Goal: Information Seeking & Learning: Learn about a topic

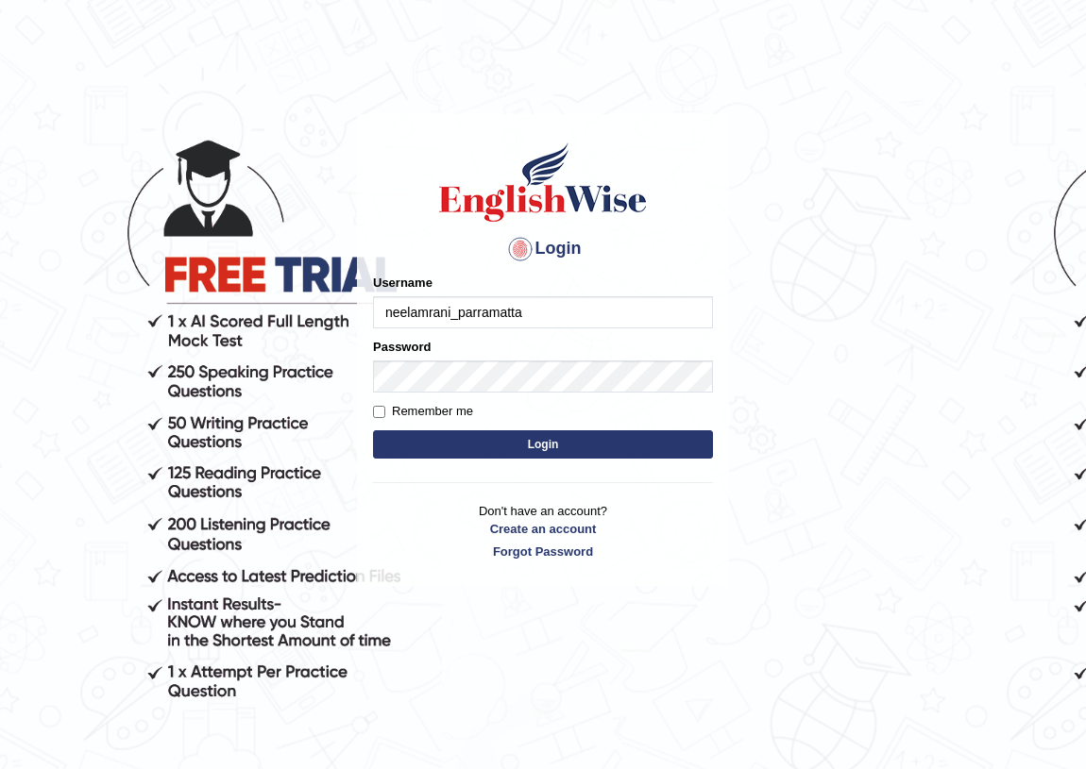
drag, startPoint x: 0, startPoint y: 0, endPoint x: 151, endPoint y: 174, distance: 230.2
drag, startPoint x: 151, startPoint y: 174, endPoint x: 684, endPoint y: 585, distance: 673.8
click at [684, 585] on main "Login Please fix the following errors: Username neelamrani_parramatta Password …" at bounding box center [543, 322] width 378 height 534
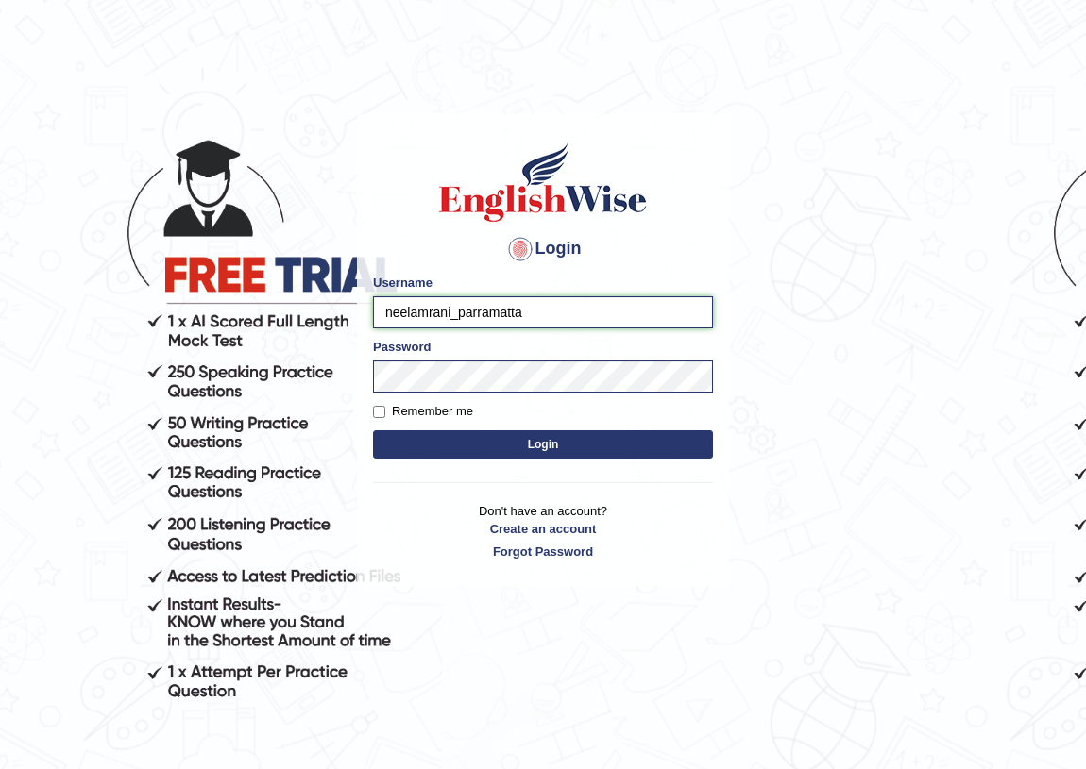
click at [542, 307] on input "neelamrani_parramatta" at bounding box center [543, 312] width 340 height 32
type input "n"
type input "umme_parramatta"
click at [387, 414] on label "Remember me" at bounding box center [423, 411] width 100 height 19
click at [385, 414] on input "Remember me" at bounding box center [379, 412] width 12 height 12
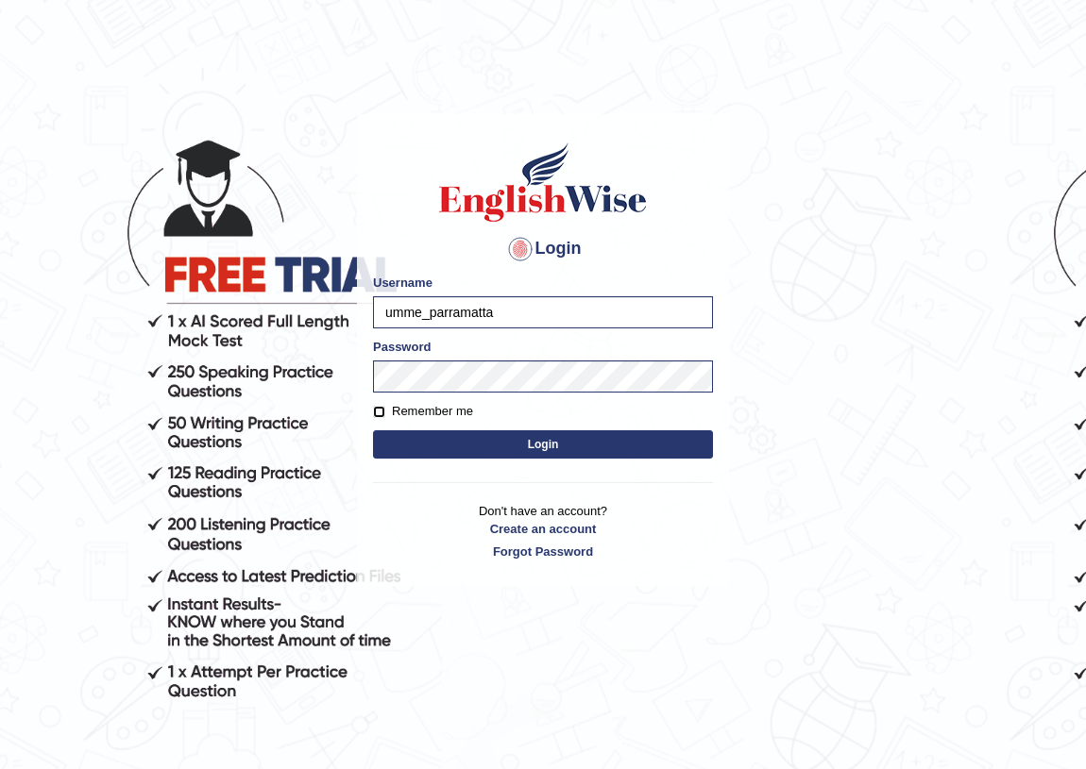
checkbox input "true"
click at [397, 433] on button "Login" at bounding box center [543, 444] width 340 height 28
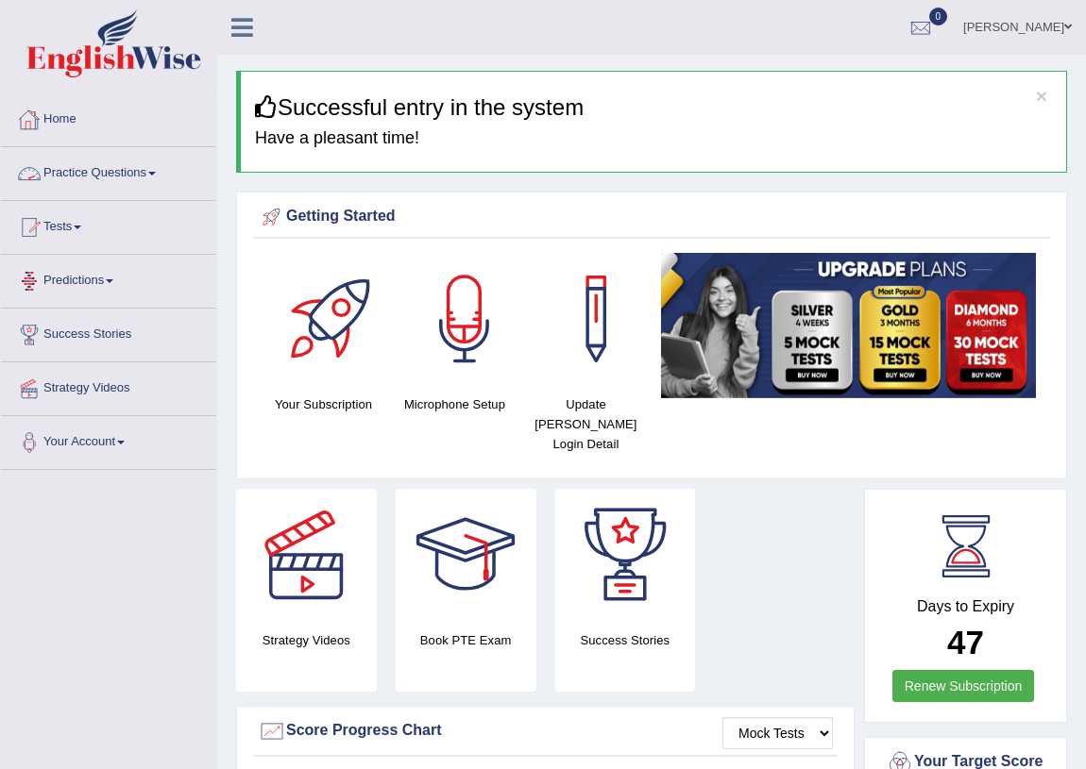
click at [76, 175] on link "Practice Questions" at bounding box center [108, 170] width 215 height 47
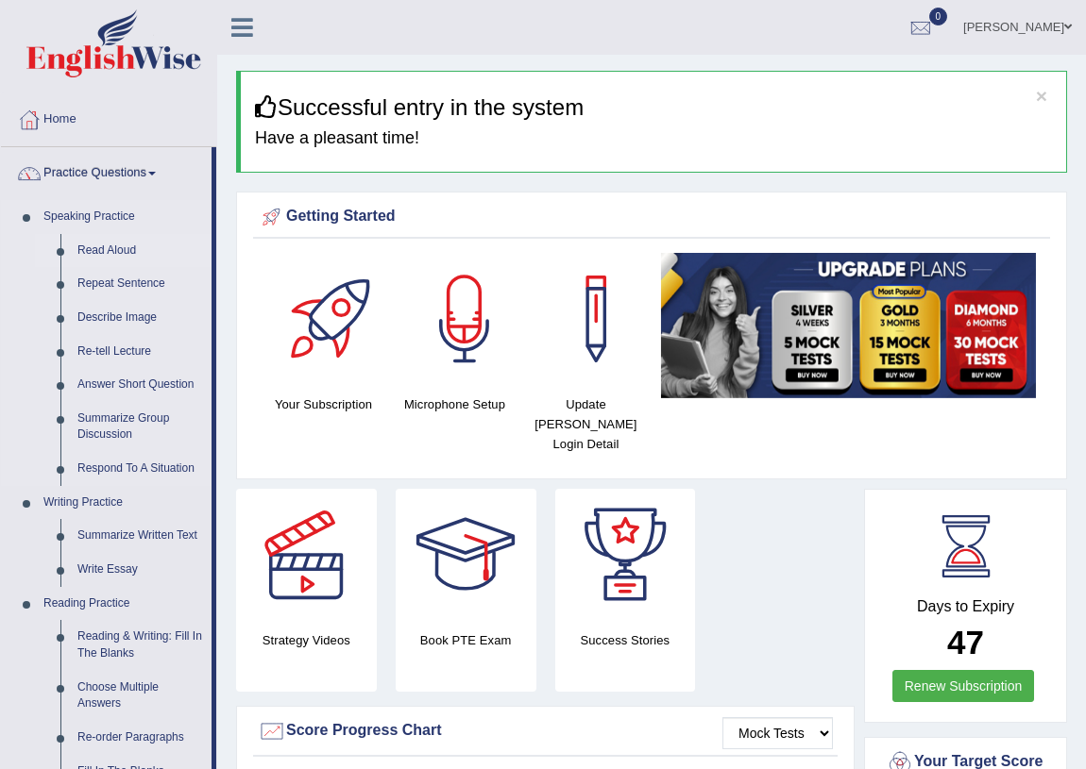
click at [110, 249] on link "Read Aloud" at bounding box center [140, 251] width 143 height 34
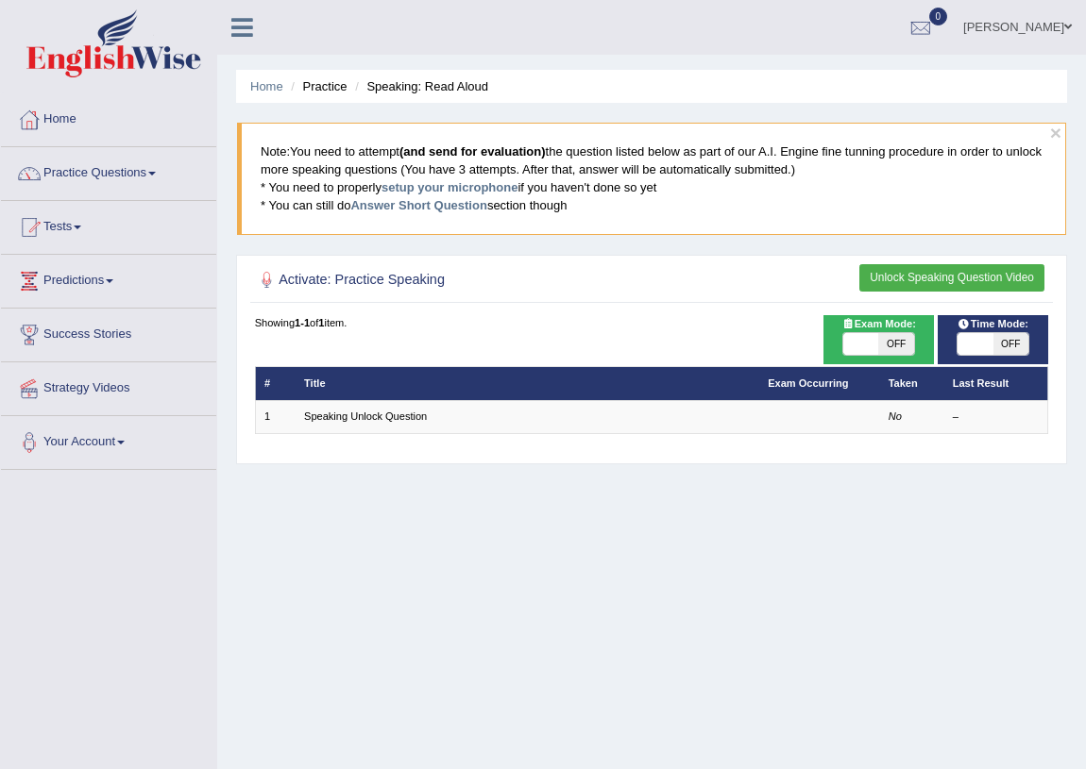
click at [893, 340] on span "OFF" at bounding box center [895, 344] width 35 height 23
checkbox input "true"
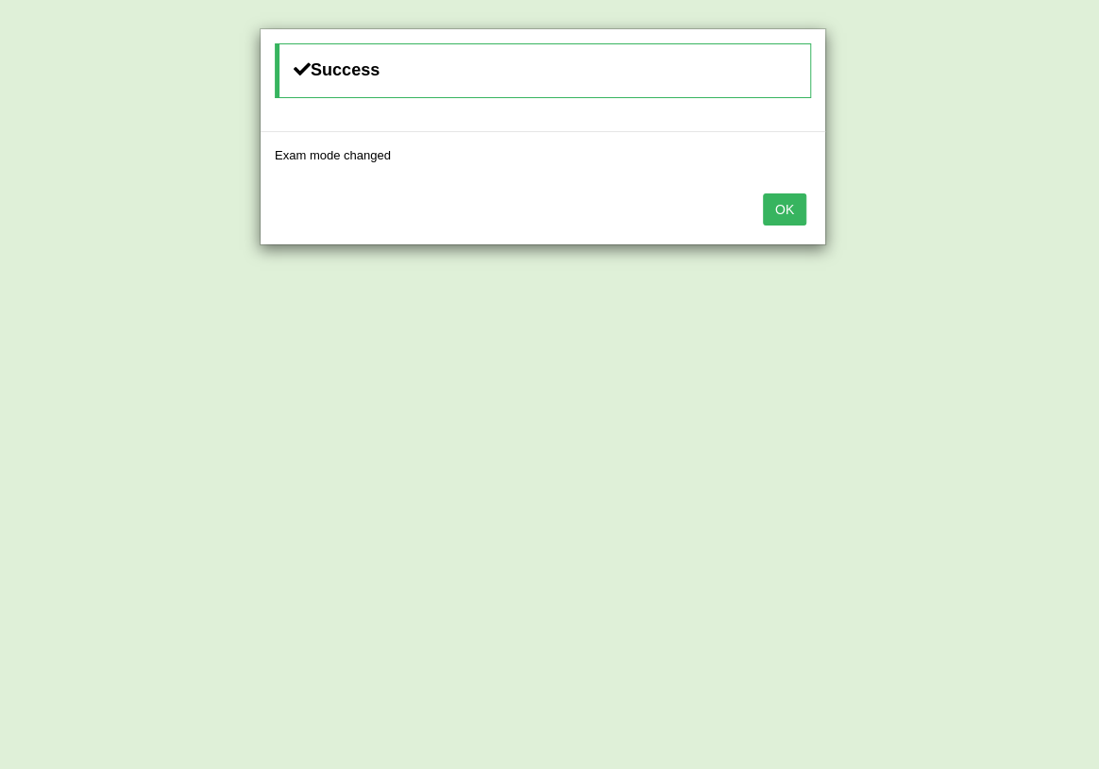
click at [784, 204] on button "OK" at bounding box center [784, 210] width 43 height 32
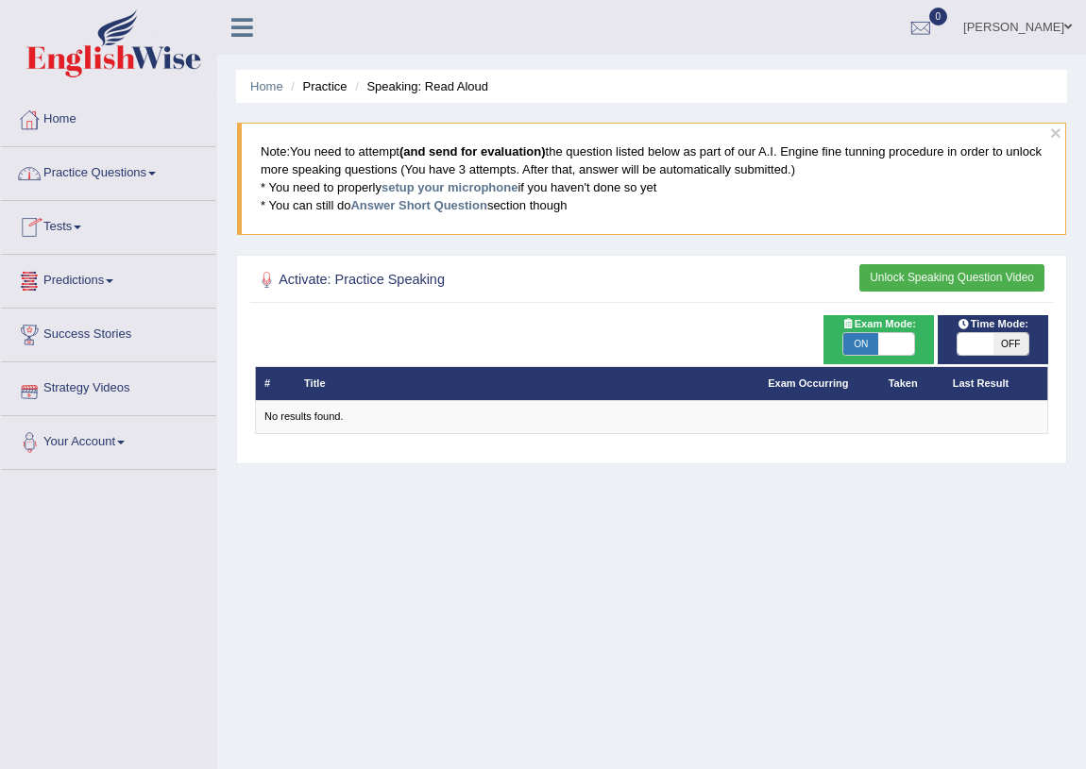
click at [430, 295] on div at bounding box center [652, 280] width 794 height 33
click at [323, 84] on li "Practice" at bounding box center [316, 86] width 60 height 18
drag, startPoint x: 403, startPoint y: 83, endPoint x: 453, endPoint y: 111, distance: 57.5
click at [409, 86] on li "Speaking: Read Aloud" at bounding box center [419, 86] width 138 height 18
click at [424, 268] on h2 "Activate: Practice Speaking" at bounding box center [501, 280] width 492 height 25
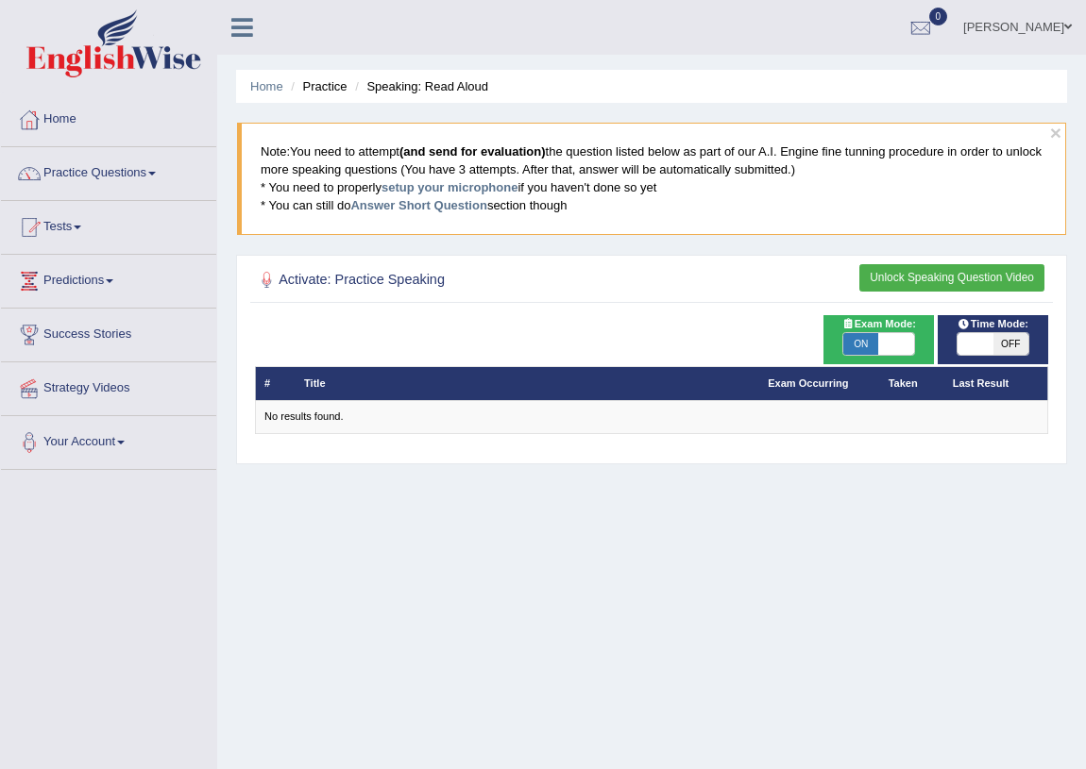
click at [428, 373] on th "Title" at bounding box center [527, 383] width 464 height 33
click at [70, 172] on link "Practice Questions" at bounding box center [108, 170] width 215 height 47
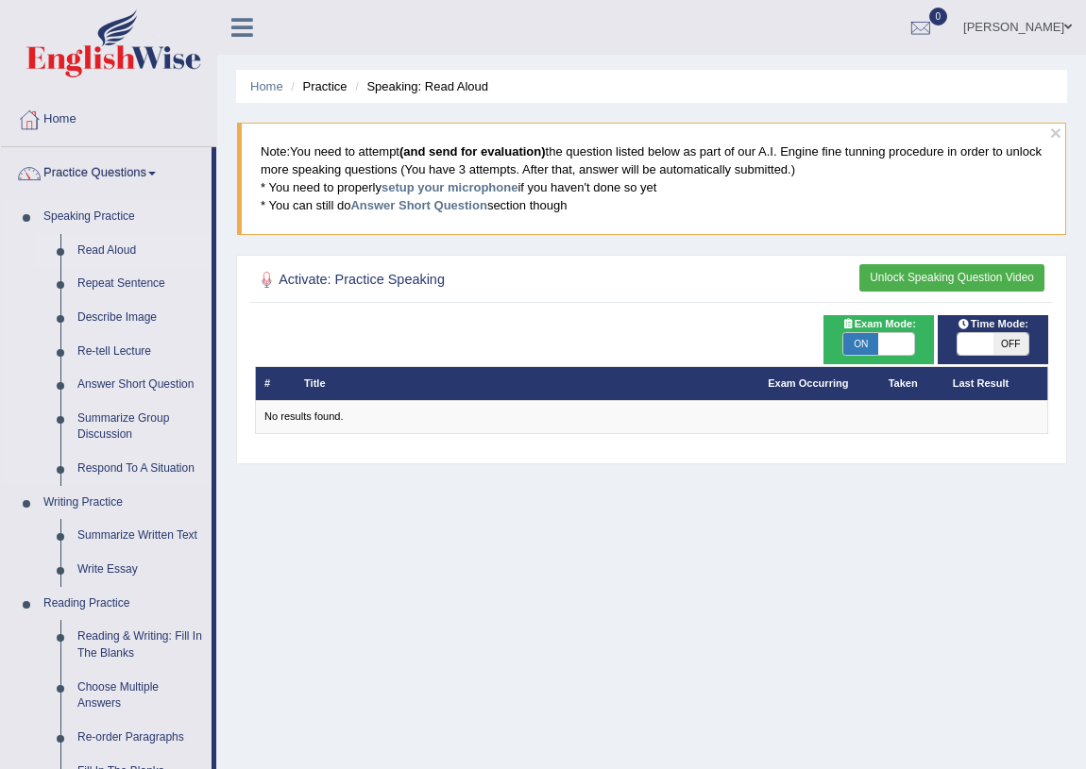
click at [93, 244] on link "Read Aloud" at bounding box center [140, 251] width 143 height 34
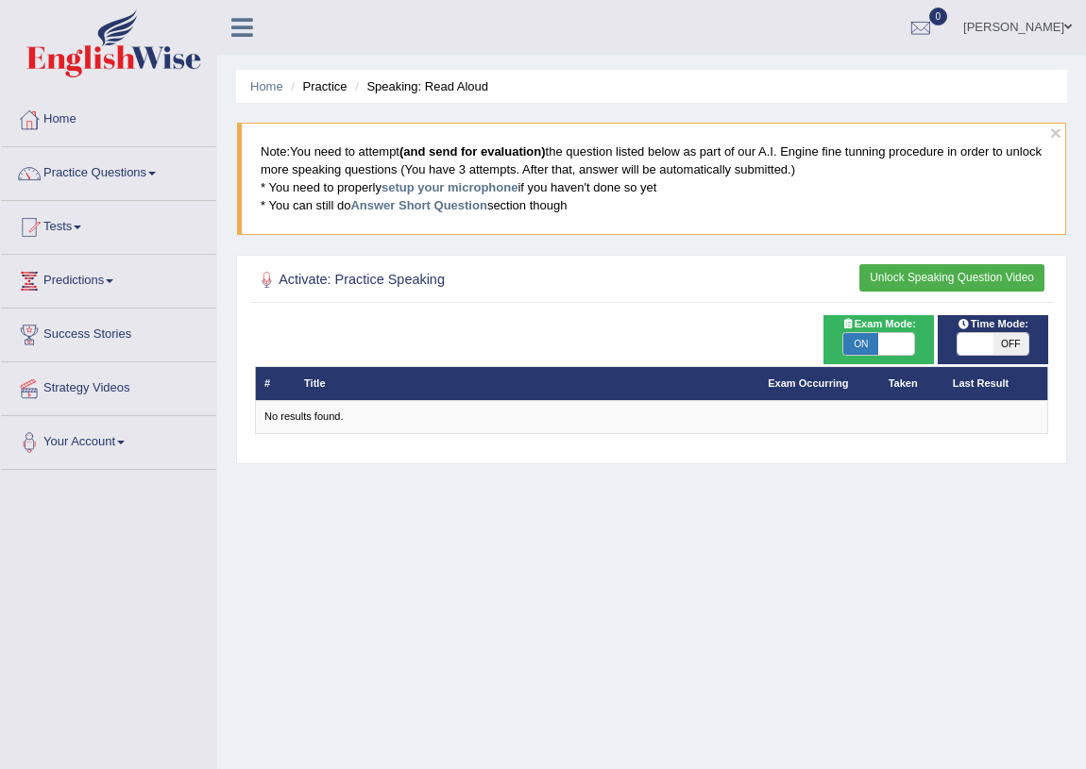
click at [970, 385] on th "Last Result" at bounding box center [995, 383] width 105 height 33
click at [896, 270] on button "Unlock Speaking Question Video" at bounding box center [951, 277] width 185 height 27
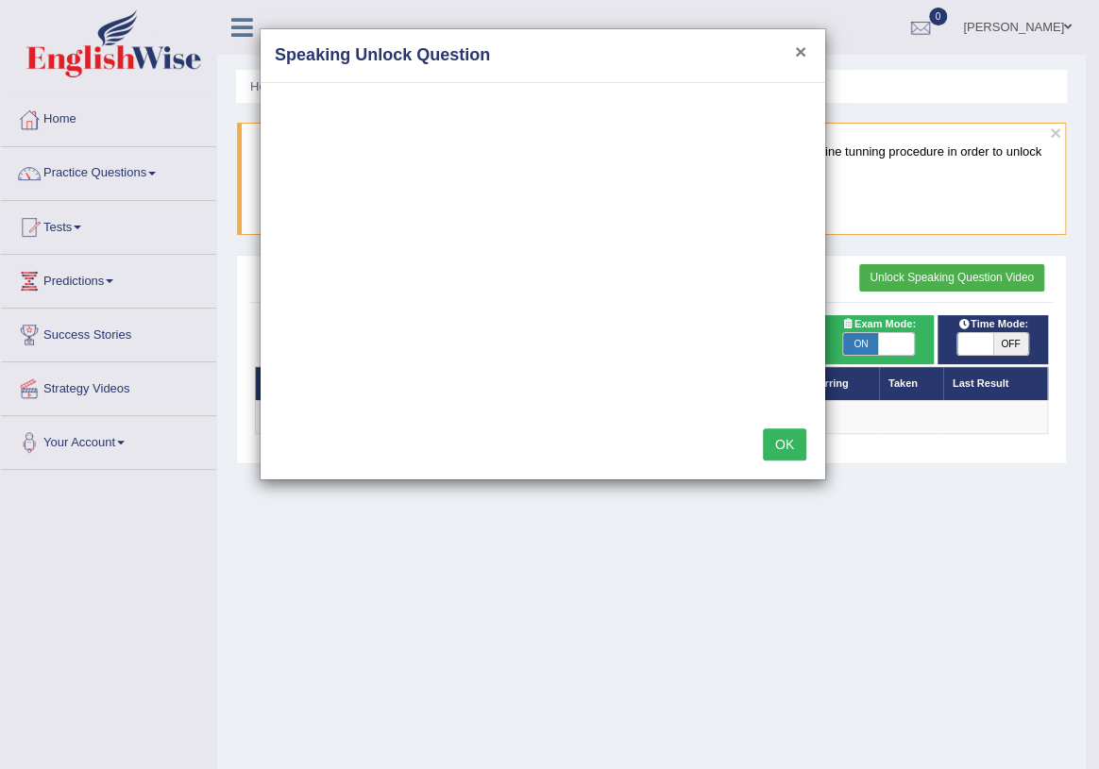
click at [803, 55] on button "×" at bounding box center [800, 52] width 11 height 20
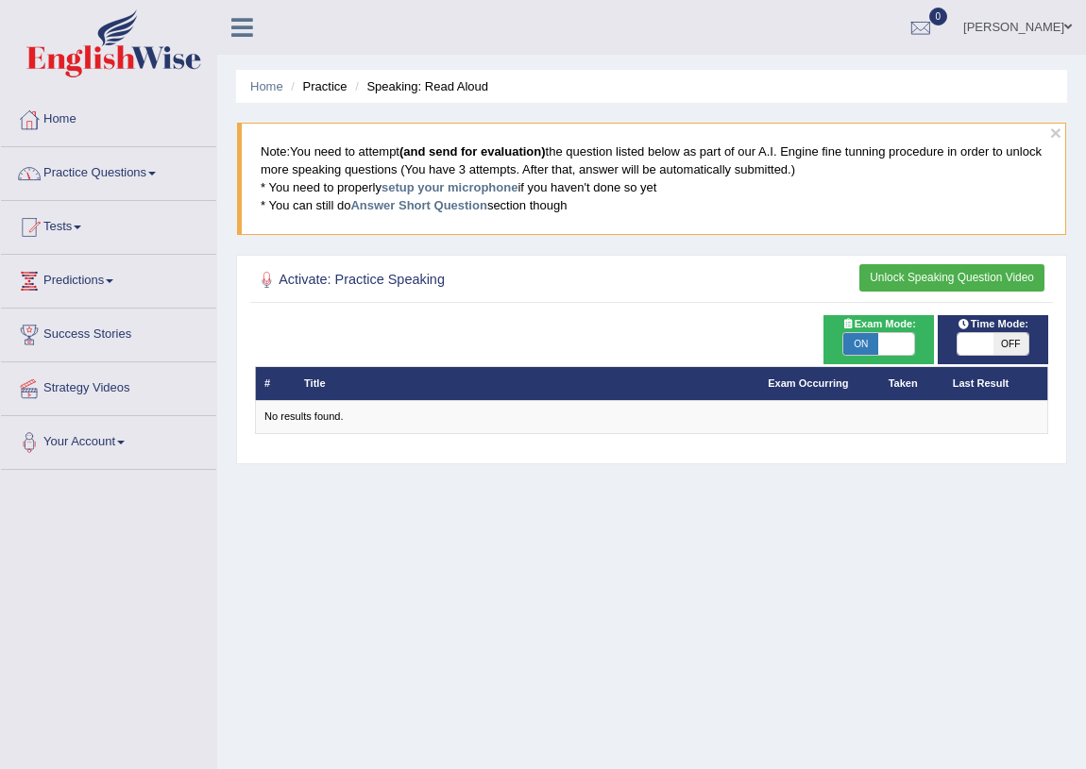
click at [355, 377] on th "Title" at bounding box center [527, 383] width 464 height 33
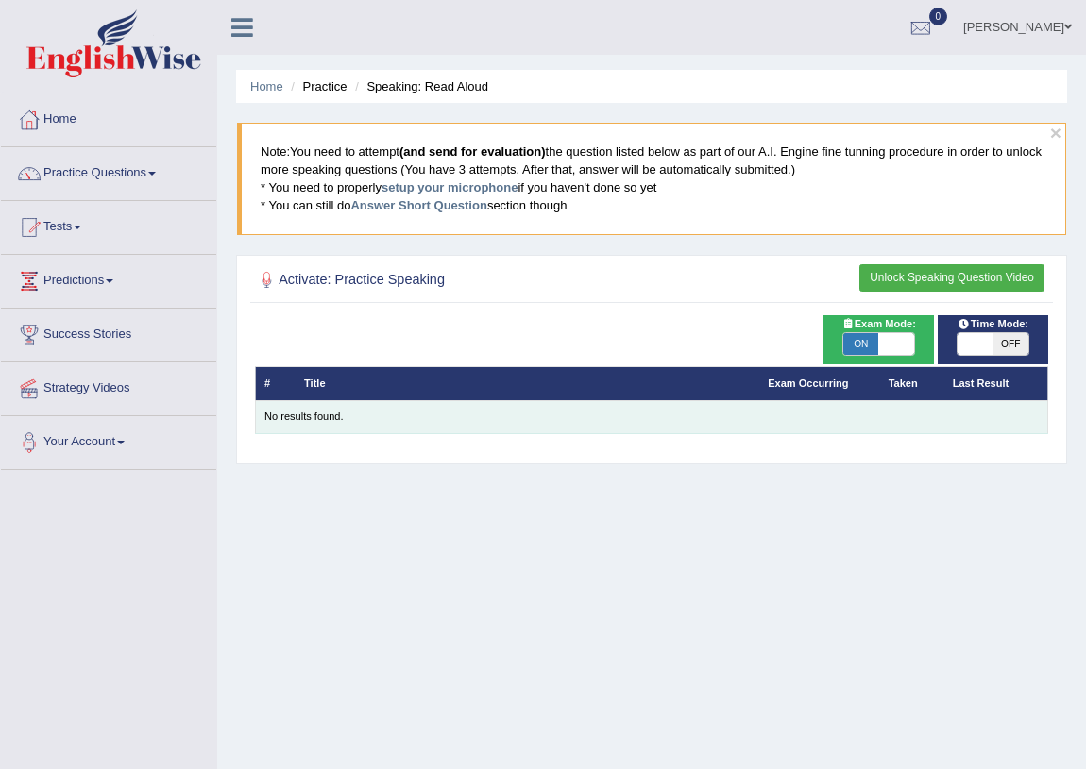
click at [321, 412] on div "No results found." at bounding box center [651, 417] width 774 height 15
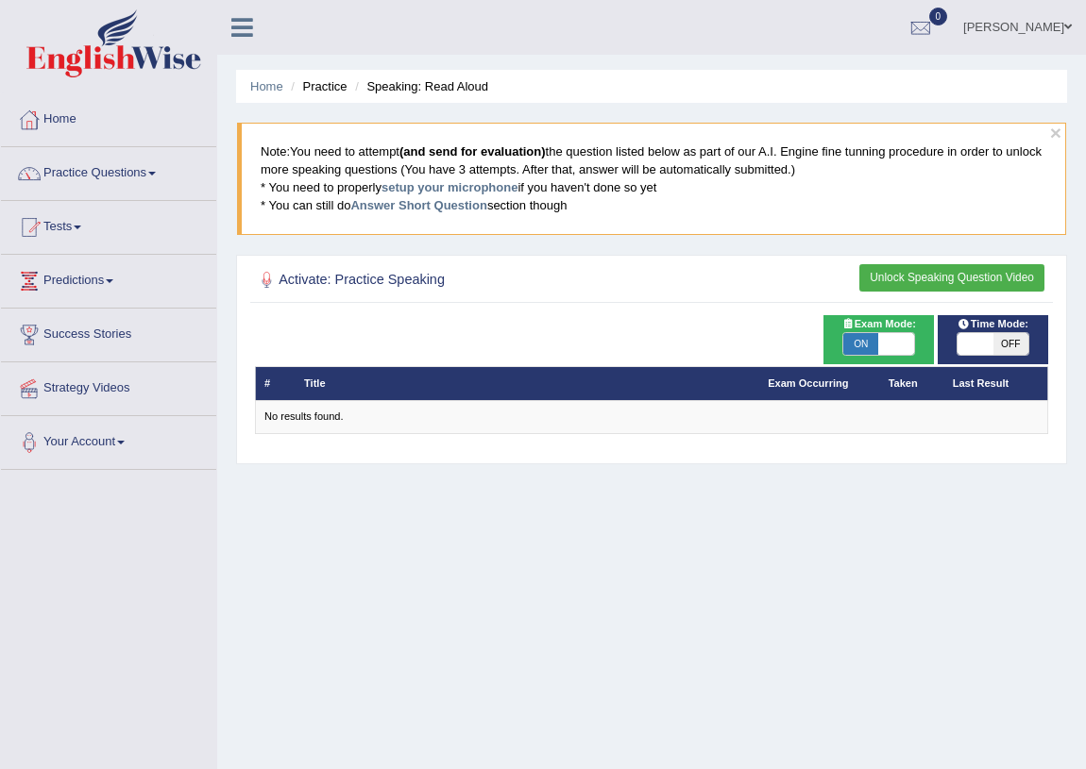
click at [321, 277] on h2 "Activate: Practice Speaking" at bounding box center [501, 280] width 492 height 25
click at [228, 279] on div "Home Practice Speaking: Read Aloud × Note: You need to attempt (and send for ev…" at bounding box center [651, 472] width 869 height 944
click at [329, 93] on li "Practice" at bounding box center [316, 86] width 60 height 18
click at [435, 76] on ul "Home Practice Speaking: Read Aloud" at bounding box center [651, 86] width 831 height 33
click at [108, 171] on link "Practice Questions" at bounding box center [108, 170] width 215 height 47
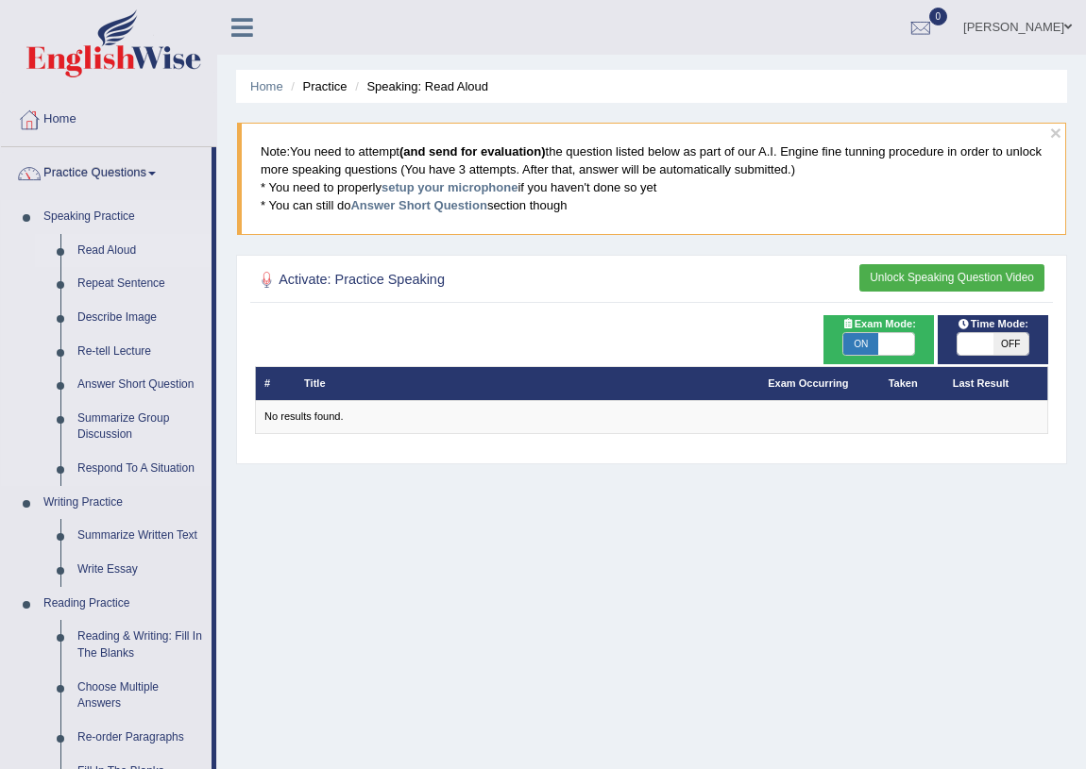
click at [120, 242] on link "Read Aloud" at bounding box center [140, 251] width 143 height 34
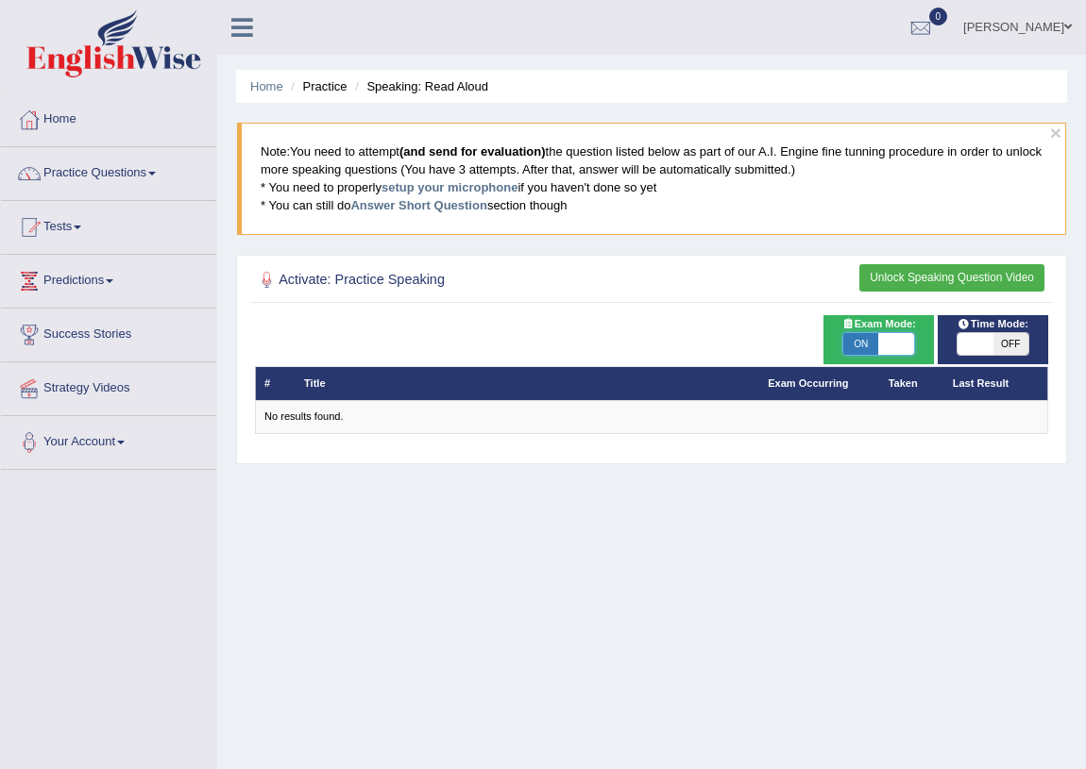
click at [898, 345] on span at bounding box center [895, 344] width 35 height 23
checkbox input "false"
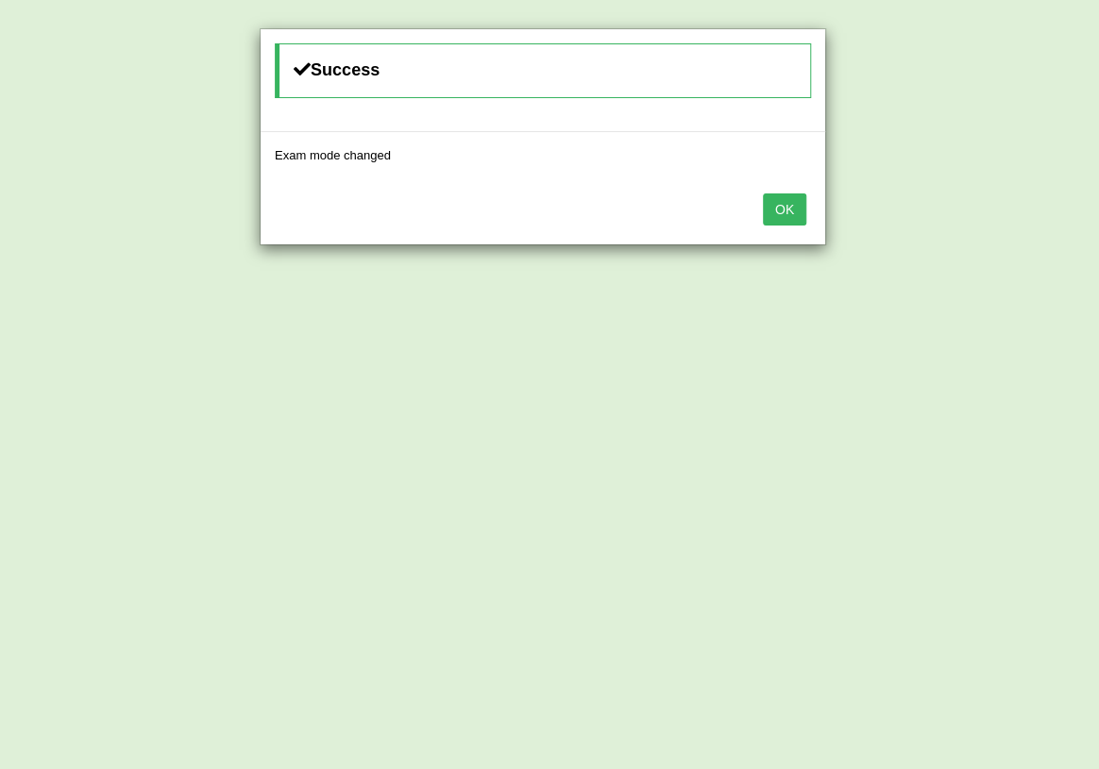
click at [782, 205] on button "OK" at bounding box center [784, 210] width 43 height 32
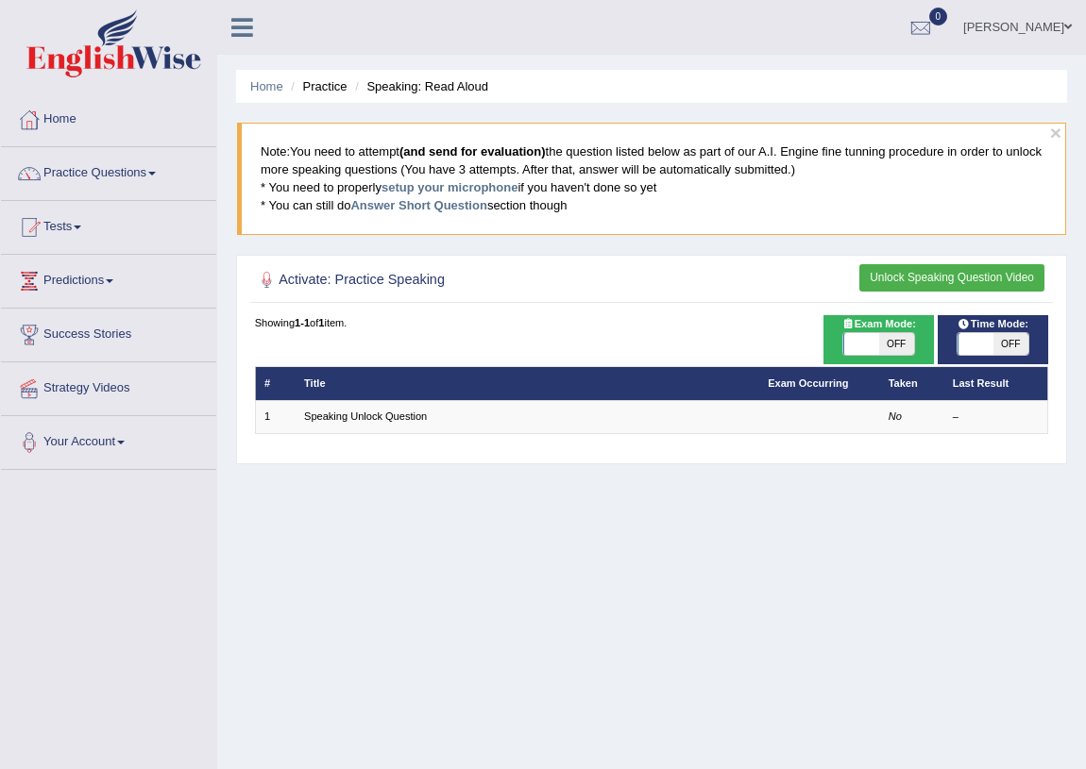
click at [876, 344] on span at bounding box center [860, 344] width 35 height 23
checkbox input "true"
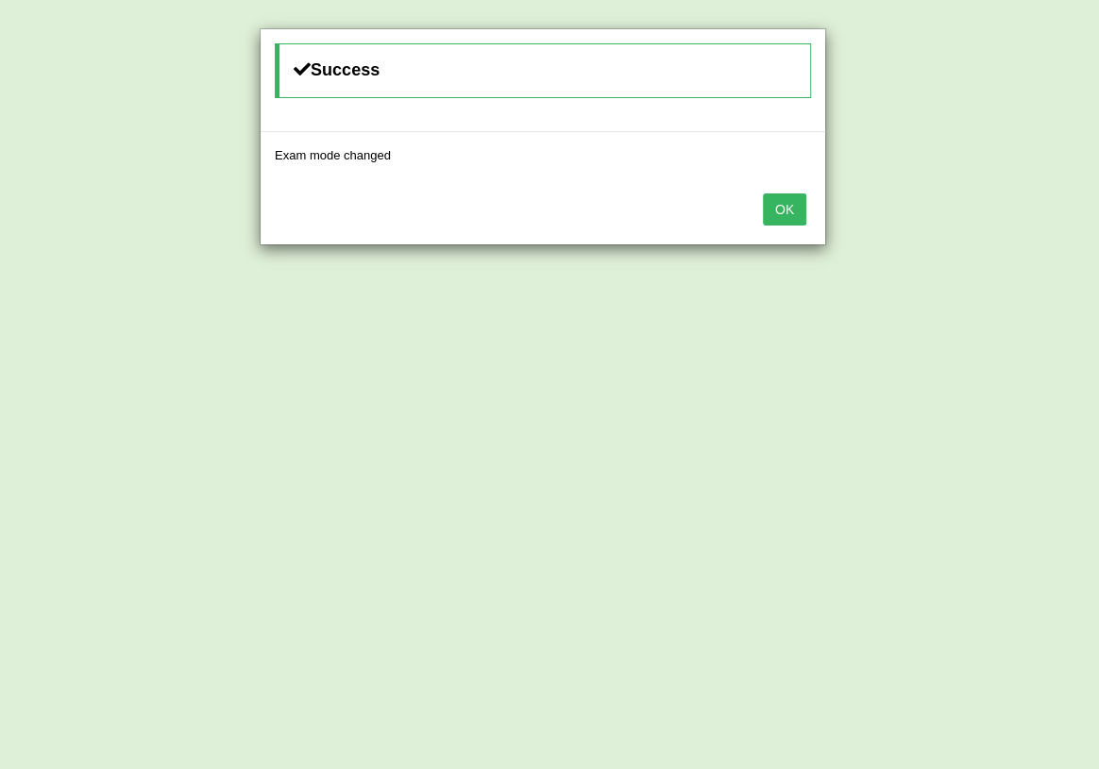
click at [777, 216] on button "OK" at bounding box center [784, 210] width 43 height 32
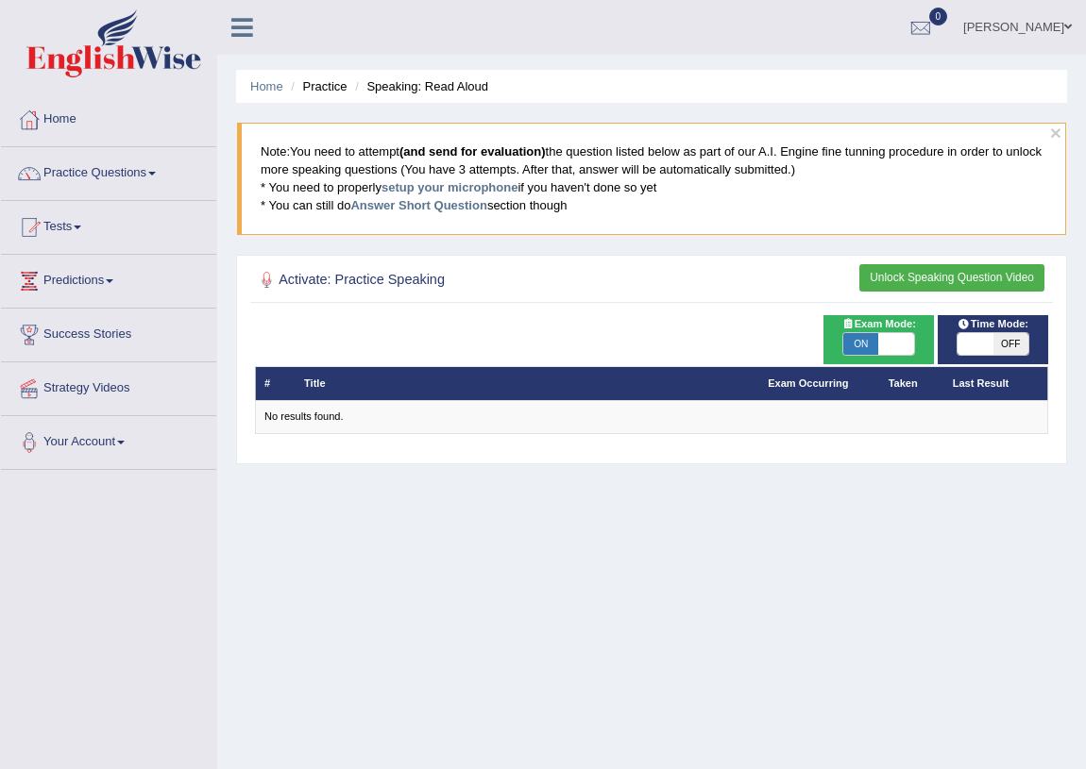
click at [735, 387] on th "Title" at bounding box center [527, 383] width 464 height 33
click at [847, 386] on link "Exam Occurring" at bounding box center [808, 383] width 80 height 11
click at [799, 378] on link "Exam Occurring" at bounding box center [808, 383] width 80 height 11
click at [401, 276] on h2 "Activate: Practice Speaking" at bounding box center [501, 280] width 492 height 25
click at [278, 279] on div at bounding box center [267, 280] width 25 height 25
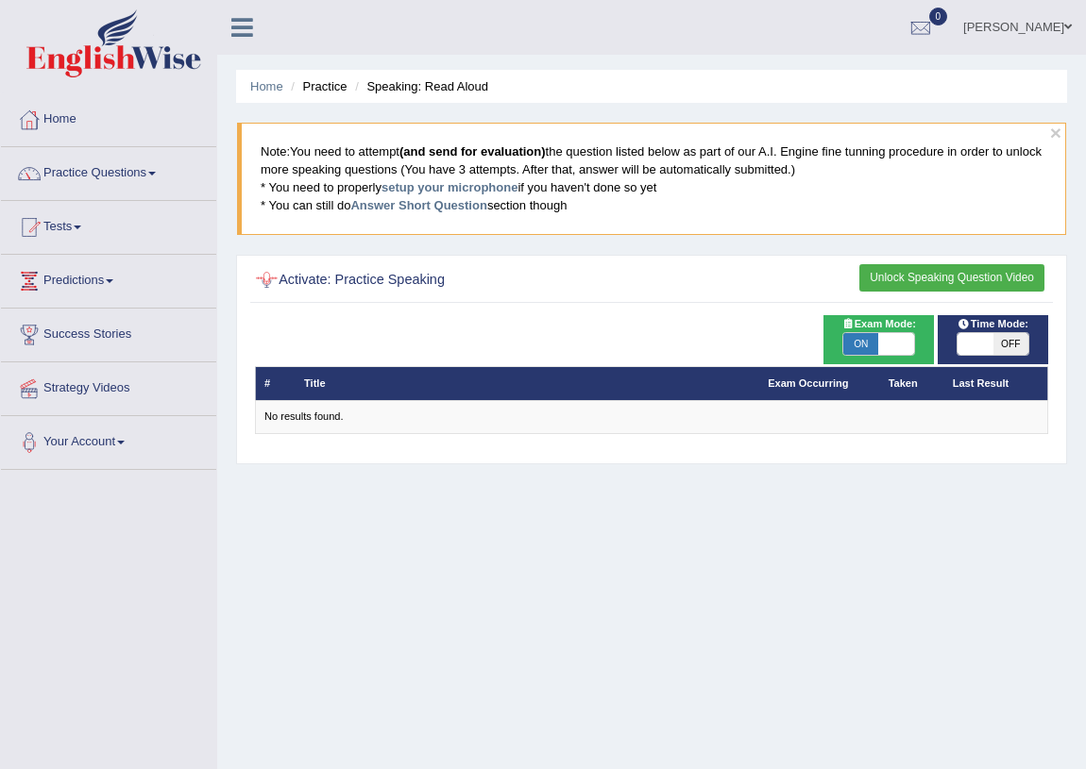
drag, startPoint x: 439, startPoint y: 224, endPoint x: 412, endPoint y: 280, distance: 62.9
drag, startPoint x: 412, startPoint y: 280, endPoint x: 393, endPoint y: 328, distance: 50.8
drag, startPoint x: 393, startPoint y: 328, endPoint x: 331, endPoint y: 328, distance: 61.4
drag, startPoint x: 331, startPoint y: 328, endPoint x: 323, endPoint y: 341, distance: 15.7
click at [323, 341] on div "# Title Exam Occurring Taken Last Result No results found." at bounding box center [652, 375] width 794 height 120
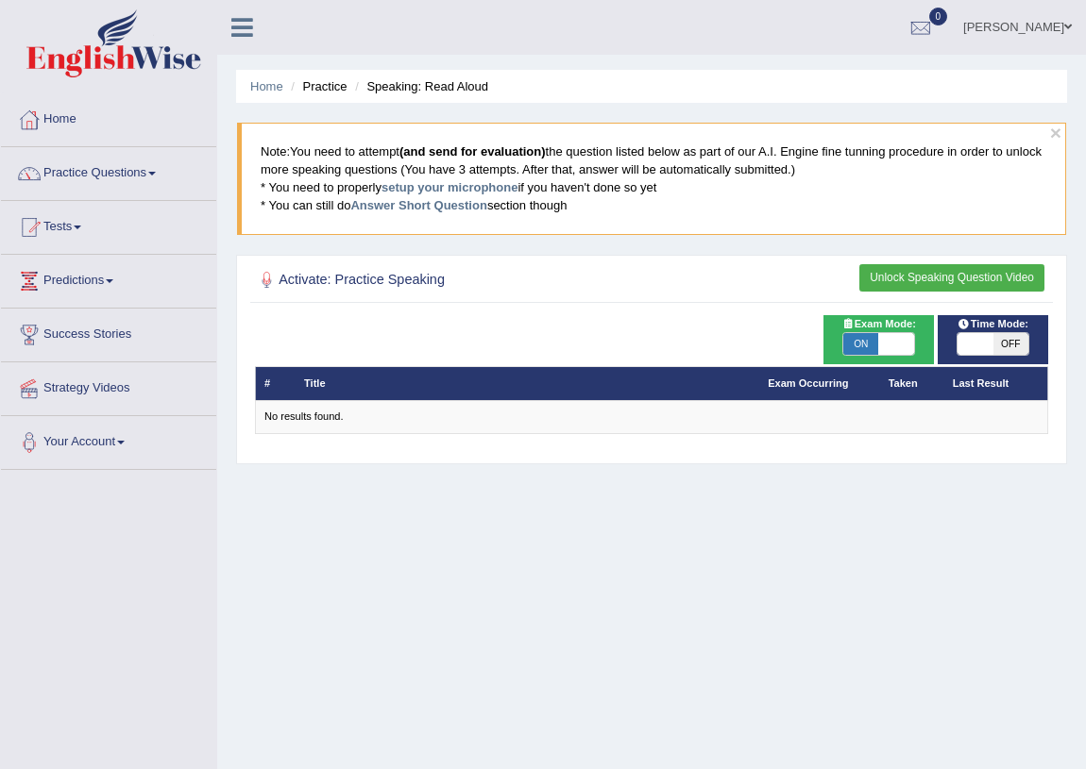
drag, startPoint x: 322, startPoint y: 341, endPoint x: 1060, endPoint y: 20, distance: 805.0
click at [1060, 20] on link "[PERSON_NAME]" at bounding box center [1017, 24] width 137 height 49
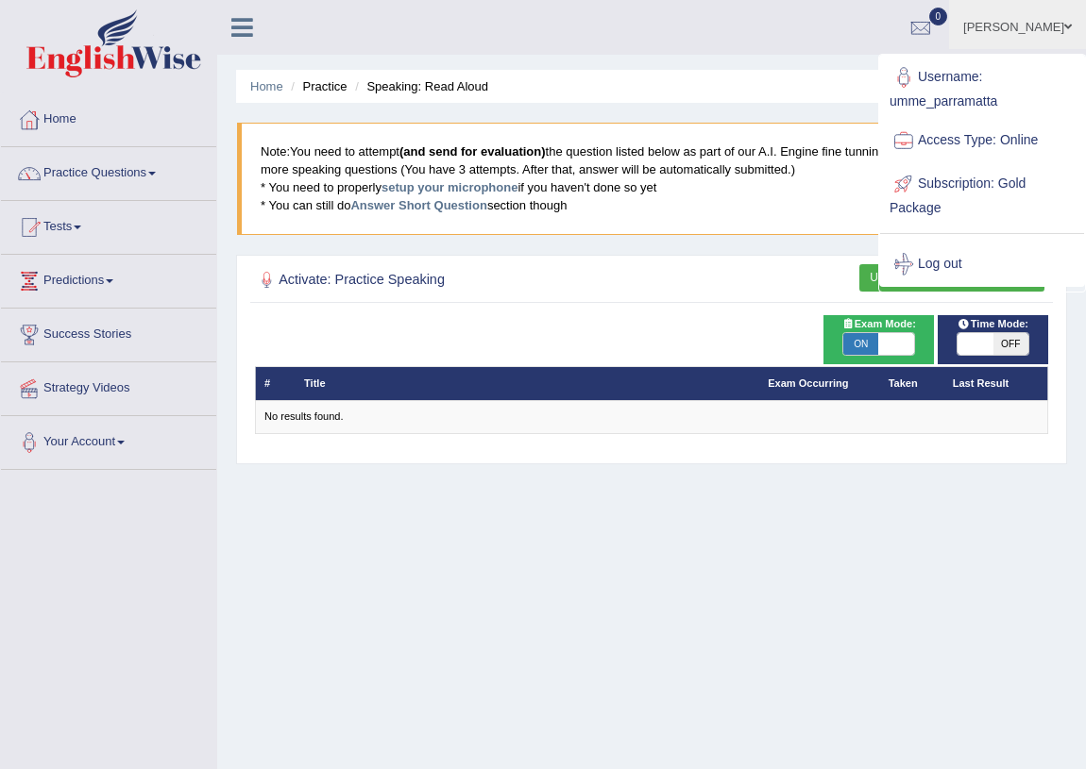
click at [706, 88] on ul "Home Practice Speaking: Read Aloud" at bounding box center [651, 86] width 831 height 33
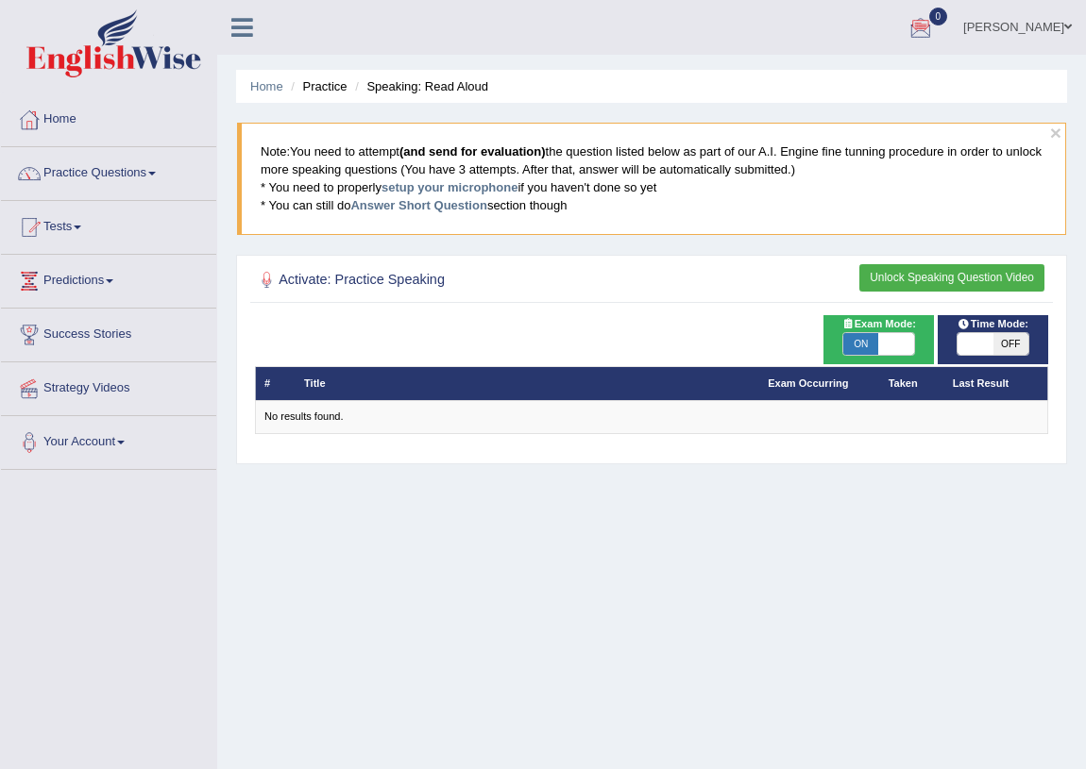
click at [1074, 28] on link "[PERSON_NAME]" at bounding box center [1017, 24] width 137 height 49
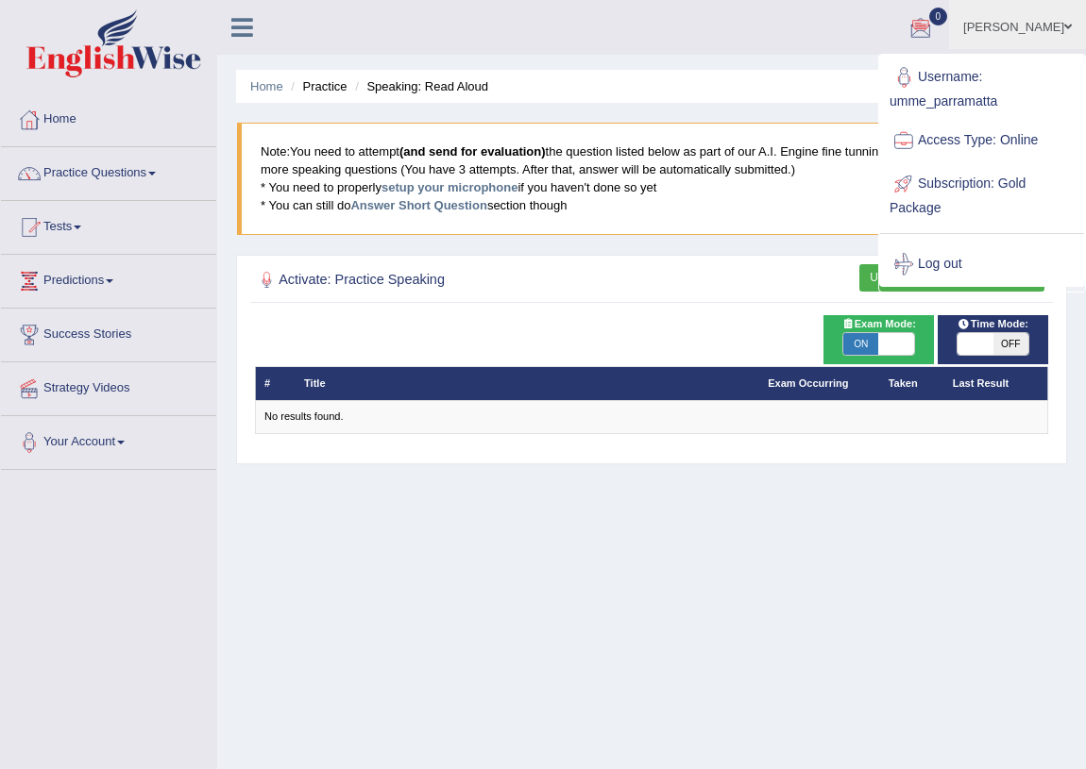
click at [514, 48] on ul "Umme Habiba Toggle navigation Username: umme_parramatta Access Type: Online Sub…" at bounding box center [782, 27] width 608 height 54
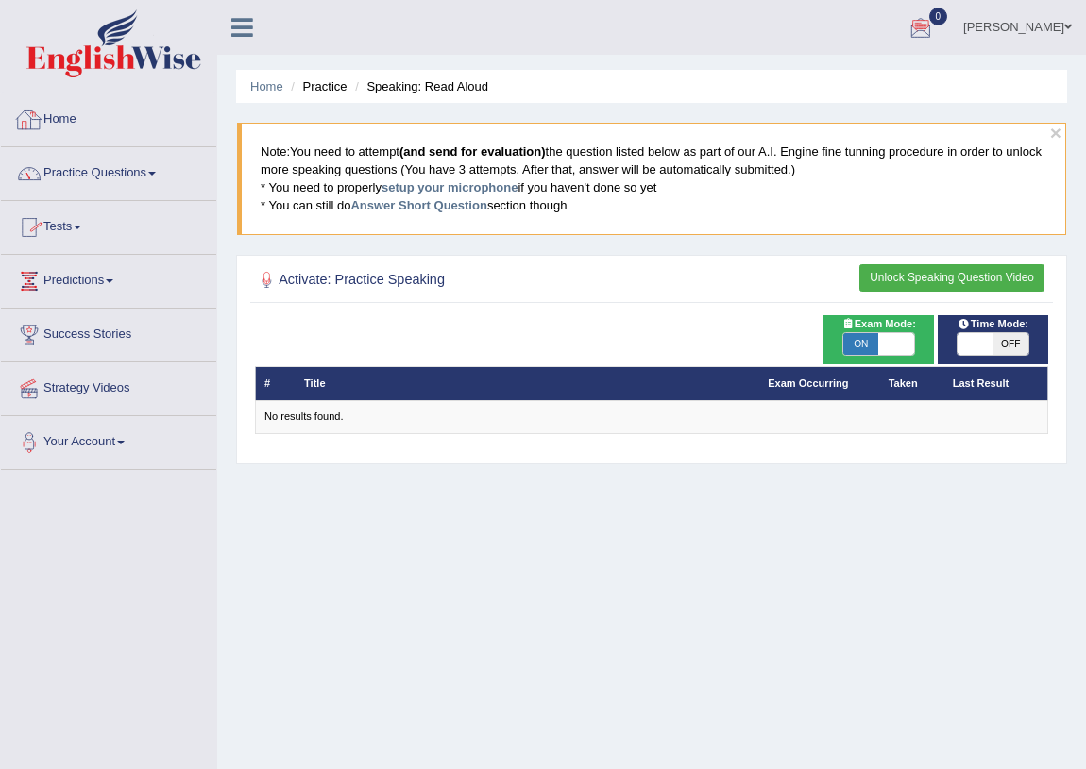
click at [77, 115] on link "Home" at bounding box center [108, 116] width 215 height 47
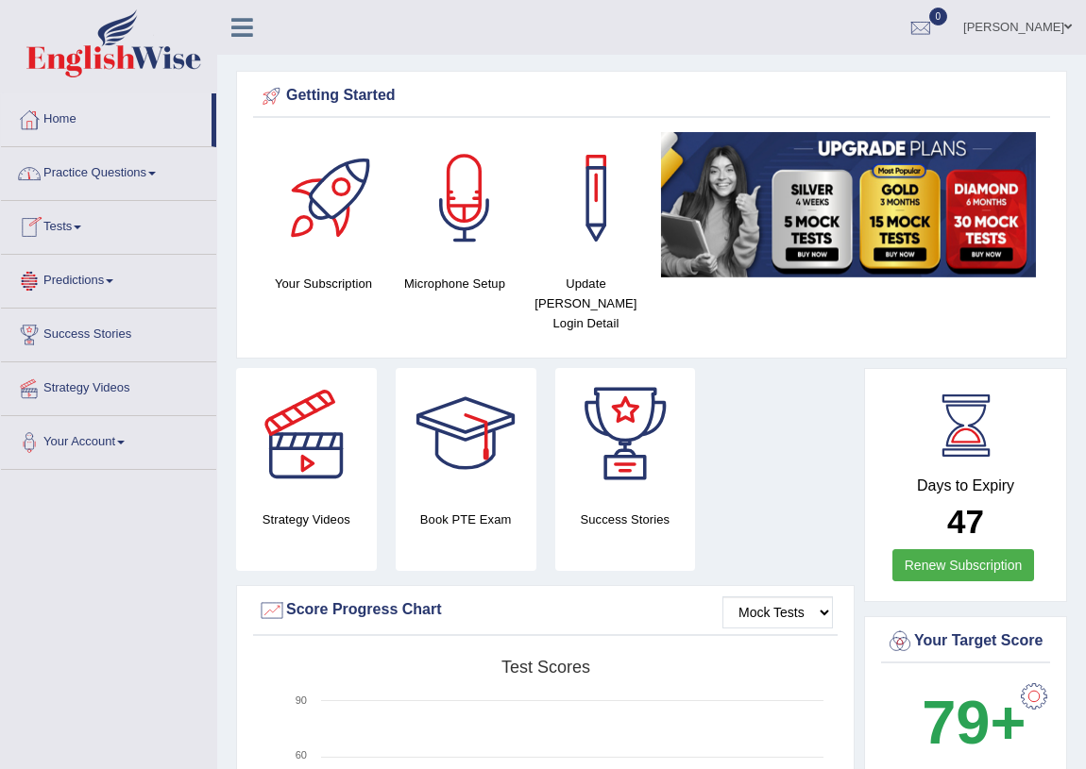
click at [160, 167] on link "Practice Questions" at bounding box center [108, 170] width 215 height 47
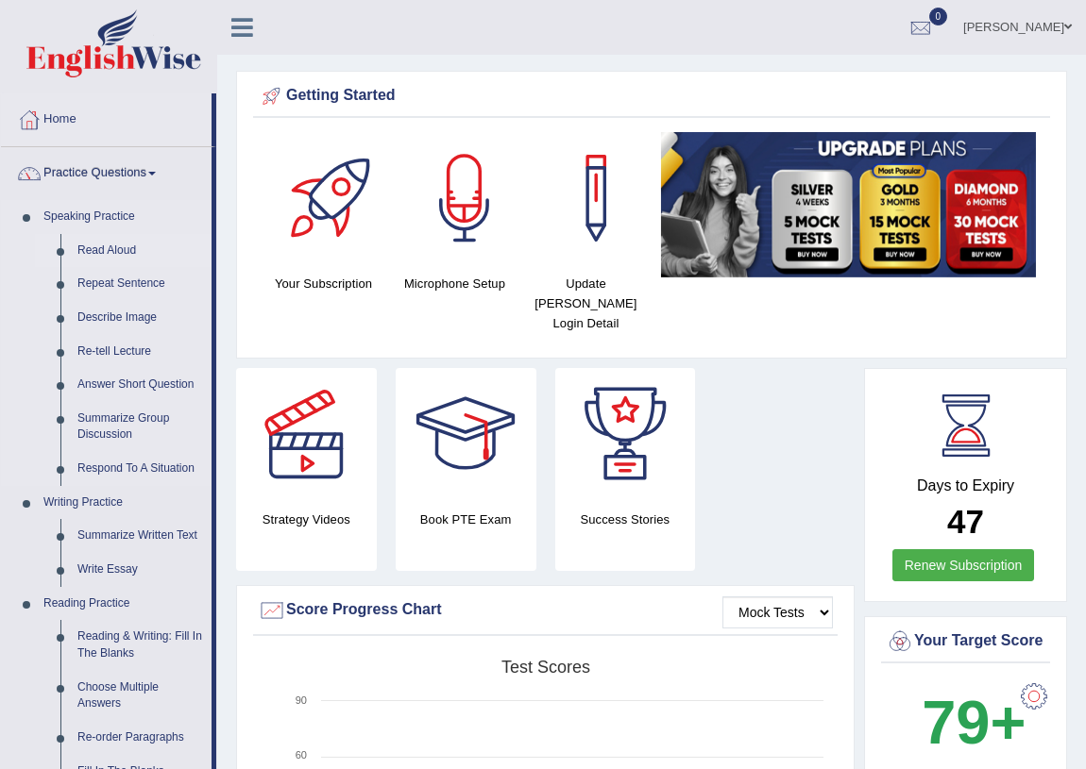
click at [111, 255] on link "Read Aloud" at bounding box center [140, 251] width 143 height 34
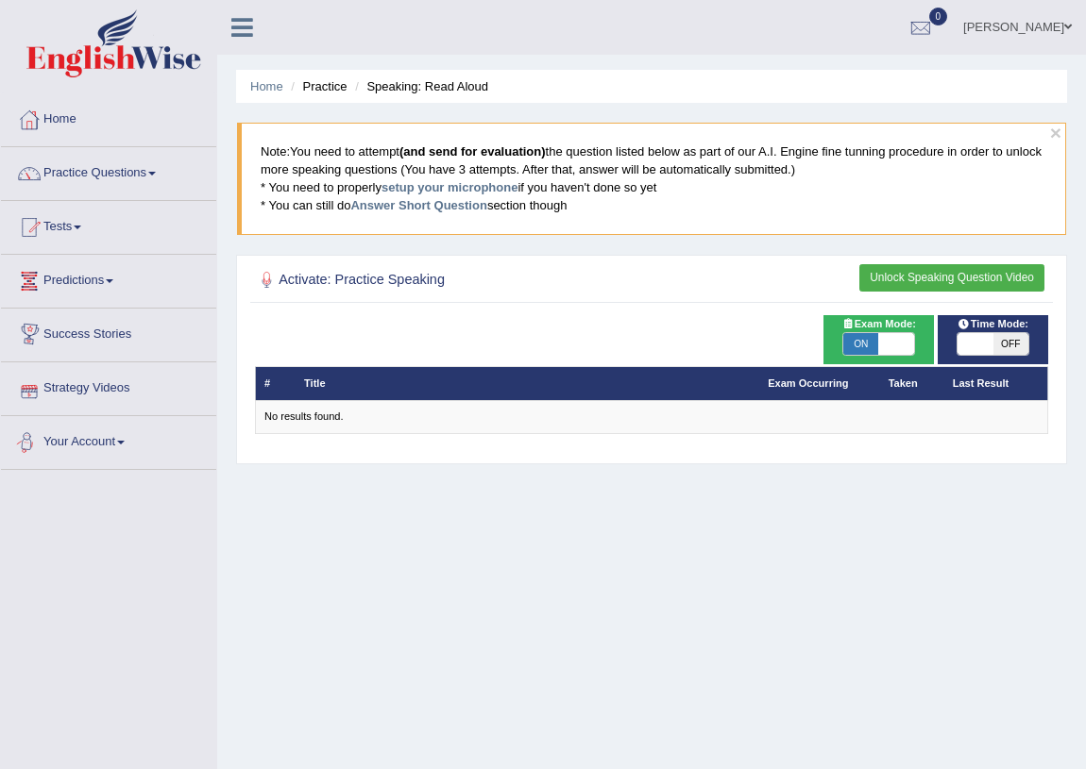
click at [77, 384] on link "Strategy Videos" at bounding box center [108, 386] width 215 height 47
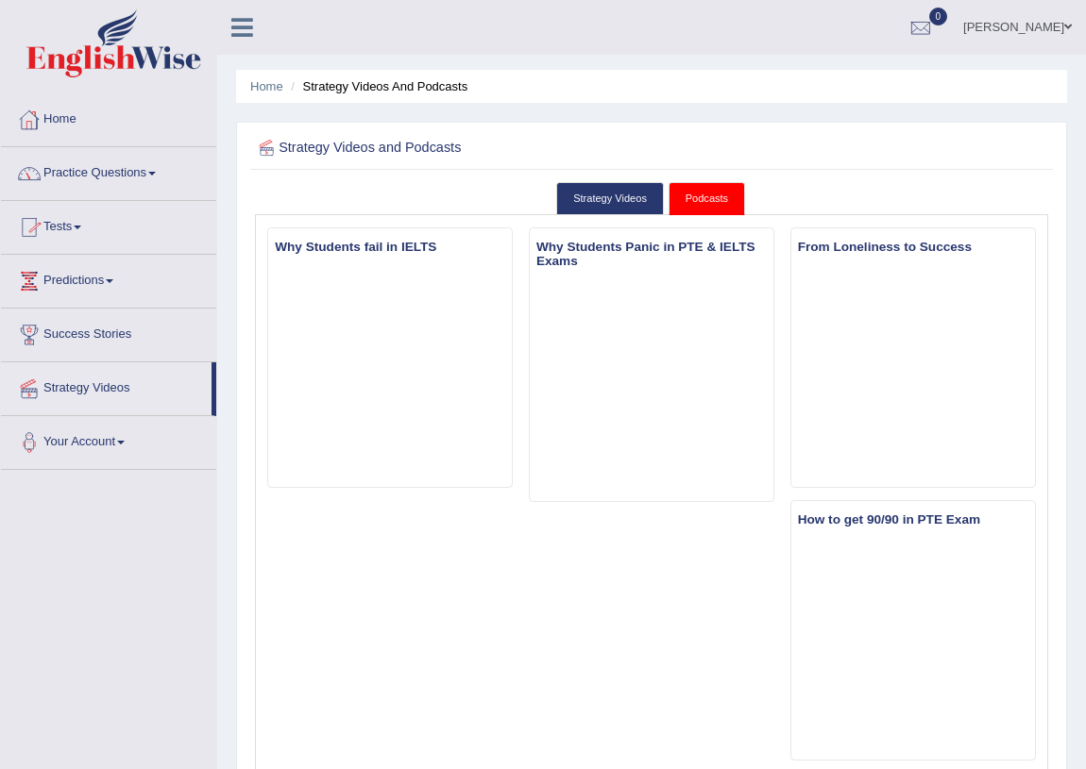
click at [76, 170] on link "Practice Questions" at bounding box center [108, 170] width 215 height 47
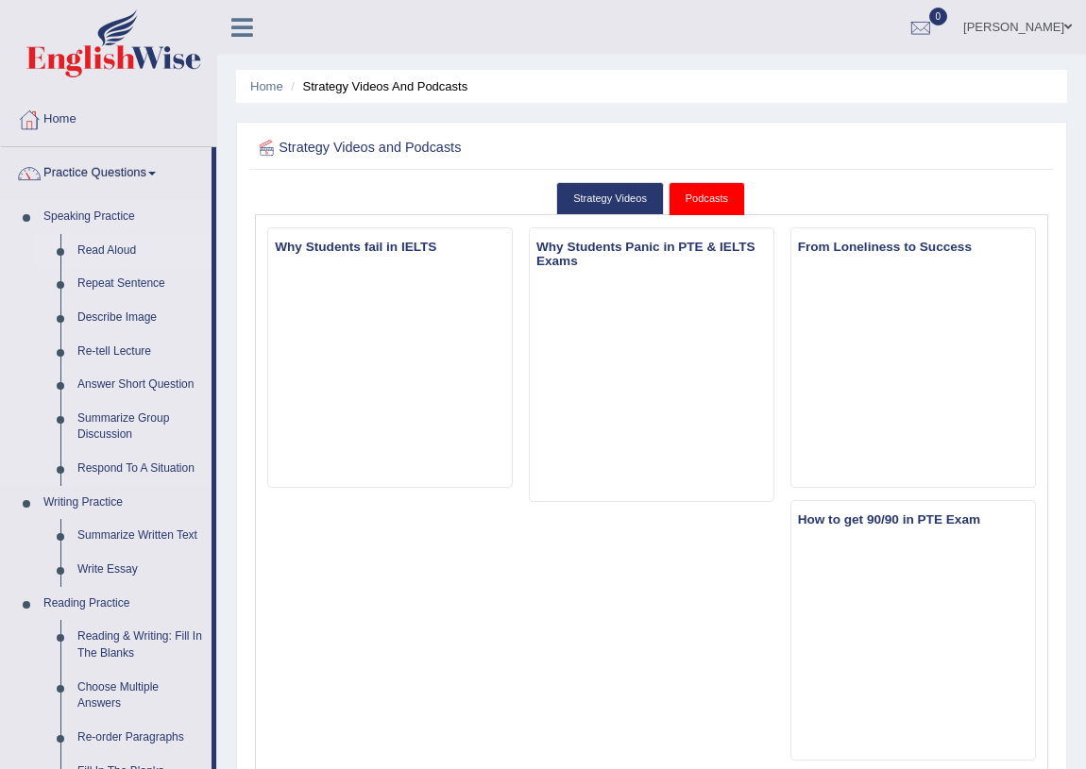
click at [106, 242] on link "Read Aloud" at bounding box center [140, 251] width 143 height 34
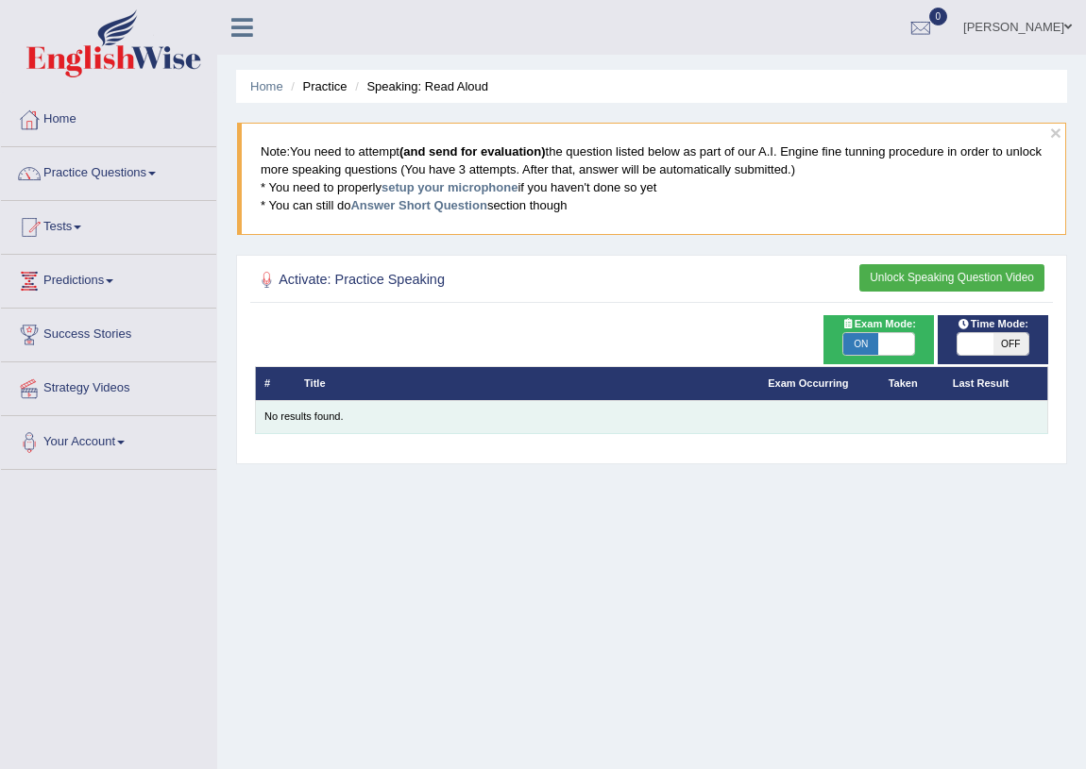
click at [302, 419] on div "No results found." at bounding box center [651, 417] width 774 height 15
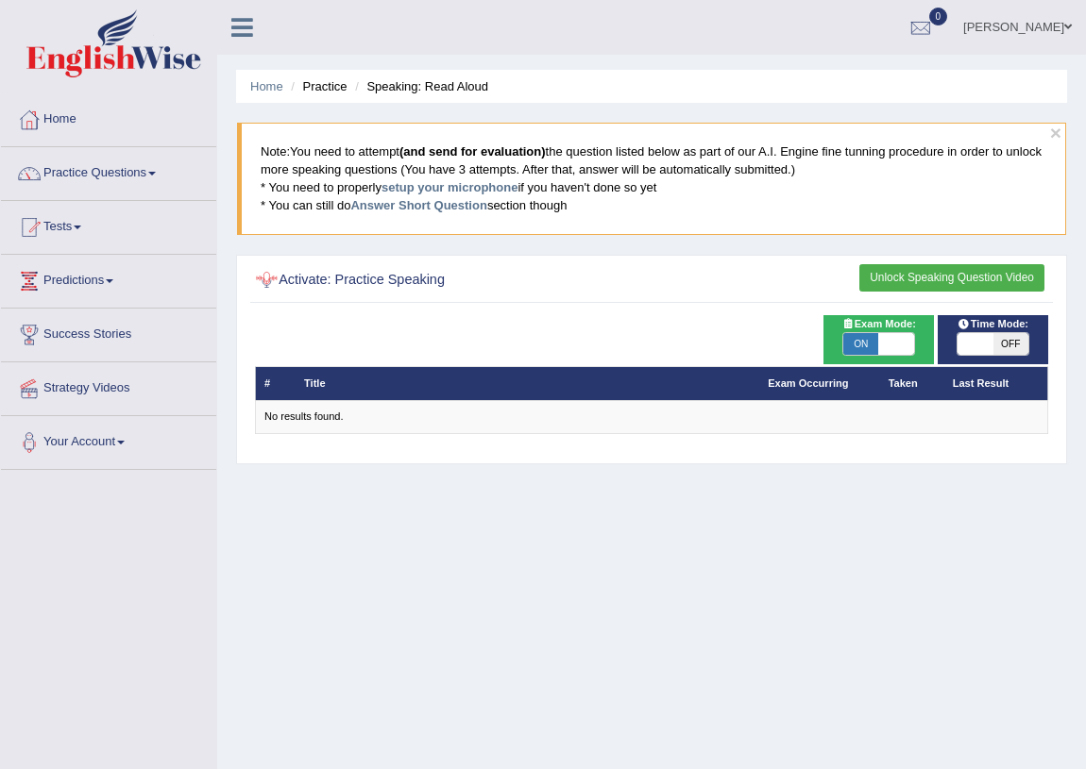
click at [297, 274] on h2 "Activate: Practice Speaking" at bounding box center [501, 280] width 492 height 25
click at [264, 275] on div at bounding box center [267, 280] width 25 height 25
click at [403, 279] on h2 "Activate: Practice Speaking" at bounding box center [501, 280] width 492 height 25
drag, startPoint x: 1097, startPoint y: 388, endPoint x: 387, endPoint y: 513, distance: 720.8
click at [391, 519] on div "Home Practice Speaking: Read Aloud × Note: You need to attempt (and send for ev…" at bounding box center [651, 472] width 869 height 944
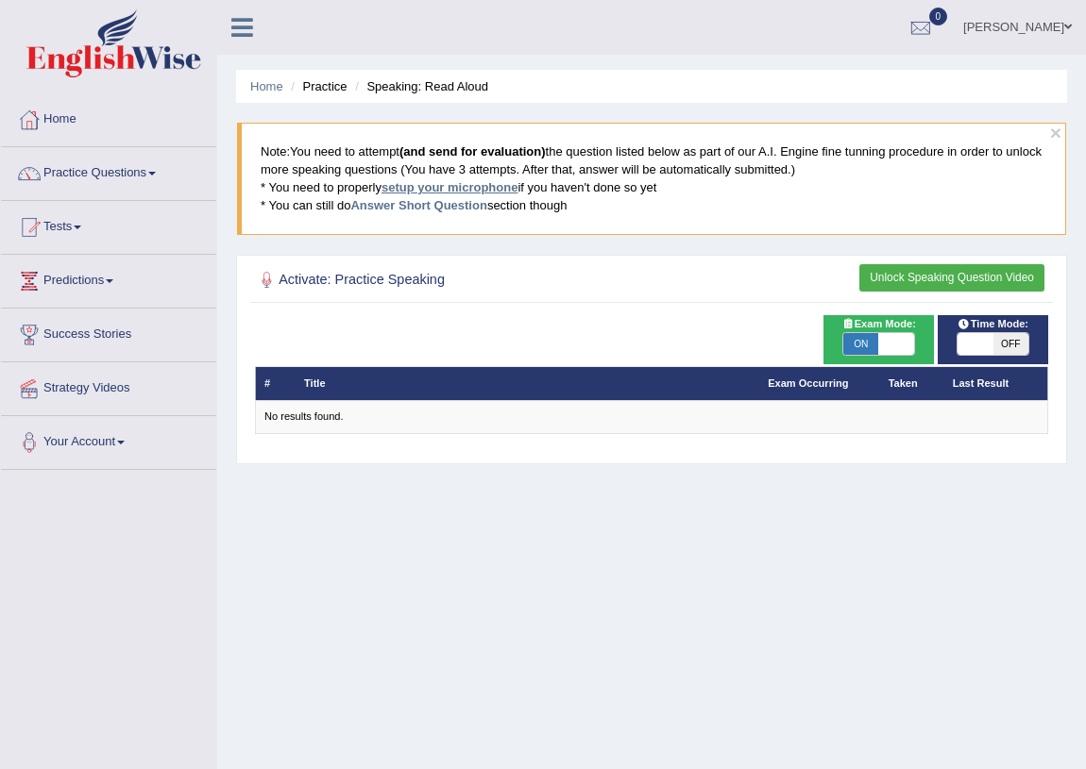
click at [419, 189] on link "setup your microphone" at bounding box center [449, 187] width 136 height 14
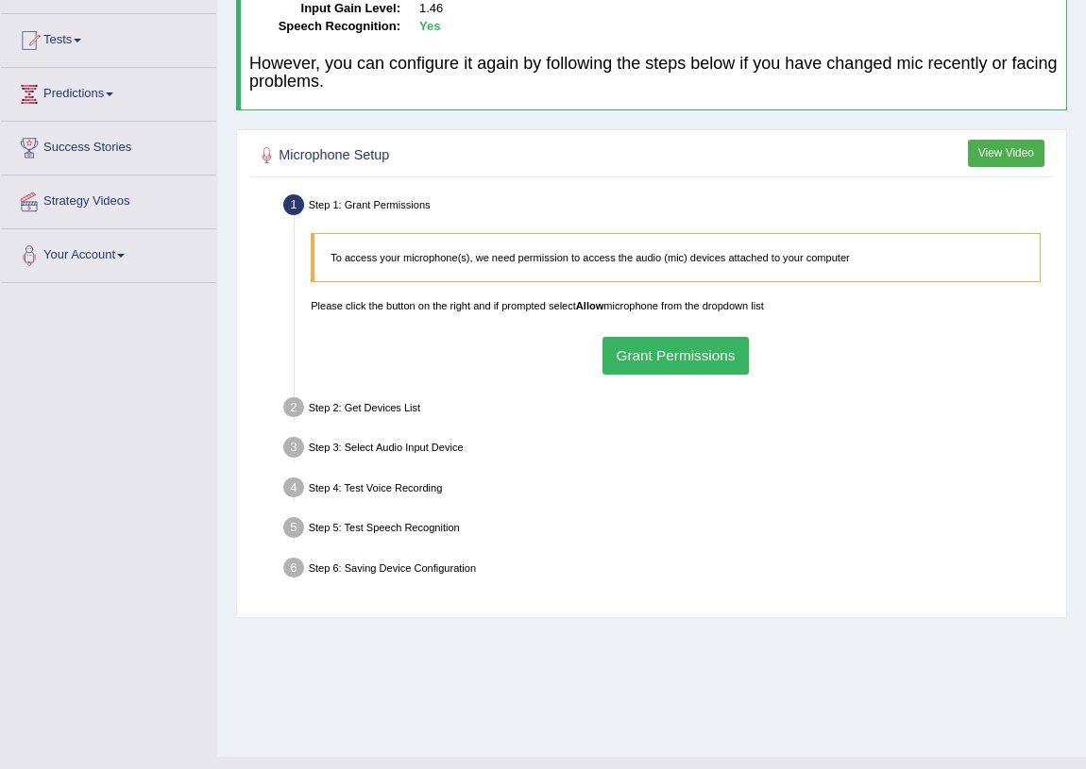
scroll to position [221, 0]
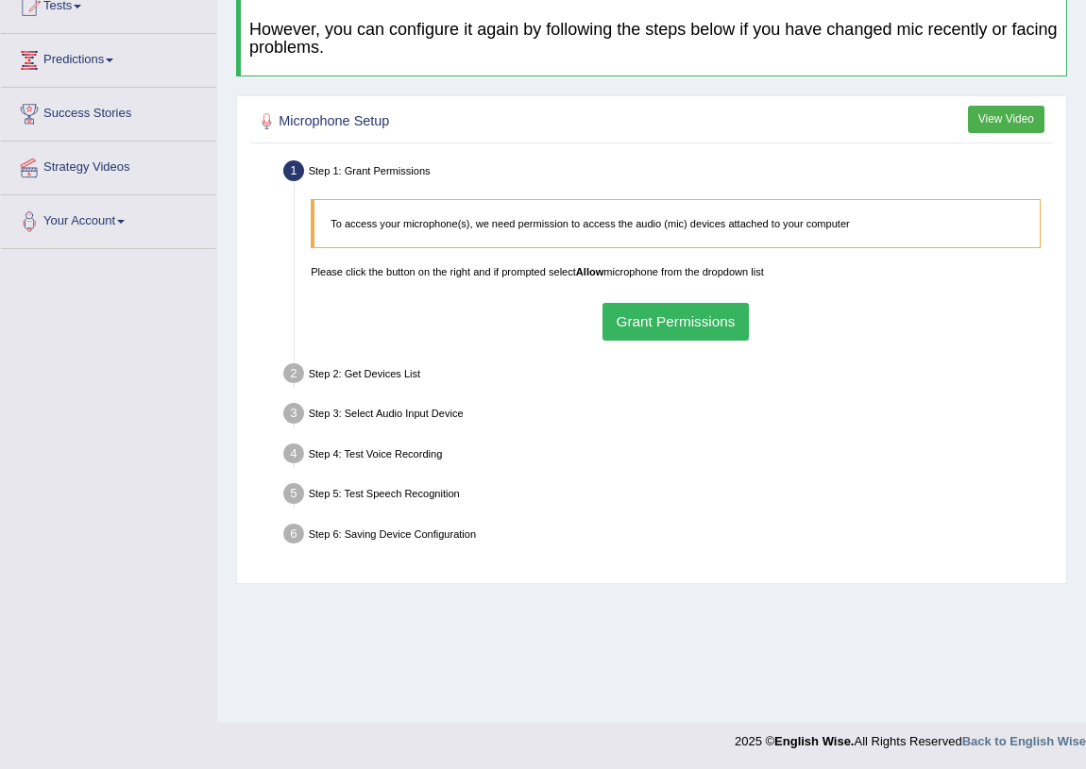
click at [646, 328] on button "Grant Permissions" at bounding box center [675, 321] width 146 height 37
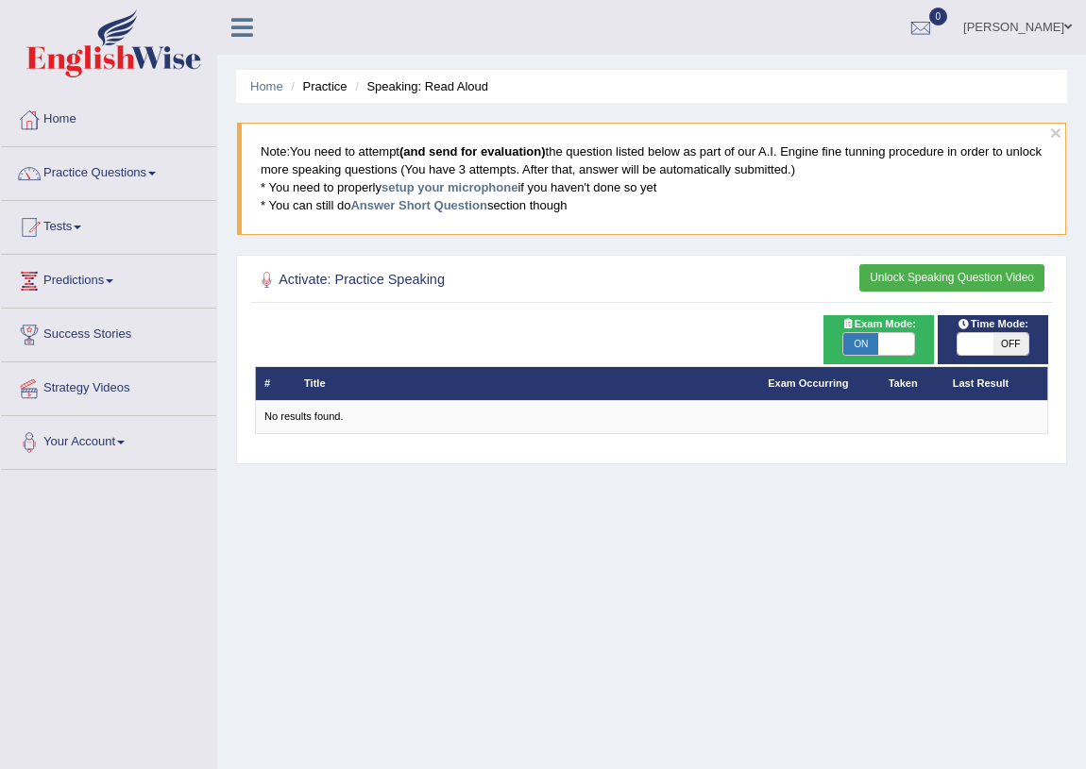
click at [162, 171] on link "Practice Questions" at bounding box center [108, 170] width 215 height 47
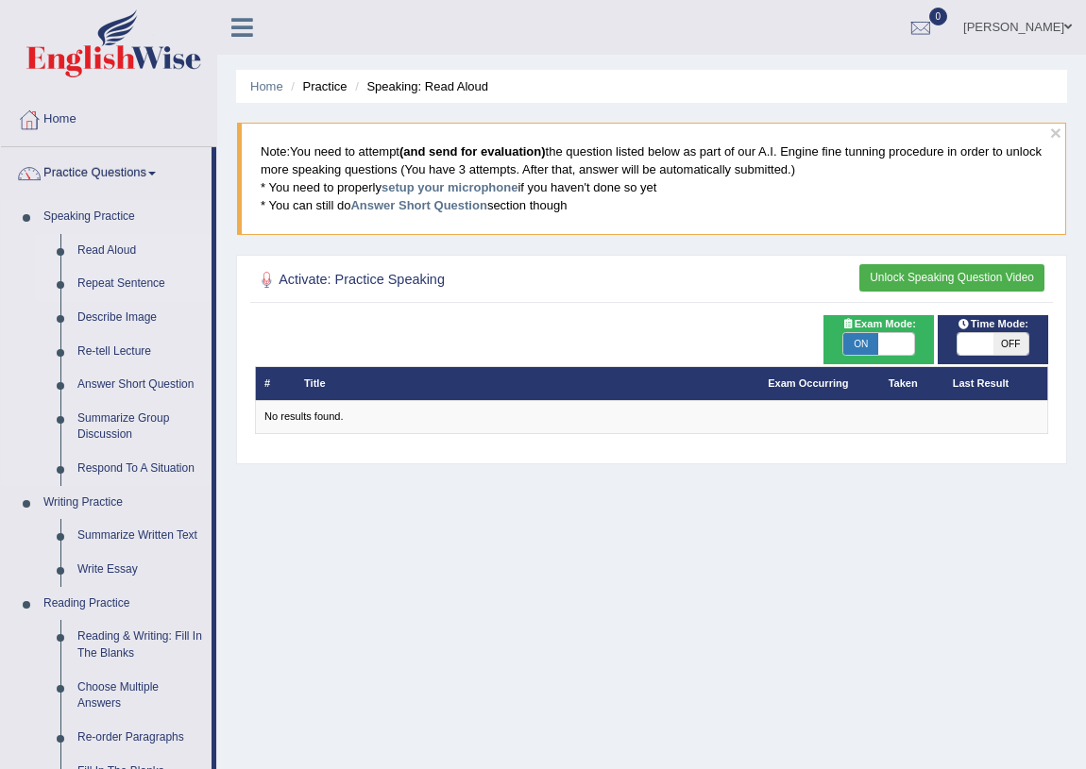
click at [126, 284] on link "Repeat Sentence" at bounding box center [140, 284] width 143 height 34
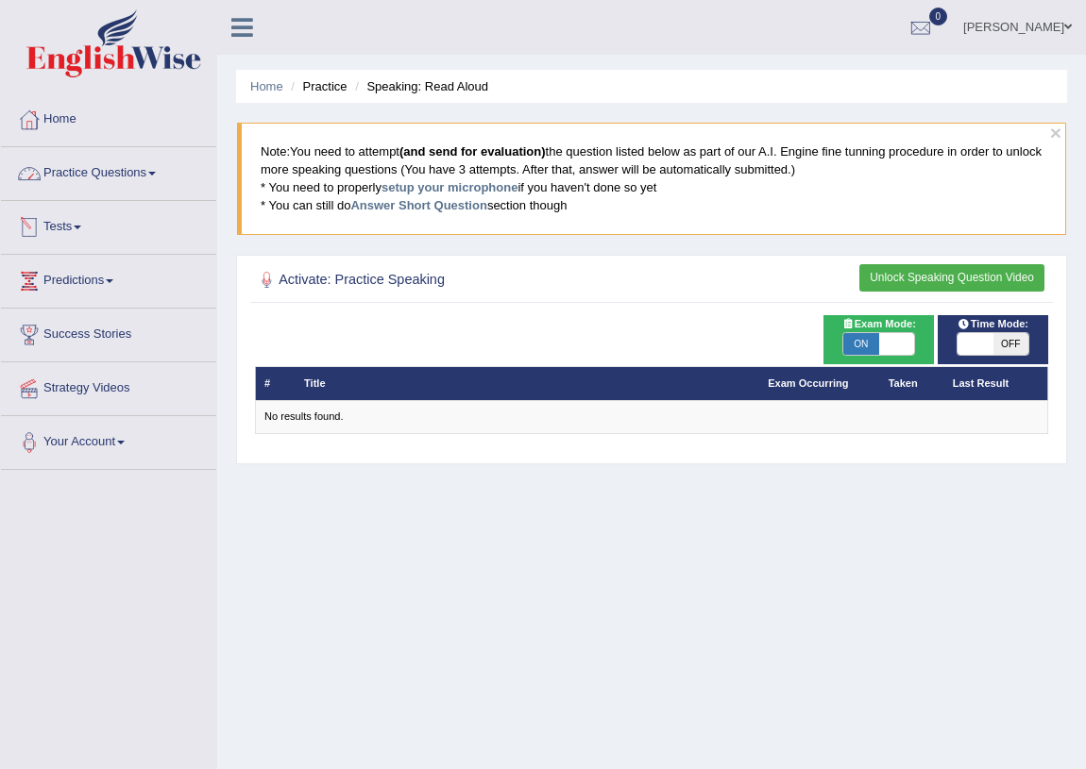
click at [162, 170] on link "Practice Questions" at bounding box center [108, 170] width 215 height 47
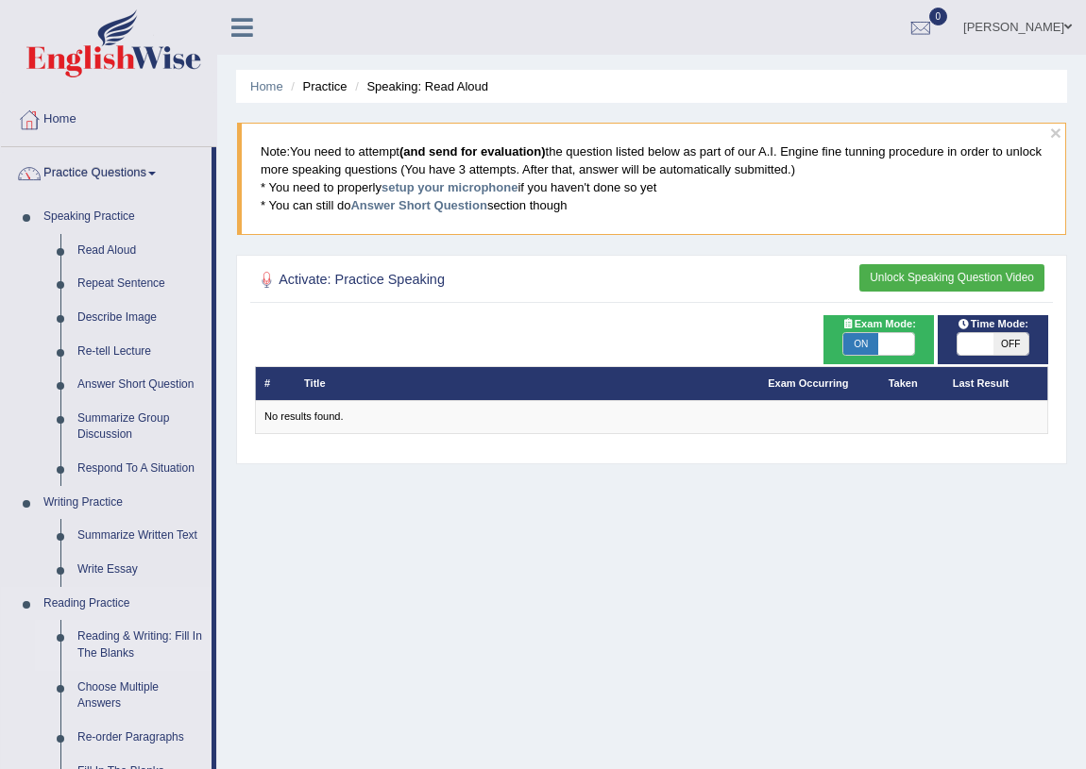
click at [117, 644] on link "Reading & Writing: Fill In The Blanks" at bounding box center [140, 645] width 143 height 50
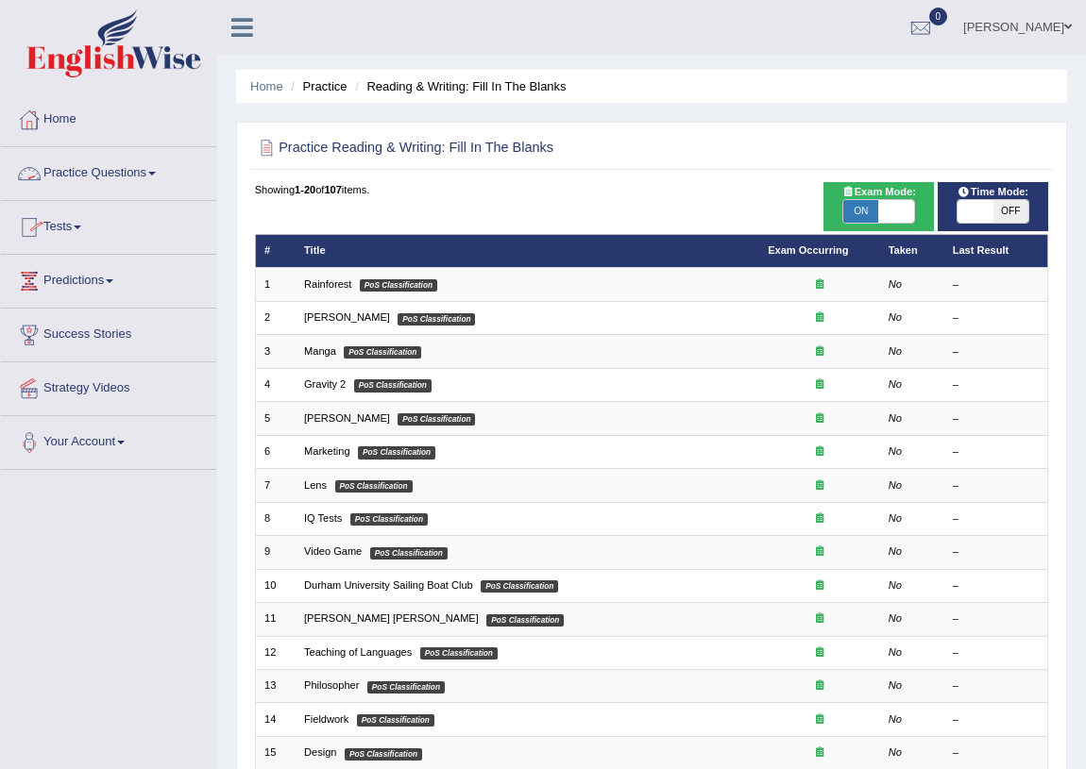
click at [101, 161] on link "Practice Questions" at bounding box center [108, 170] width 215 height 47
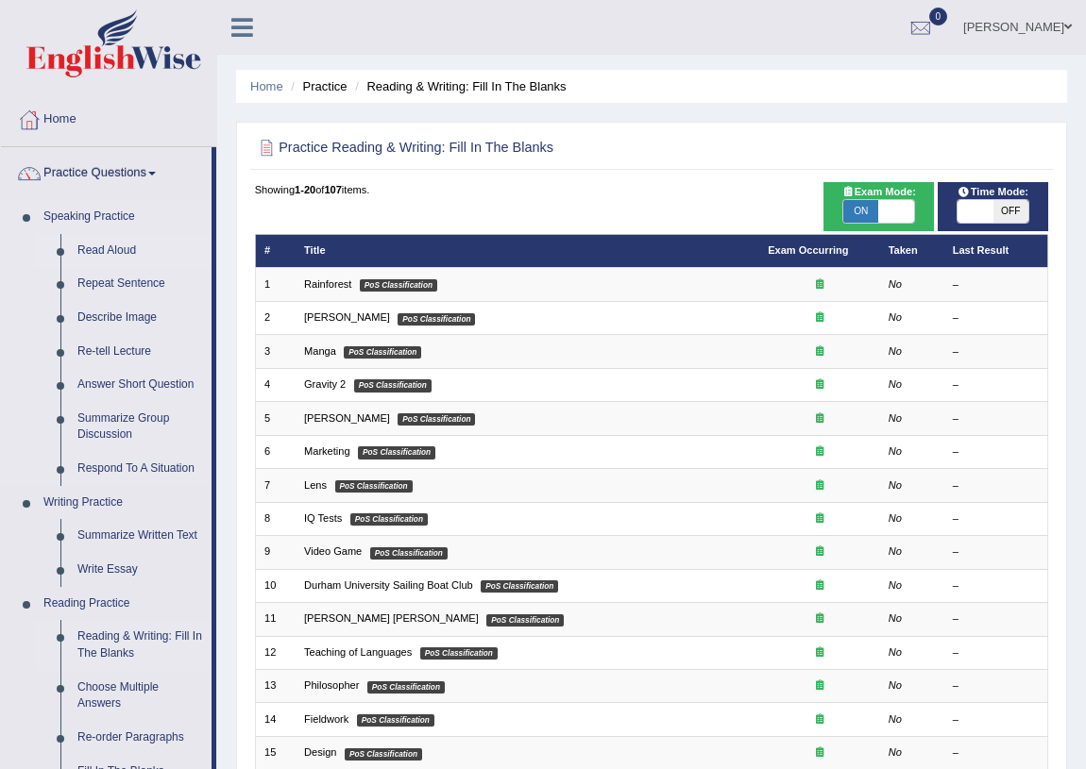
click at [86, 254] on link "Read Aloud" at bounding box center [140, 251] width 143 height 34
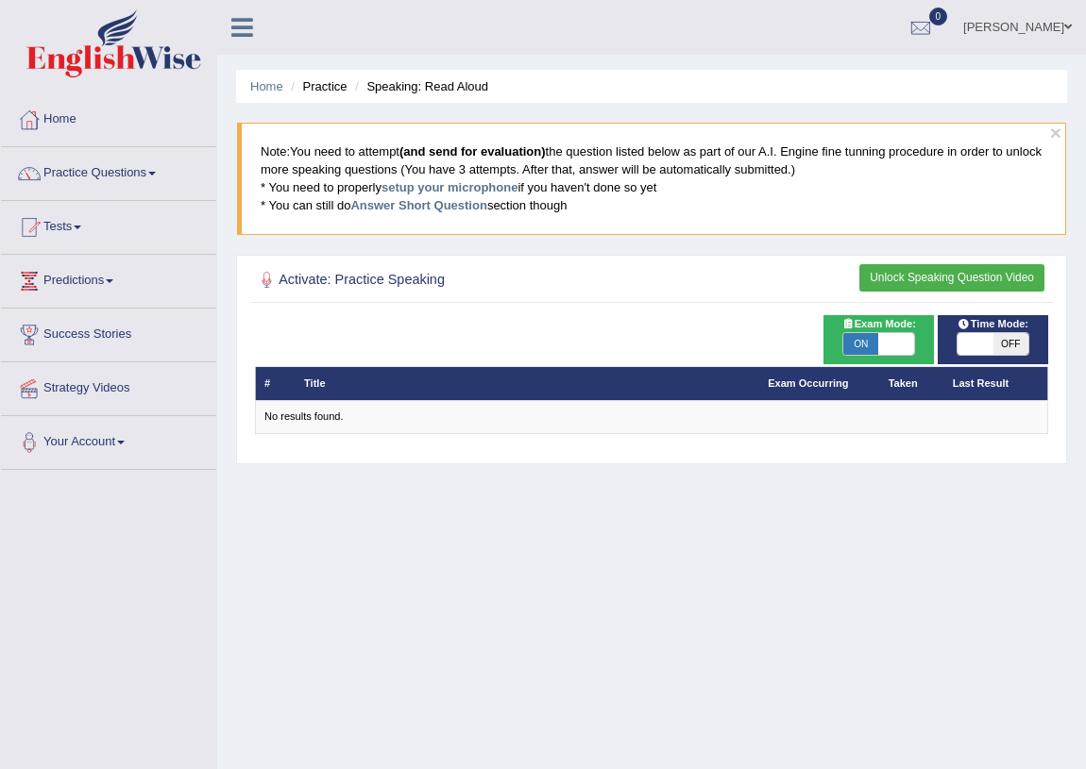
click at [885, 333] on span at bounding box center [895, 344] width 35 height 23
checkbox input "false"
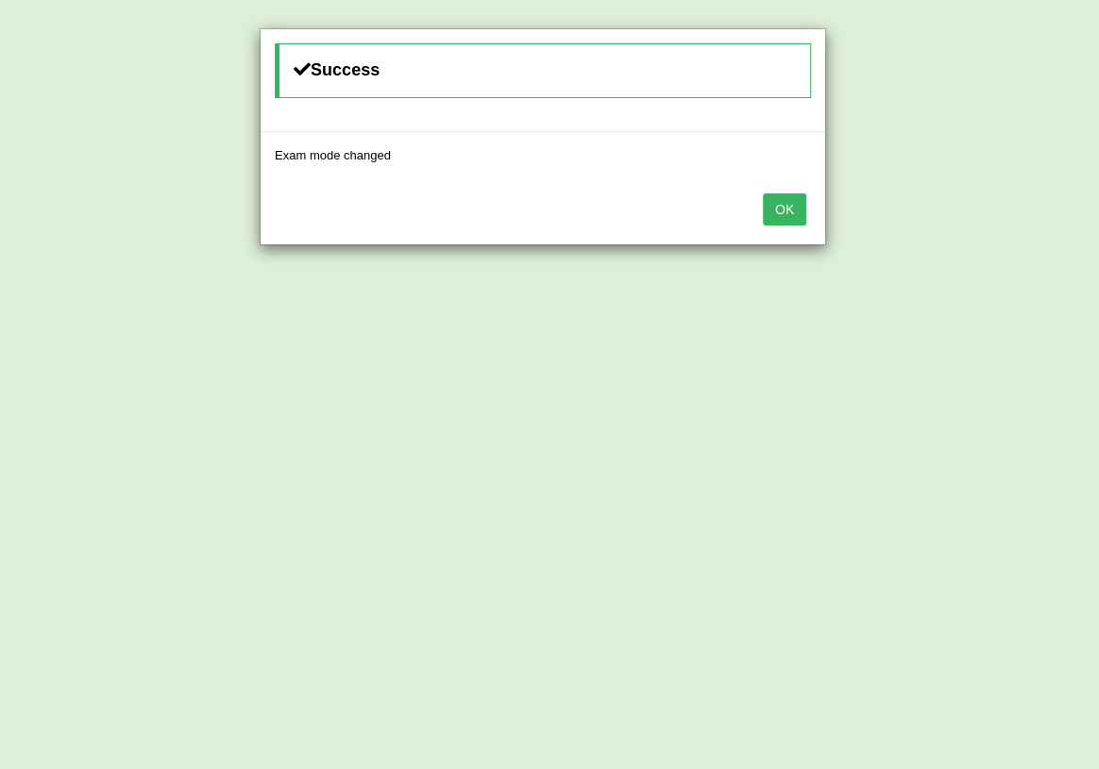
click at [776, 200] on button "OK" at bounding box center [784, 210] width 43 height 32
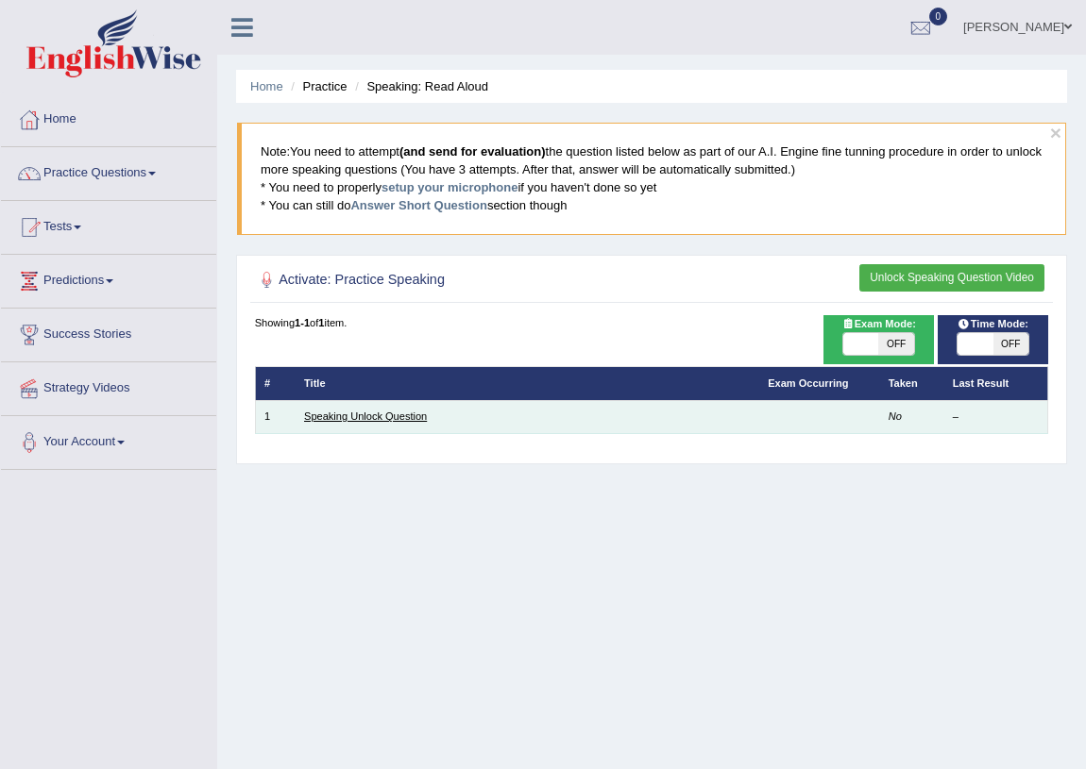
click at [380, 415] on link "Speaking Unlock Question" at bounding box center [365, 416] width 123 height 11
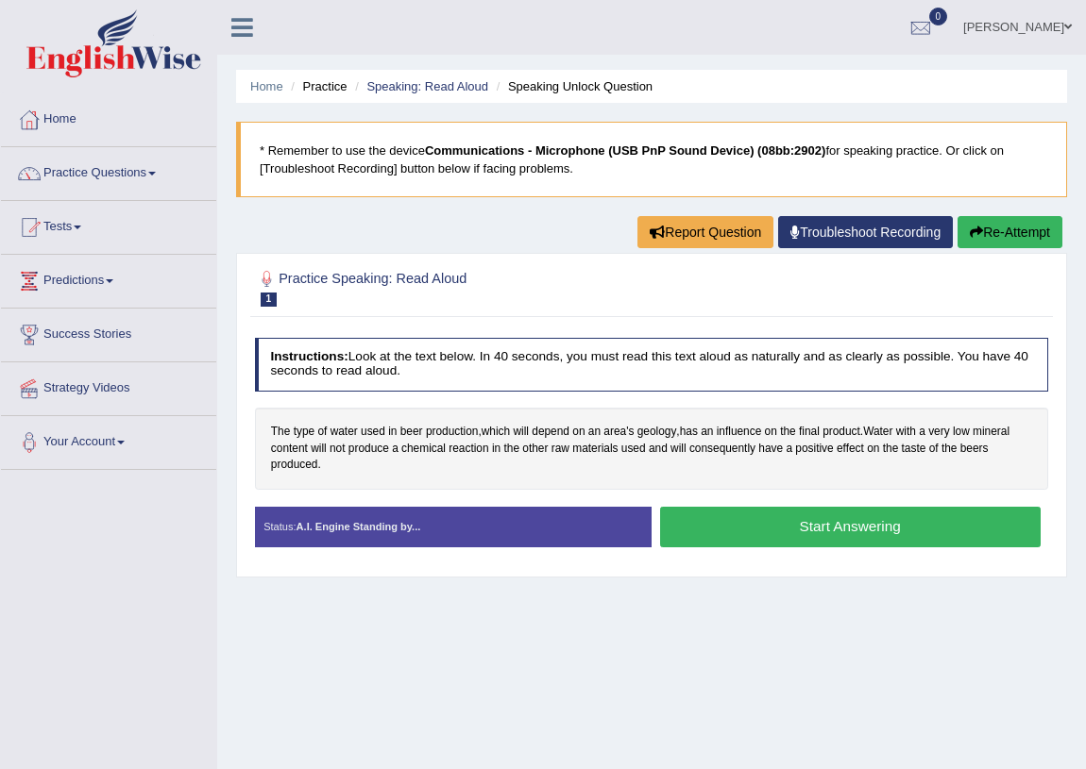
click at [820, 532] on button "Start Answering" at bounding box center [850, 527] width 380 height 41
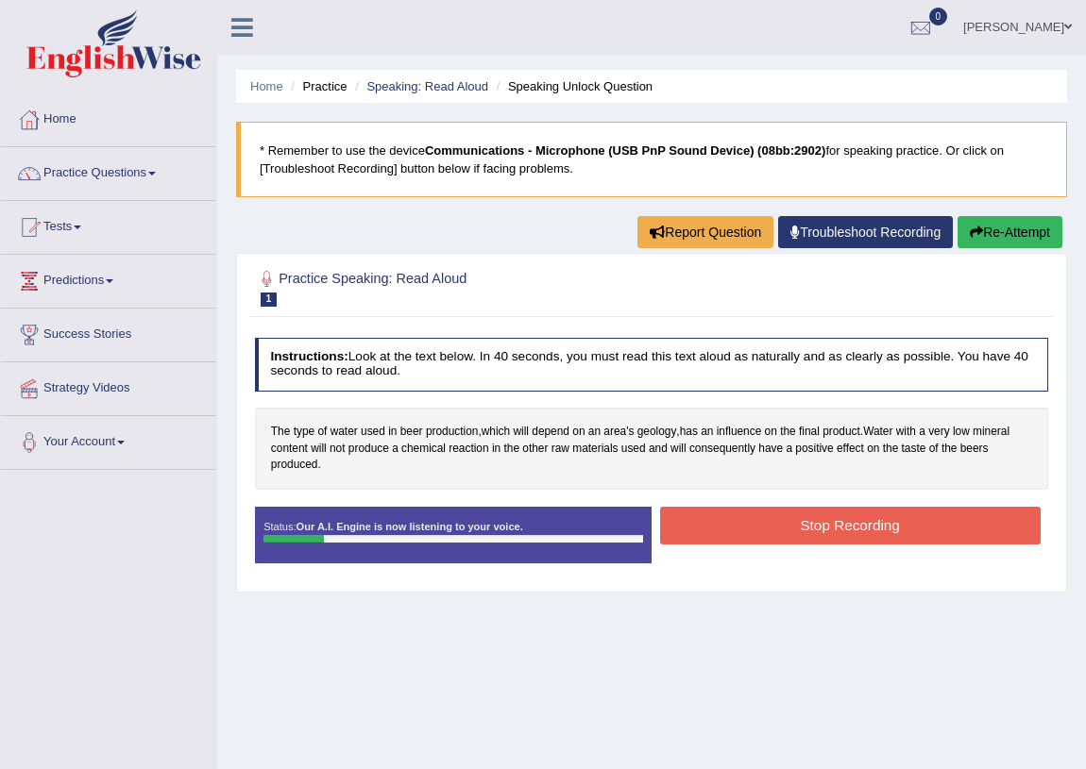
click at [847, 523] on button "Stop Recording" at bounding box center [850, 525] width 380 height 37
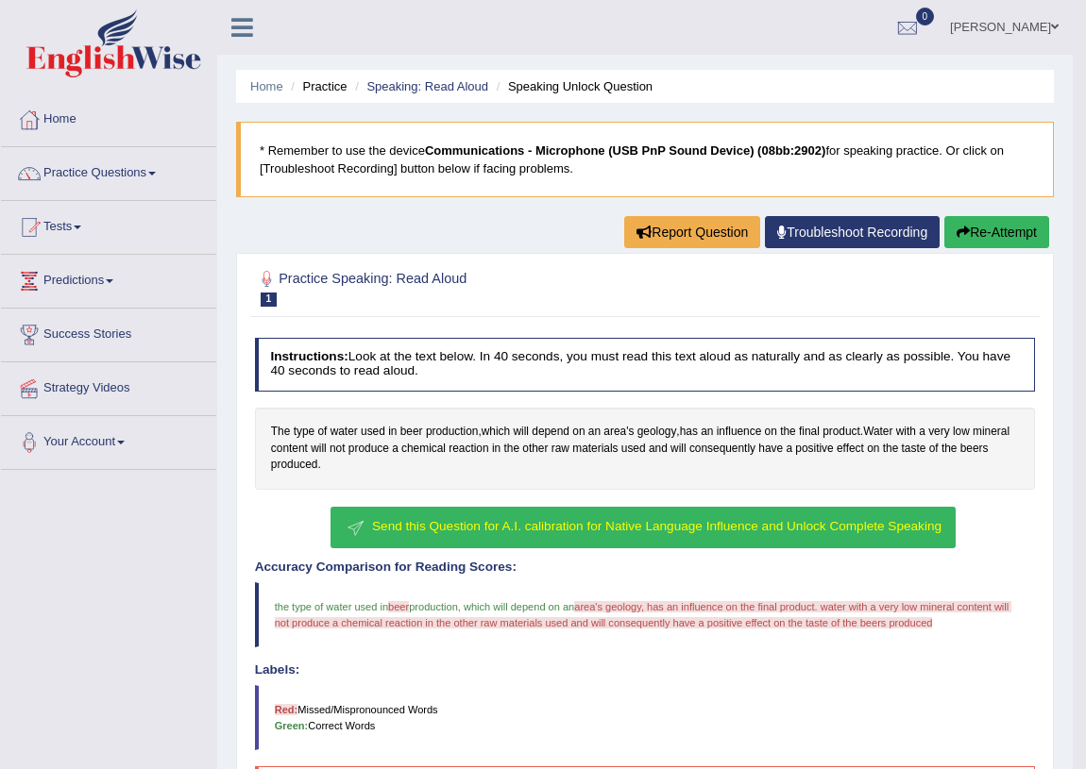
click at [847, 523] on span "Send this Question for A.I. calibration for Native Language Influence and Unloc…" at bounding box center [656, 526] width 569 height 14
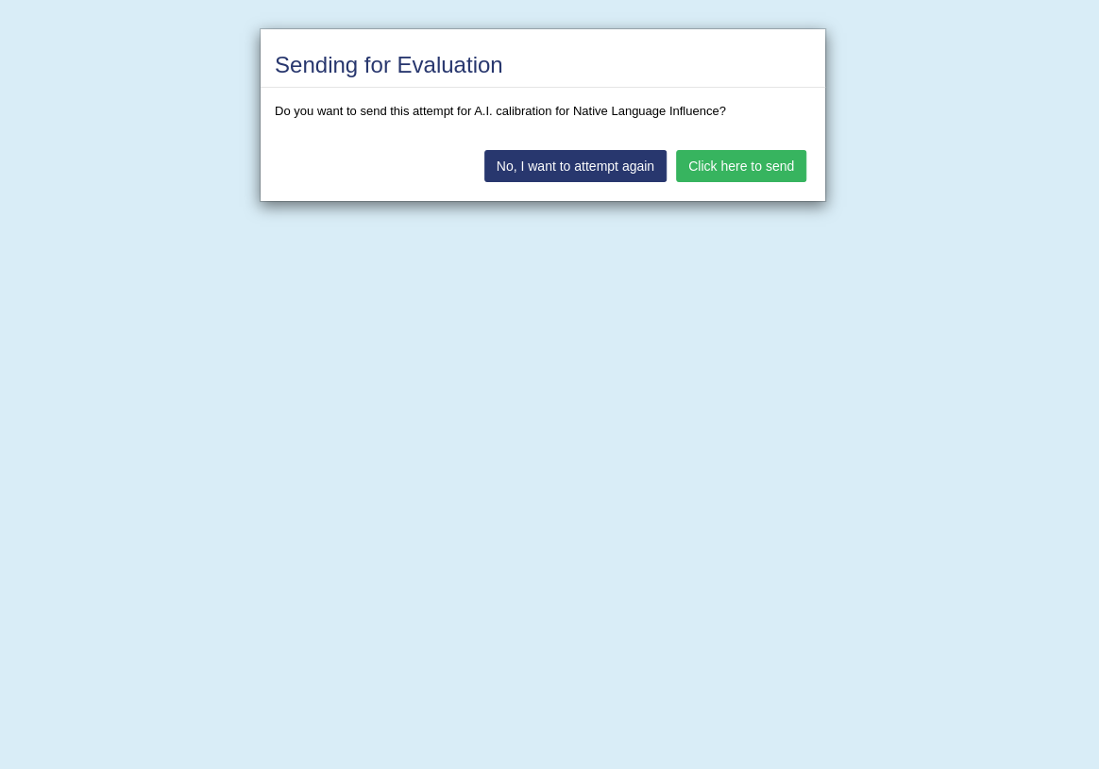
click at [725, 159] on button "Click here to send" at bounding box center [741, 166] width 130 height 32
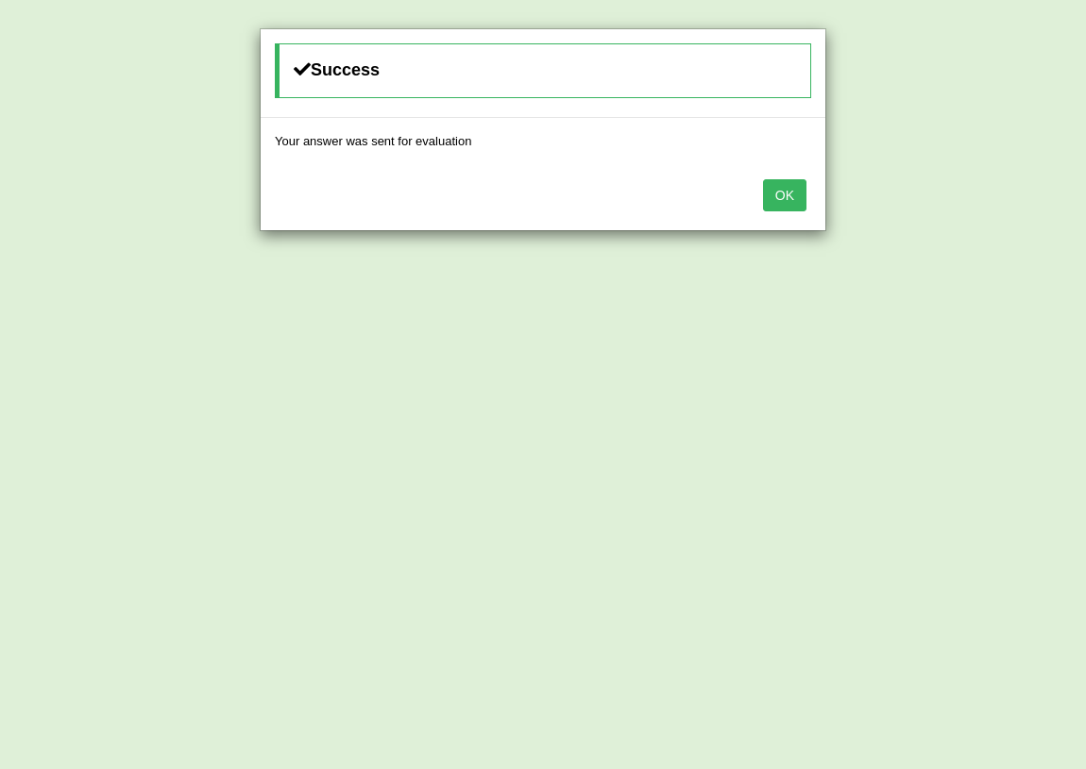
click at [792, 183] on button "OK" at bounding box center [784, 195] width 43 height 32
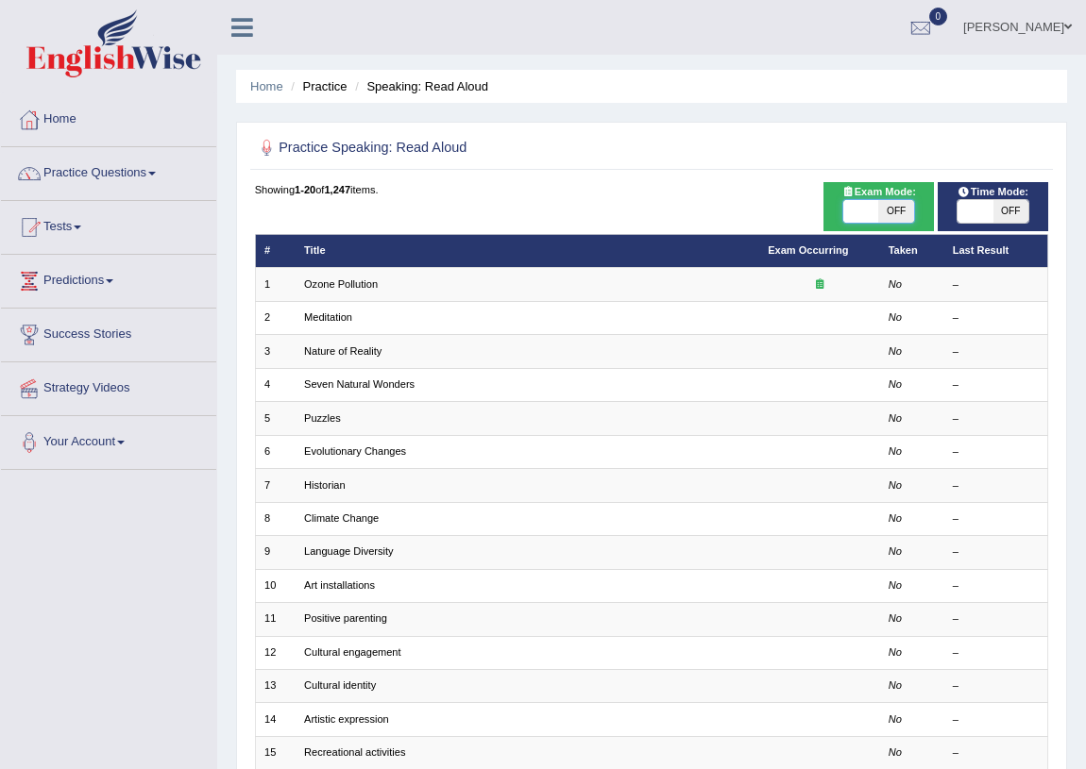
click at [857, 207] on span at bounding box center [860, 211] width 35 height 23
checkbox input "true"
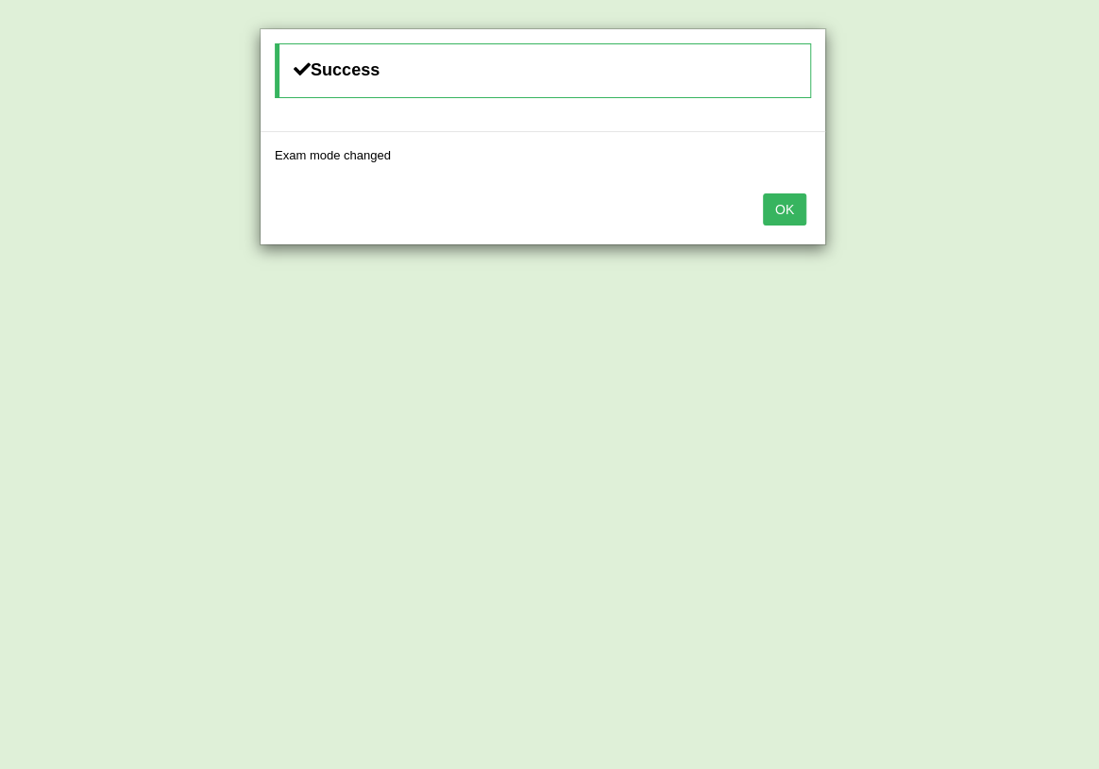
click at [781, 199] on button "OK" at bounding box center [784, 210] width 43 height 32
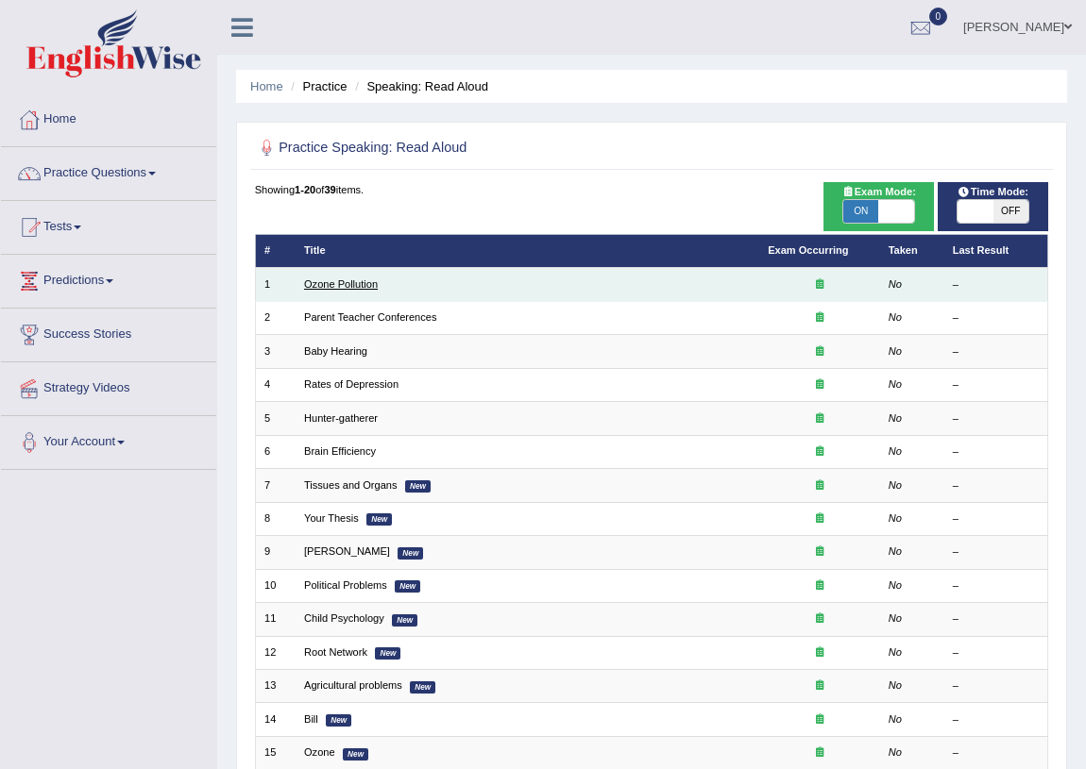
click at [351, 280] on link "Ozone Pollution" at bounding box center [341, 284] width 74 height 11
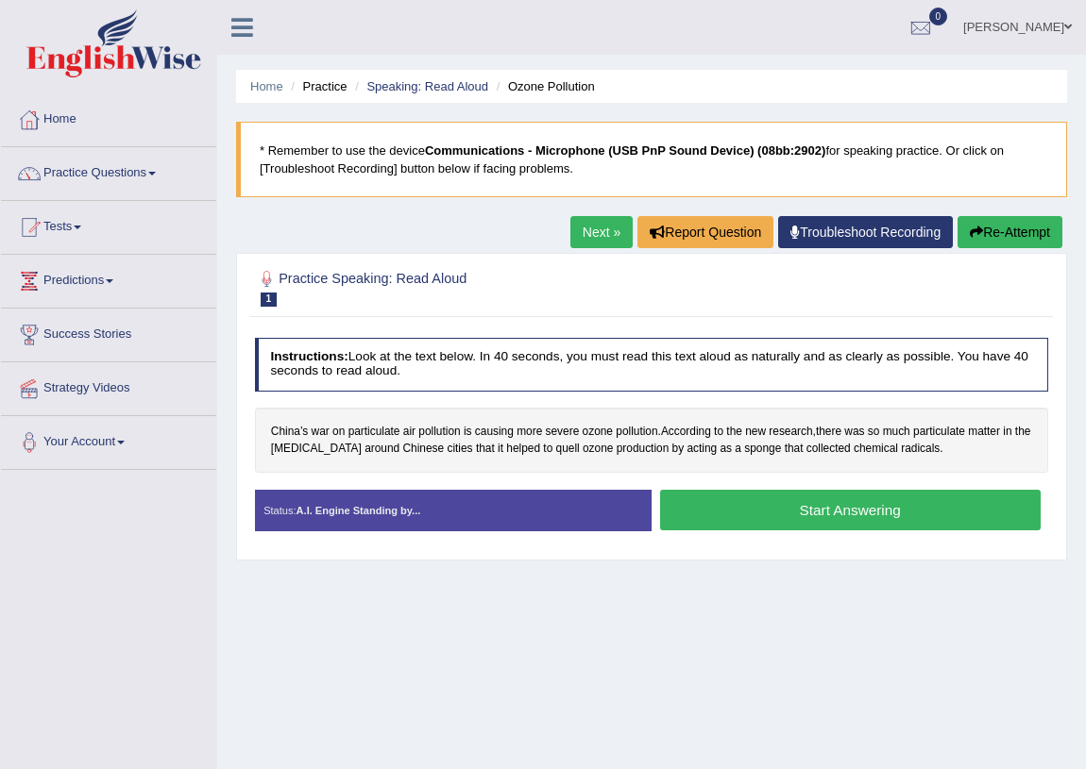
click at [801, 510] on button "Start Answering" at bounding box center [850, 510] width 380 height 41
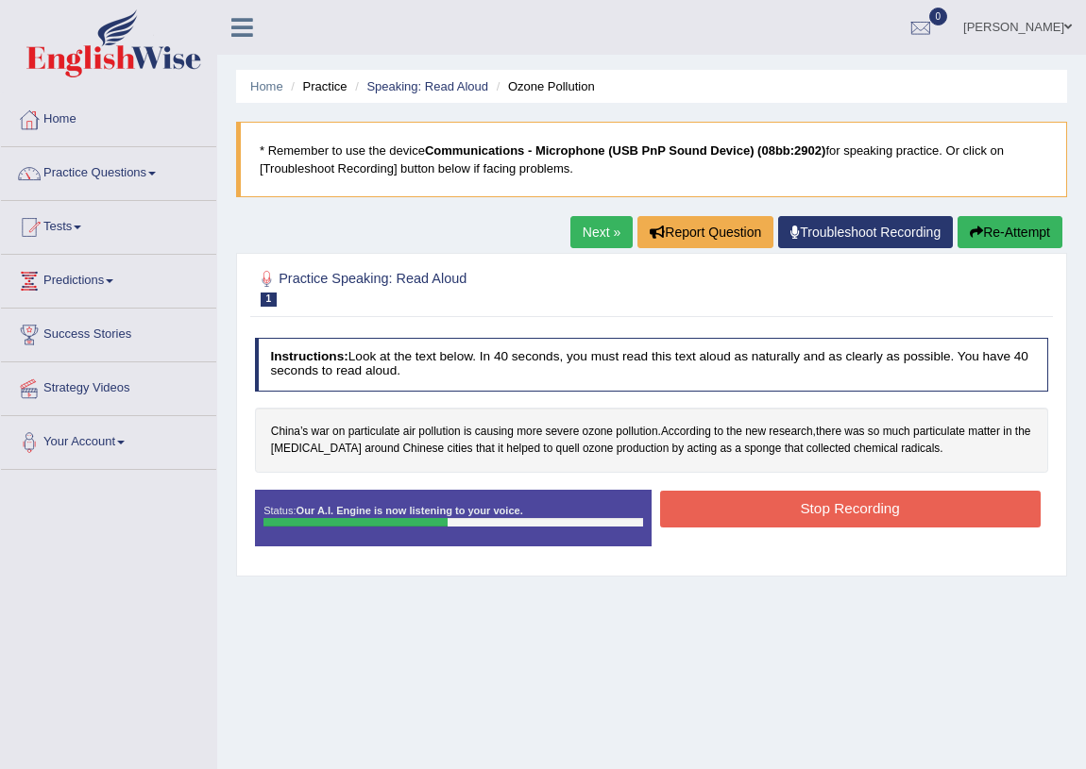
click at [829, 500] on button "Stop Recording" at bounding box center [850, 509] width 380 height 37
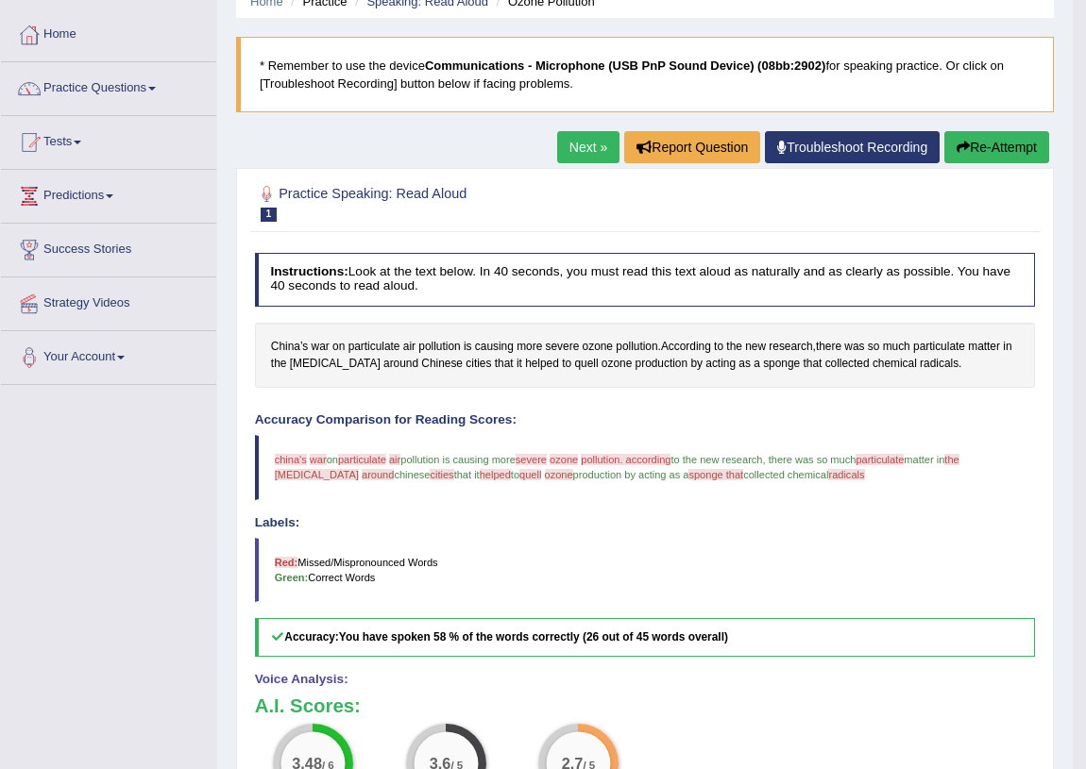
scroll to position [71, 0]
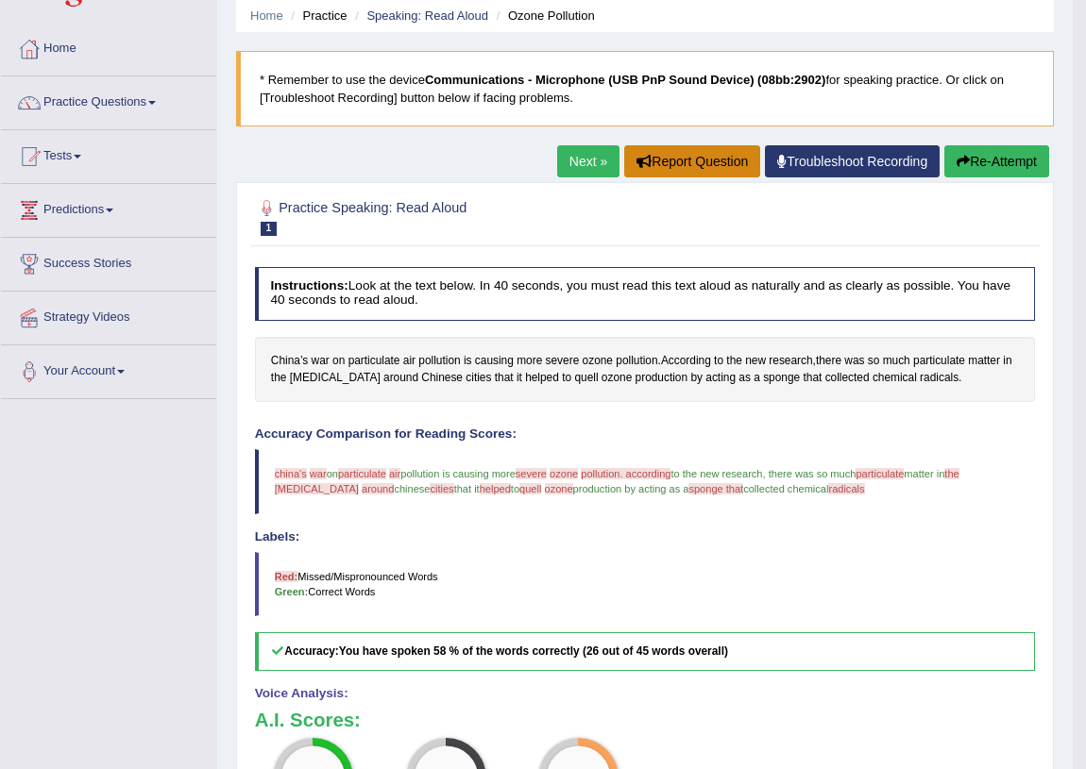
click at [689, 159] on button "Report Question" at bounding box center [692, 161] width 136 height 32
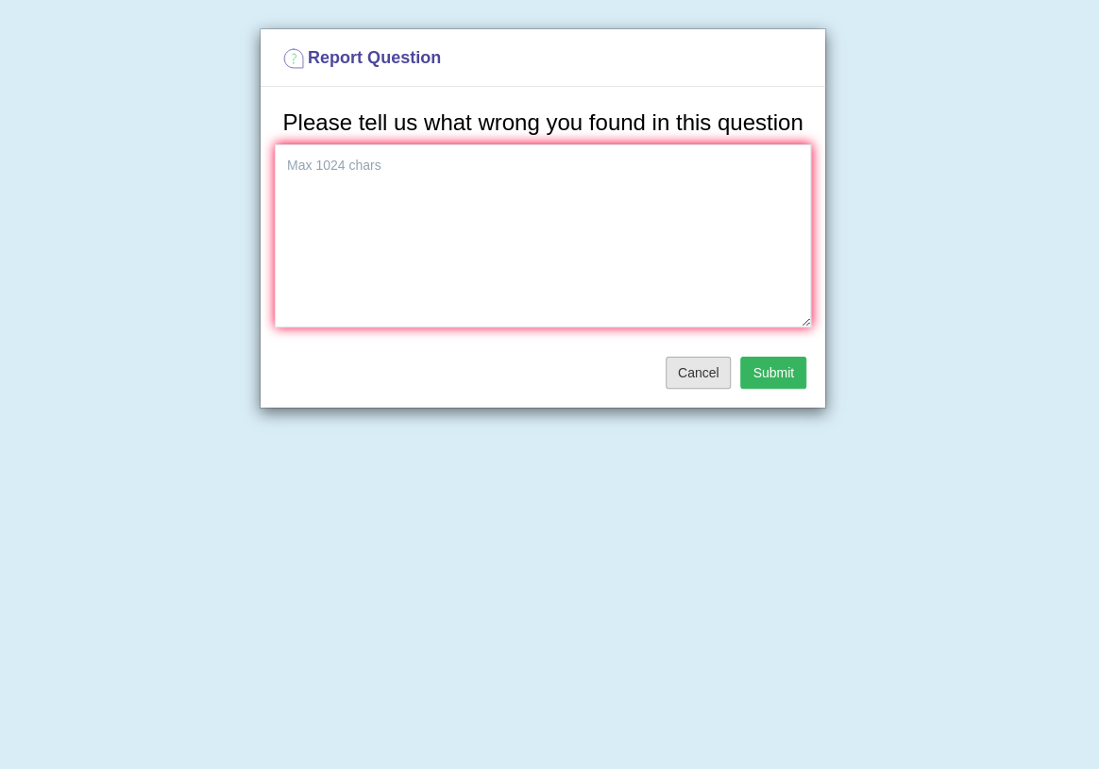
click at [711, 374] on button "Cancel" at bounding box center [699, 373] width 66 height 32
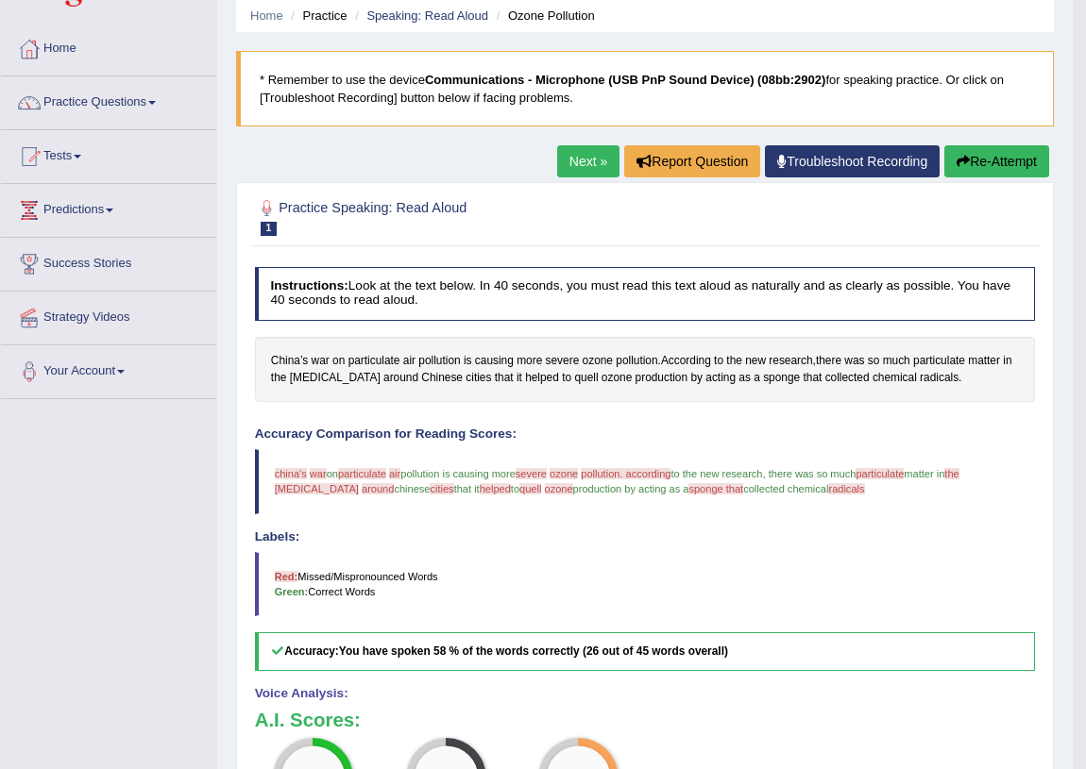
click at [295, 462] on blockquote "china's chinese war were on particulate particular air year pollution is causin…" at bounding box center [645, 481] width 781 height 64
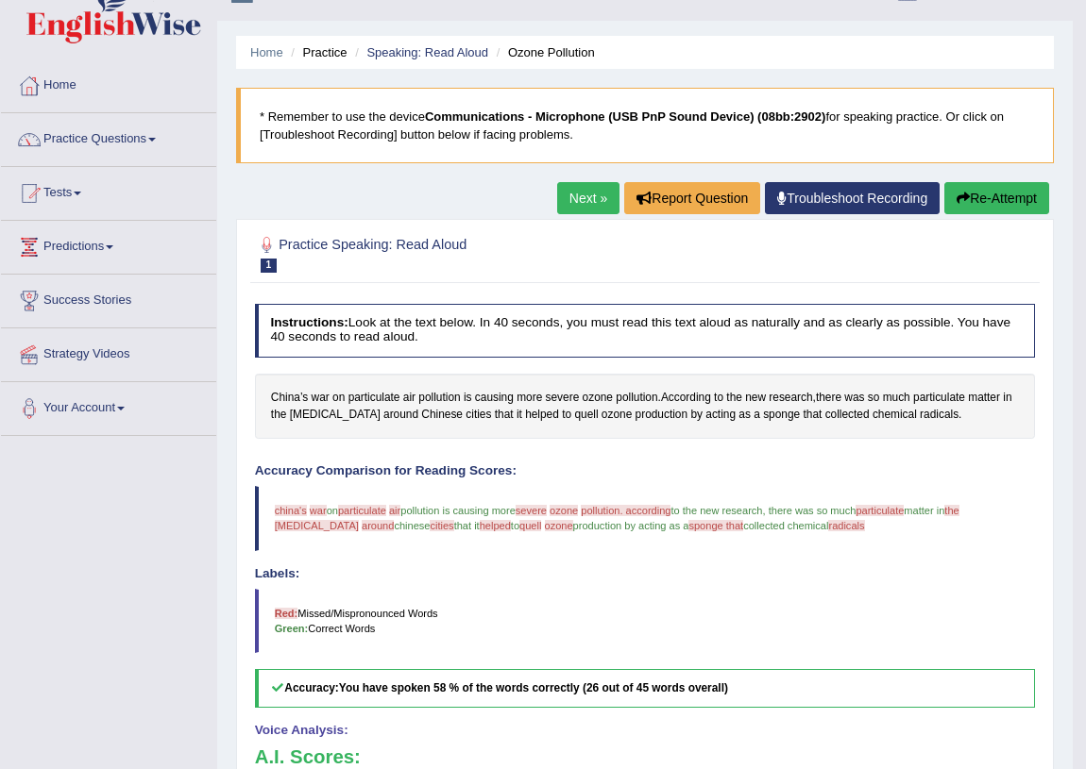
scroll to position [0, 0]
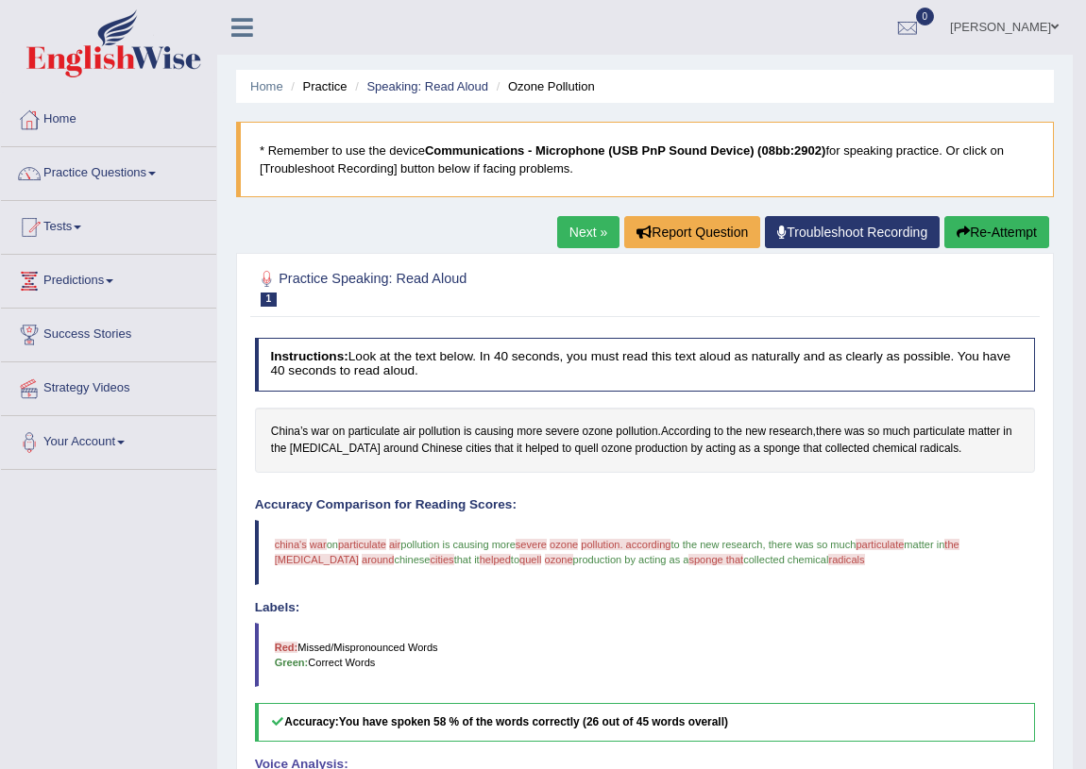
click at [976, 234] on button "Re-Attempt" at bounding box center [996, 232] width 105 height 32
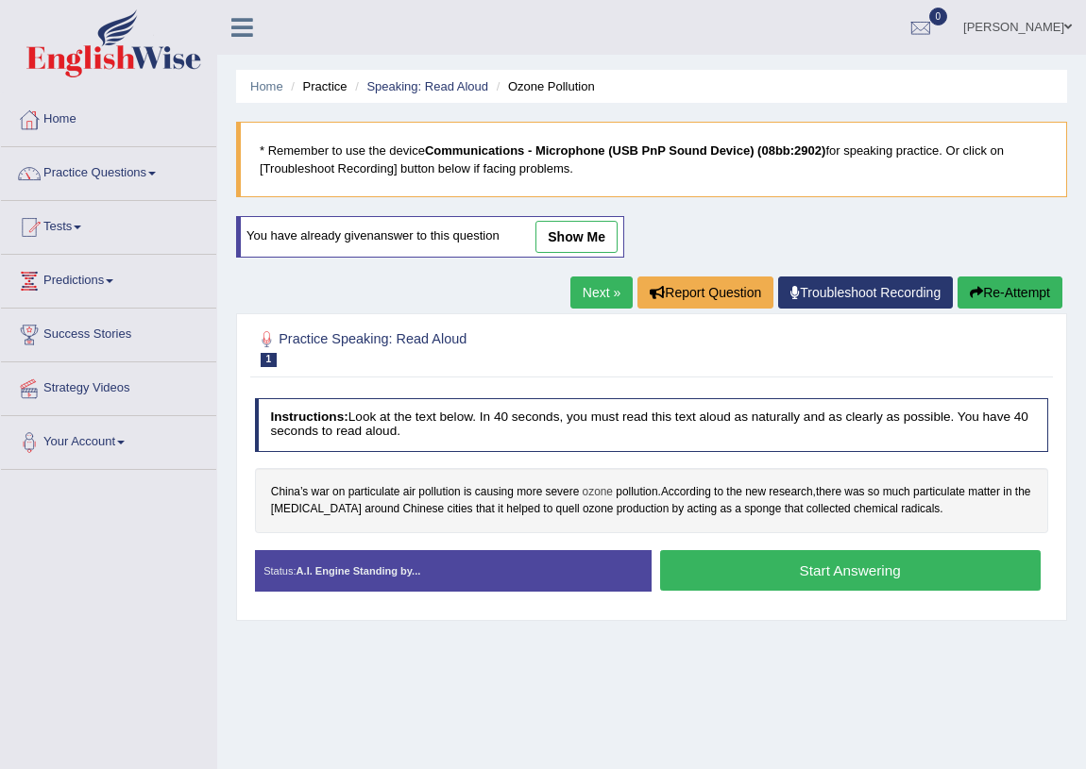
click at [597, 494] on span "ozone" at bounding box center [597, 492] width 30 height 17
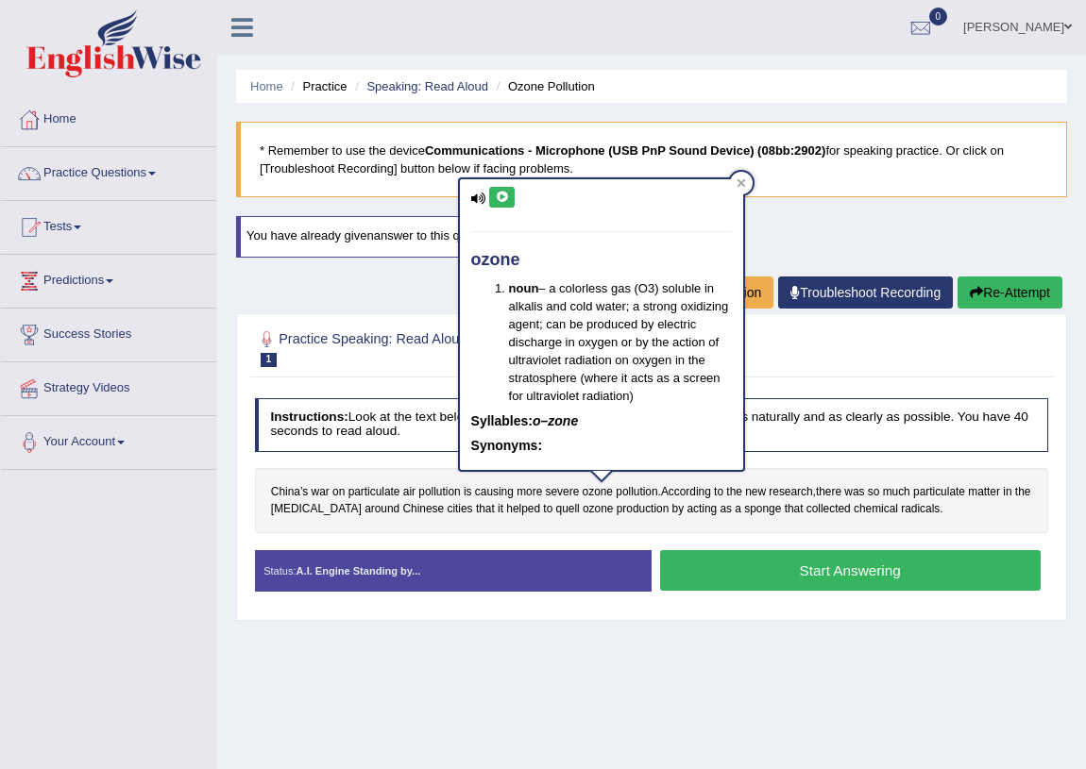
click at [479, 198] on icon at bounding box center [478, 199] width 15 height 12
click at [497, 192] on icon at bounding box center [502, 197] width 14 height 11
click at [413, 469] on div "China’s war on particulate air pollution is causing more severe ozone pollution…" at bounding box center [652, 500] width 794 height 65
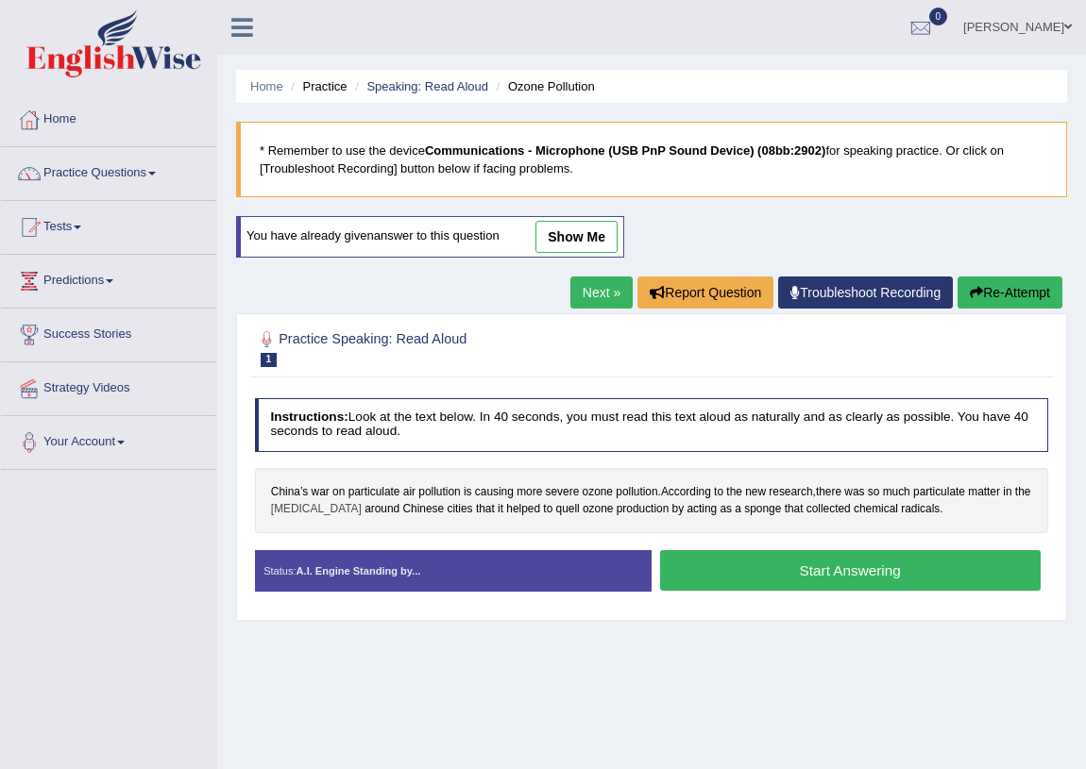
click at [304, 510] on span "[MEDICAL_DATA]" at bounding box center [316, 509] width 91 height 17
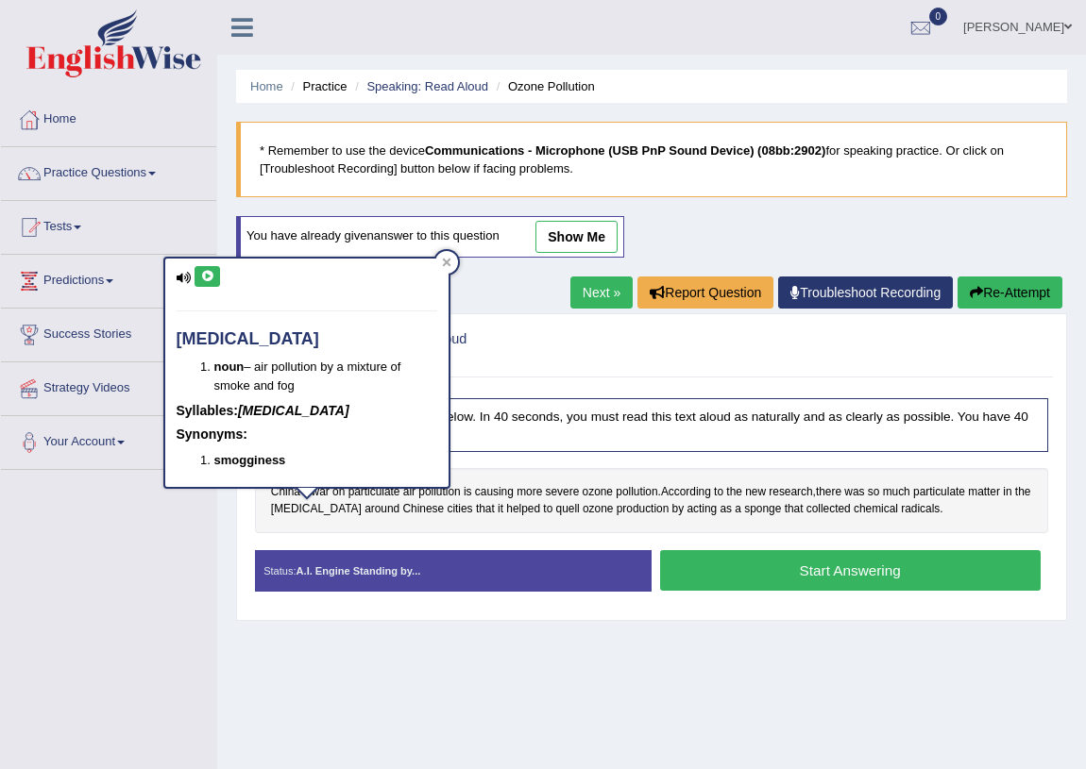
click at [207, 278] on icon at bounding box center [207, 276] width 14 height 11
click at [776, 405] on h4 "Instructions: Look at the text below. In 40 seconds, you must read this text al…" at bounding box center [652, 425] width 794 height 54
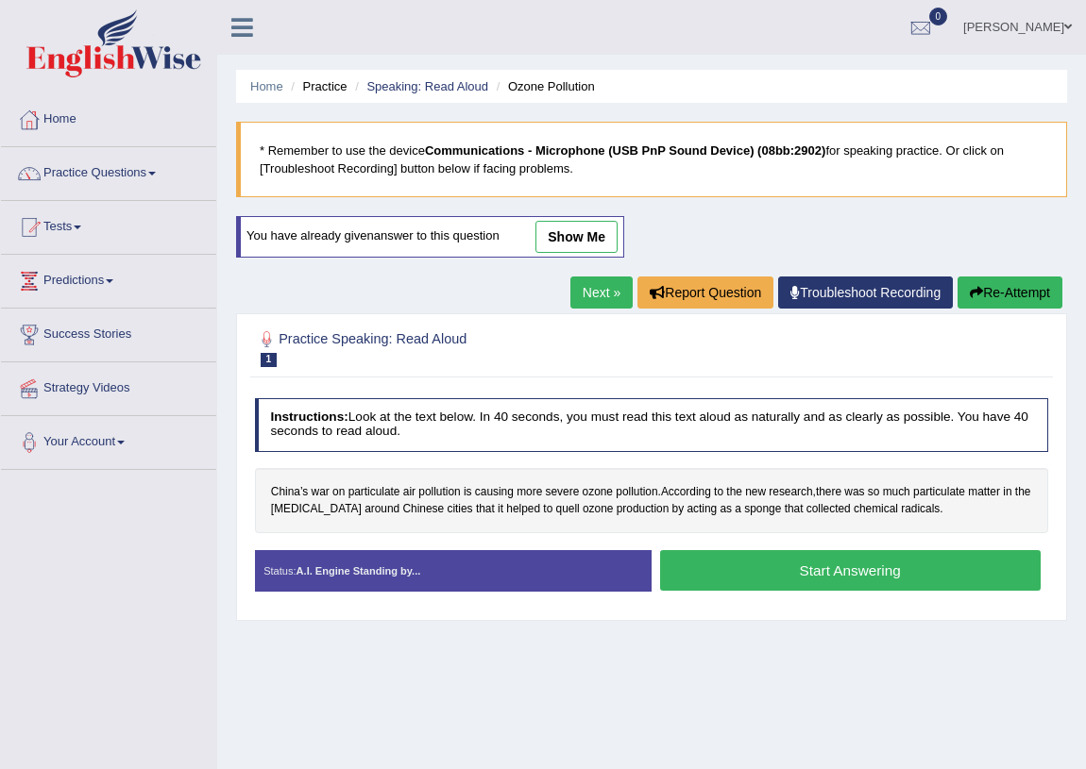
click at [830, 573] on button "Start Answering" at bounding box center [850, 570] width 380 height 41
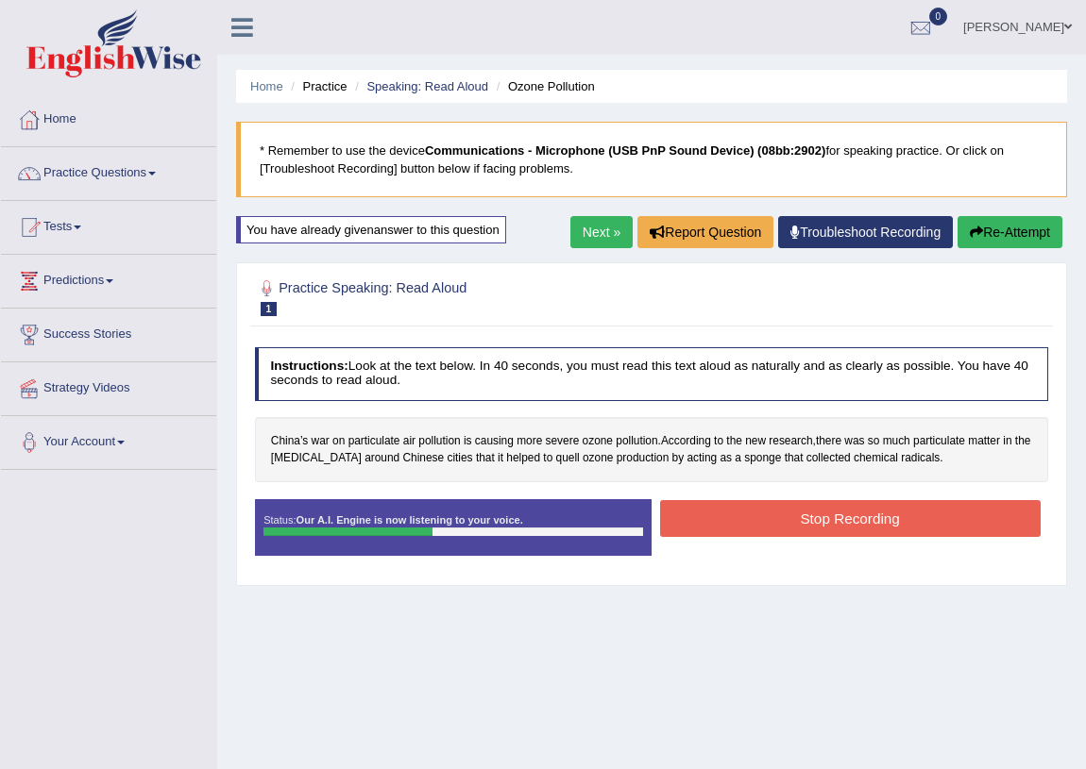
click at [806, 523] on button "Stop Recording" at bounding box center [850, 518] width 380 height 37
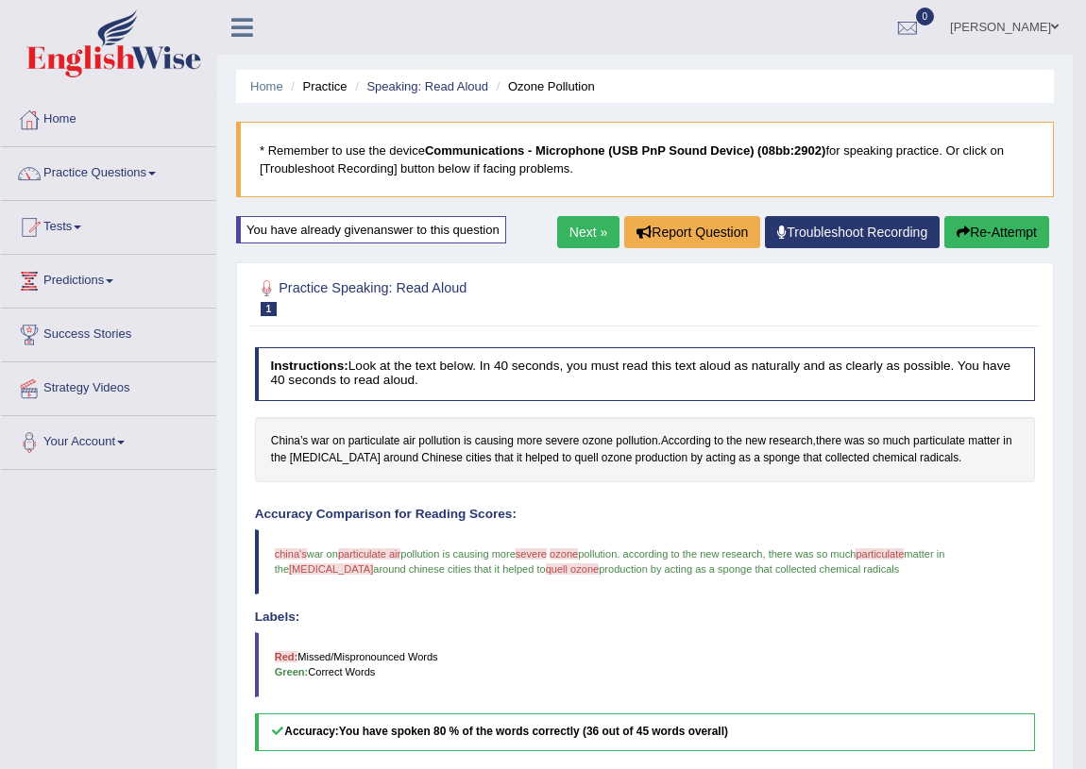
click at [547, 554] on span "severe" at bounding box center [530, 554] width 31 height 11
click at [538, 553] on span "severe" at bounding box center [530, 554] width 31 height 11
click at [290, 549] on span "china's" at bounding box center [291, 554] width 32 height 11
click at [1010, 239] on button "Re-Attempt" at bounding box center [996, 232] width 105 height 32
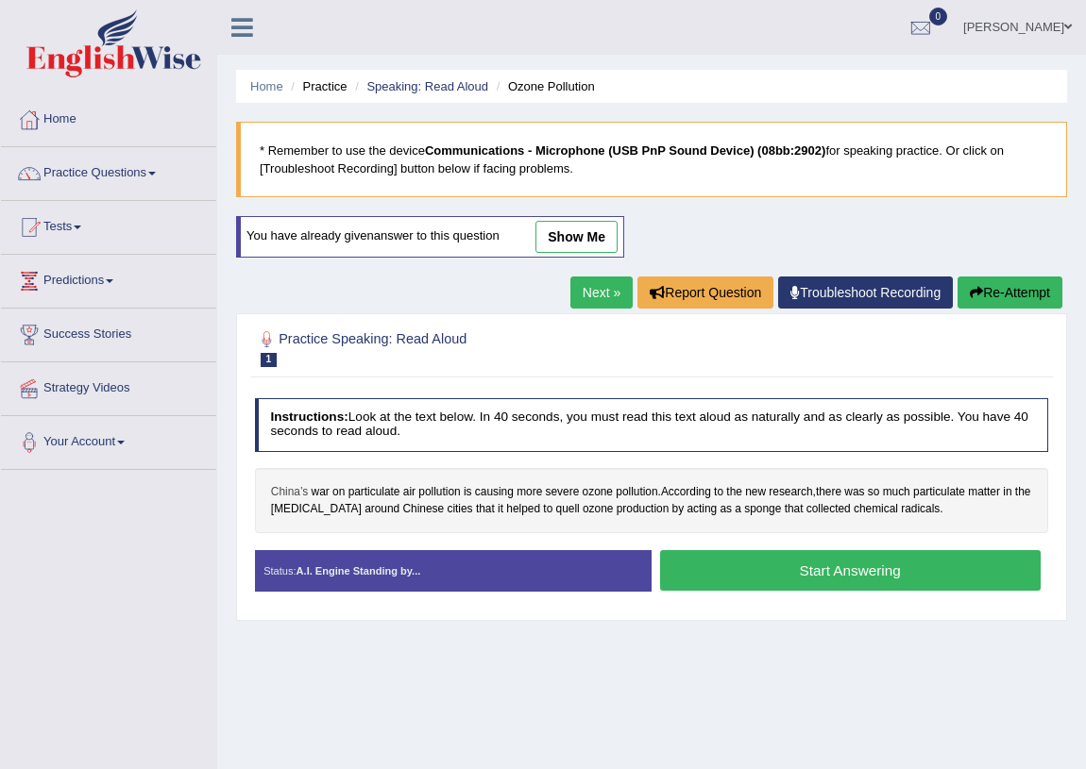
click at [295, 486] on span "China’s" at bounding box center [289, 492] width 37 height 17
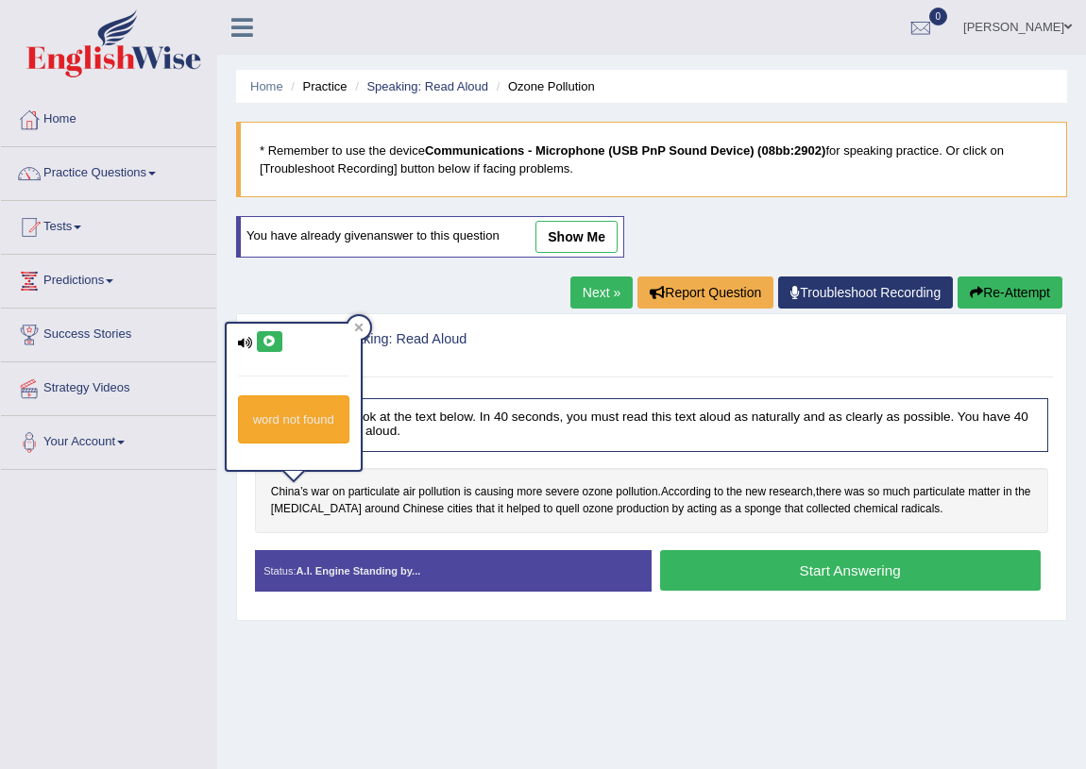
click at [262, 337] on icon at bounding box center [269, 341] width 14 height 11
click at [385, 492] on span "particulate" at bounding box center [374, 492] width 52 height 17
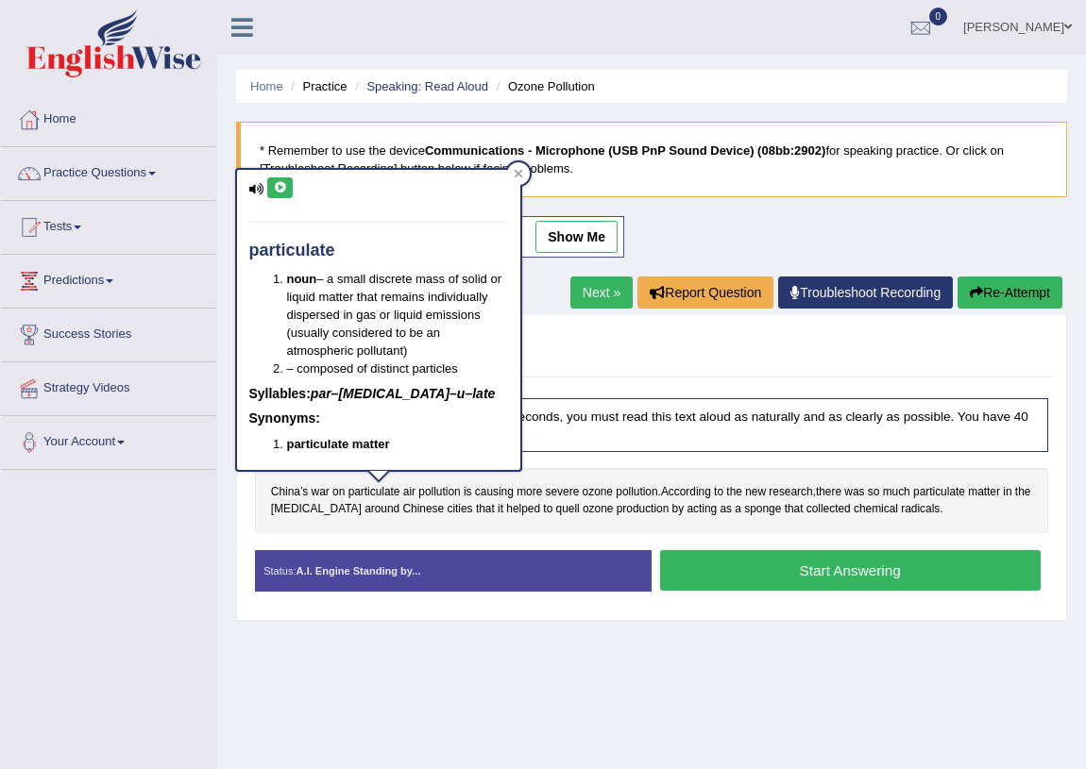
click at [274, 190] on icon at bounding box center [280, 187] width 14 height 11
click at [567, 491] on span "severe" at bounding box center [563, 492] width 34 height 17
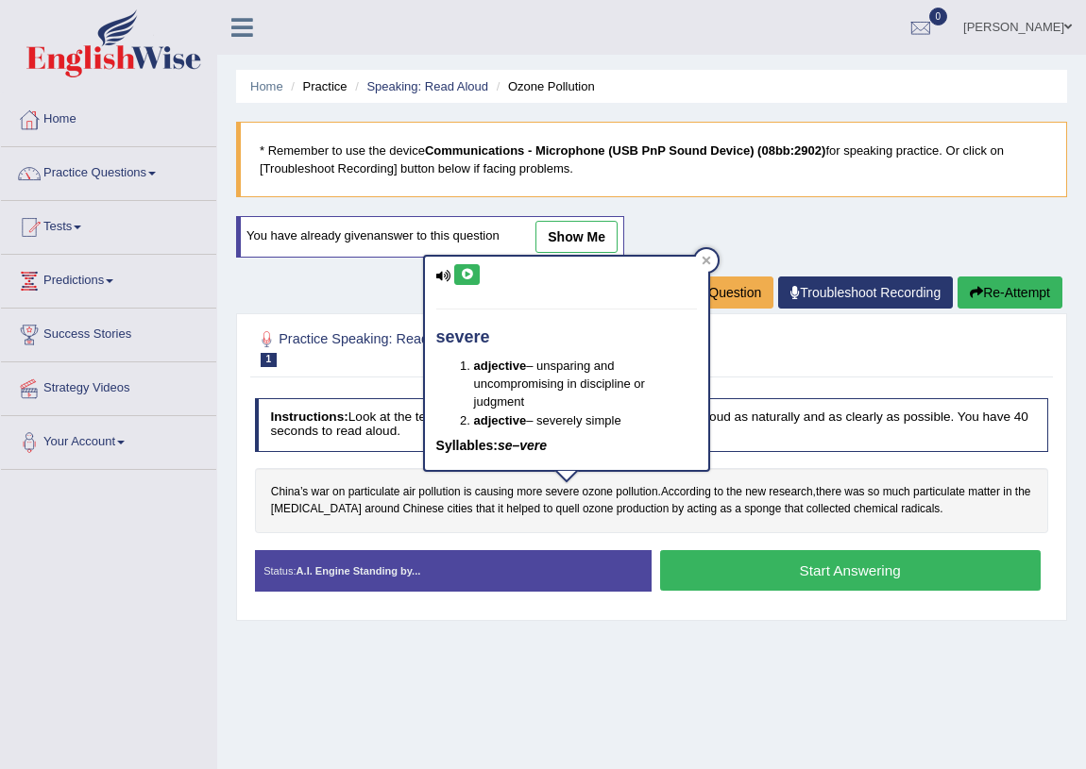
click at [457, 274] on button at bounding box center [466, 274] width 25 height 21
click at [821, 479] on div "China’s war on particulate air pollution is causing more severe ozone pollution…" at bounding box center [652, 500] width 794 height 65
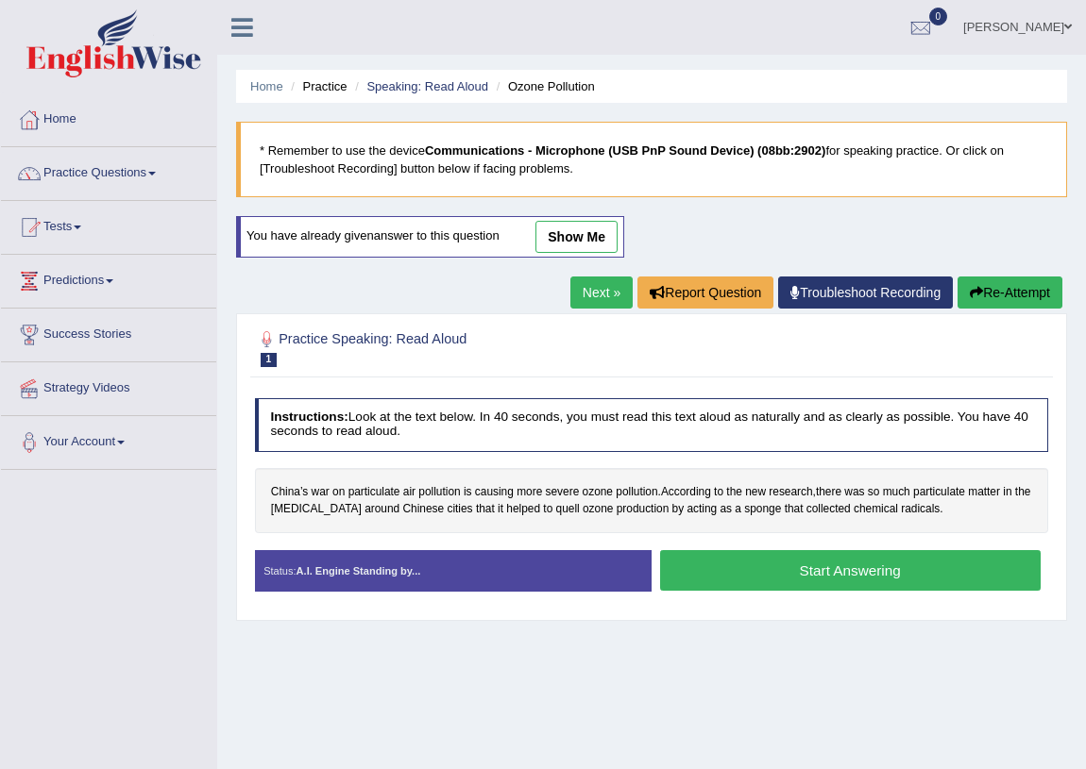
click at [830, 552] on button "Start Answering" at bounding box center [850, 570] width 380 height 41
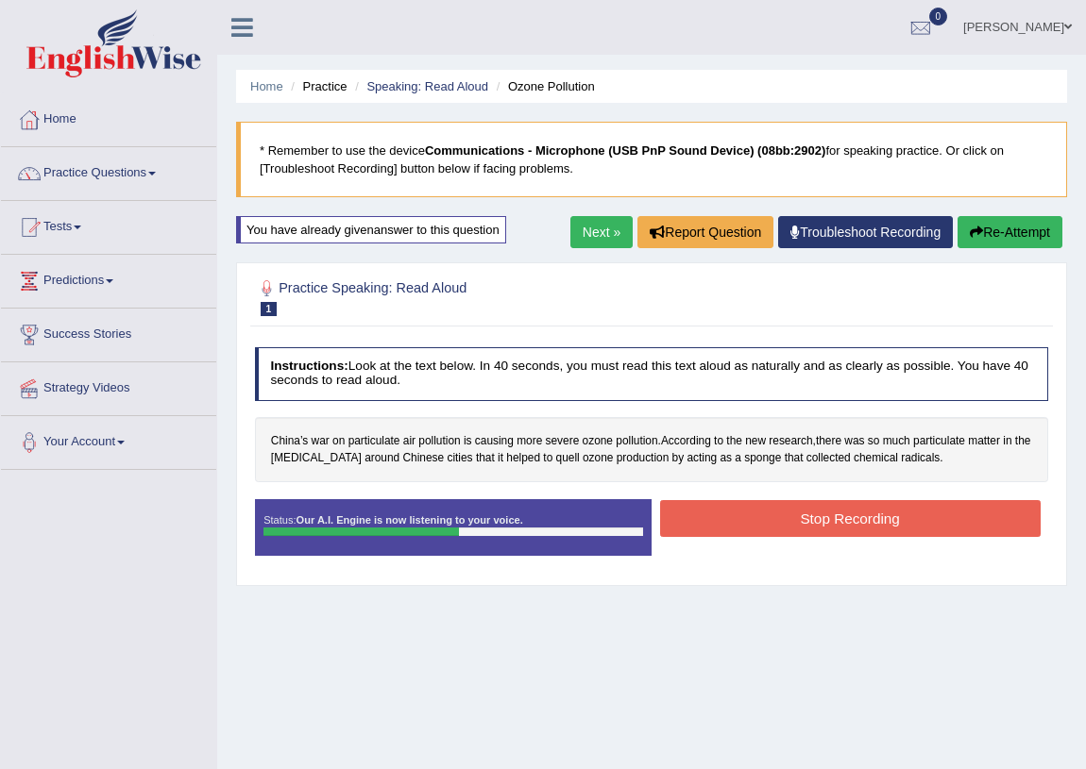
click at [598, 221] on link "Next »" at bounding box center [601, 232] width 62 height 32
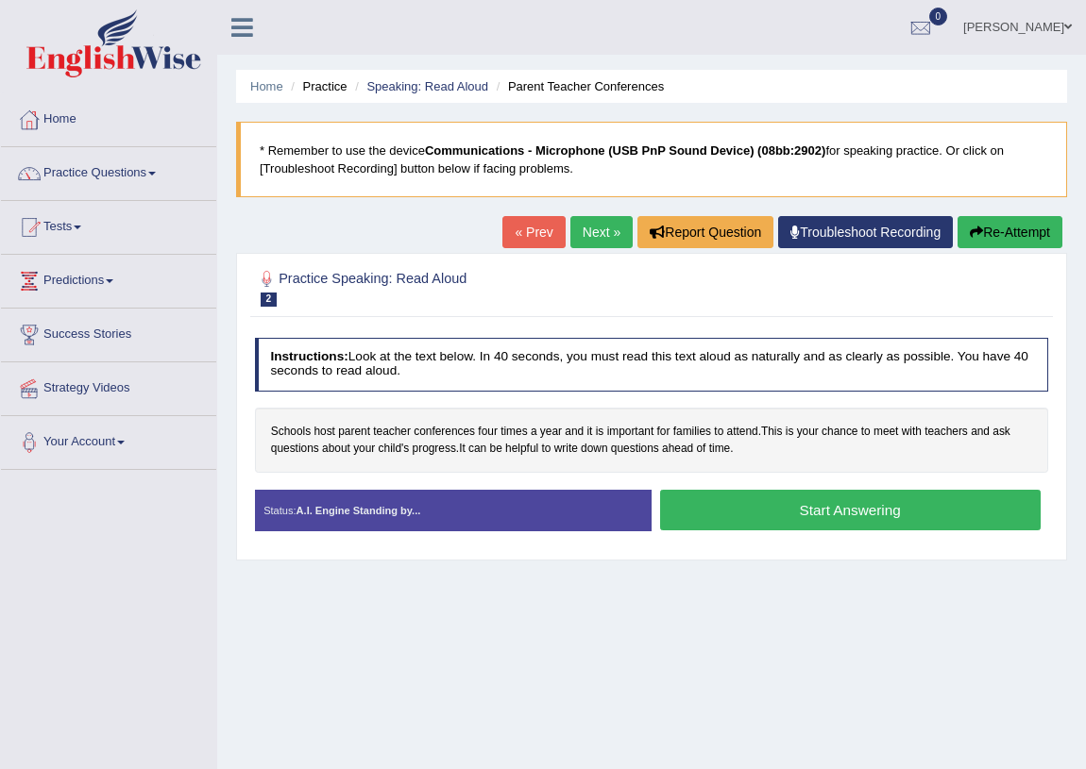
click at [748, 510] on button "Start Answering" at bounding box center [850, 510] width 380 height 41
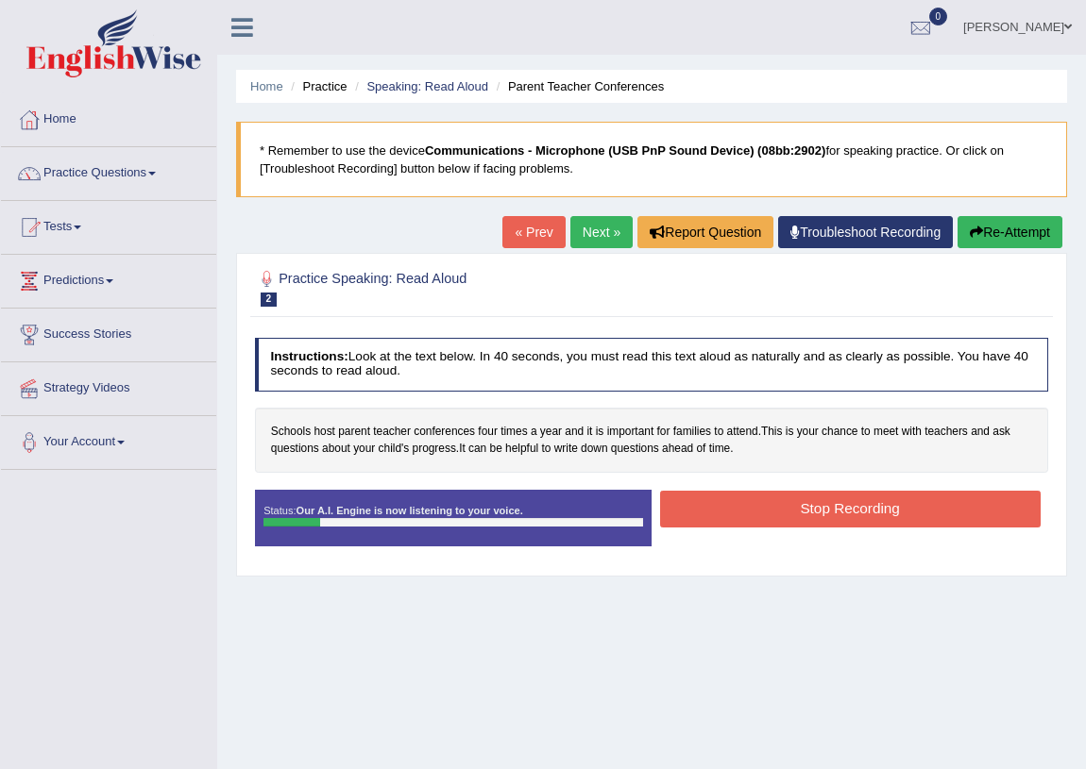
click at [982, 240] on button "Re-Attempt" at bounding box center [1009, 232] width 105 height 32
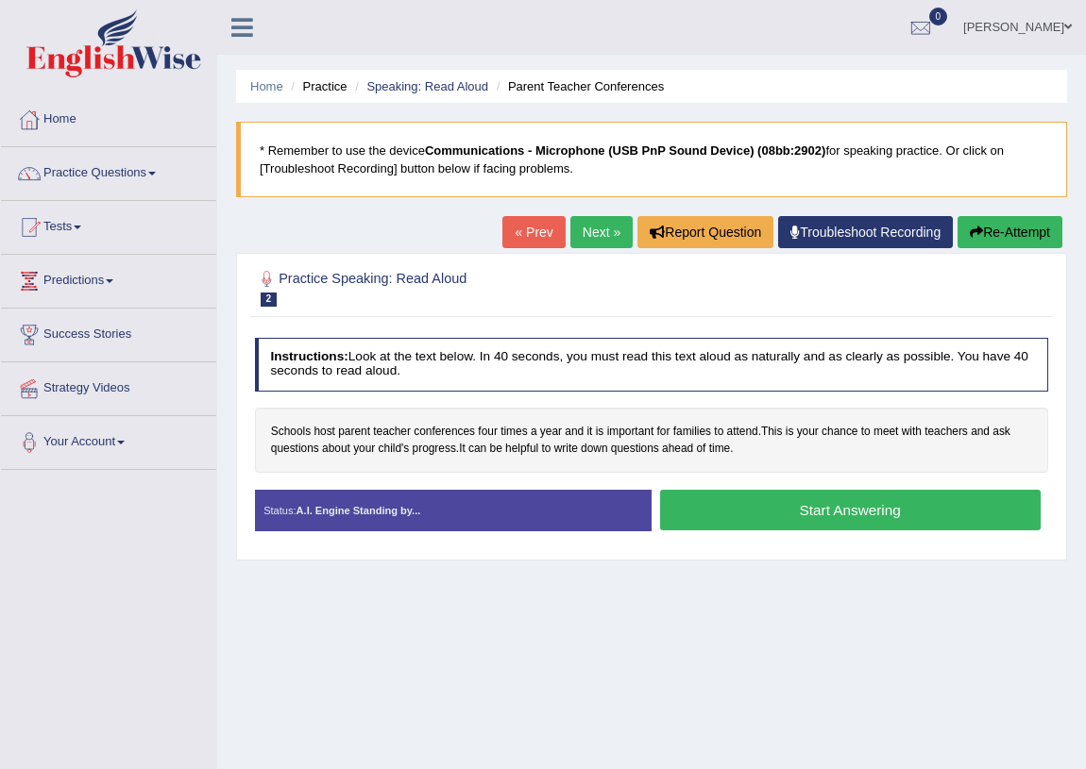
click at [778, 508] on button "Start Answering" at bounding box center [850, 510] width 380 height 41
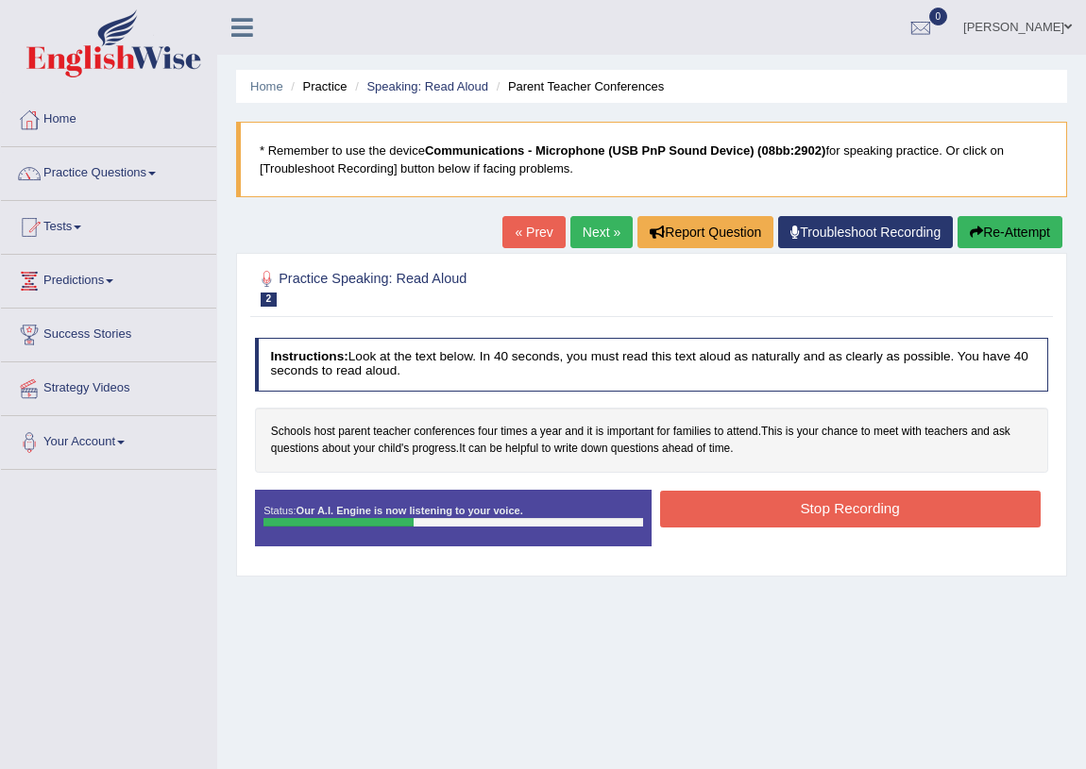
click at [778, 508] on button "Stop Recording" at bounding box center [850, 509] width 380 height 37
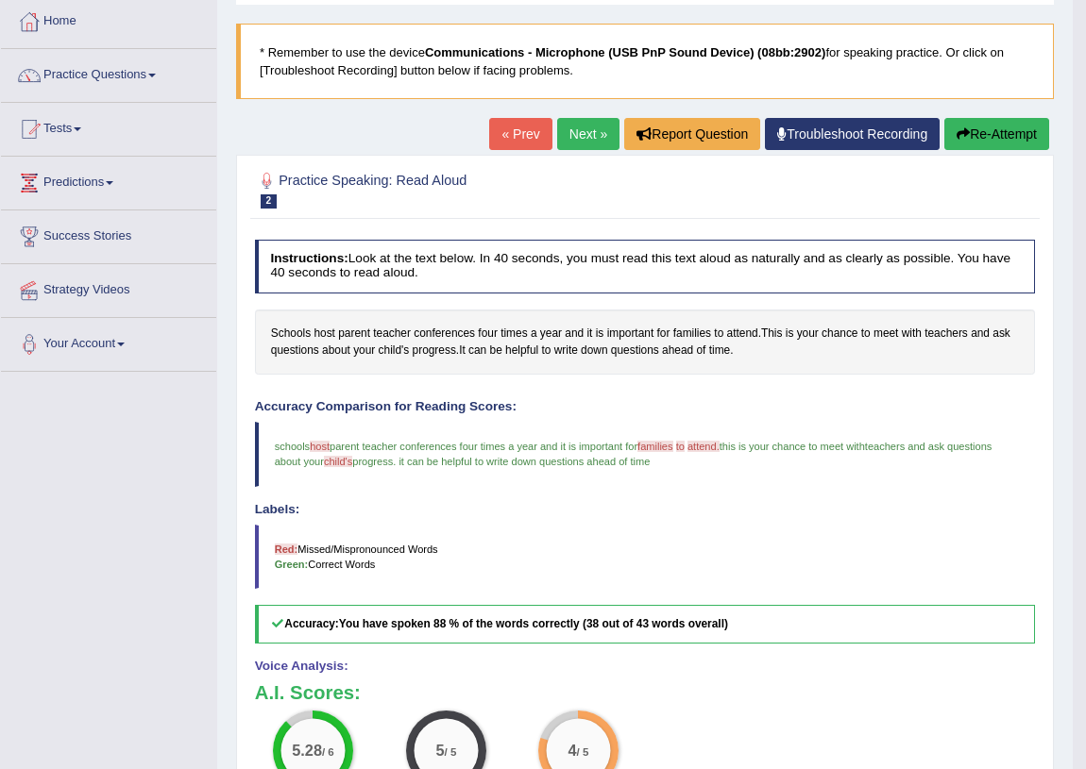
scroll to position [71, 0]
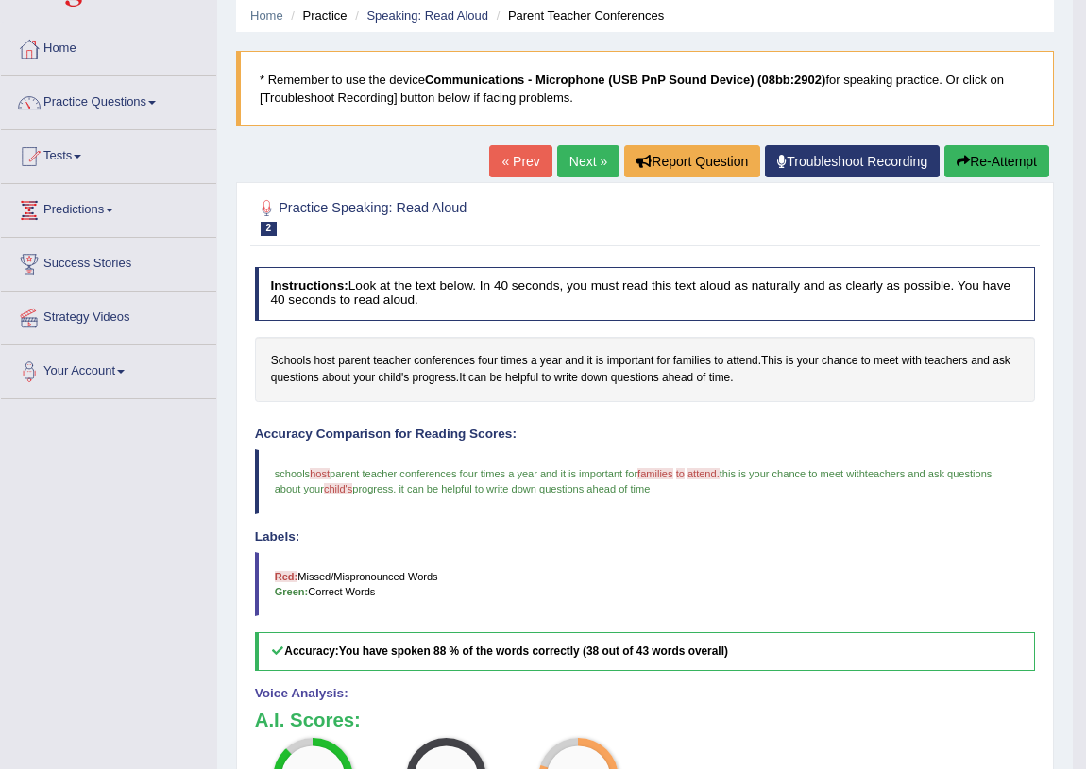
click at [585, 159] on link "Next »" at bounding box center [588, 161] width 62 height 32
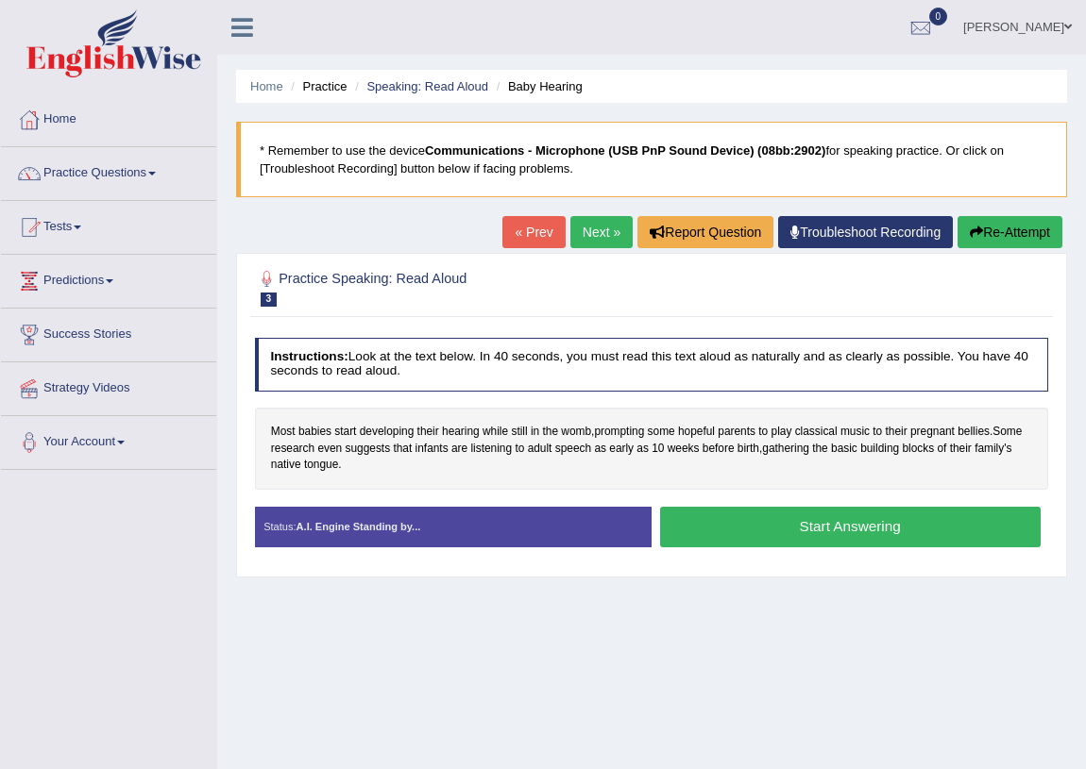
click at [839, 527] on button "Start Answering" at bounding box center [850, 527] width 380 height 41
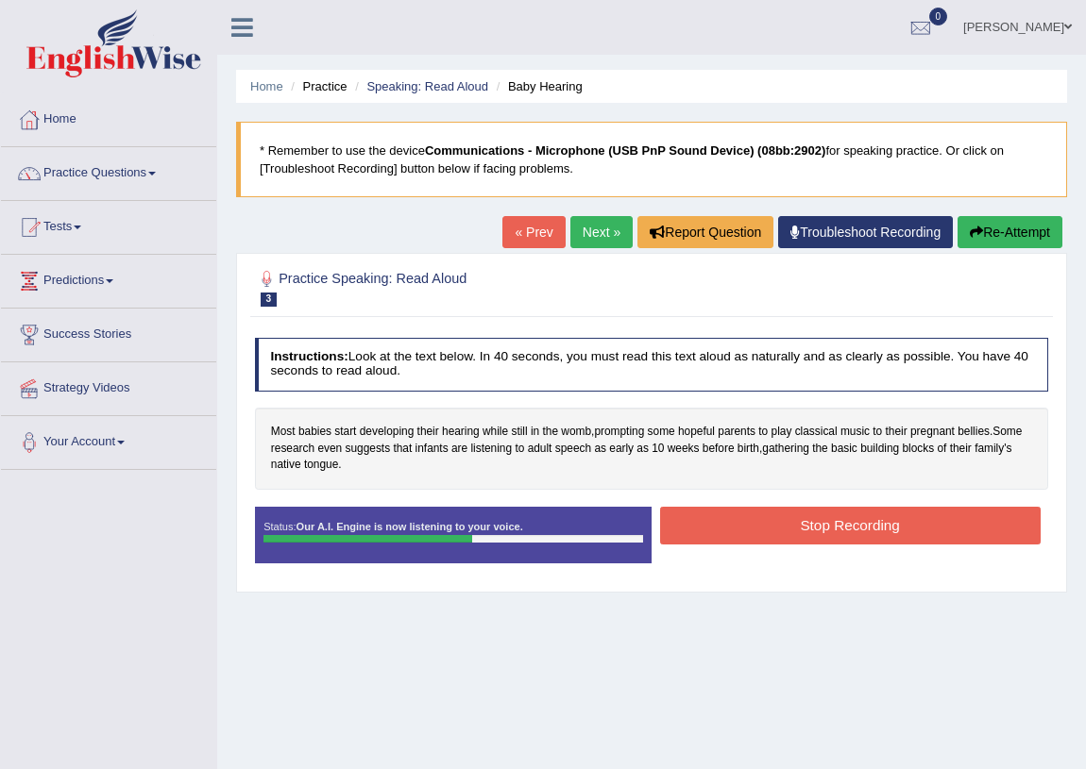
click at [734, 523] on button "Stop Recording" at bounding box center [850, 525] width 380 height 37
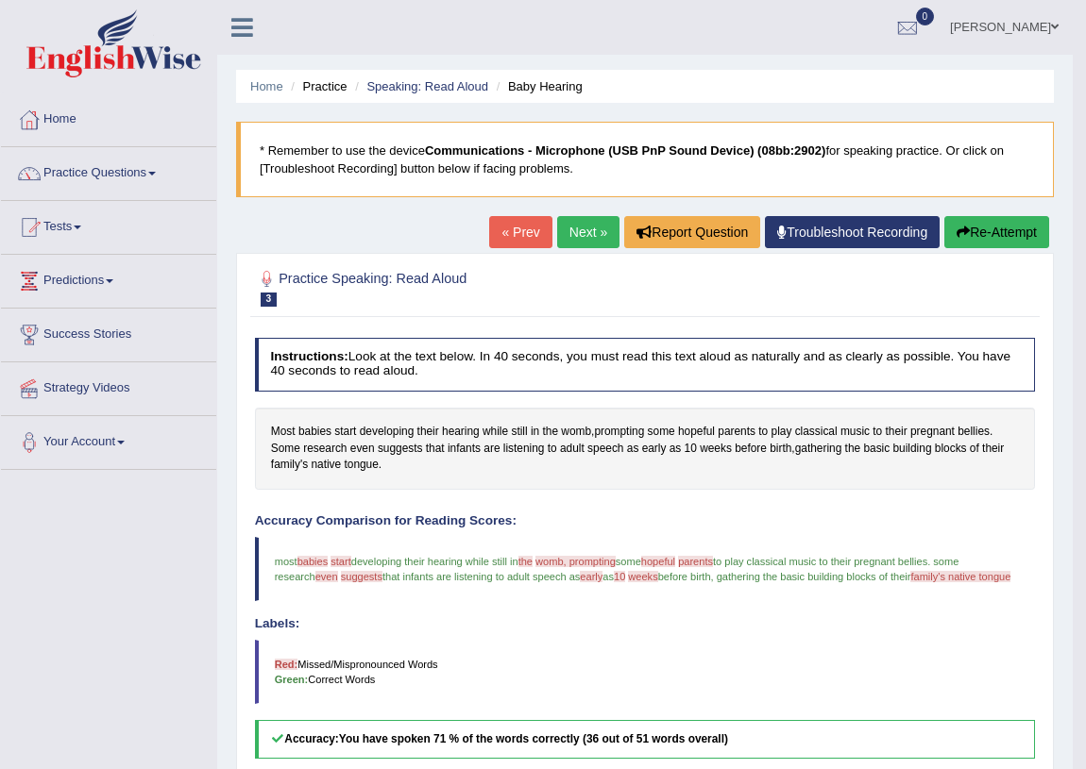
click at [1027, 228] on button "Re-Attempt" at bounding box center [996, 232] width 105 height 32
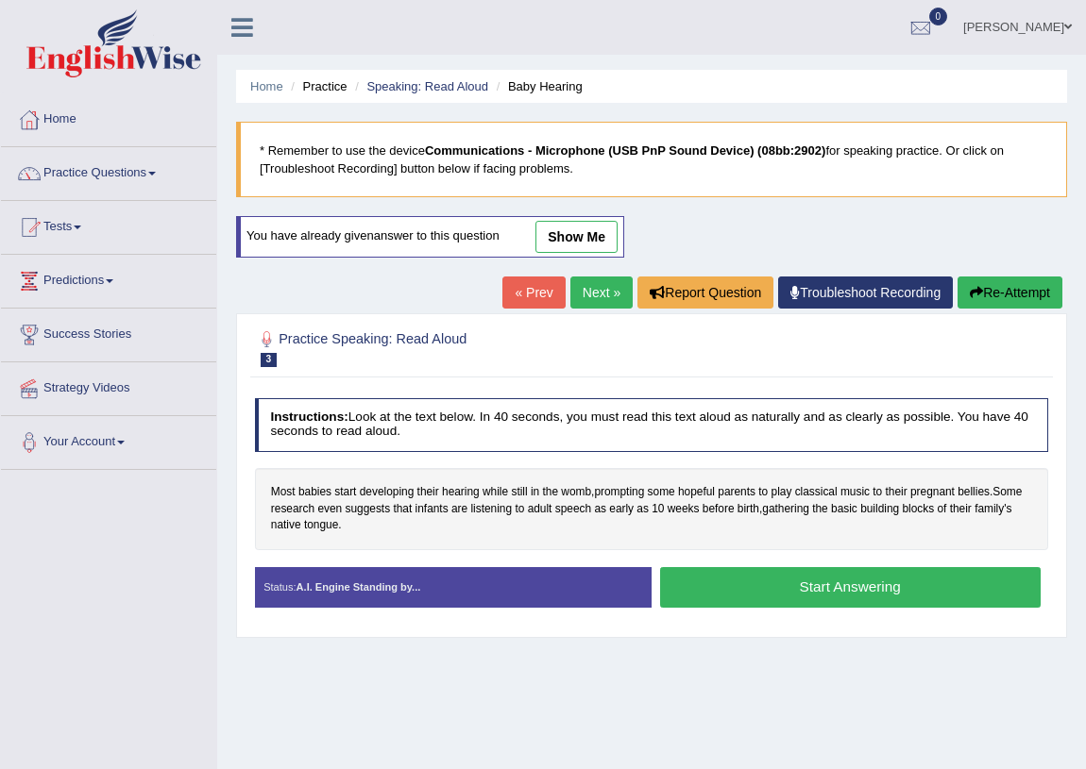
click at [765, 591] on button "Start Answering" at bounding box center [850, 587] width 380 height 41
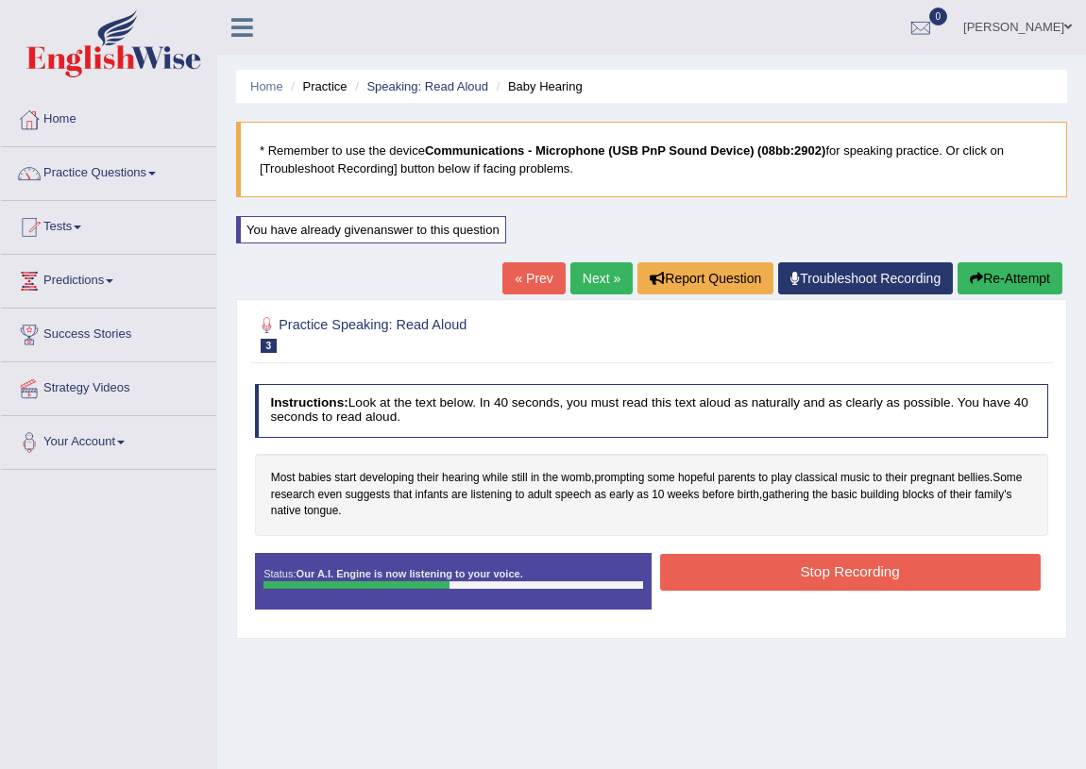
click at [714, 574] on button "Stop Recording" at bounding box center [850, 572] width 380 height 37
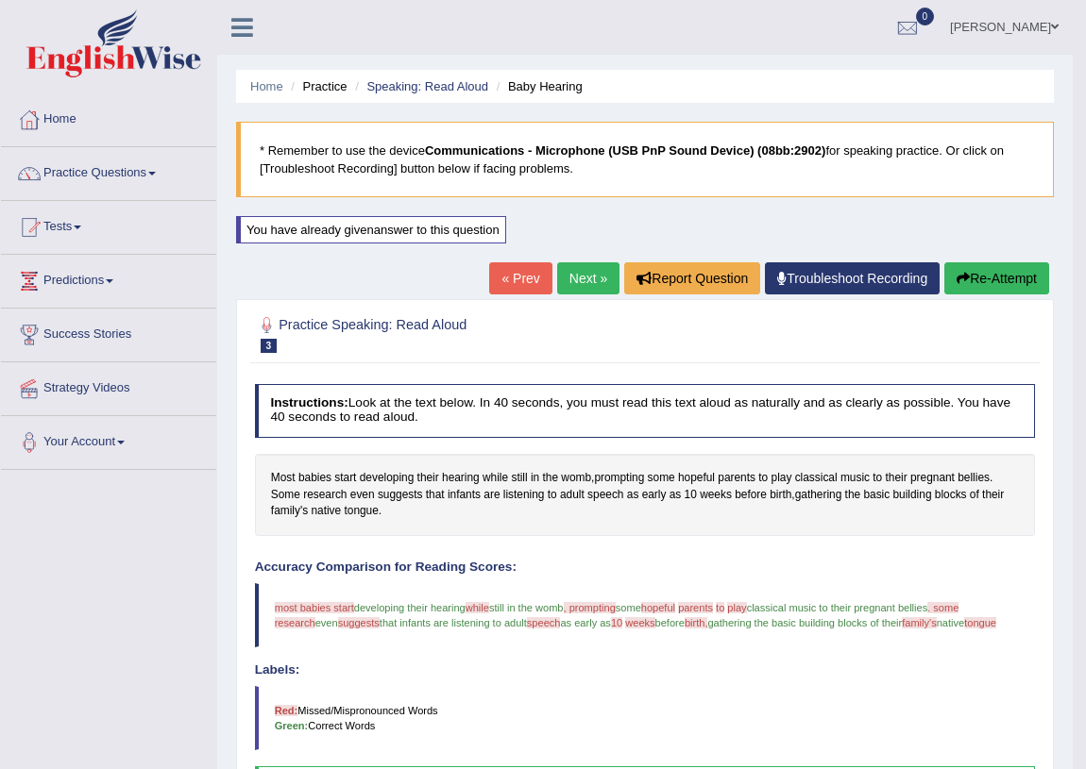
click at [582, 282] on link "Next »" at bounding box center [588, 278] width 62 height 32
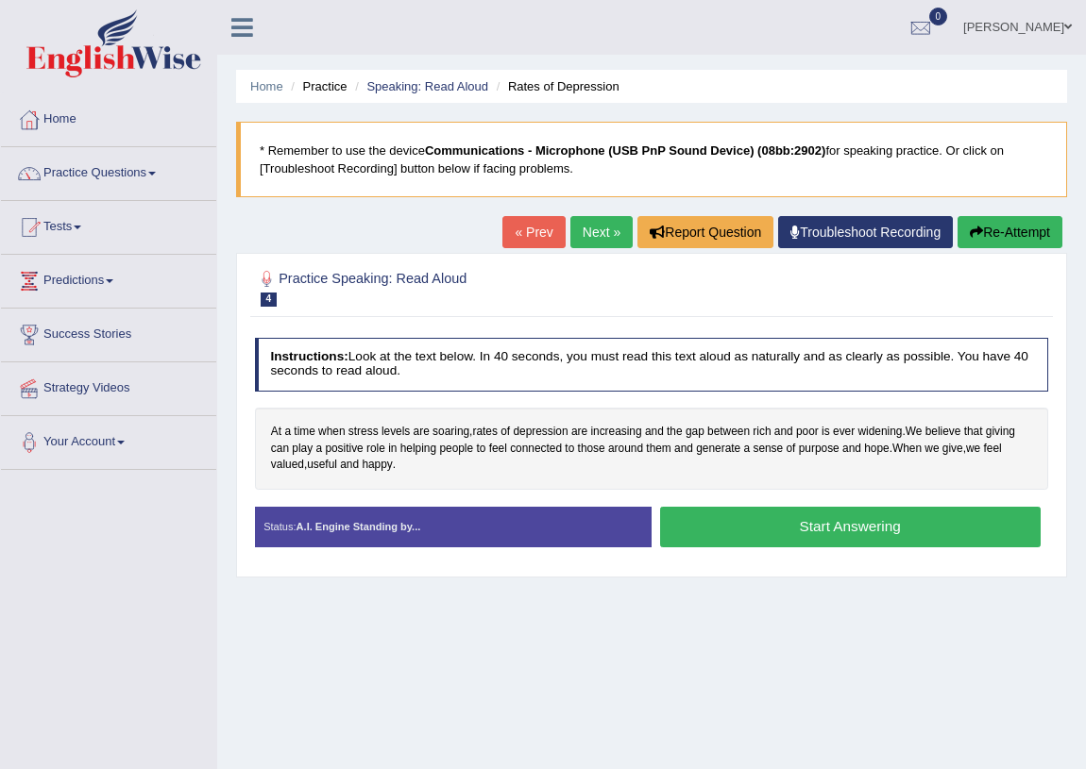
click at [728, 530] on button "Start Answering" at bounding box center [850, 527] width 380 height 41
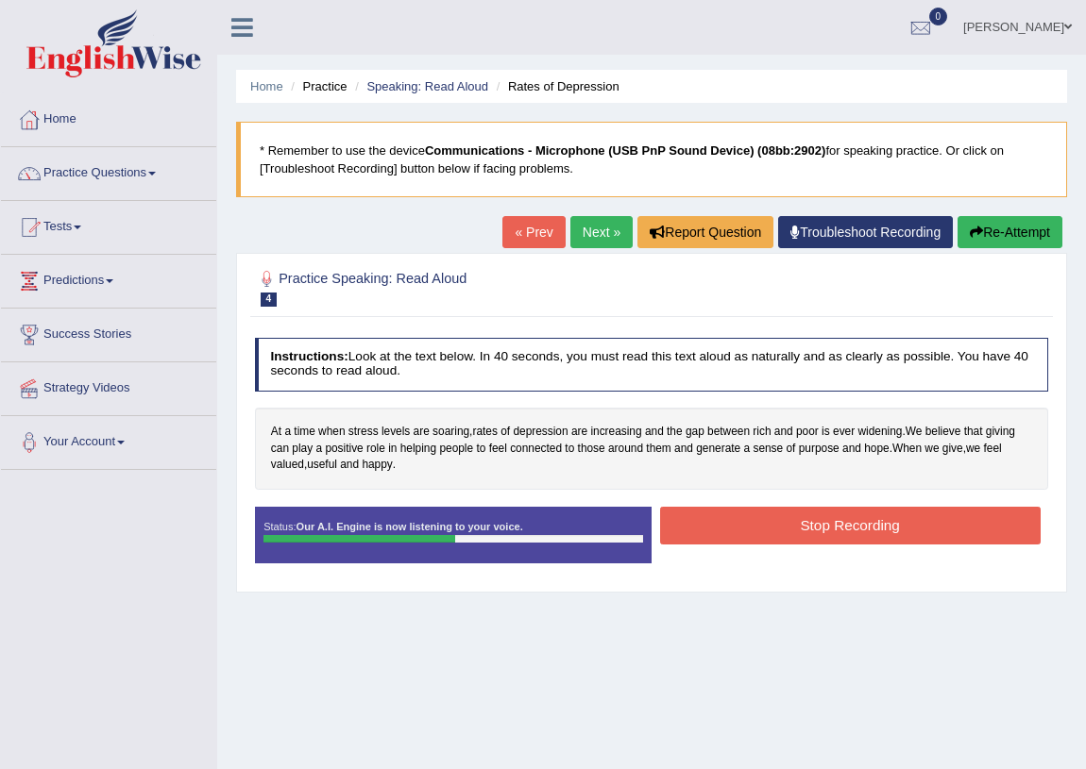
click at [748, 510] on button "Stop Recording" at bounding box center [850, 525] width 380 height 37
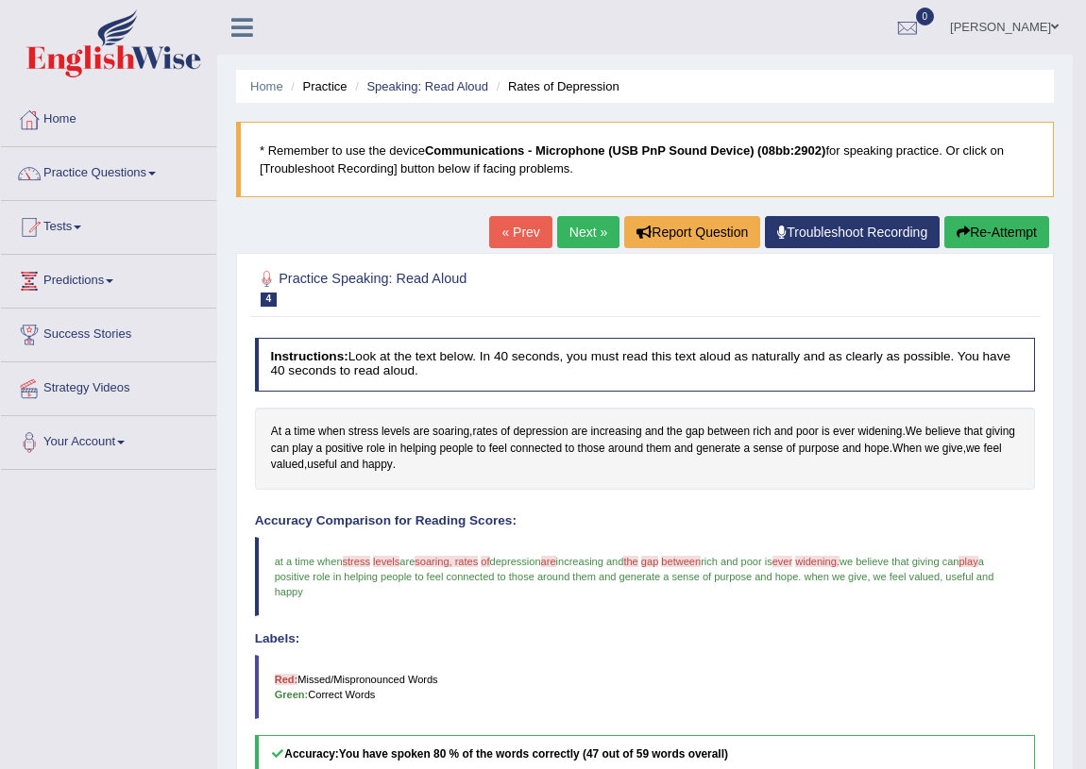
click at [954, 220] on button "Re-Attempt" at bounding box center [996, 232] width 105 height 32
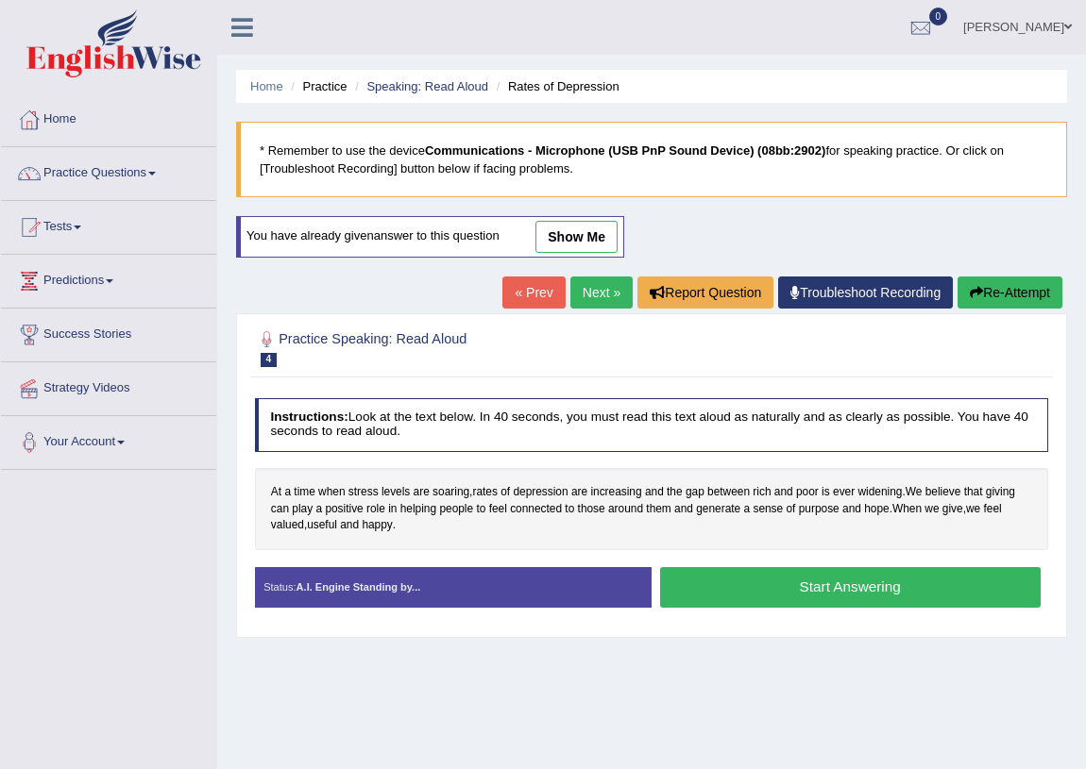
click at [811, 579] on button "Start Answering" at bounding box center [850, 587] width 380 height 41
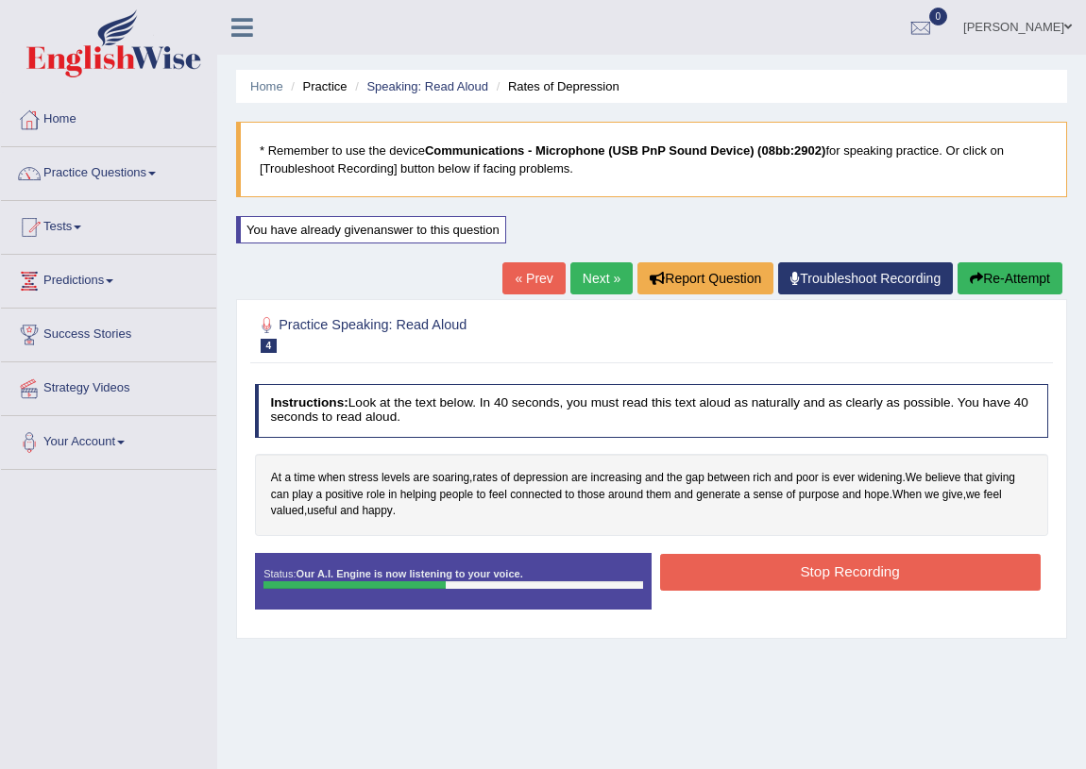
click at [811, 579] on button "Stop Recording" at bounding box center [850, 572] width 380 height 37
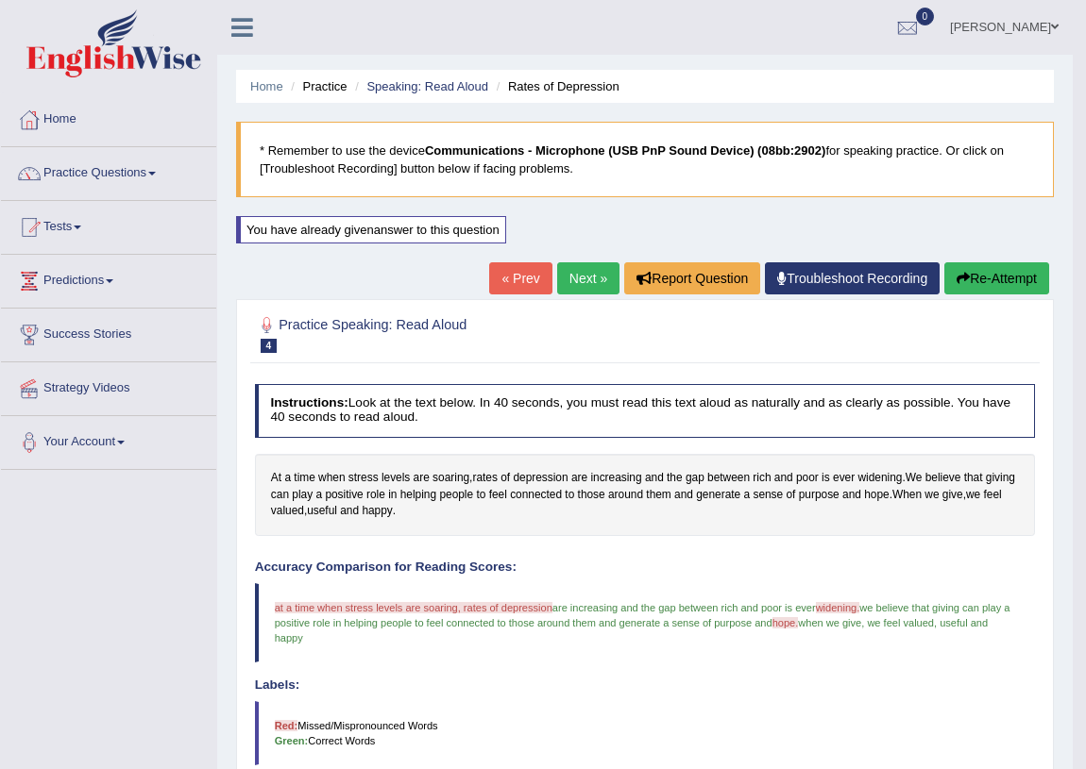
click at [950, 274] on button "Re-Attempt" at bounding box center [996, 278] width 105 height 32
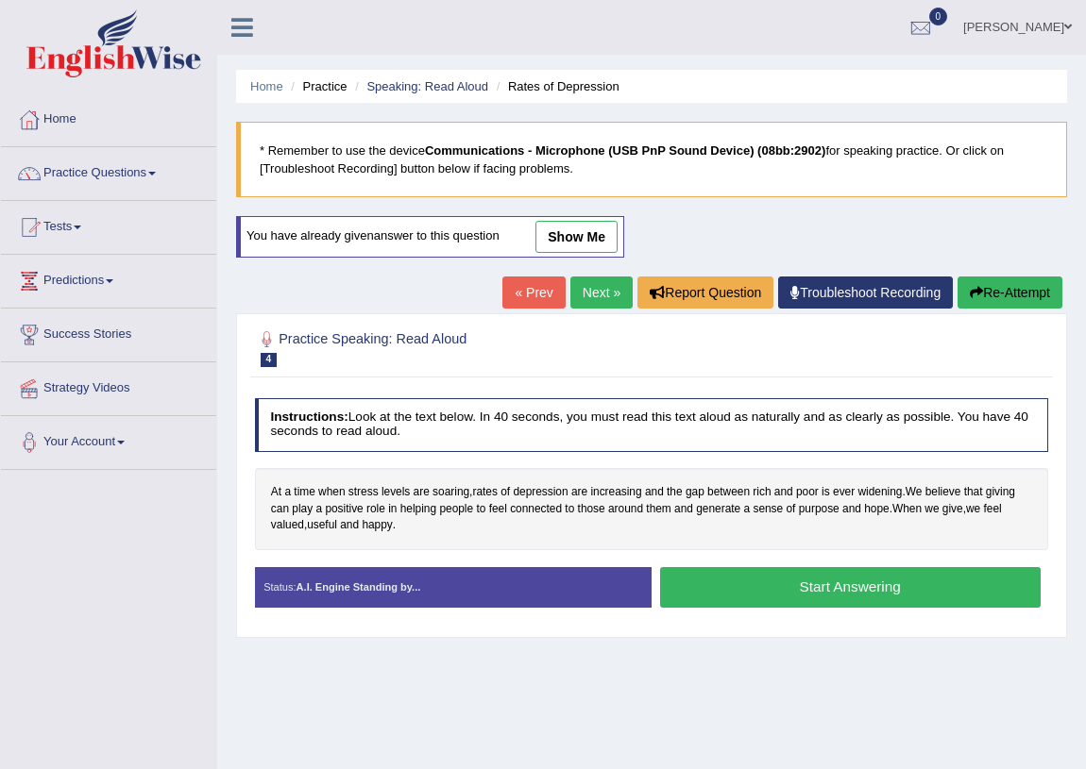
click at [843, 575] on button "Start Answering" at bounding box center [850, 587] width 380 height 41
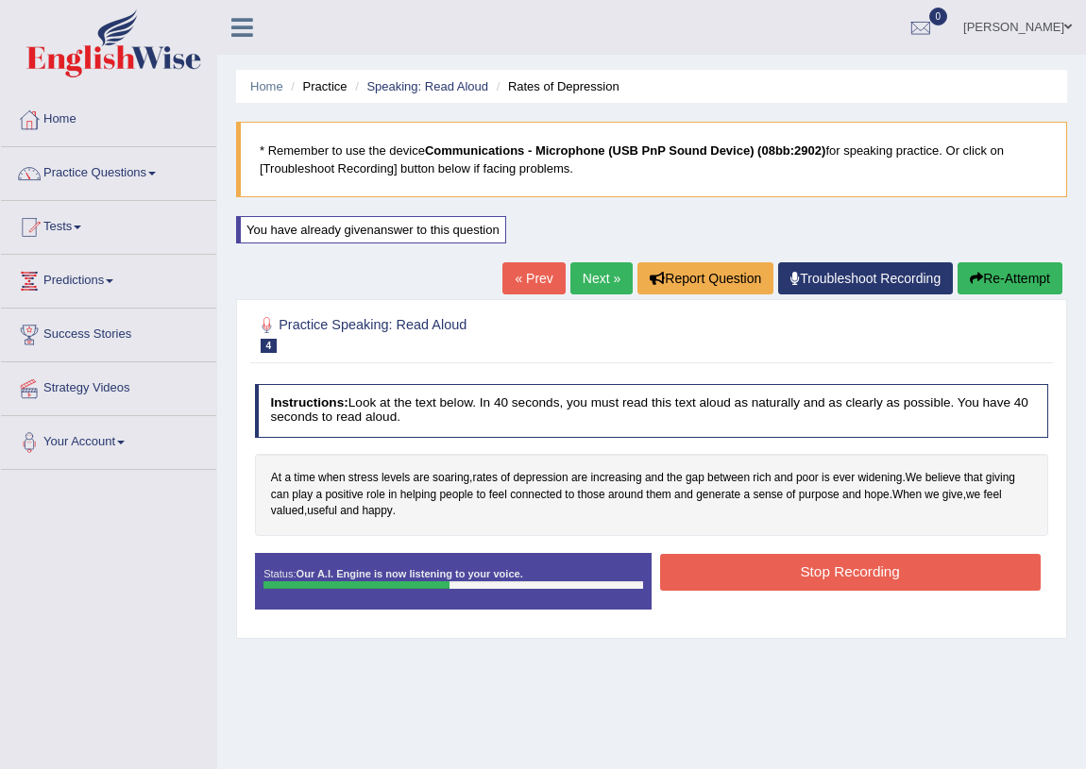
click at [784, 572] on button "Stop Recording" at bounding box center [850, 572] width 380 height 37
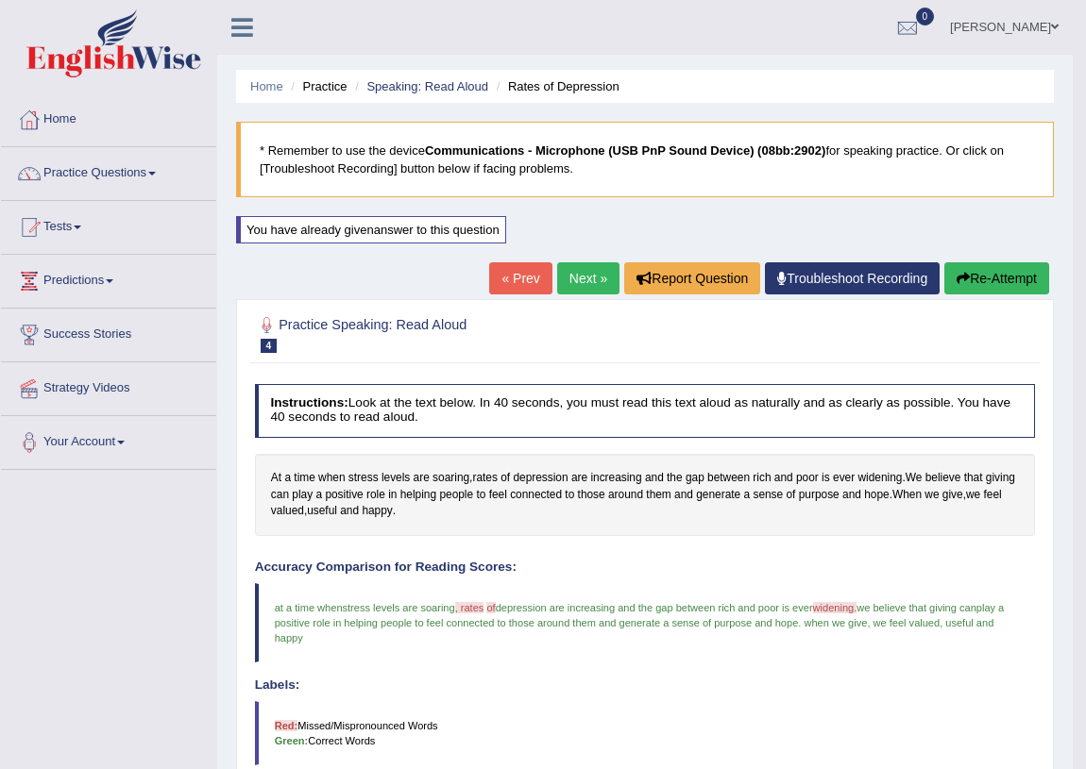
click at [558, 275] on link "Next »" at bounding box center [588, 278] width 62 height 32
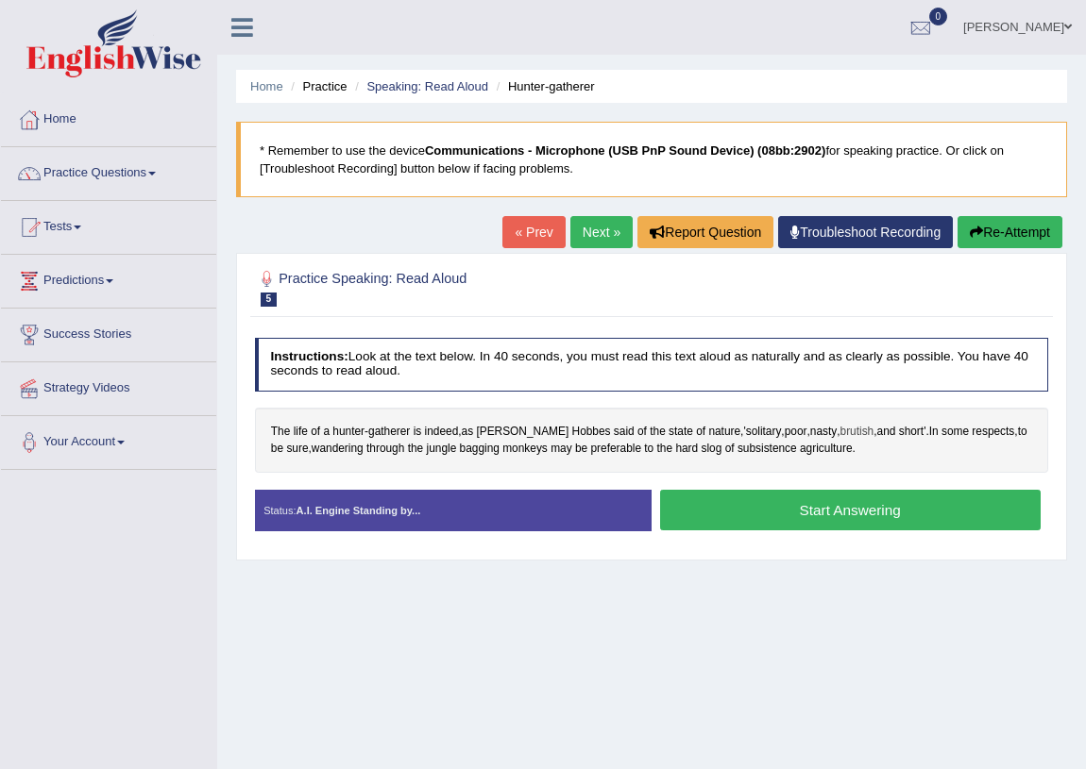
click at [840, 429] on span "brutish" at bounding box center [857, 432] width 34 height 17
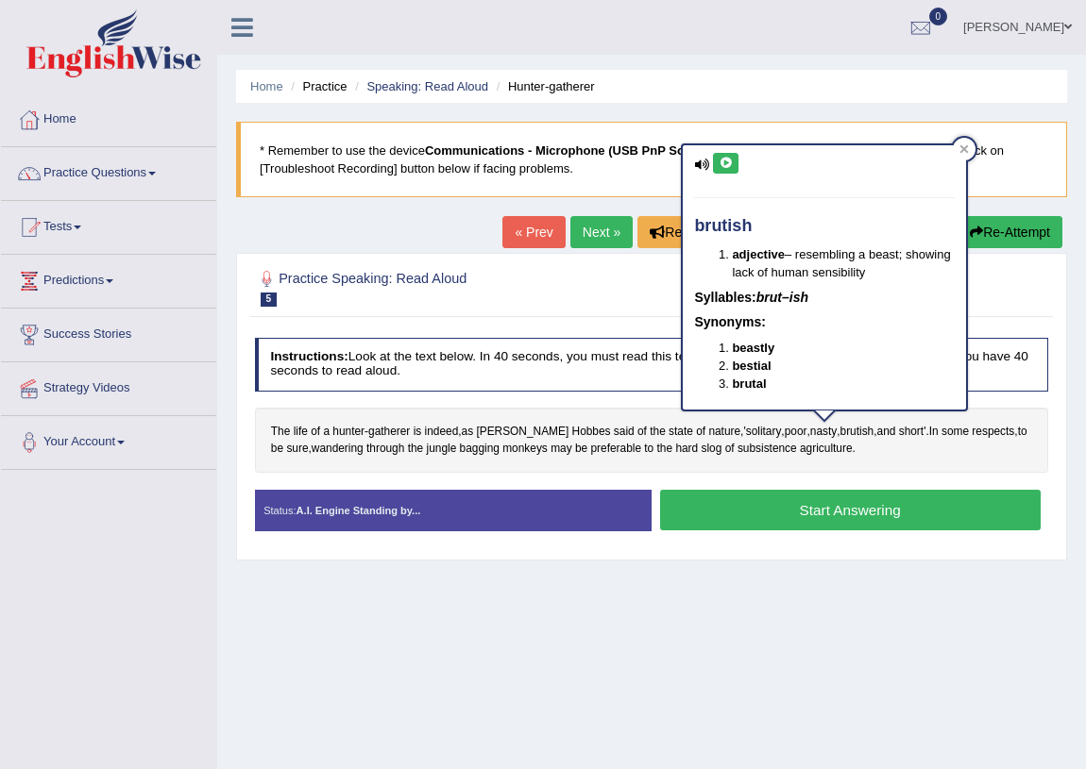
click at [692, 169] on div "brutish adjective – resembling a beast; showing lack of human sensibility Sylla…" at bounding box center [824, 277] width 283 height 264
click at [706, 170] on icon at bounding box center [701, 165] width 15 height 12
click at [721, 170] on button at bounding box center [725, 163] width 25 height 21
click at [731, 160] on icon at bounding box center [725, 163] width 14 height 11
click at [592, 409] on div "The life of a hunter - gatherer is indeed , as [PERSON_NAME] said of the state …" at bounding box center [652, 440] width 794 height 65
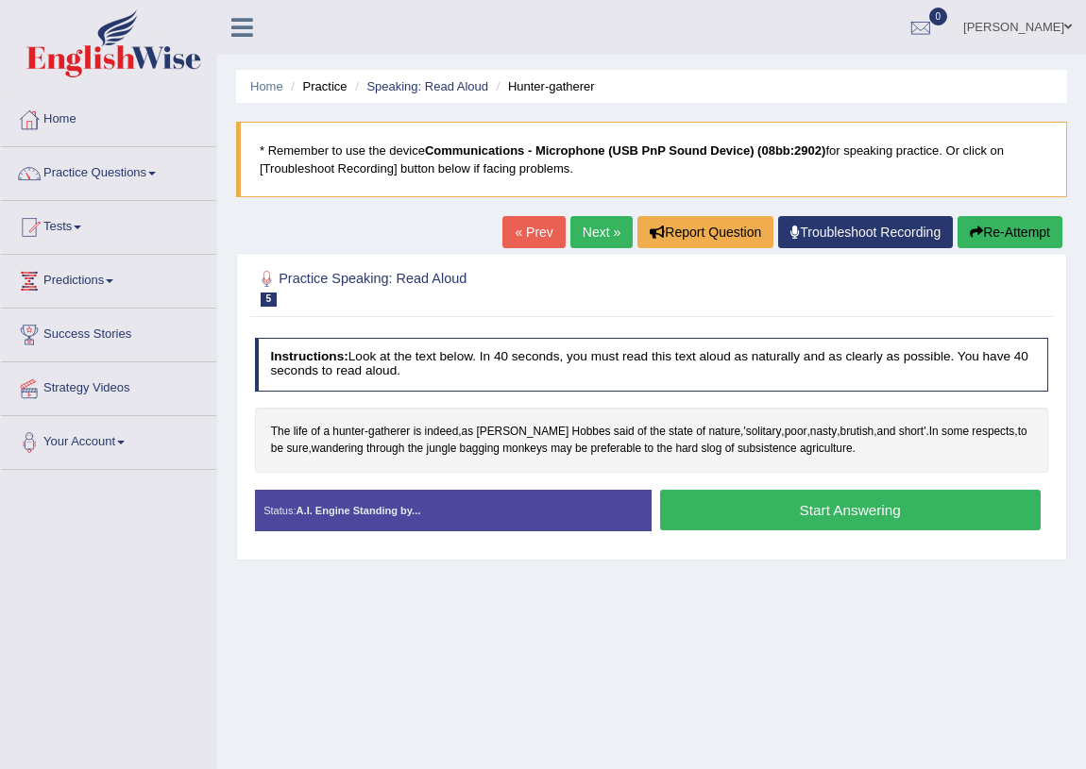
click at [296, 448] on div "The life of a hunter - gatherer is indeed , as [PERSON_NAME] said of the state …" at bounding box center [652, 440] width 794 height 65
click at [326, 447] on span "wandering" at bounding box center [338, 449] width 52 height 17
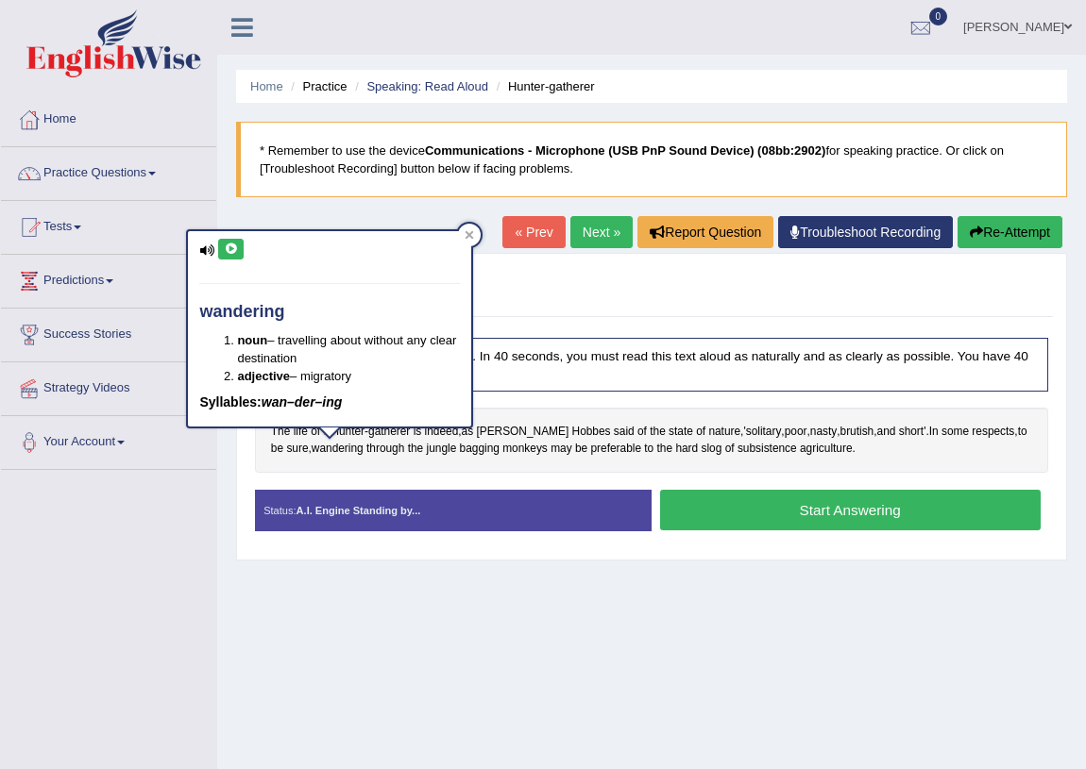
click at [224, 252] on icon at bounding box center [231, 249] width 14 height 11
click at [572, 435] on span "Hobbes" at bounding box center [591, 432] width 39 height 17
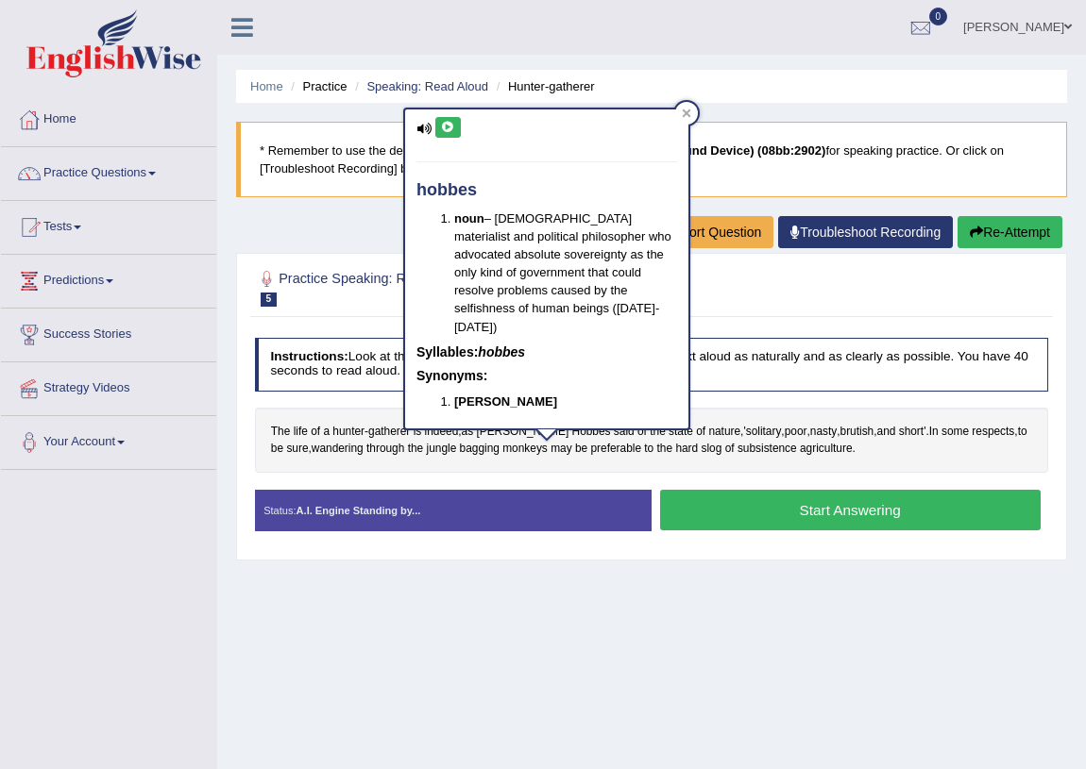
click at [429, 467] on div "The life of a hunter - gatherer is indeed , as [PERSON_NAME] said of the state …" at bounding box center [652, 440] width 794 height 65
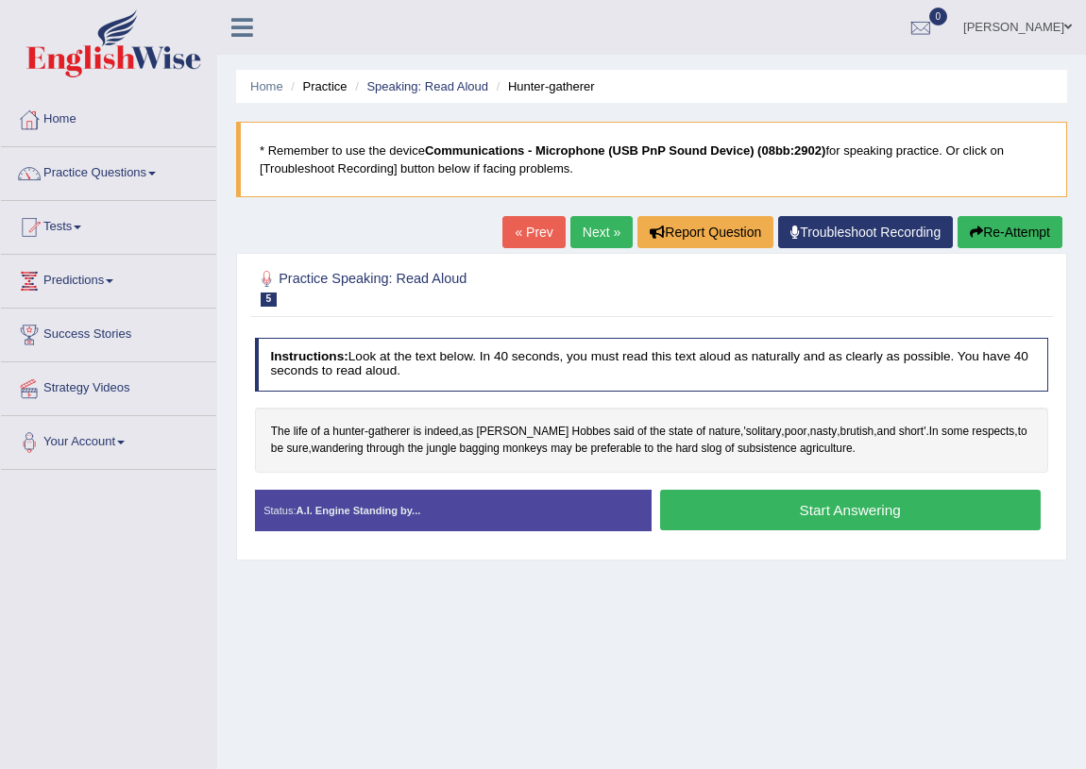
click at [742, 510] on button "Start Answering" at bounding box center [850, 510] width 380 height 41
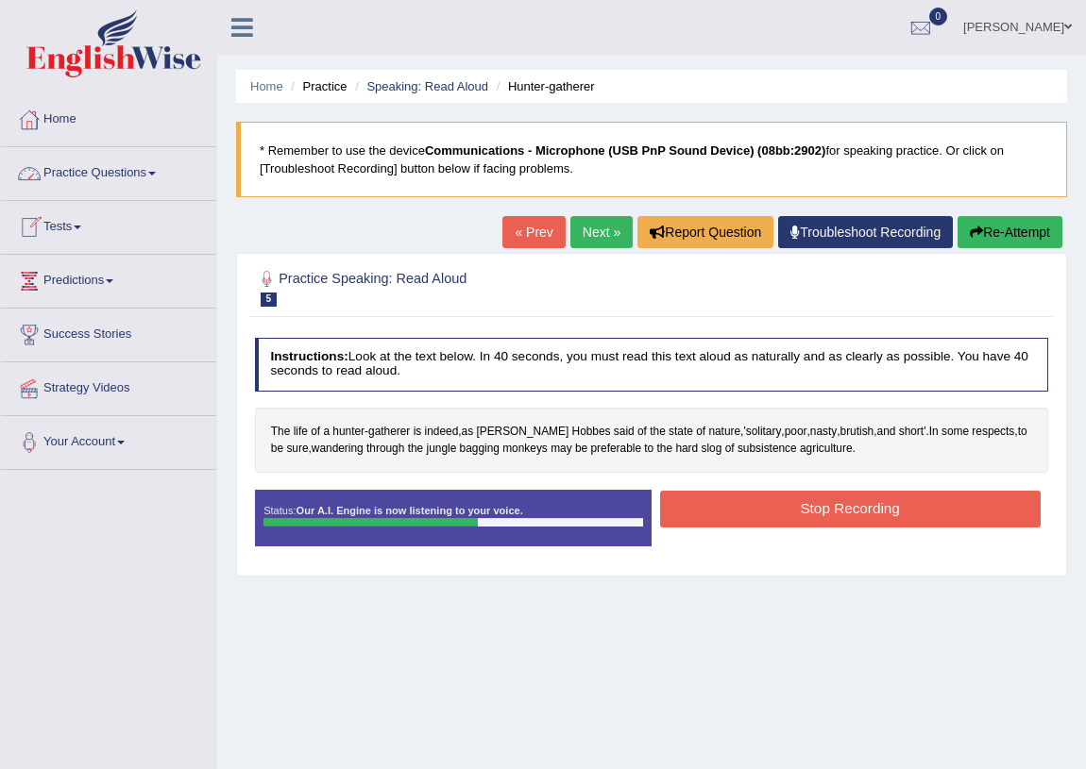
click at [1025, 228] on button "Re-Attempt" at bounding box center [1009, 232] width 105 height 32
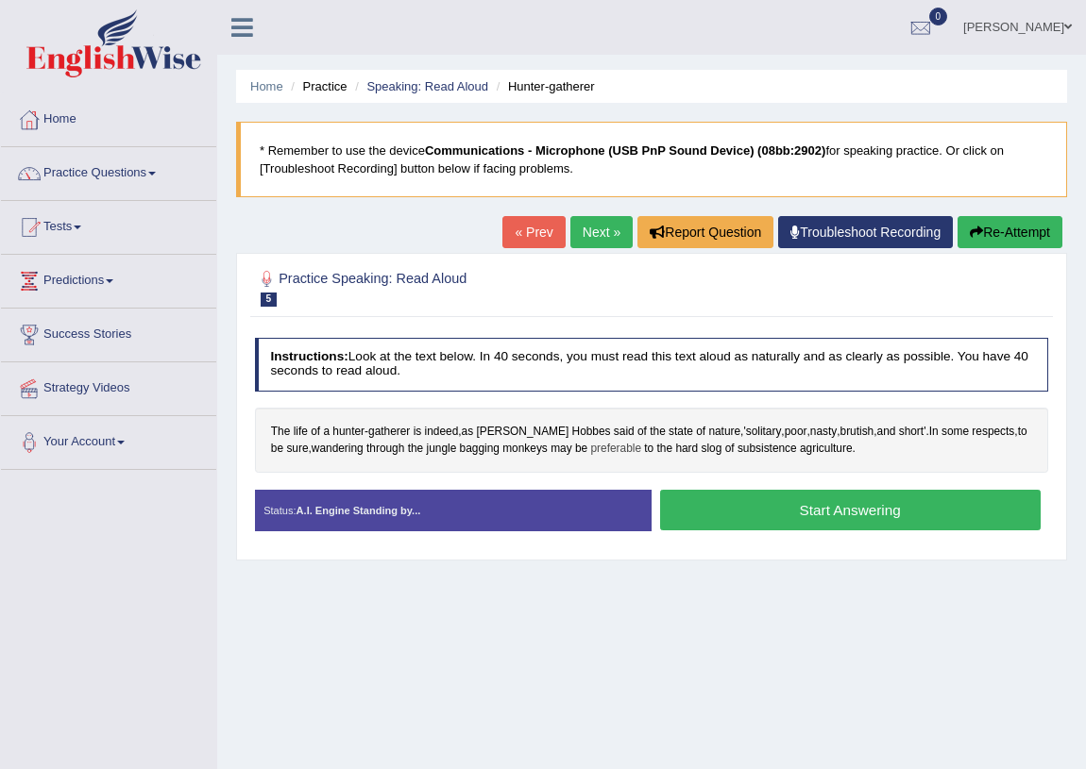
click at [594, 449] on span "preferable" at bounding box center [615, 449] width 51 height 17
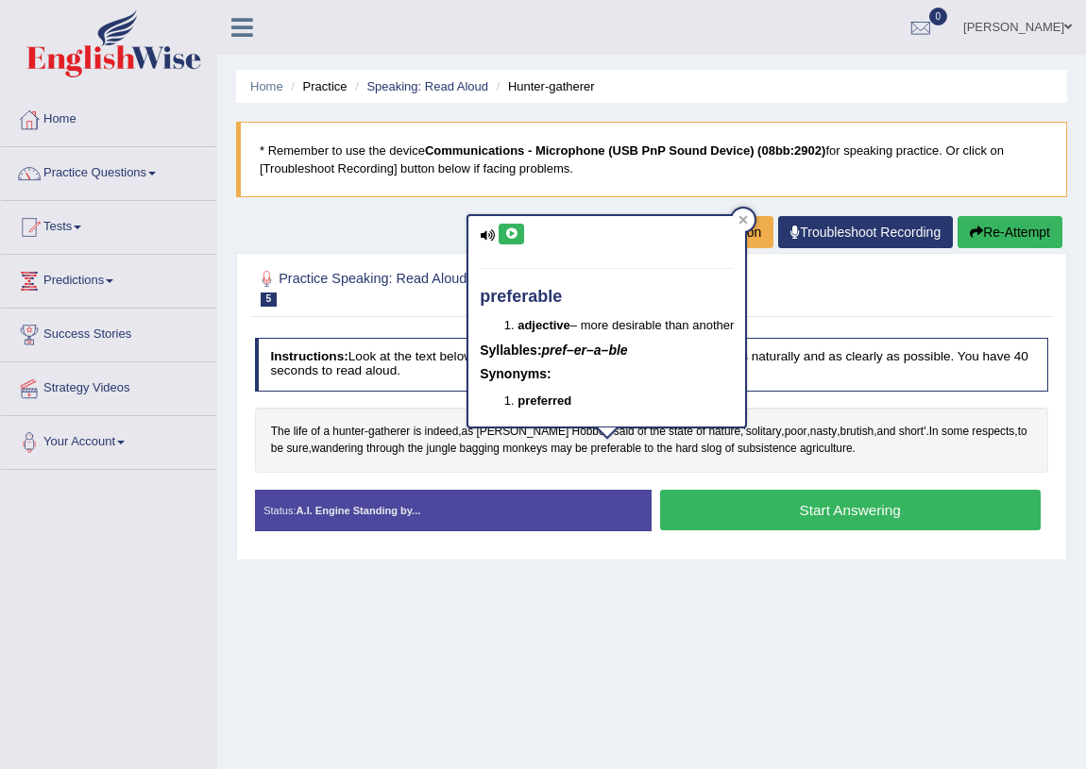
click at [508, 226] on button at bounding box center [510, 234] width 25 height 21
click at [1020, 420] on div "The life of a hunter - gatherer is indeed , as [PERSON_NAME] said of the state …" at bounding box center [652, 440] width 794 height 65
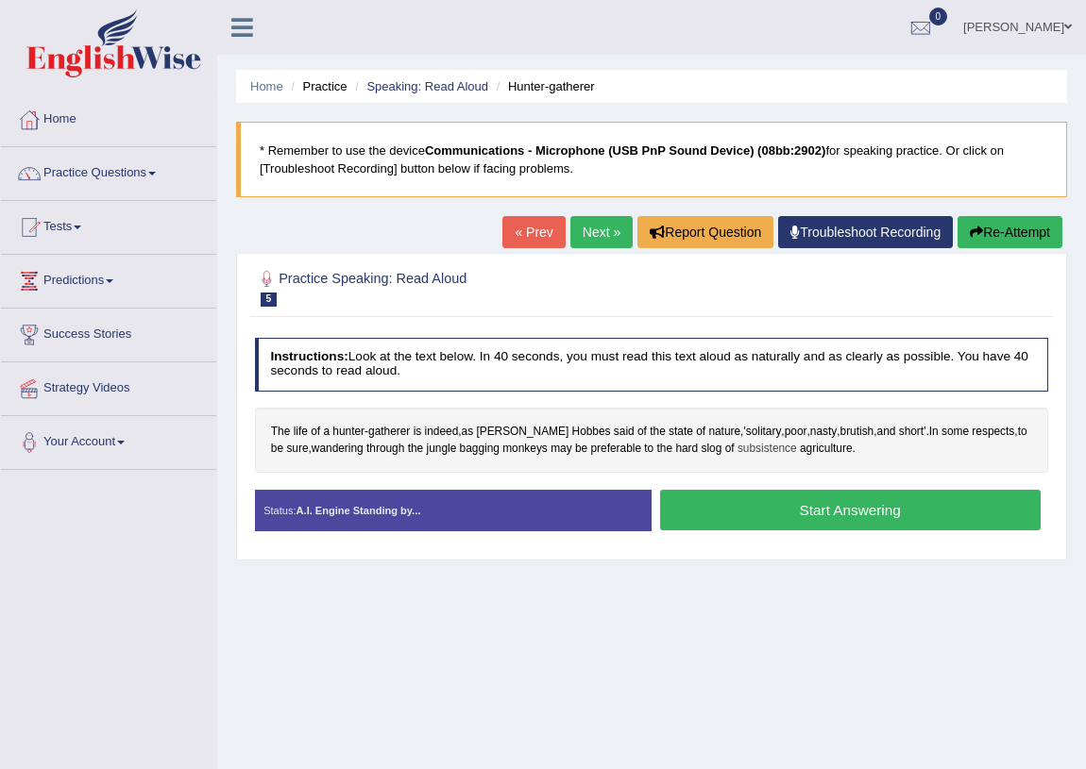
click at [741, 447] on span "subsistence" at bounding box center [766, 449] width 59 height 17
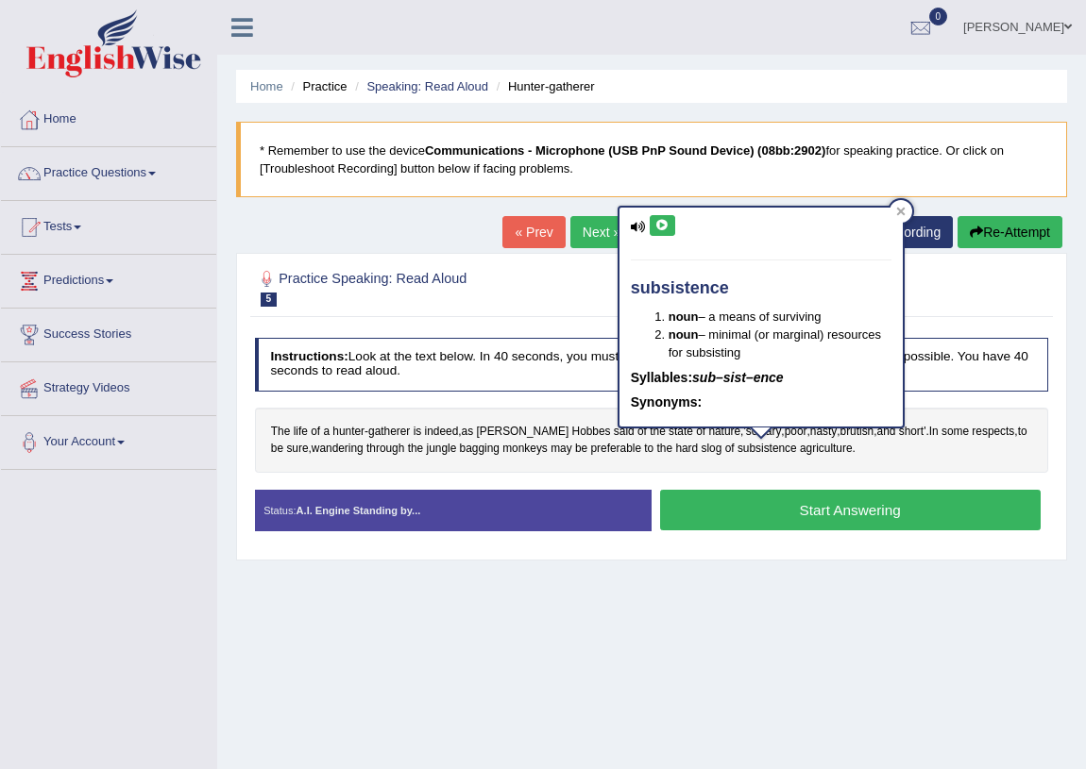
click at [665, 226] on icon at bounding box center [662, 225] width 14 height 11
click at [667, 222] on icon at bounding box center [662, 225] width 14 height 11
click at [652, 597] on div "Home Practice Speaking: Read Aloud Hunter-gatherer * Remember to use the device…" at bounding box center [651, 472] width 869 height 944
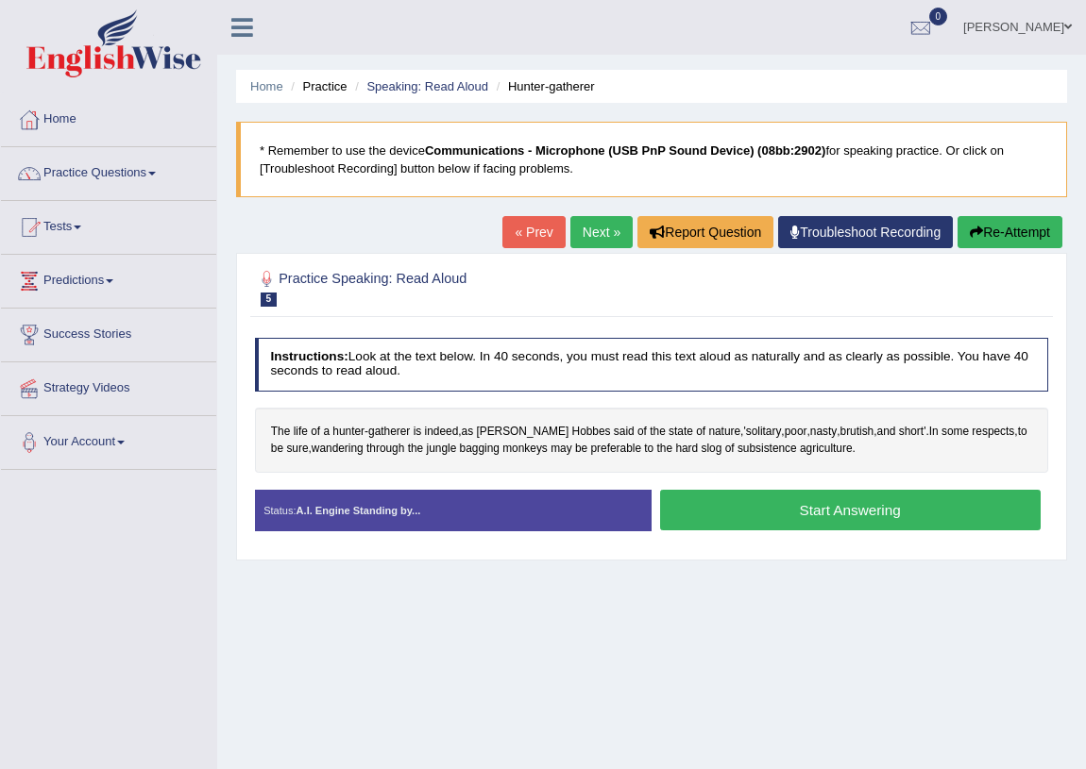
click at [799, 508] on button "Start Answering" at bounding box center [850, 510] width 380 height 41
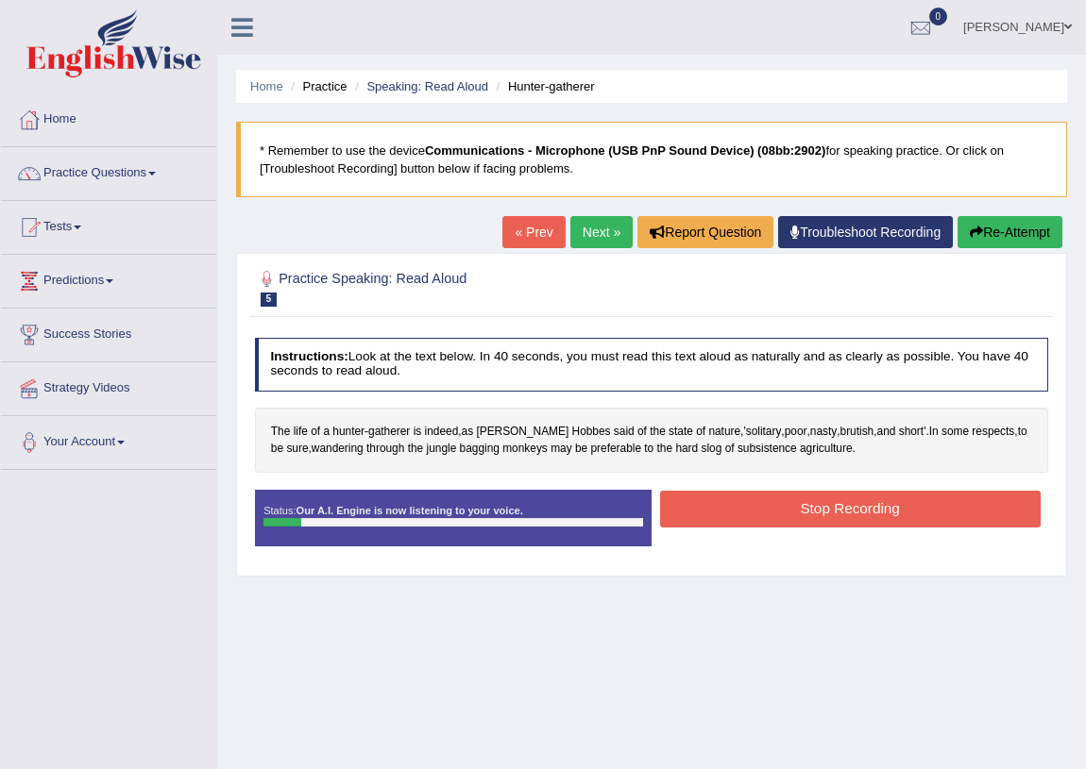
click at [1039, 230] on button "Re-Attempt" at bounding box center [1009, 232] width 105 height 32
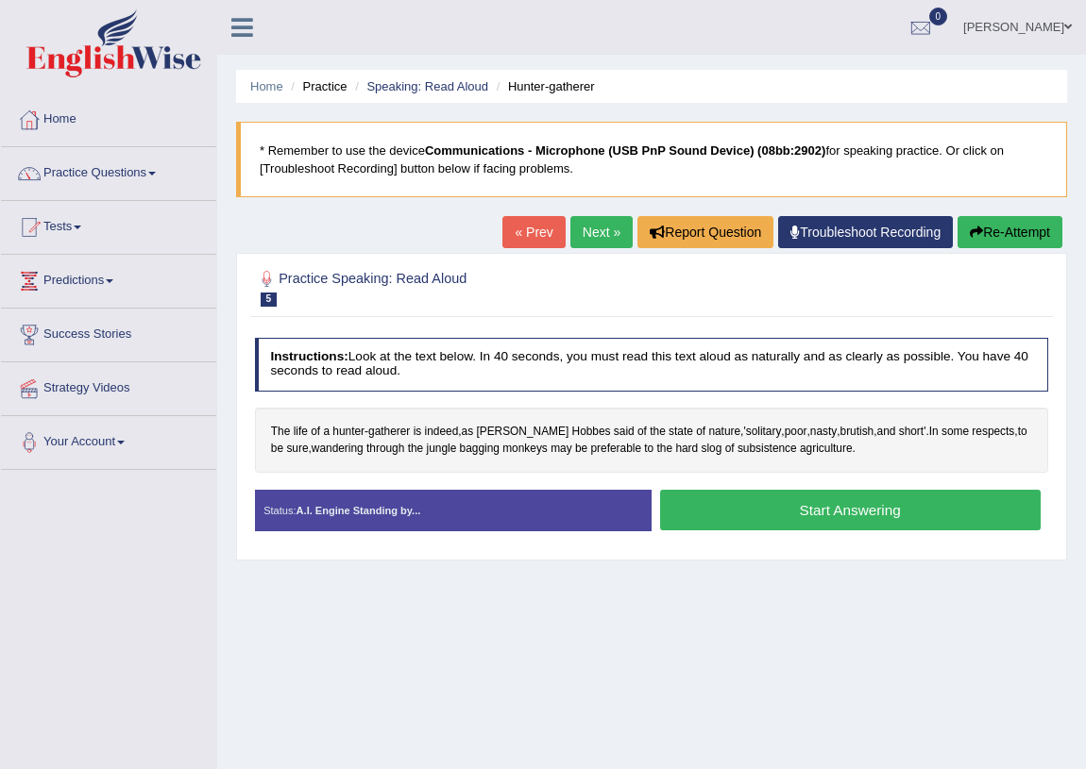
click at [819, 498] on button "Start Answering" at bounding box center [850, 510] width 380 height 41
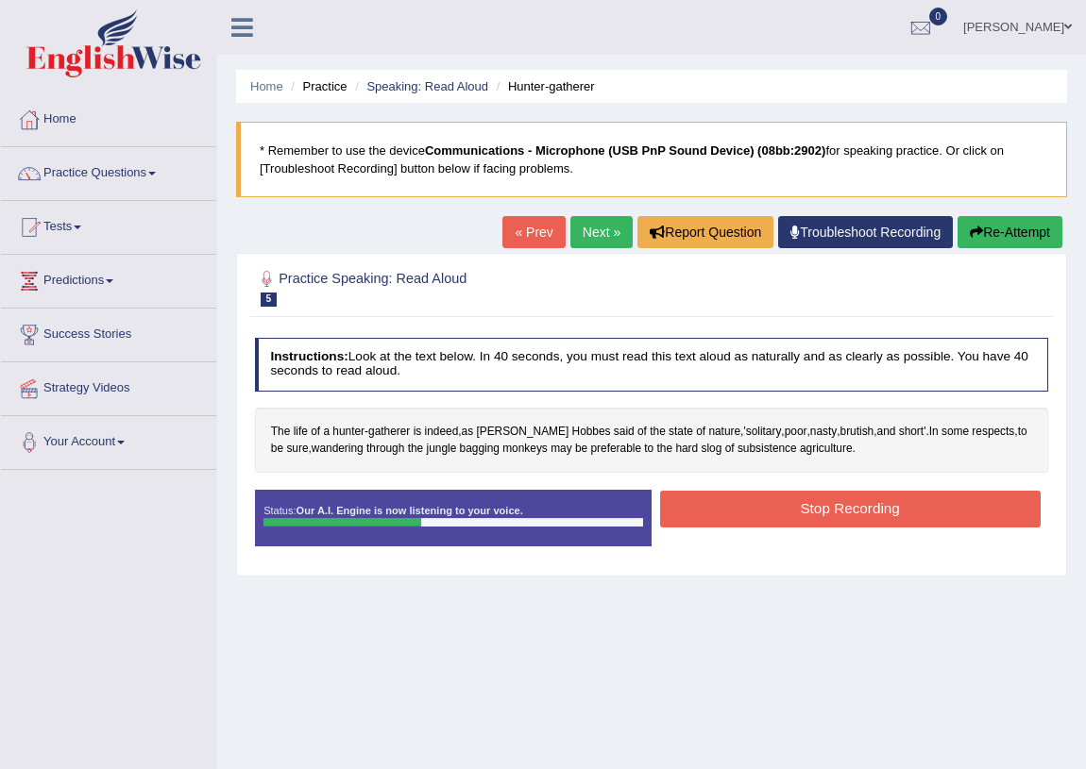
click at [809, 507] on button "Stop Recording" at bounding box center [850, 509] width 380 height 37
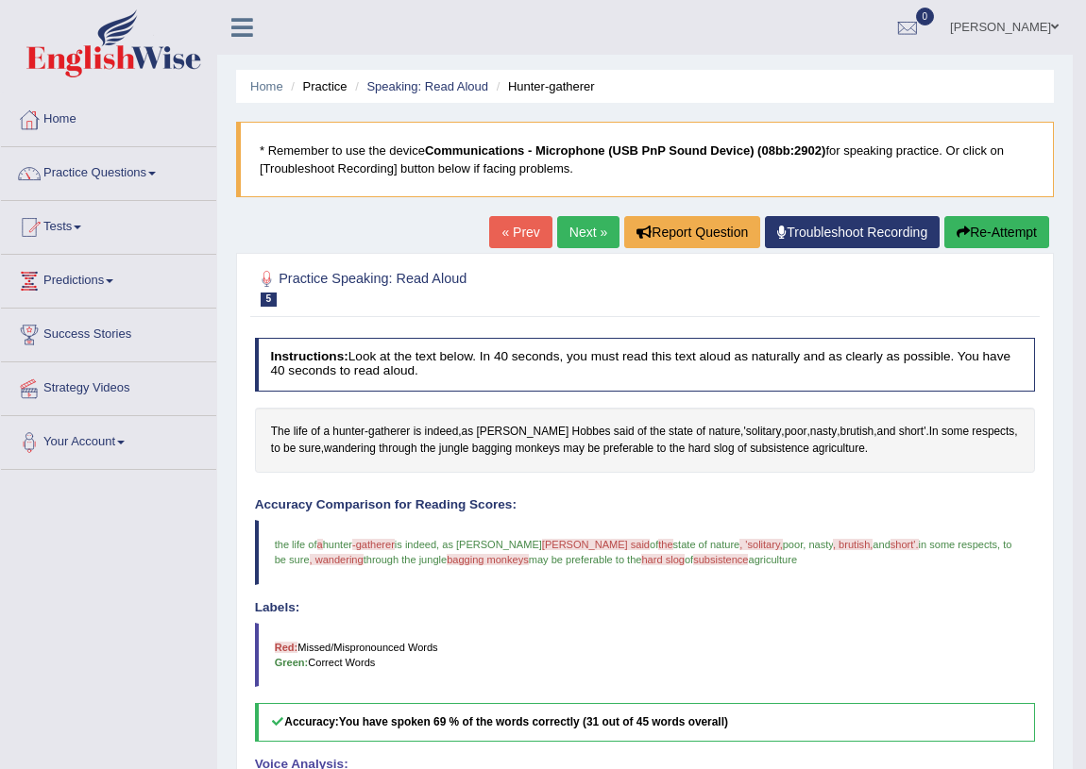
click at [574, 240] on link "Next »" at bounding box center [588, 232] width 62 height 32
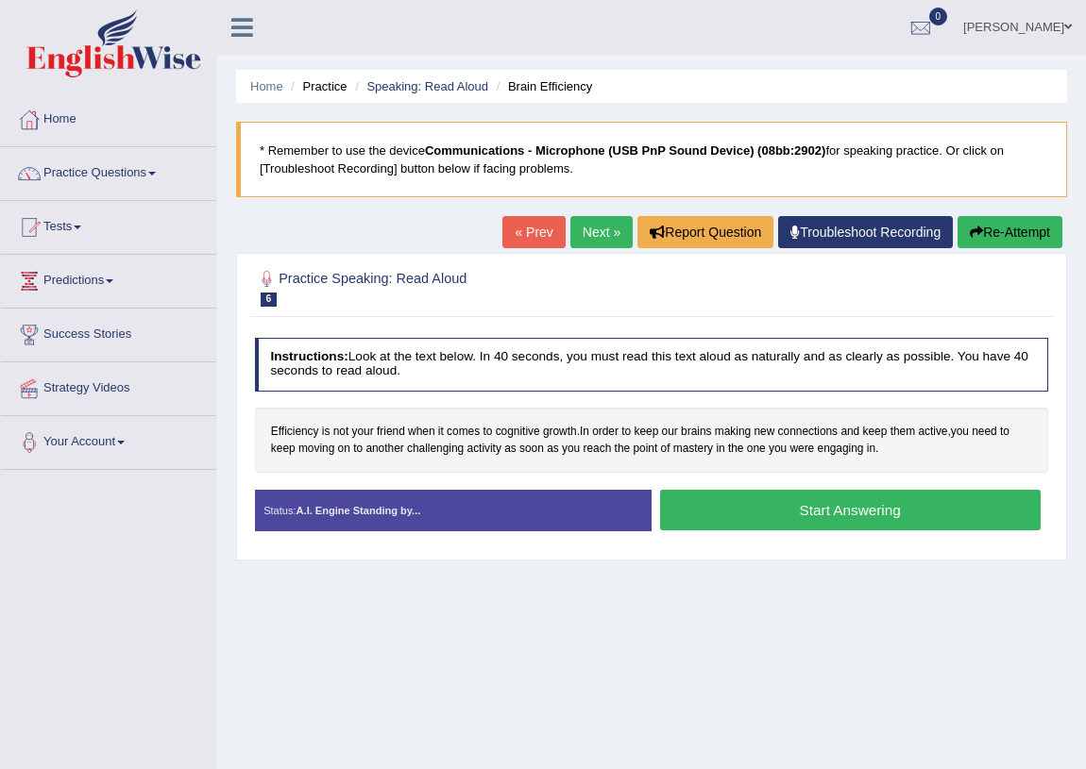
click at [849, 507] on button "Start Answering" at bounding box center [850, 510] width 380 height 41
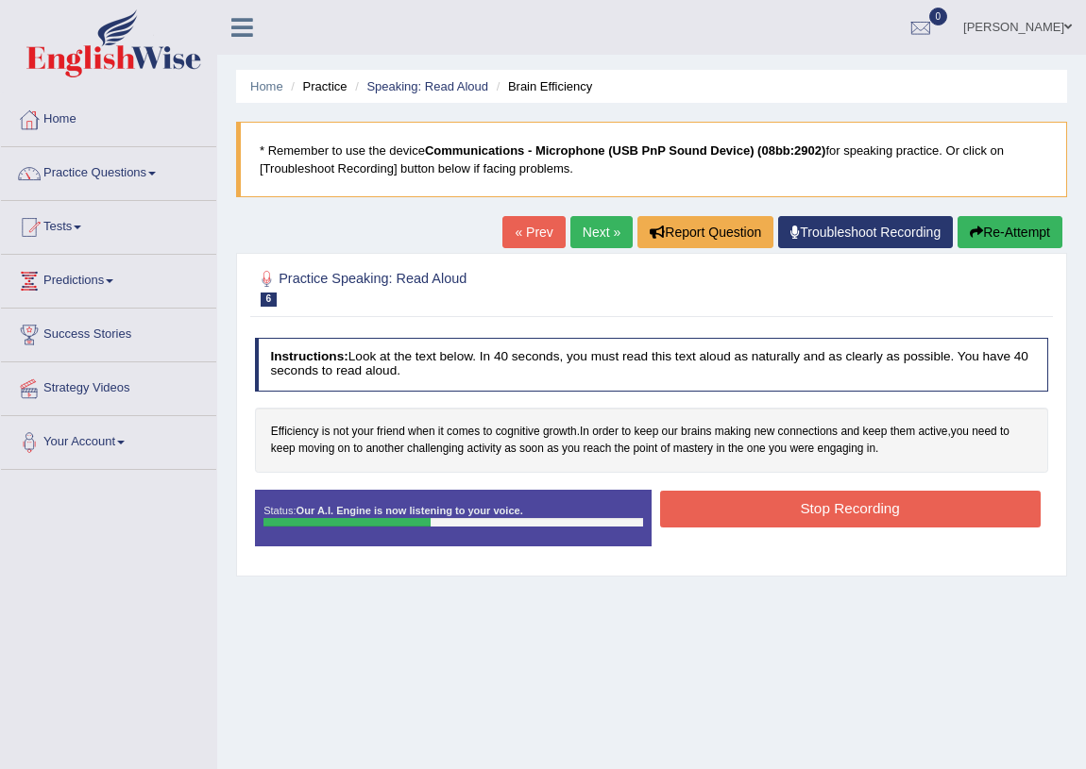
click at [829, 512] on button "Stop Recording" at bounding box center [850, 509] width 380 height 37
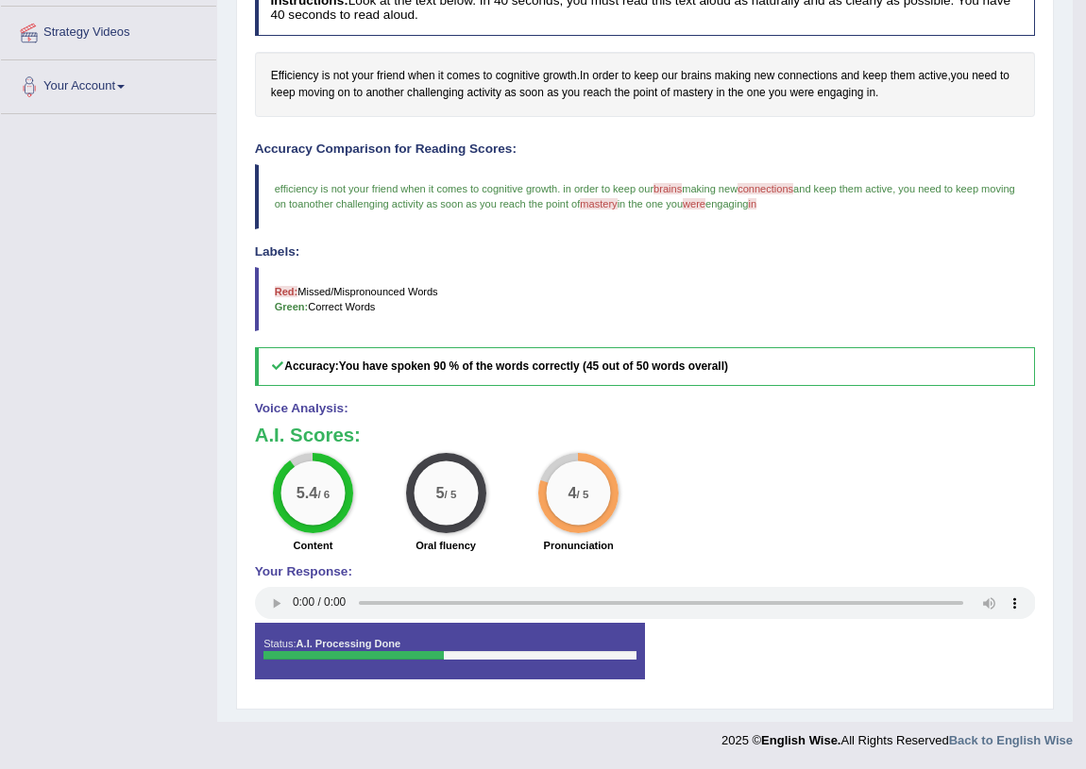
scroll to position [71, 0]
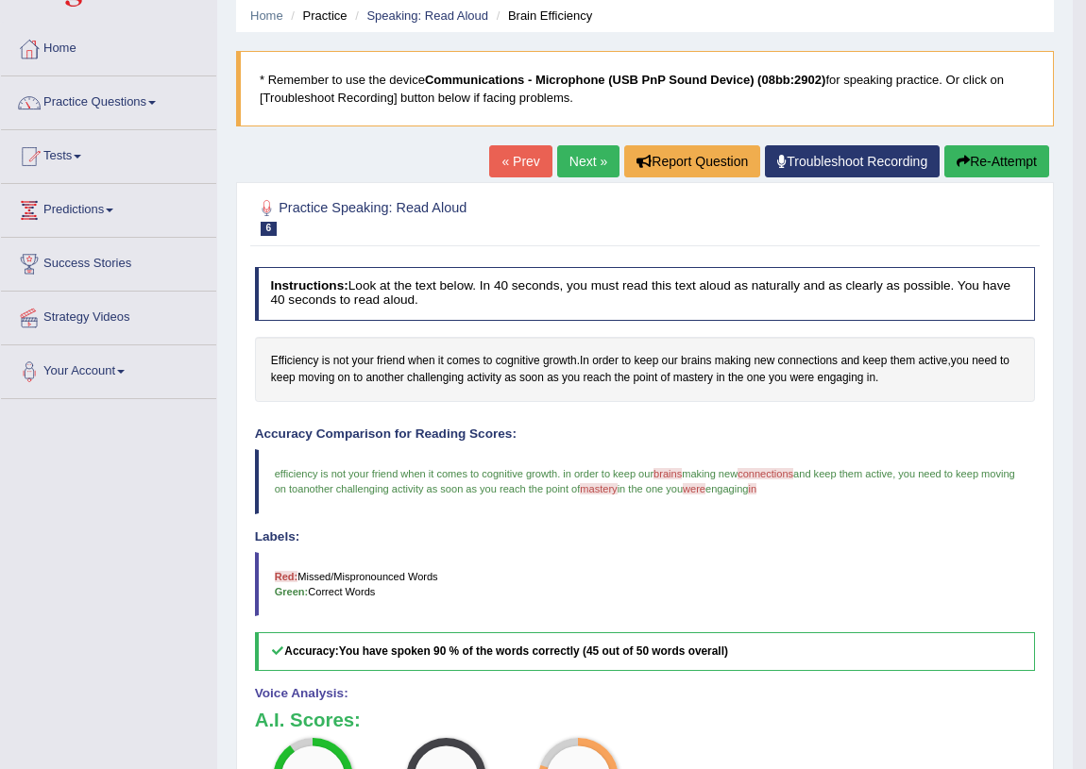
click at [566, 155] on link "Next »" at bounding box center [588, 161] width 62 height 32
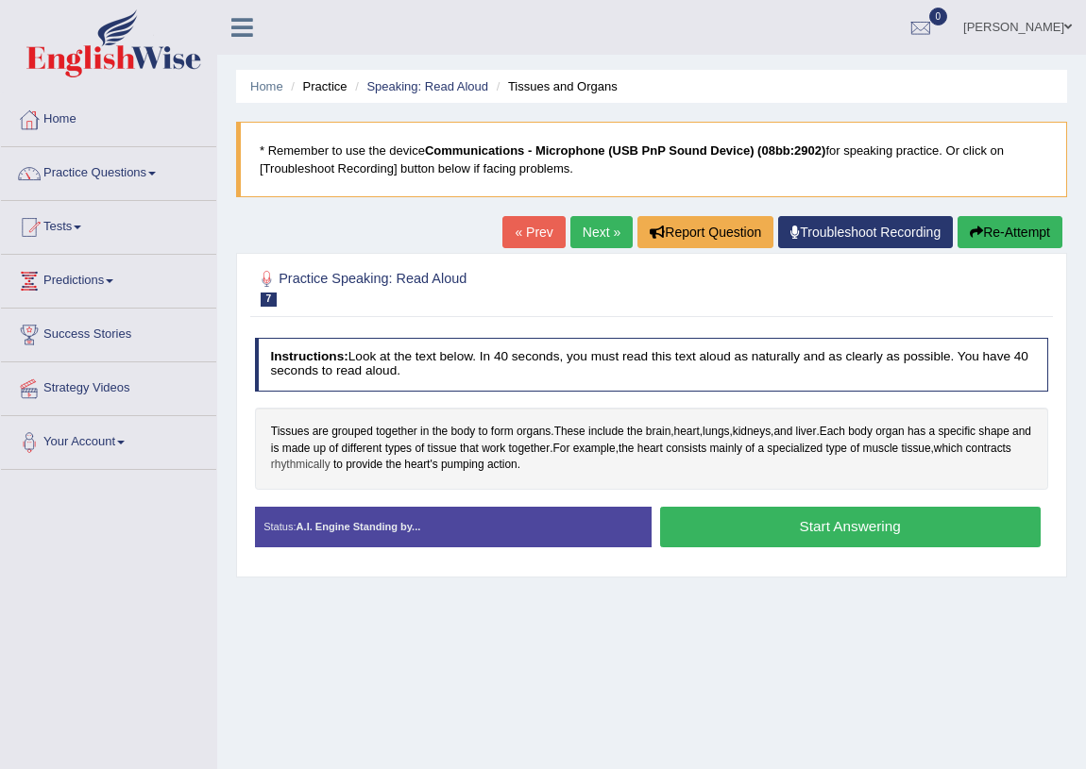
click at [330, 467] on span "rhythmically" at bounding box center [300, 465] width 59 height 17
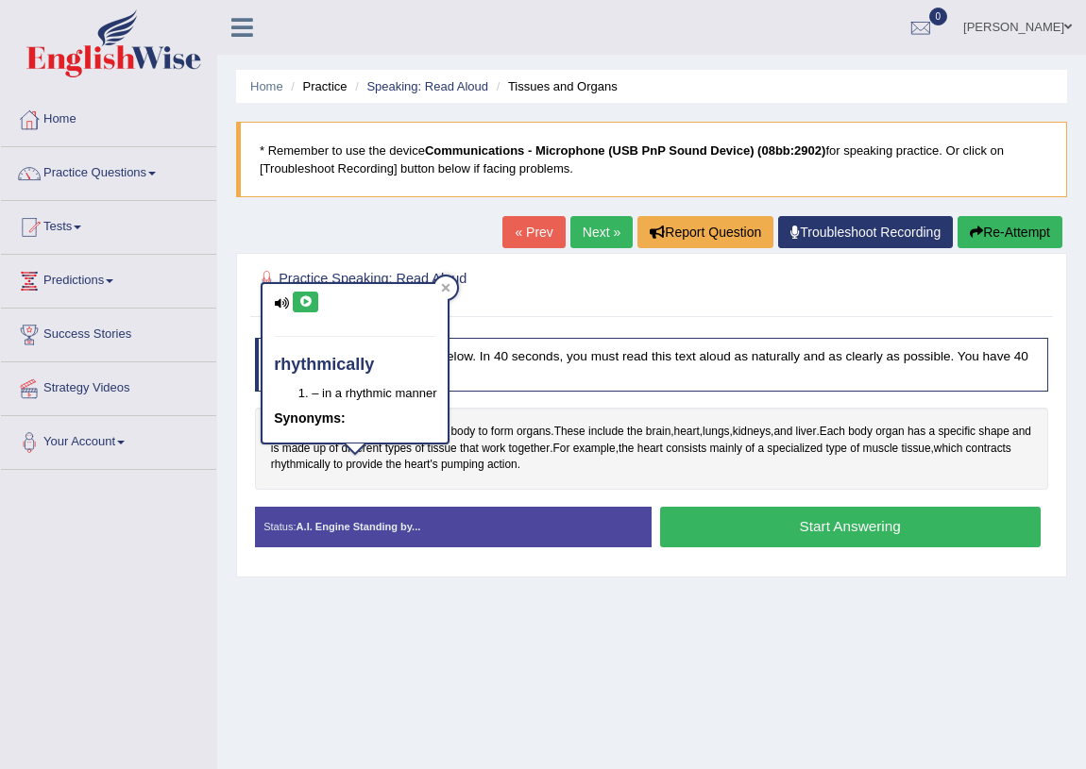
click at [310, 301] on icon at bounding box center [305, 301] width 14 height 11
click button "Start Answering"
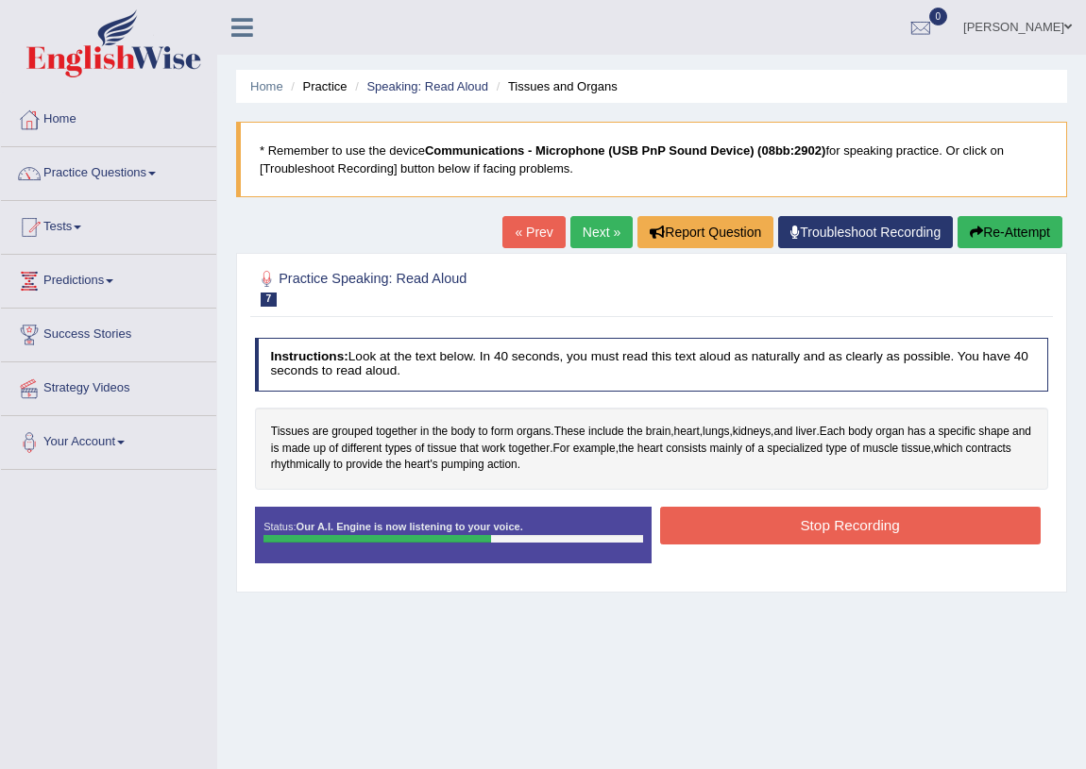
click button "Stop Recording"
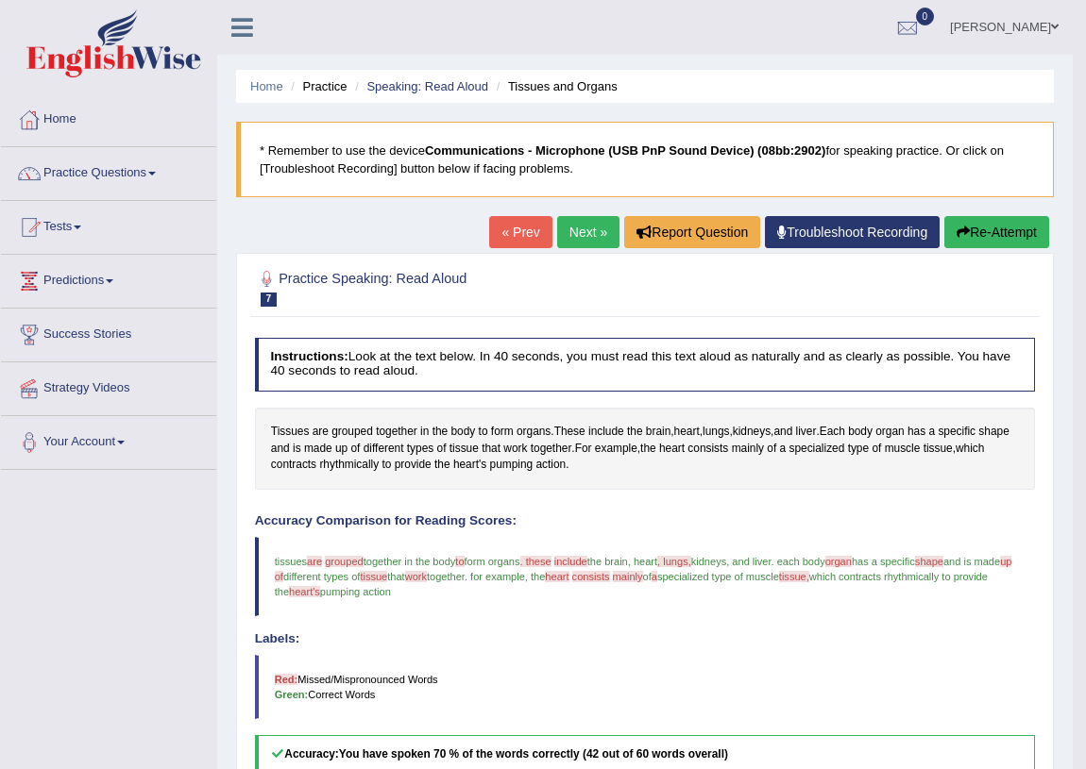
click icon "button"
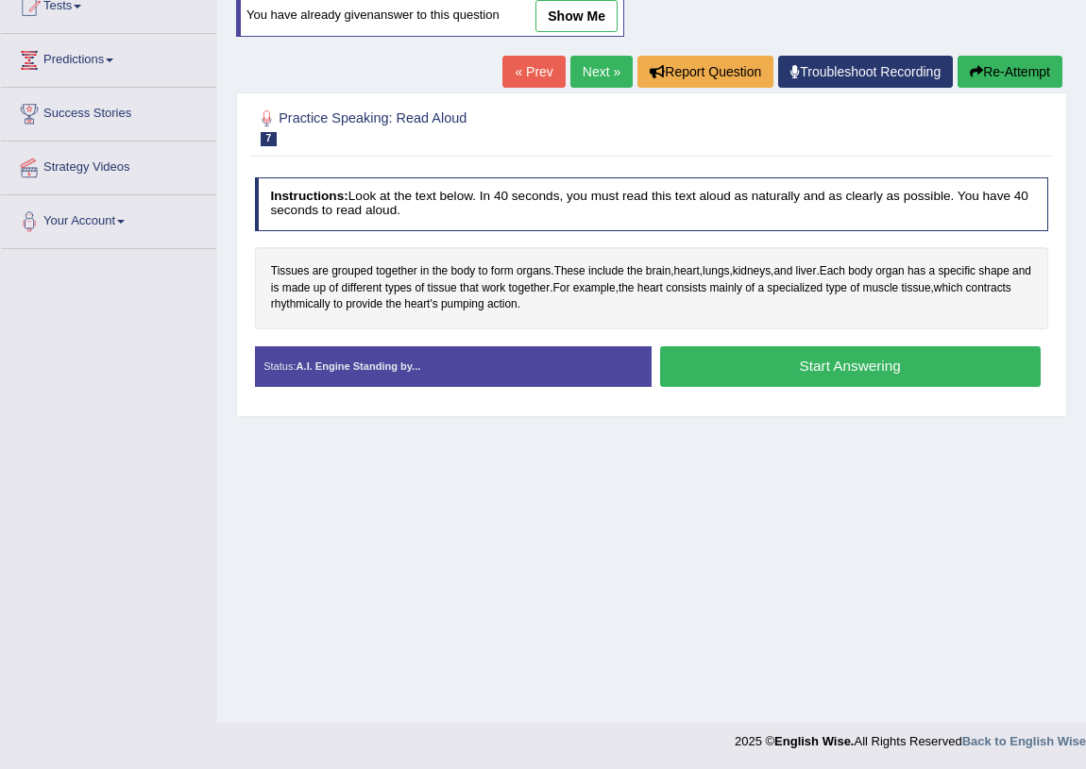
click at [802, 364] on button "Start Answering" at bounding box center [850, 366] width 380 height 41
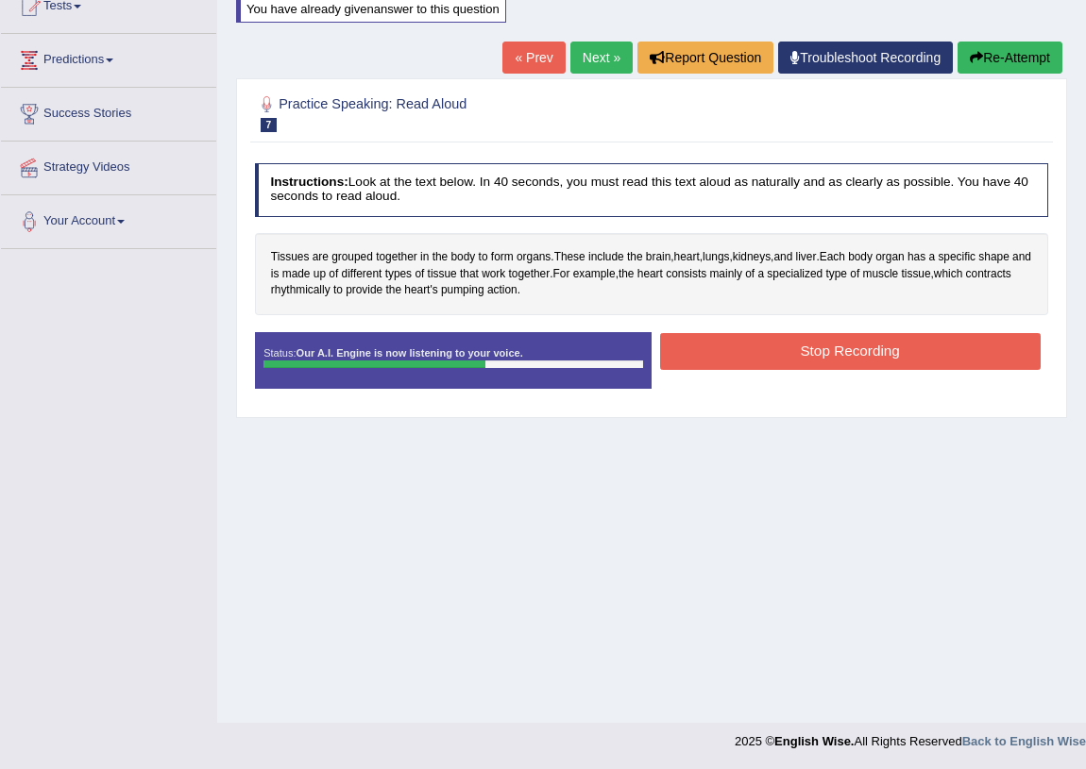
click at [802, 318] on div "Instructions: Look at the text below. In 40 seconds, you must read this text al…" at bounding box center [651, 282] width 802 height 255
click at [802, 339] on button "Stop Recording" at bounding box center [850, 351] width 380 height 37
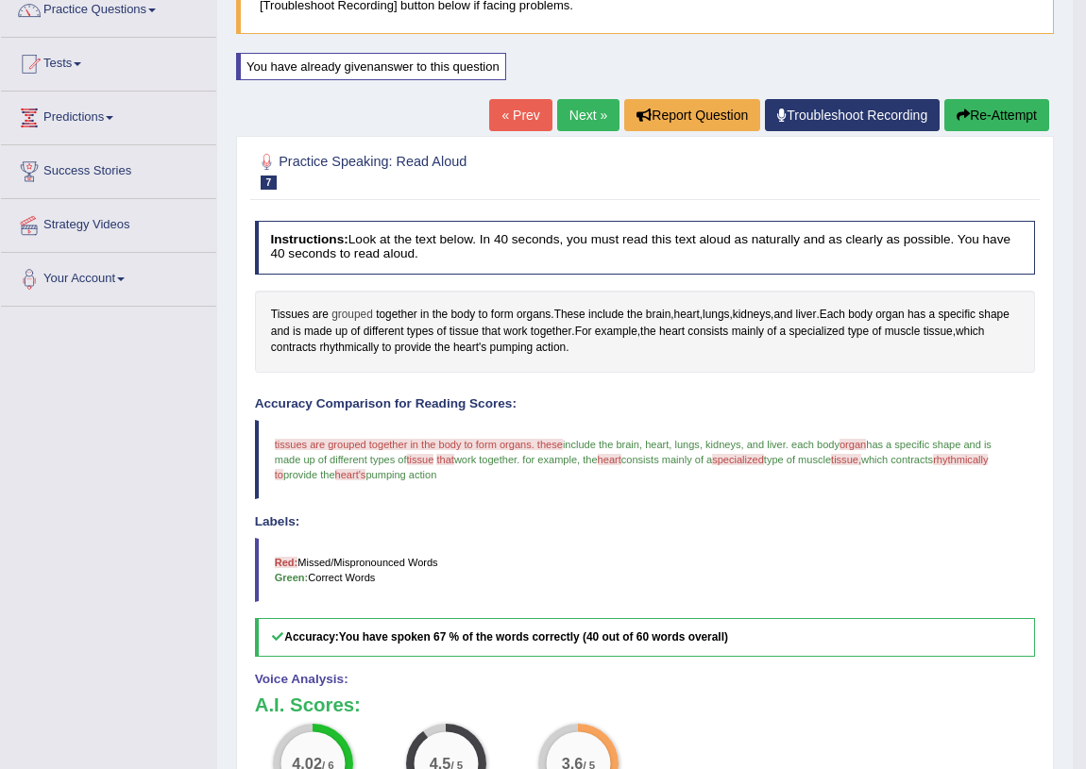
scroll to position [149, 0]
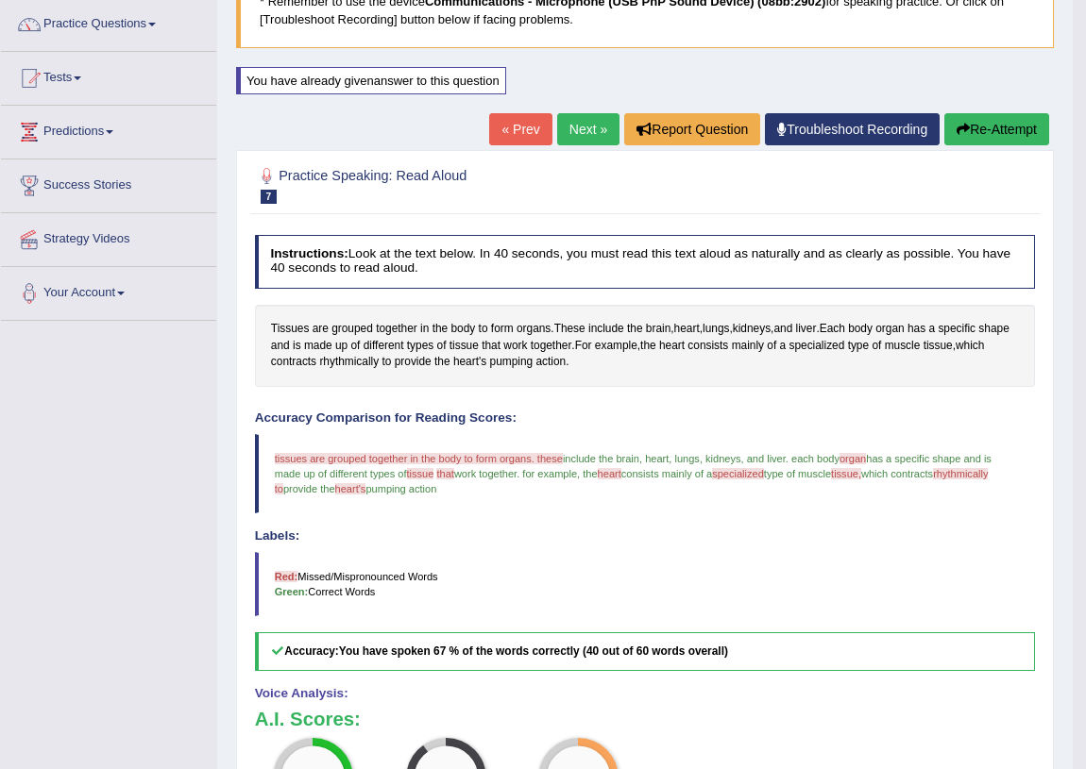
click at [1029, 126] on button "Re-Attempt" at bounding box center [996, 129] width 105 height 32
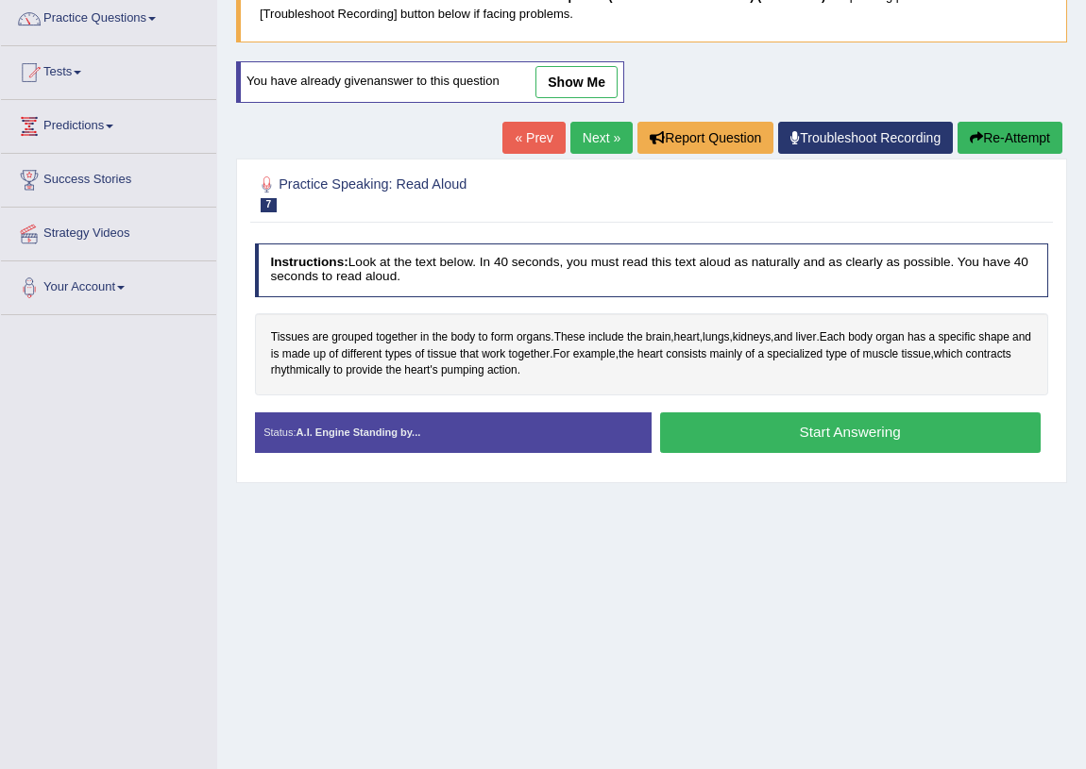
click at [757, 432] on button "Start Answering" at bounding box center [850, 433] width 380 height 41
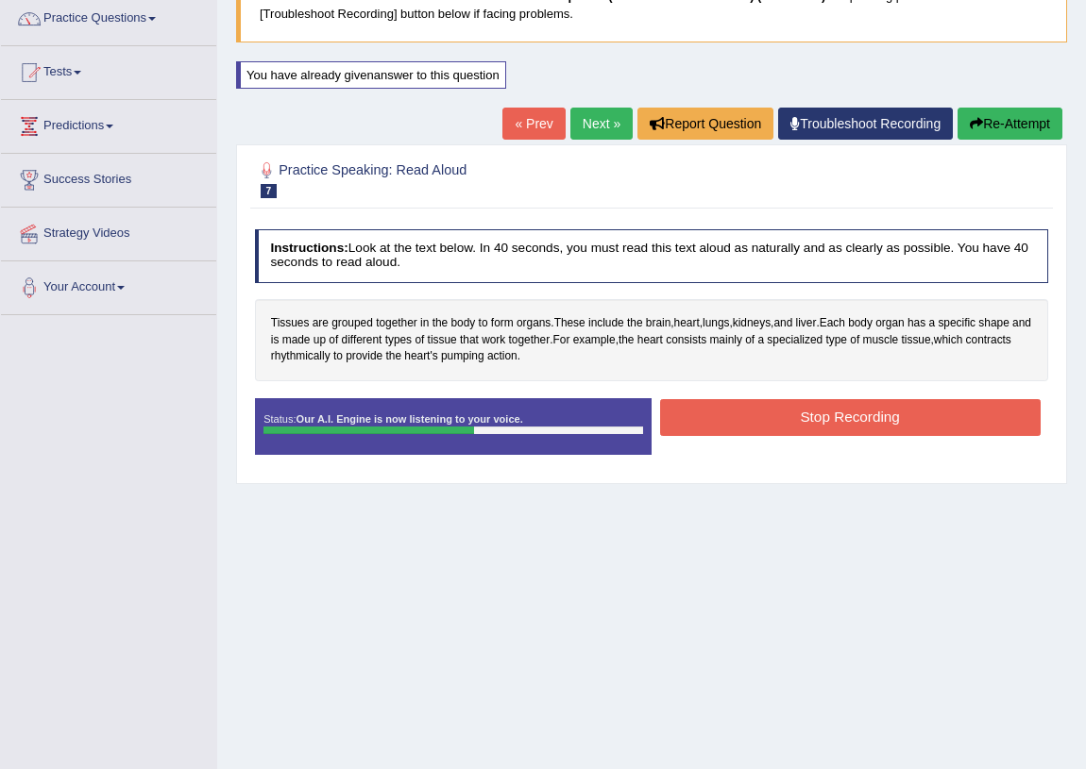
click at [741, 405] on button "Stop Recording" at bounding box center [850, 417] width 380 height 37
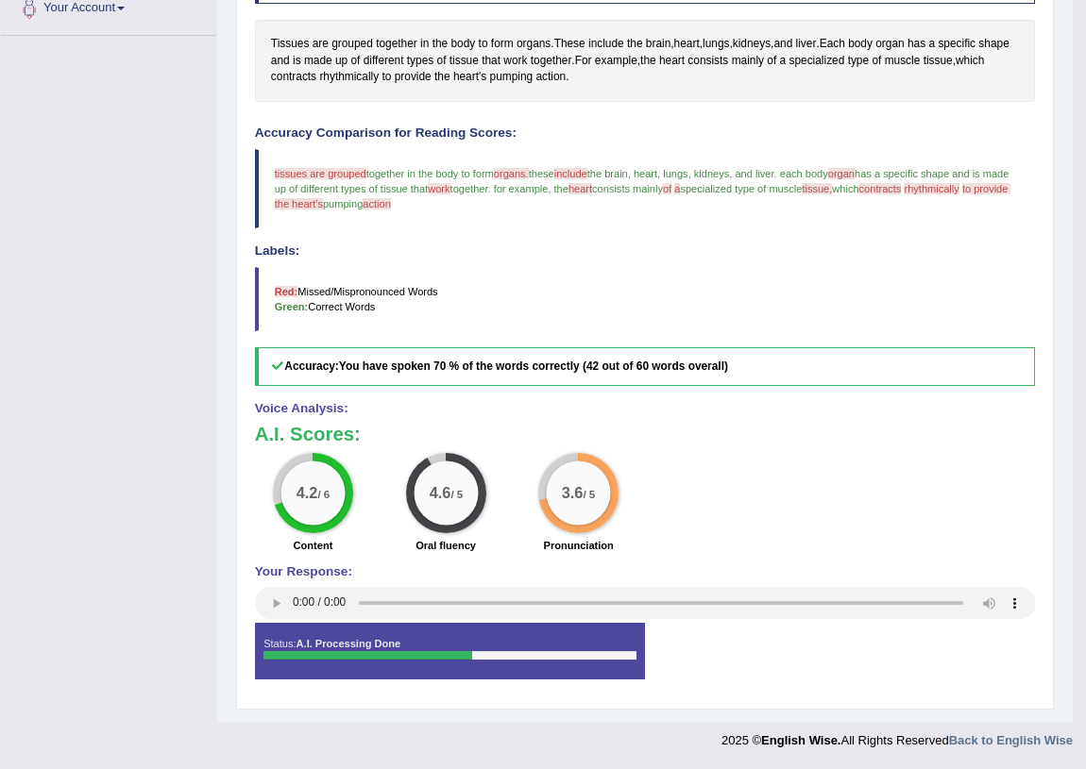
scroll to position [149, 0]
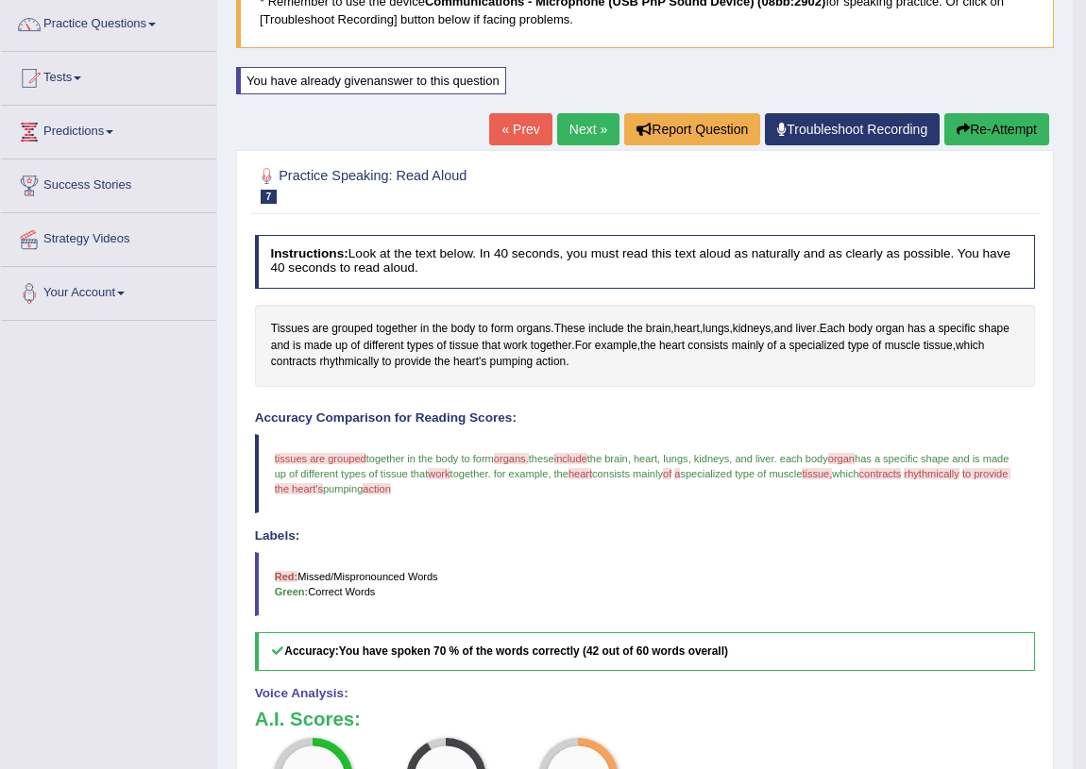
click at [582, 136] on link "Next »" at bounding box center [588, 129] width 62 height 32
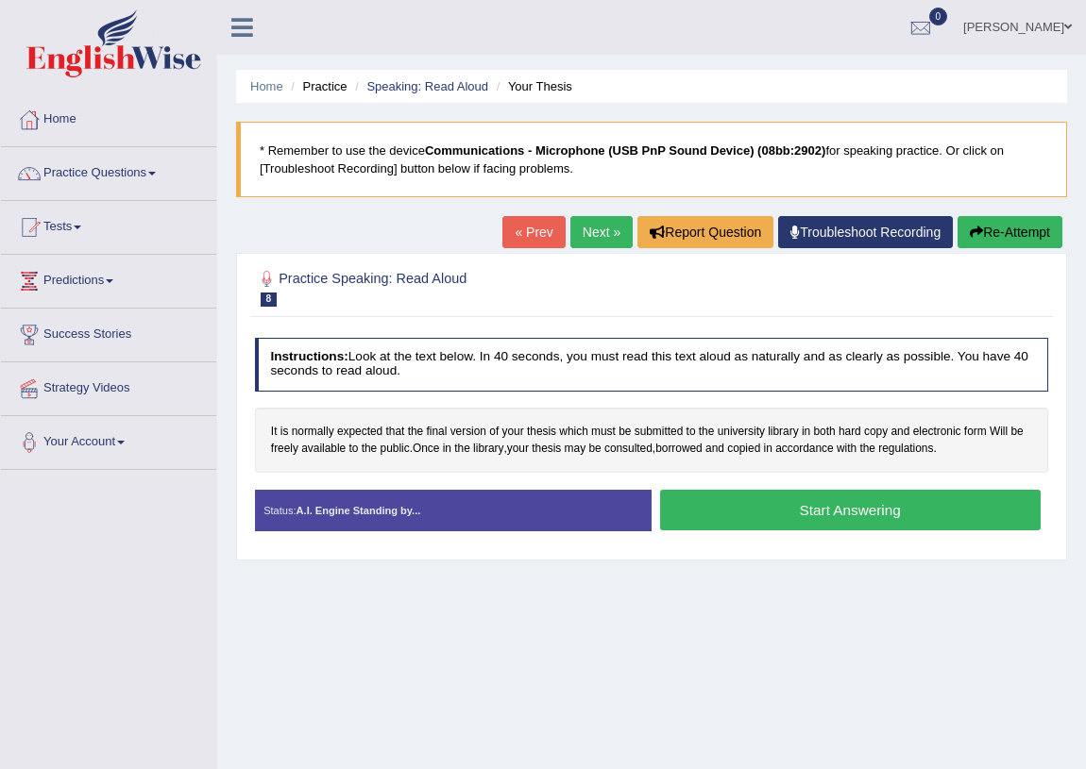
click at [724, 510] on button "Start Answering" at bounding box center [850, 510] width 380 height 41
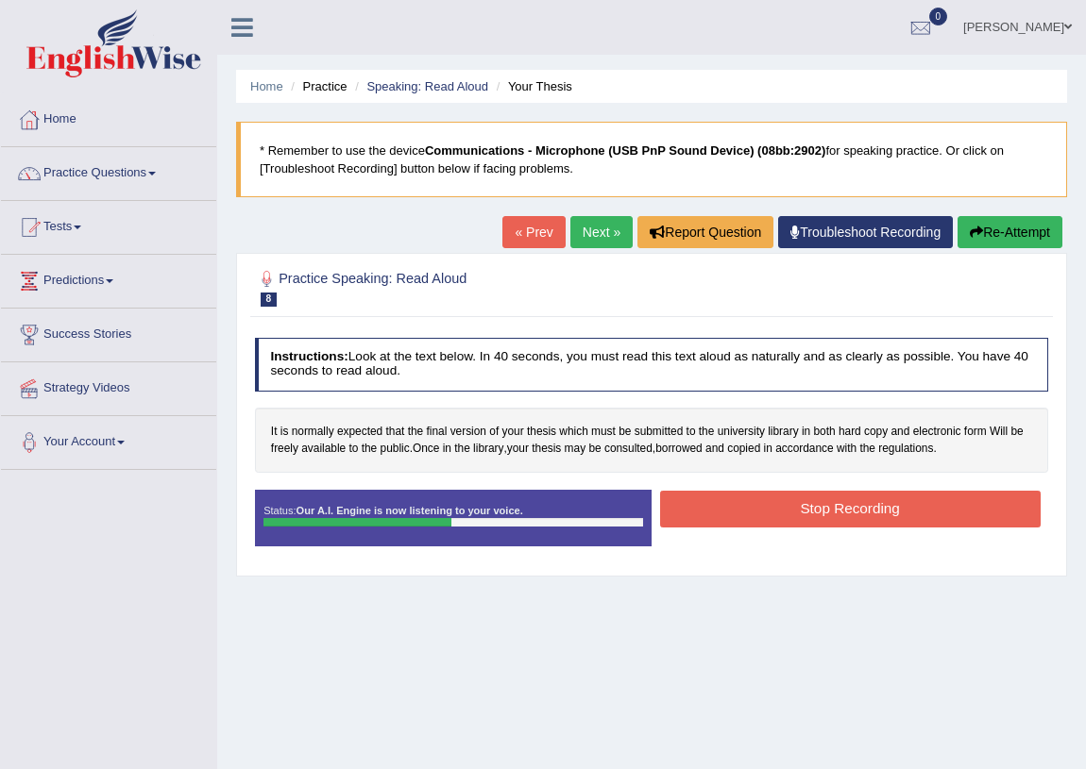
click at [724, 510] on button "Stop Recording" at bounding box center [850, 509] width 380 height 37
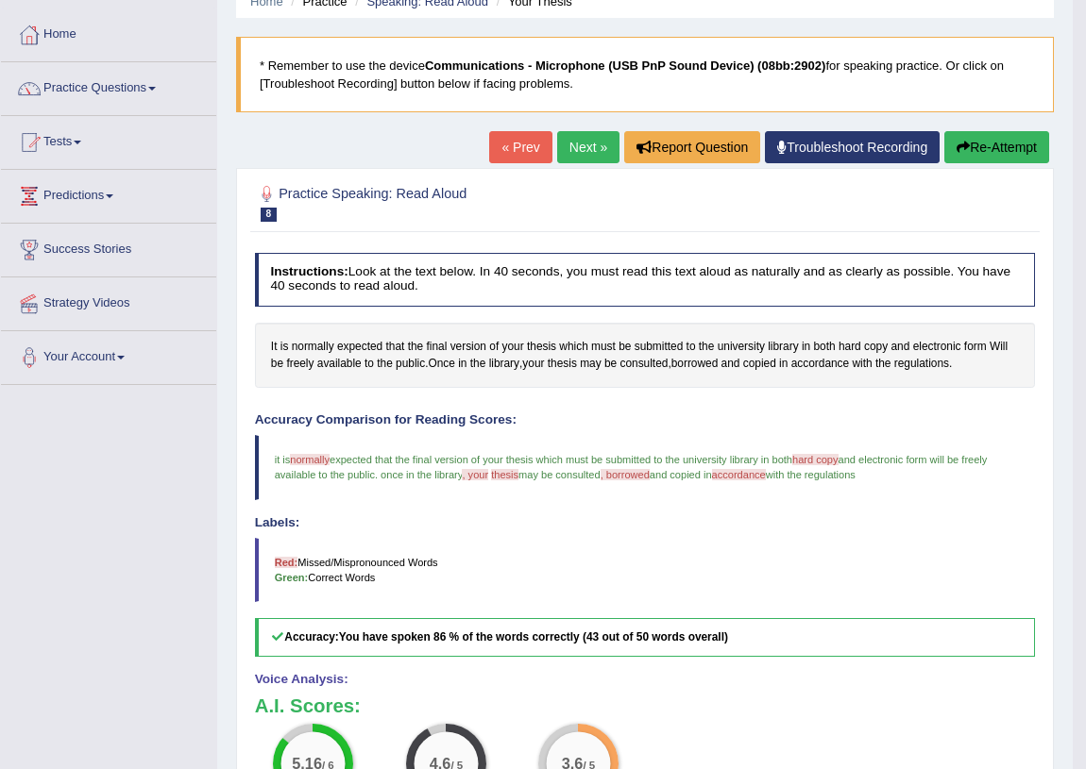
scroll to position [71, 0]
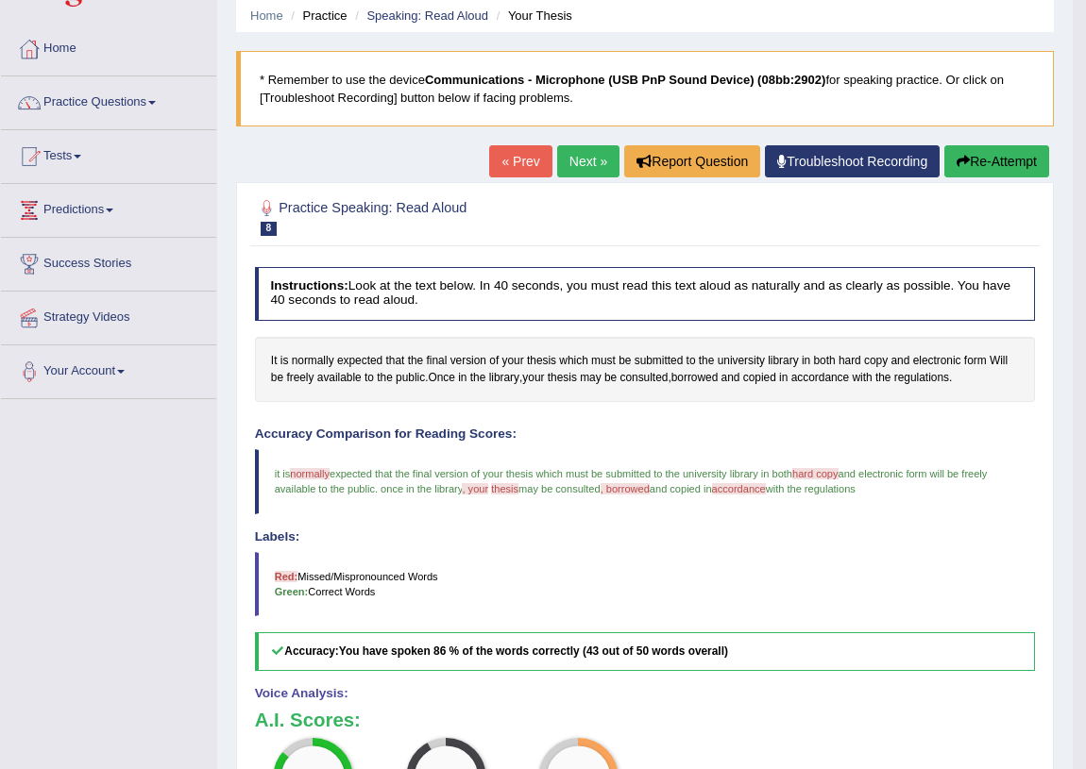
click at [1029, 162] on button "Re-Attempt" at bounding box center [996, 161] width 105 height 32
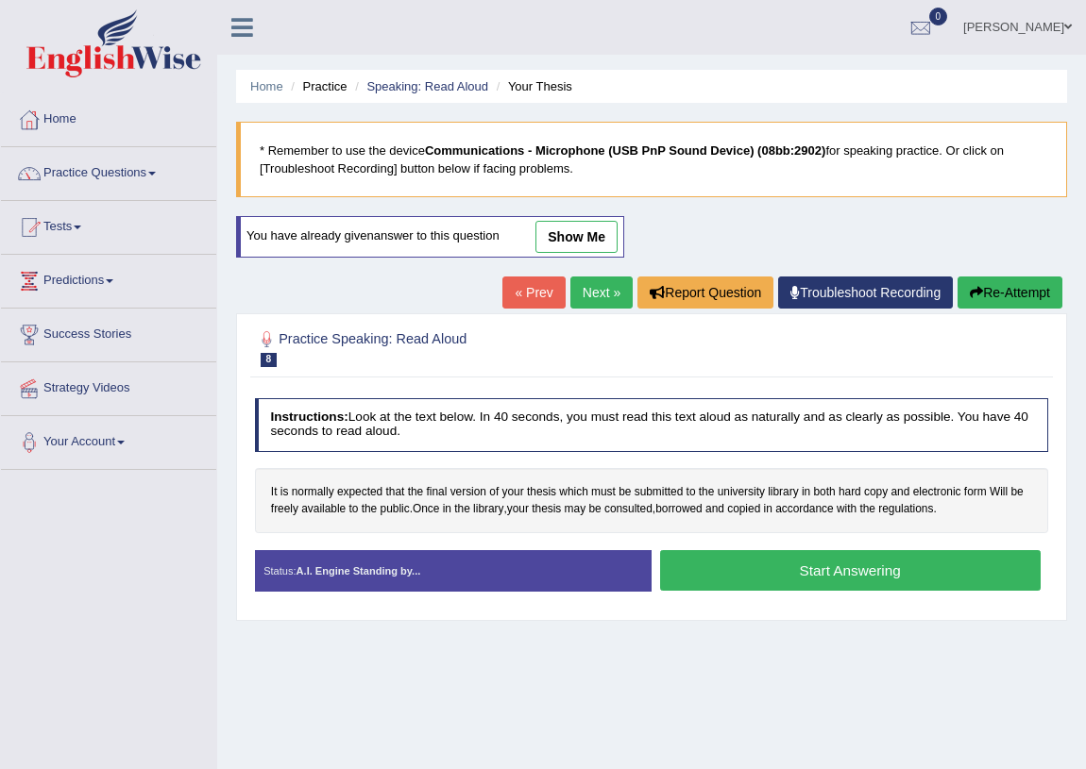
click at [31, 545] on div "Toggle navigation Home Practice Questions Speaking Practice Read Aloud Repeat S…" at bounding box center [543, 491] width 1086 height 982
click at [718, 580] on button "Start Answering" at bounding box center [850, 570] width 380 height 41
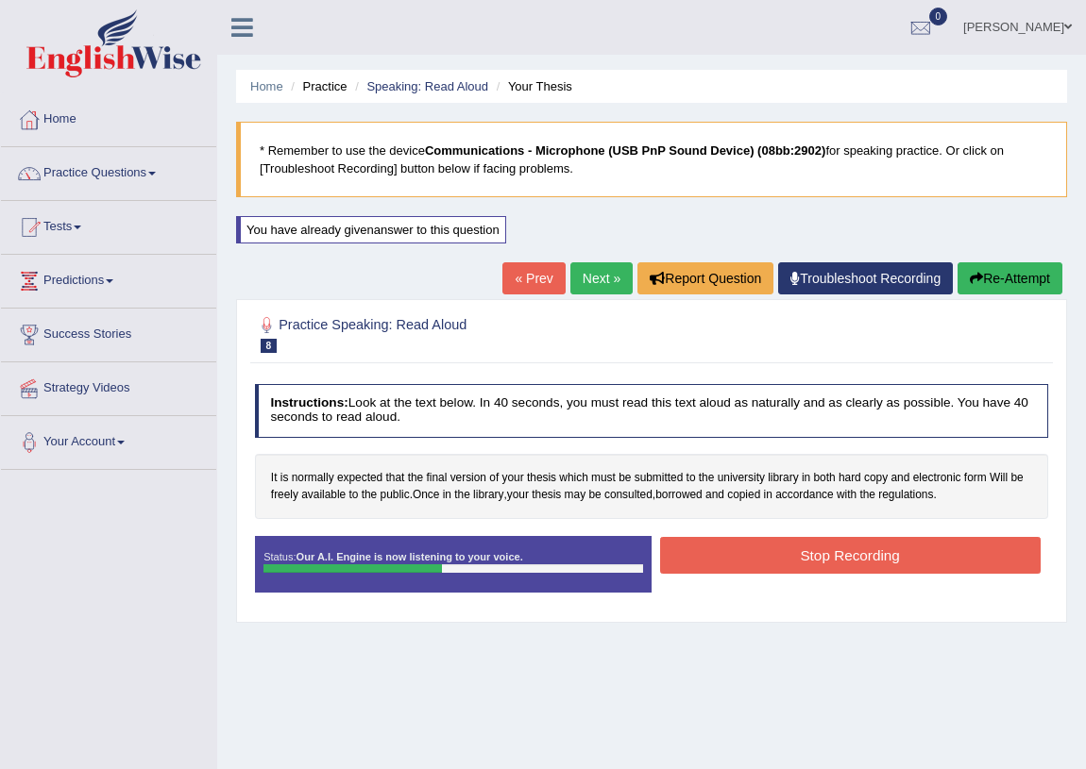
click at [778, 551] on button "Stop Recording" at bounding box center [850, 555] width 380 height 37
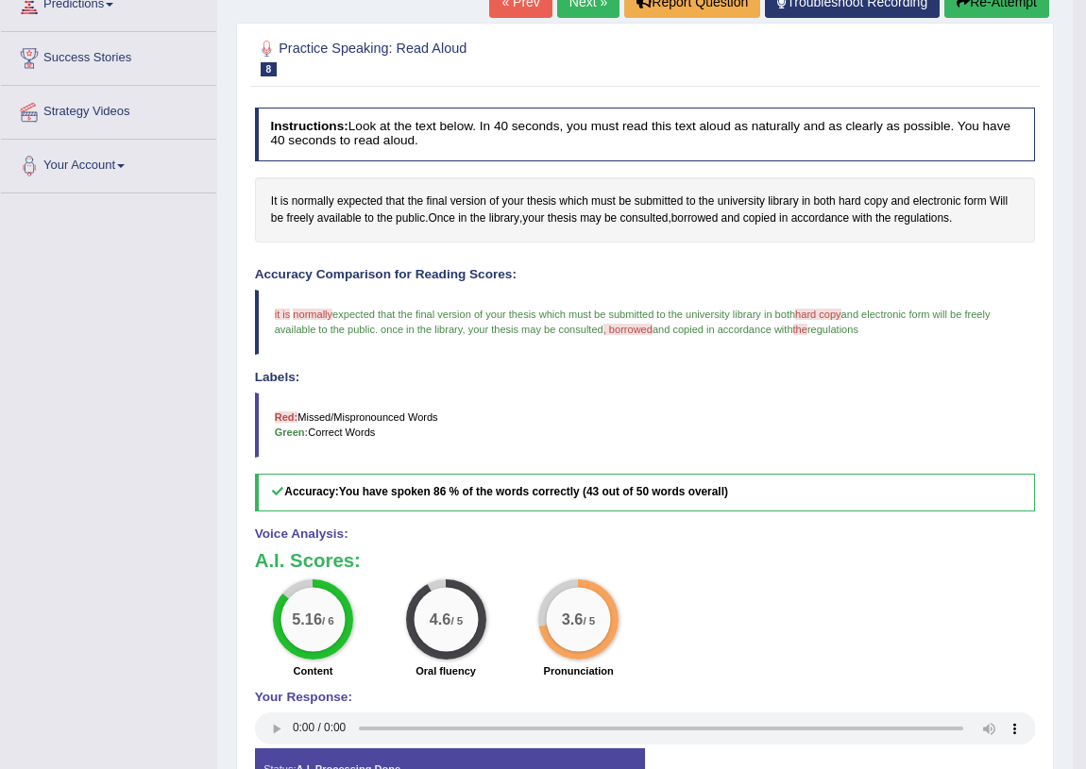
scroll to position [285, 0]
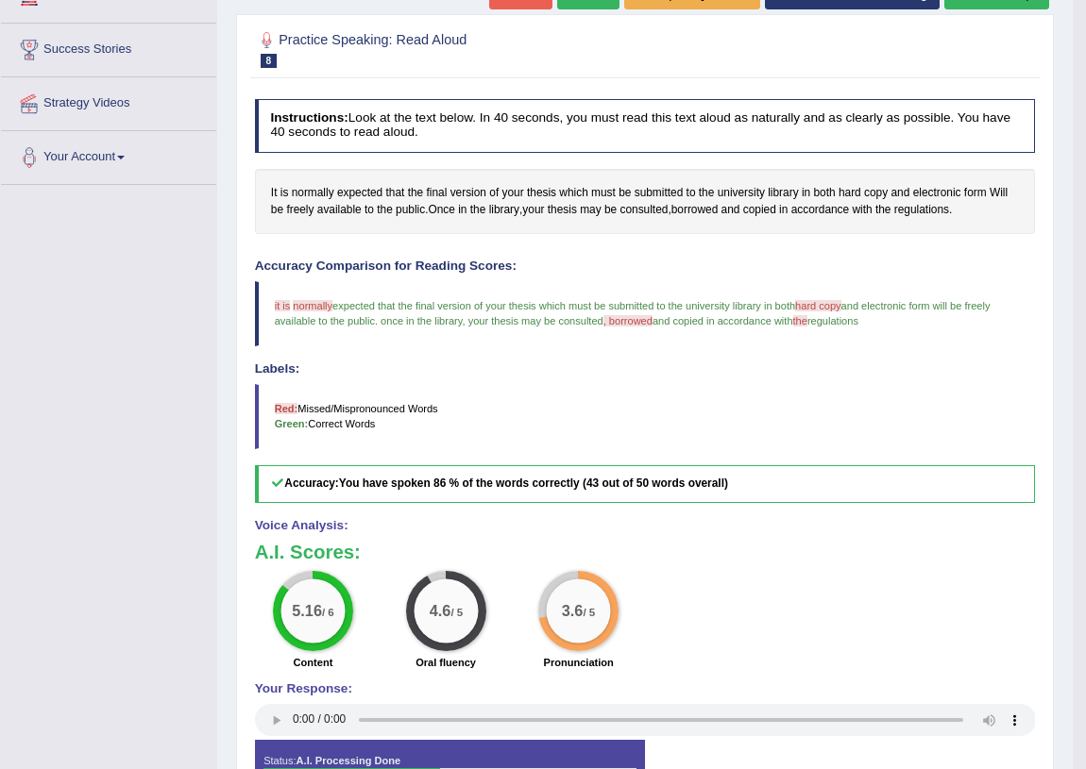
click at [805, 303] on span "hard copy" at bounding box center [818, 305] width 46 height 11
click at [633, 309] on span "expected that the final version of your thesis which must be submitted to the u…" at bounding box center [563, 305] width 463 height 11
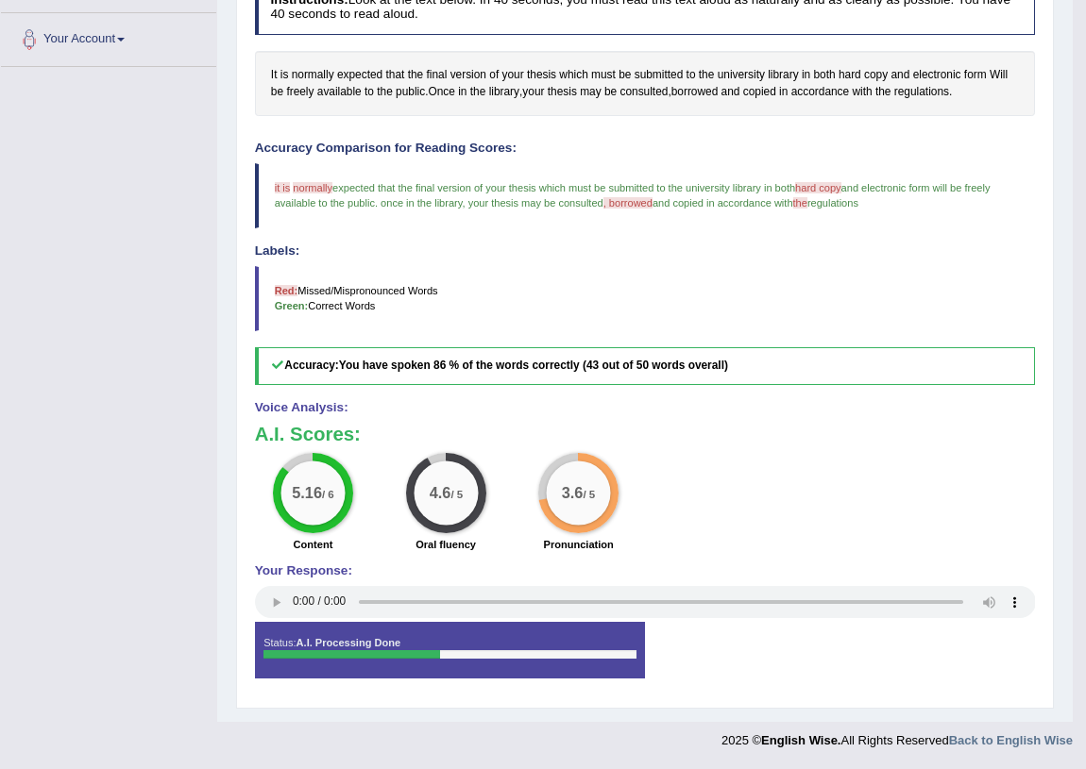
scroll to position [117, 0]
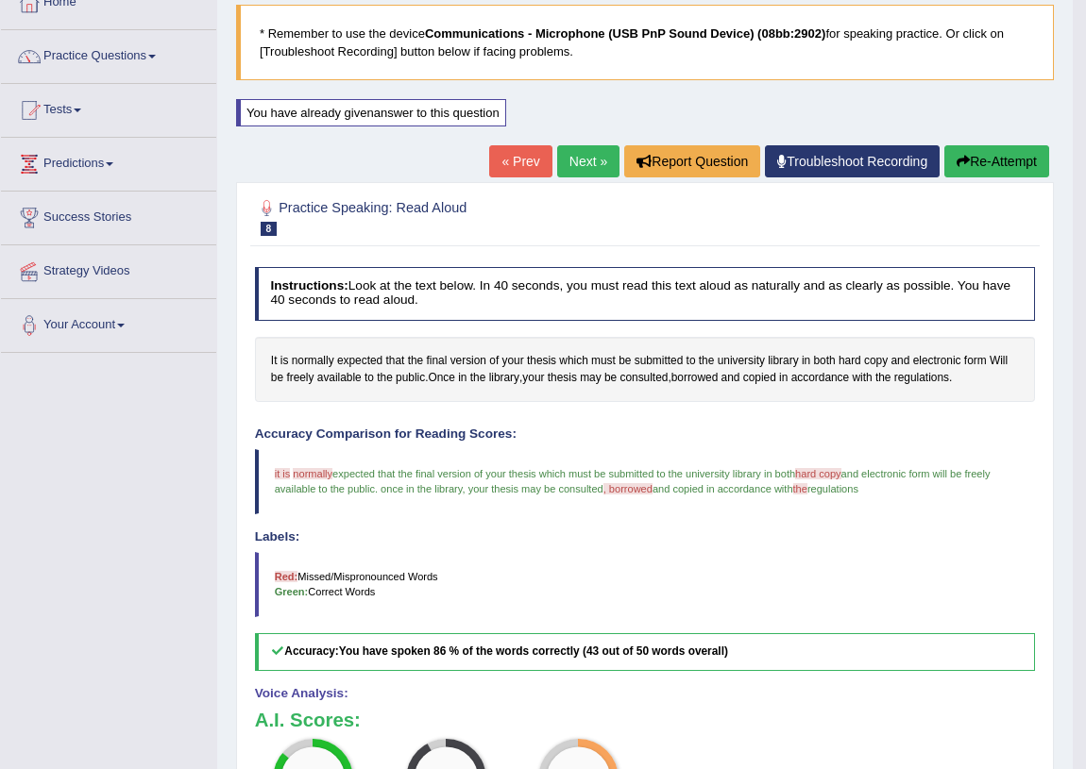
click at [579, 155] on link "Next »" at bounding box center [588, 161] width 62 height 32
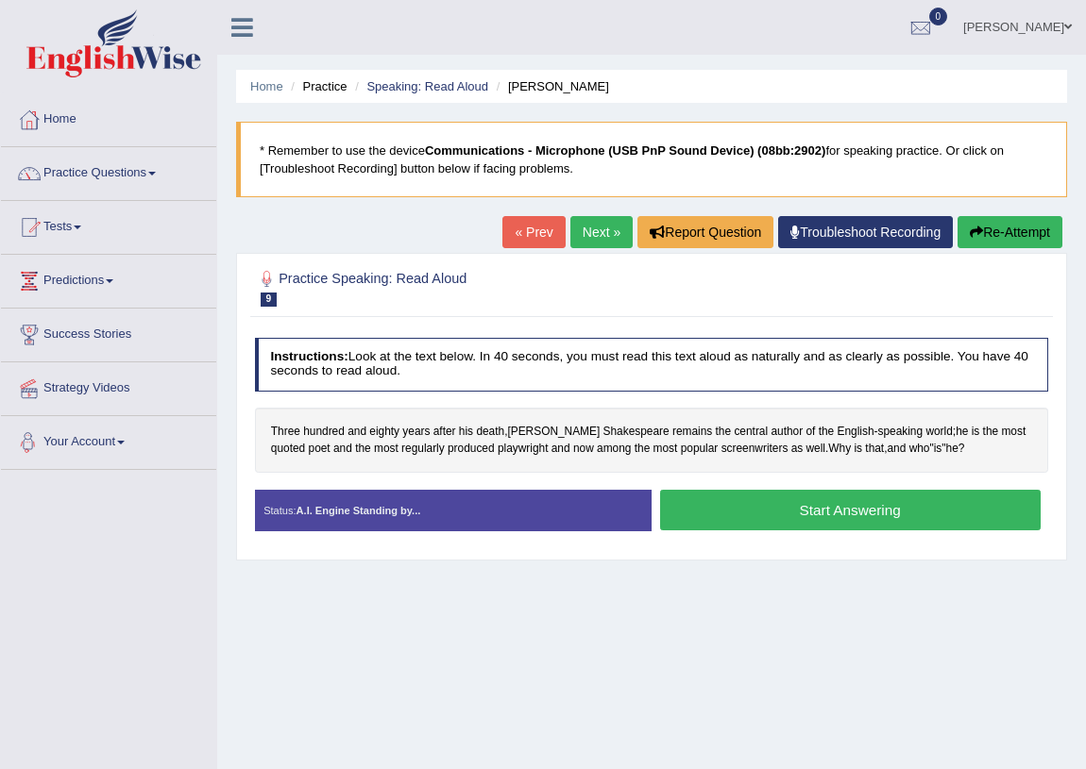
drag, startPoint x: 548, startPoint y: 275, endPoint x: 792, endPoint y: 402, distance: 275.7
click at [755, 516] on button "Start Answering" at bounding box center [850, 510] width 380 height 41
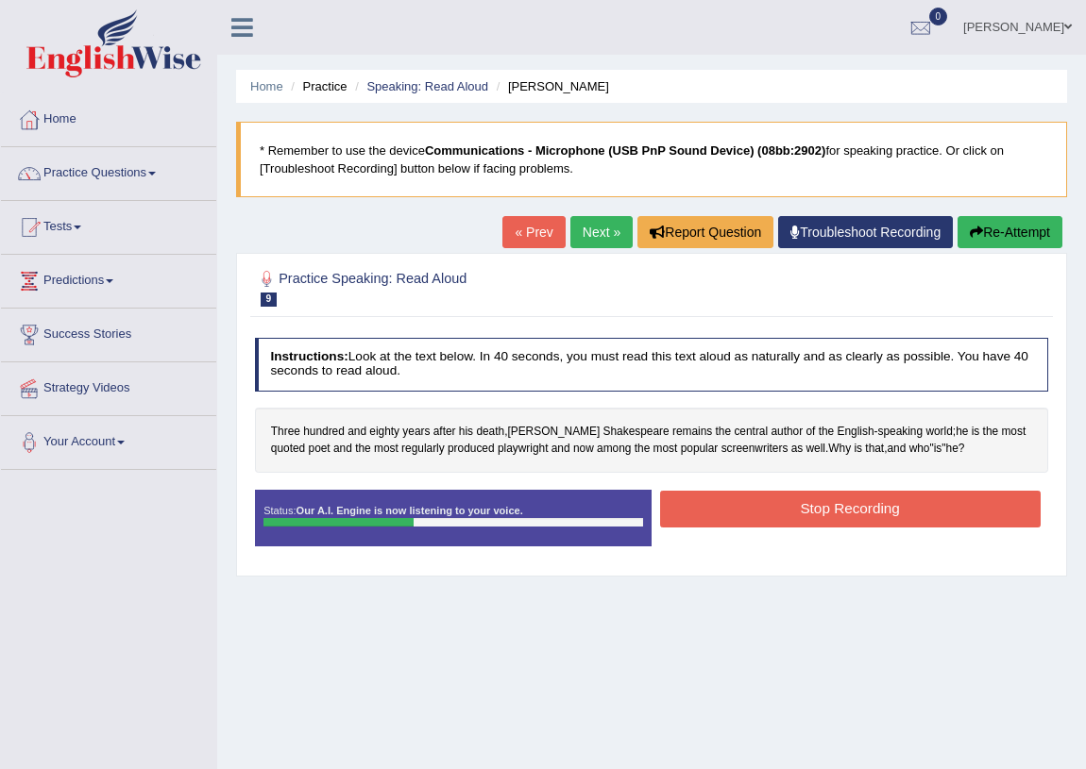
click at [953, 504] on button "Stop Recording" at bounding box center [850, 509] width 380 height 37
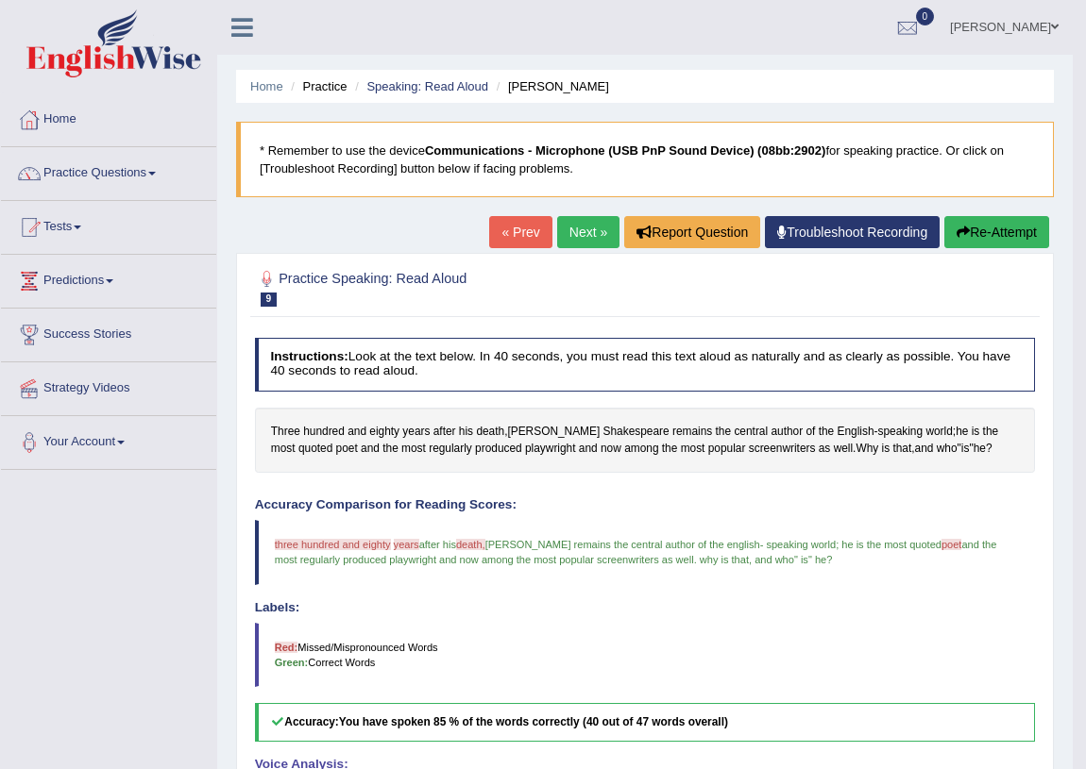
click at [564, 235] on link "Next »" at bounding box center [588, 232] width 62 height 32
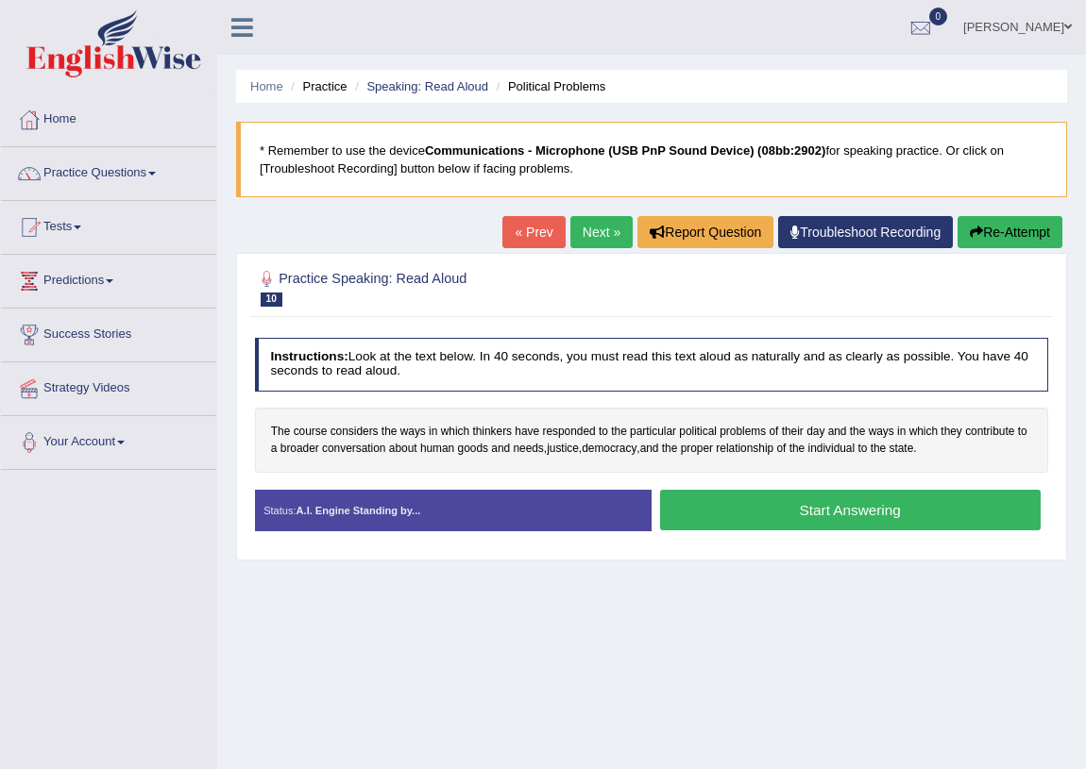
click at [709, 519] on button "Start Answering" at bounding box center [850, 510] width 380 height 41
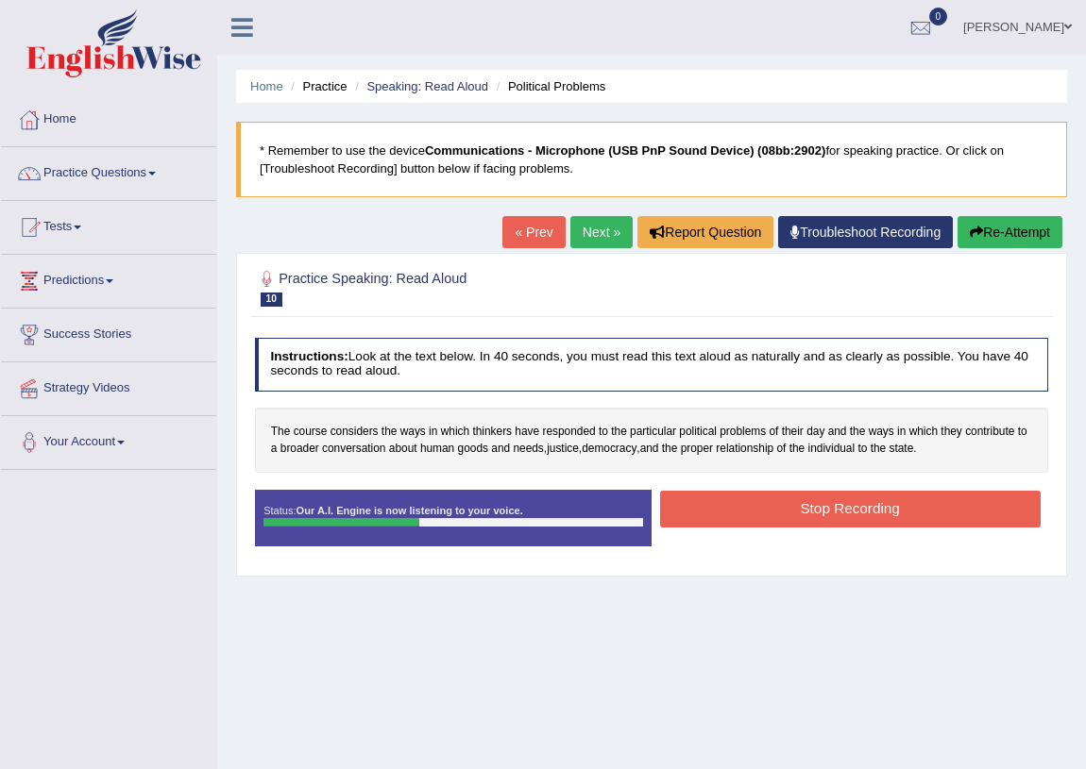
click at [904, 507] on button "Stop Recording" at bounding box center [850, 509] width 380 height 37
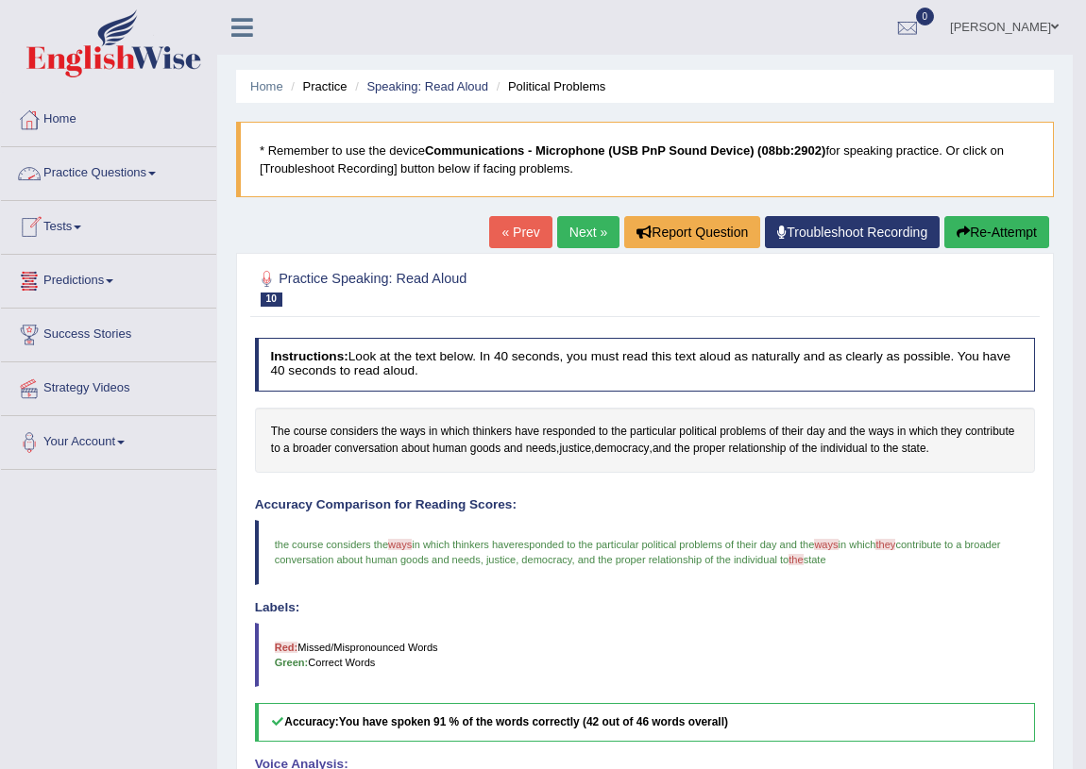
click at [52, 167] on link "Practice Questions" at bounding box center [108, 170] width 215 height 47
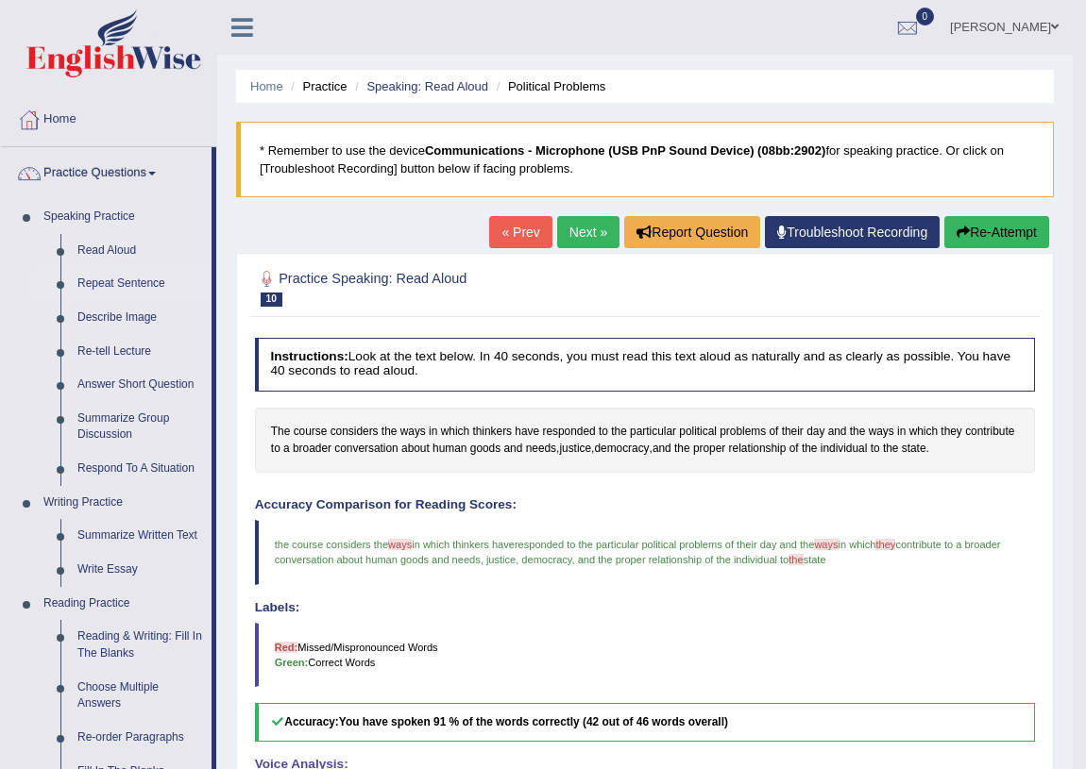
click at [99, 283] on link "Repeat Sentence" at bounding box center [140, 284] width 143 height 34
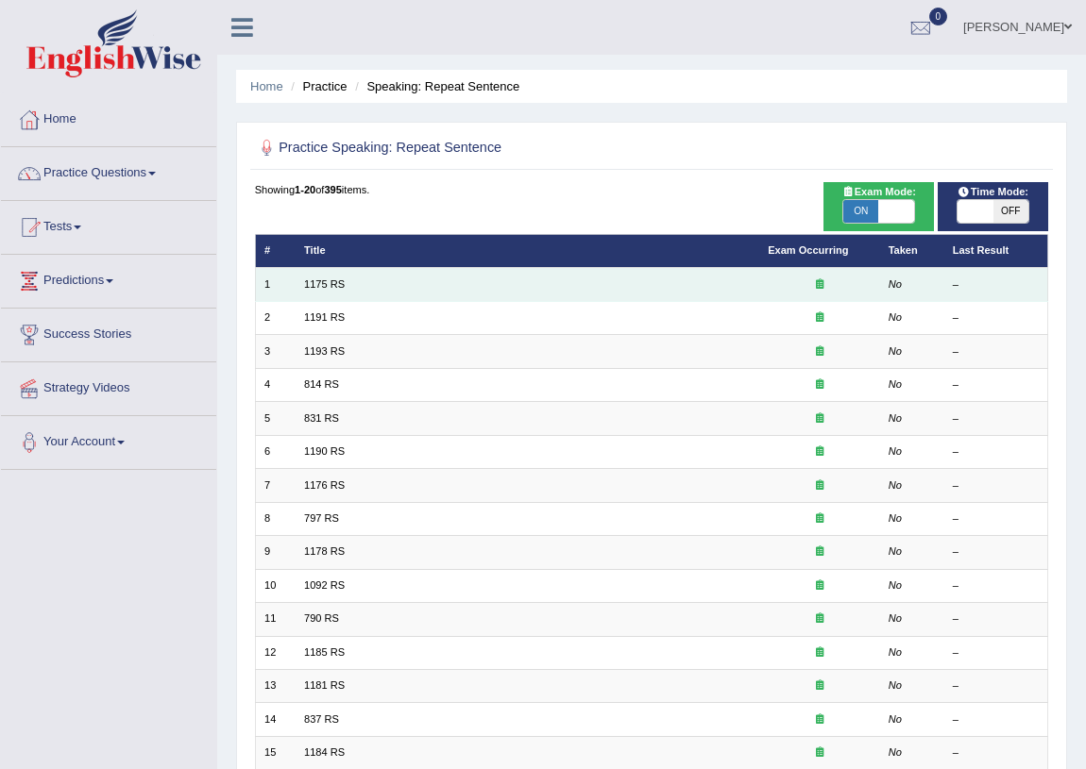
click at [372, 283] on td "1175 RS" at bounding box center [527, 284] width 464 height 33
click at [296, 280] on td "1175 RS" at bounding box center [527, 284] width 464 height 33
click at [314, 279] on link "1175 RS" at bounding box center [324, 284] width 41 height 11
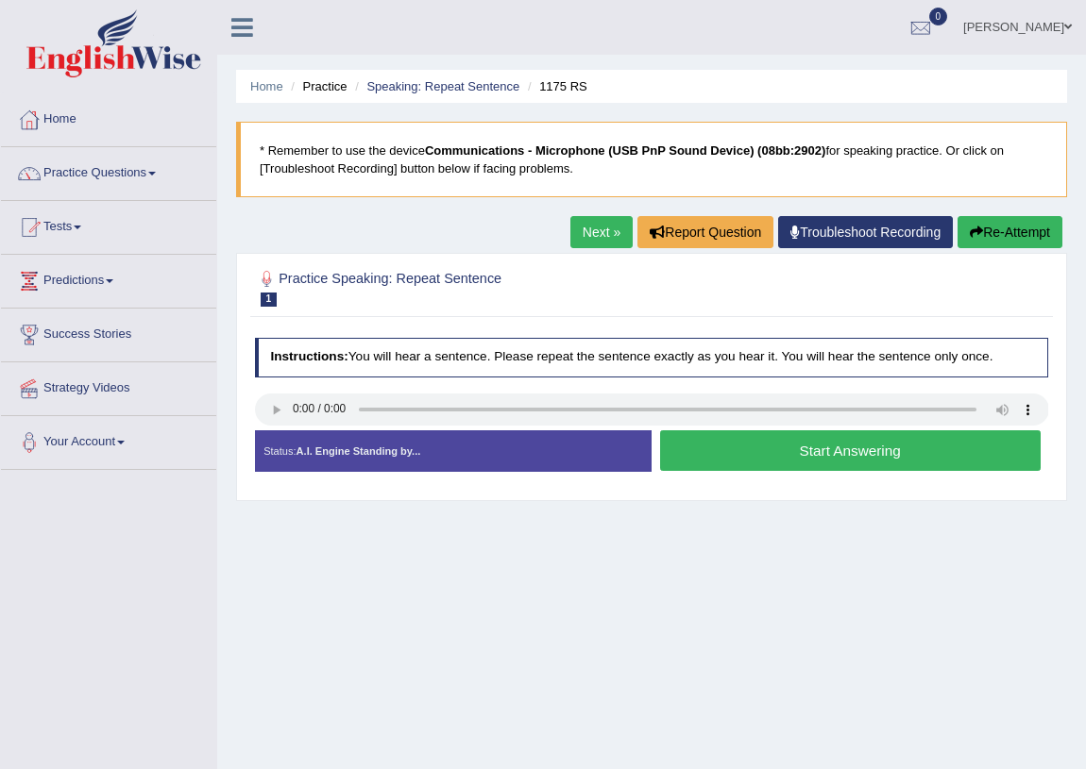
click at [819, 452] on button "Start Answering" at bounding box center [850, 450] width 380 height 41
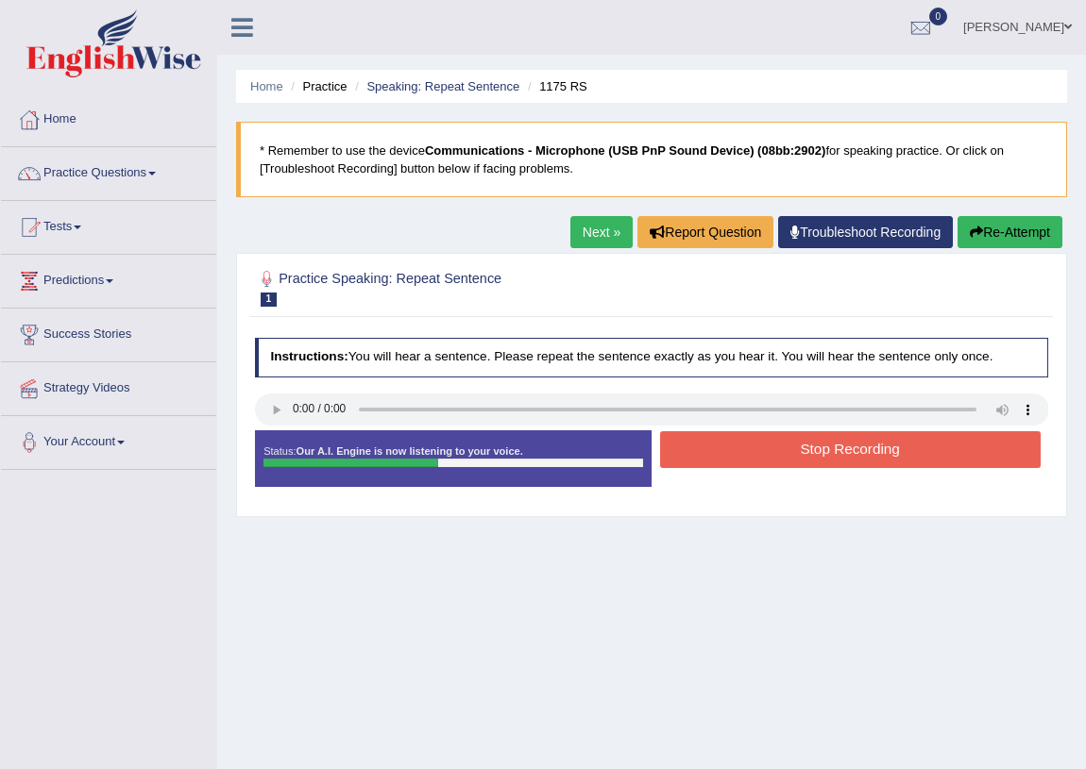
click at [756, 442] on button "Stop Recording" at bounding box center [850, 449] width 380 height 37
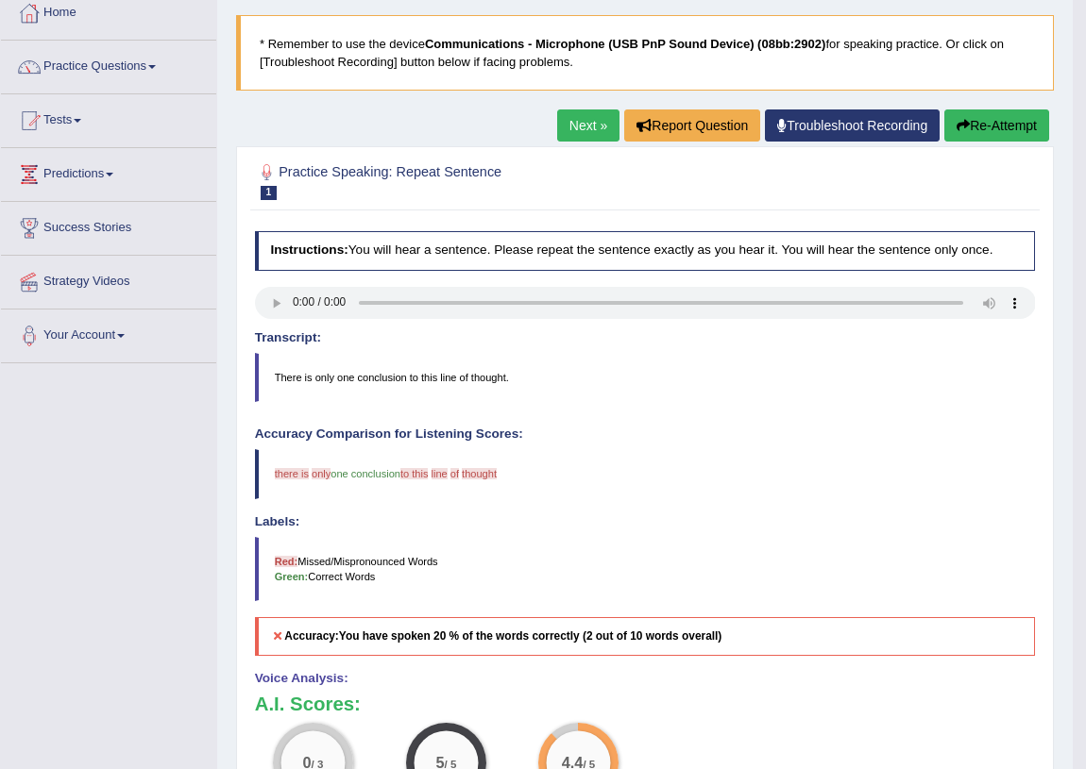
scroll to position [93, 0]
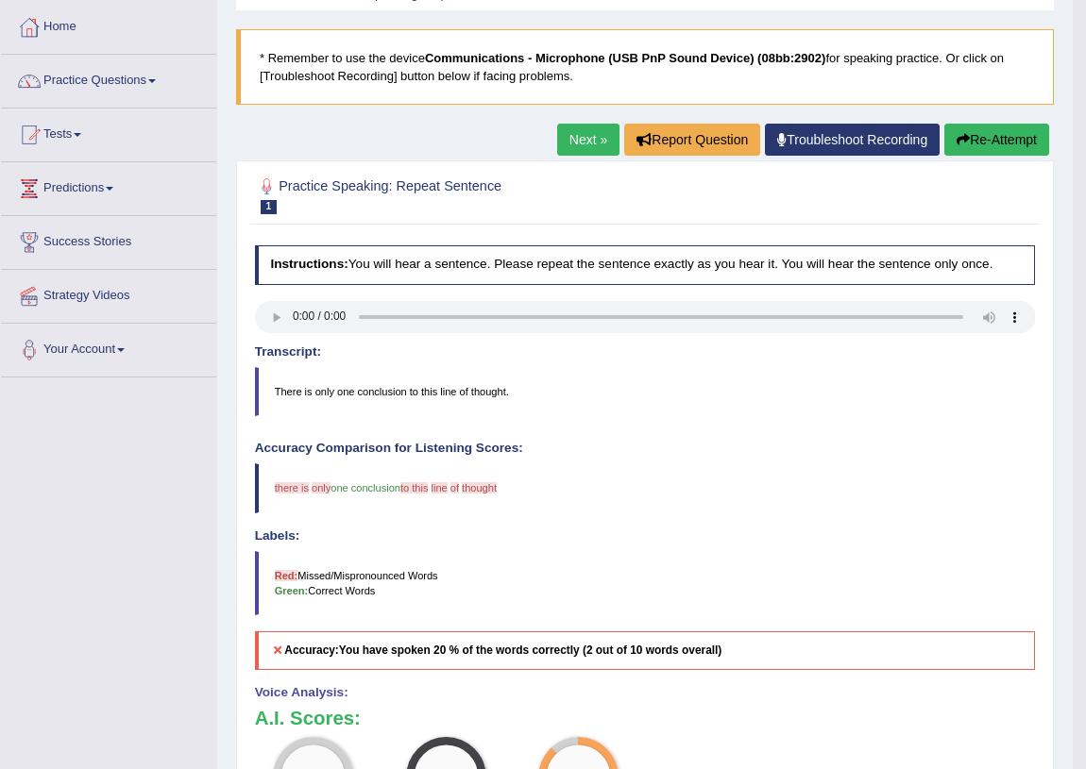
click at [1033, 138] on button "Re-Attempt" at bounding box center [996, 140] width 105 height 32
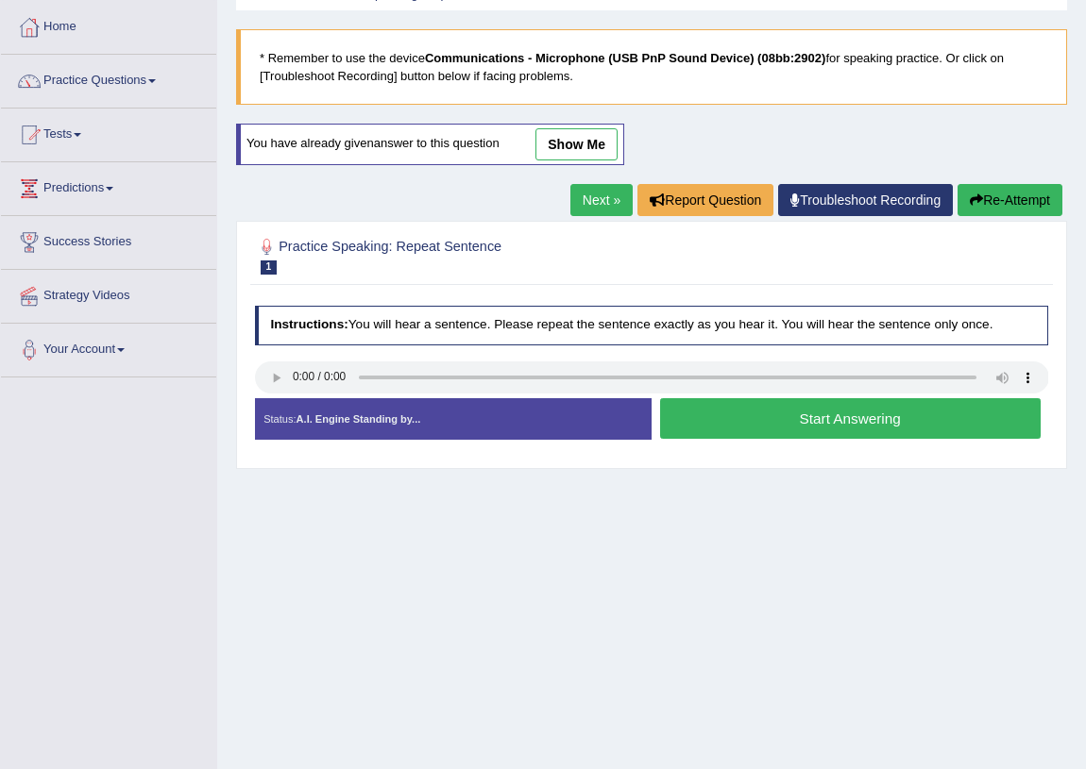
click at [888, 412] on button "Start Answering" at bounding box center [850, 418] width 380 height 41
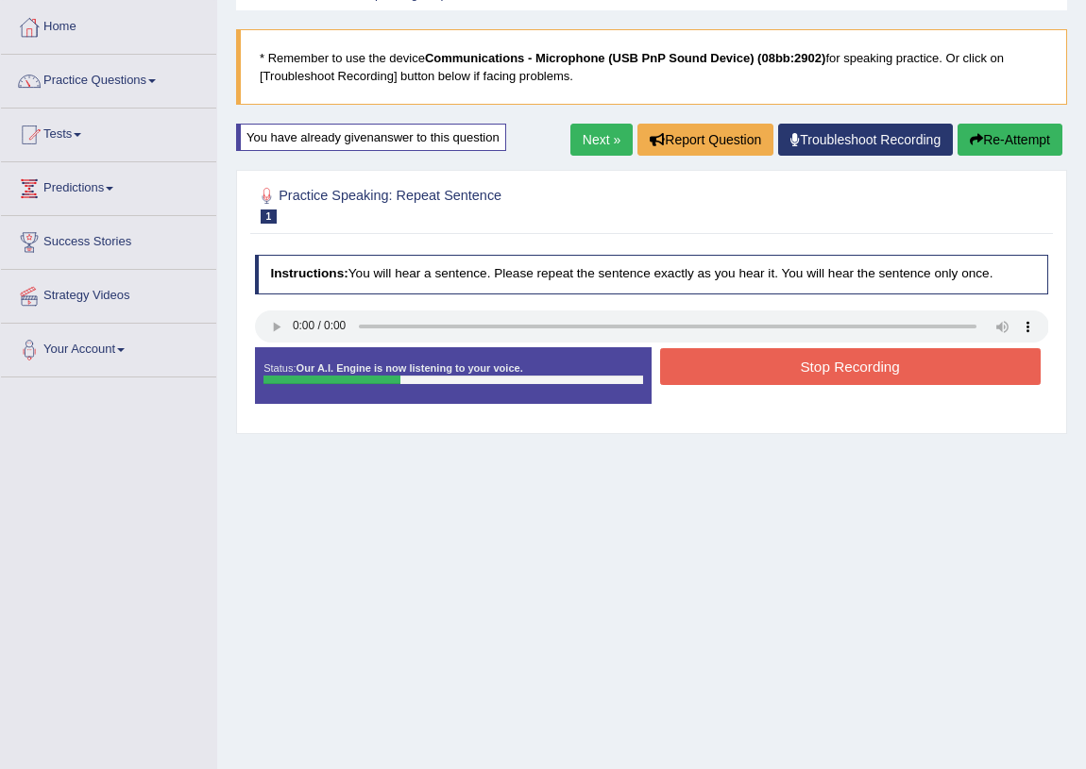
click at [821, 363] on button "Stop Recording" at bounding box center [850, 366] width 380 height 37
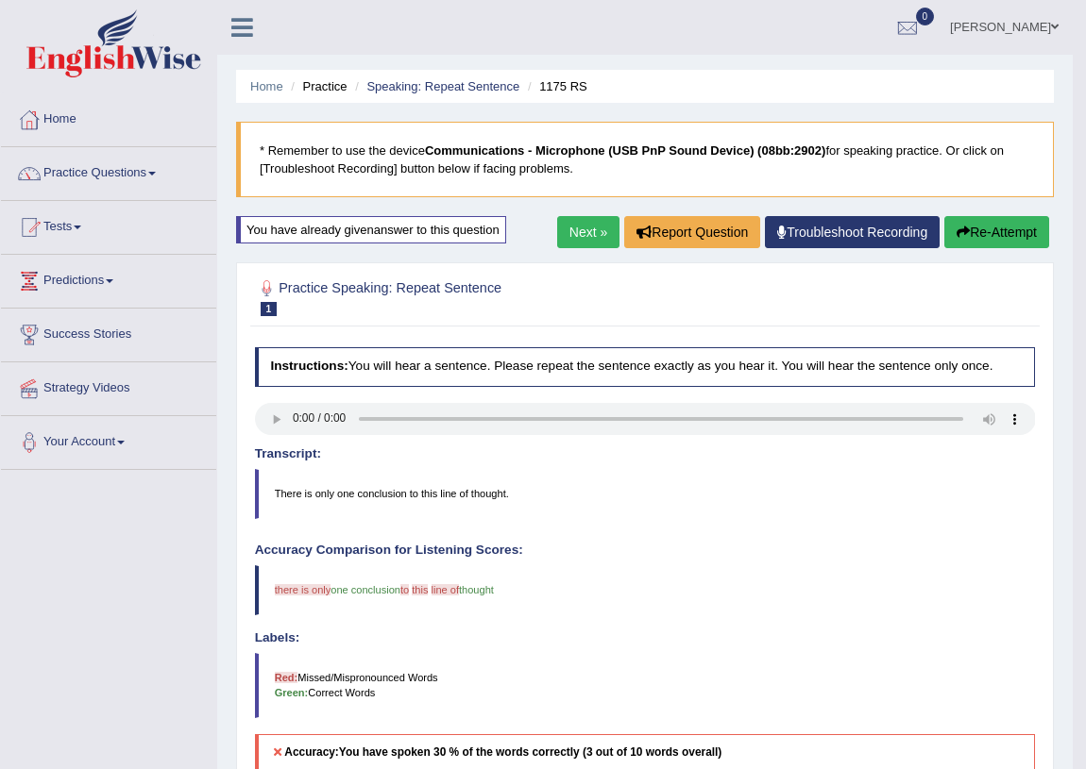
drag, startPoint x: 920, startPoint y: 231, endPoint x: 554, endPoint y: 285, distance: 370.2
click at [993, 231] on button "Re-Attempt" at bounding box center [996, 232] width 105 height 32
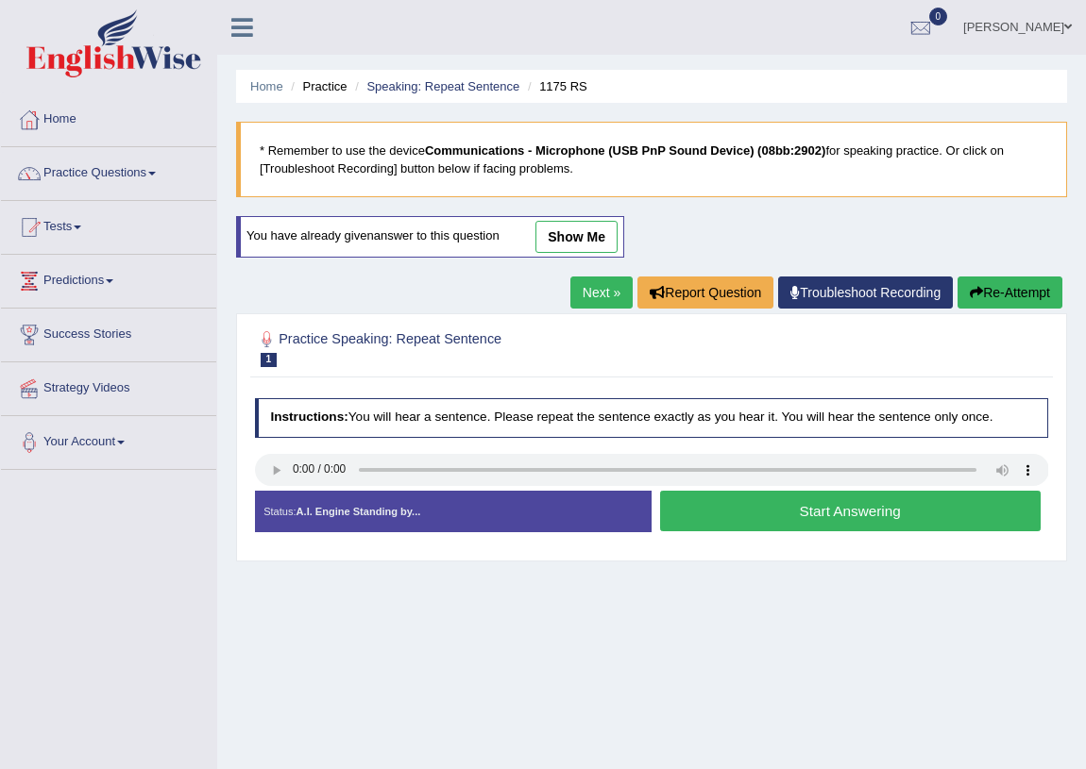
click at [766, 515] on button "Start Answering" at bounding box center [850, 511] width 380 height 41
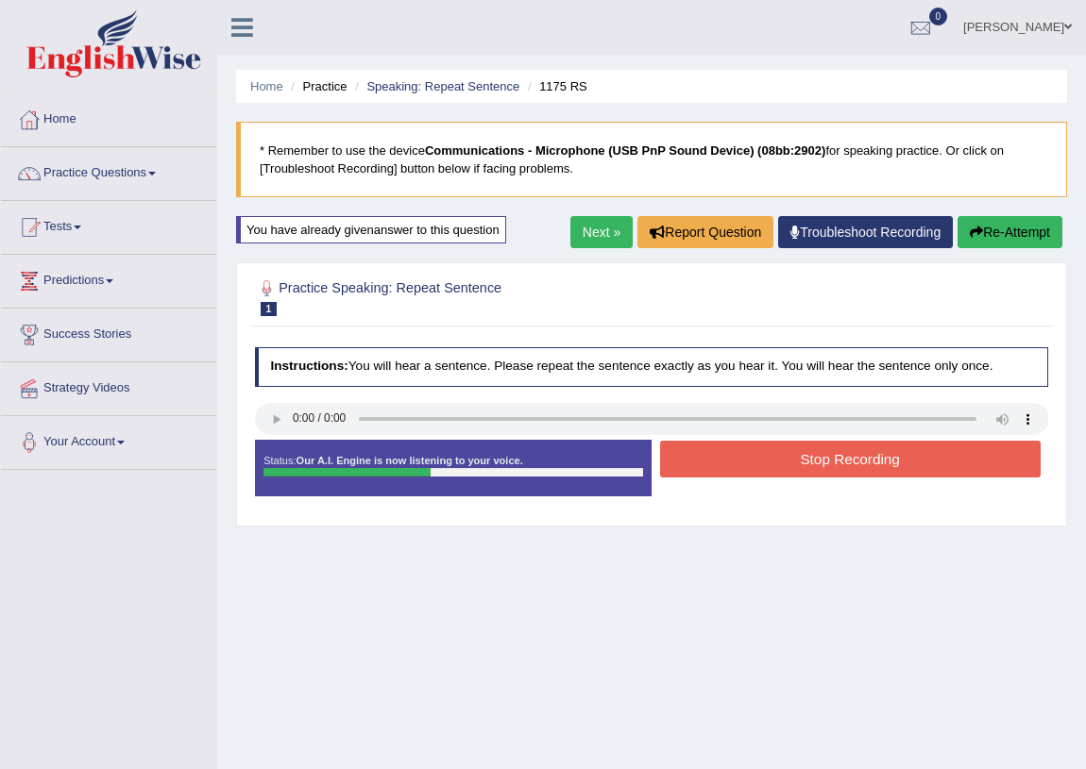
click at [1040, 231] on button "Re-Attempt" at bounding box center [1009, 232] width 105 height 32
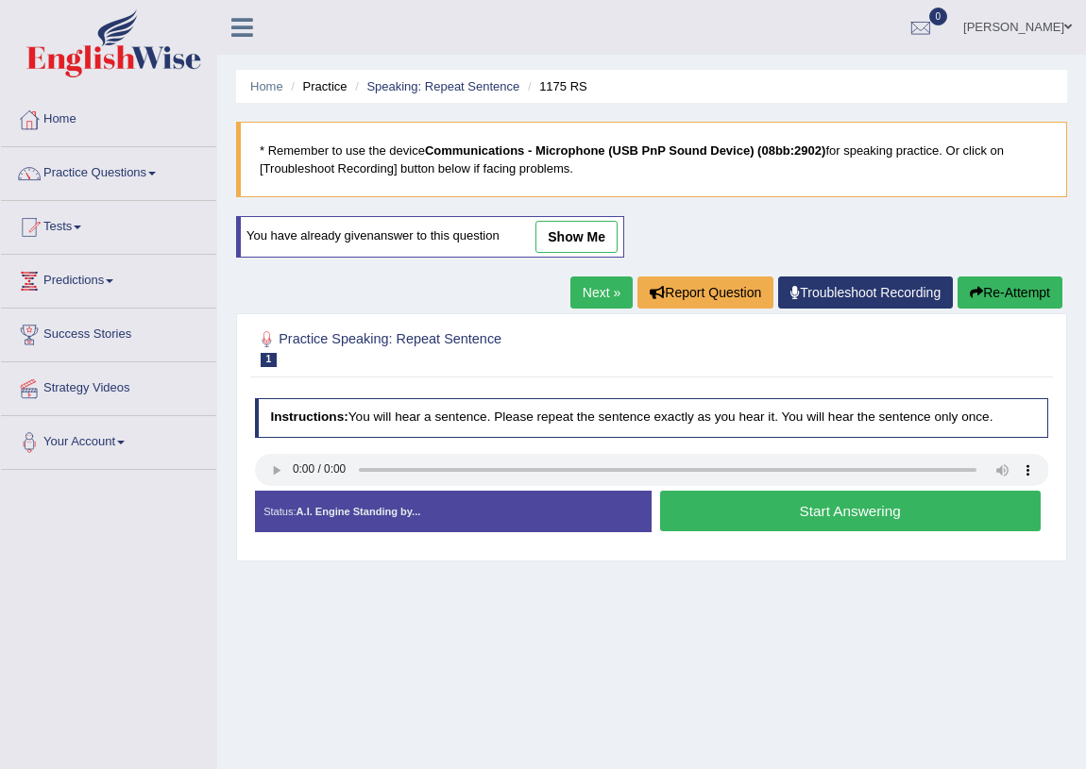
click at [933, 507] on button "Start Answering" at bounding box center [850, 511] width 380 height 41
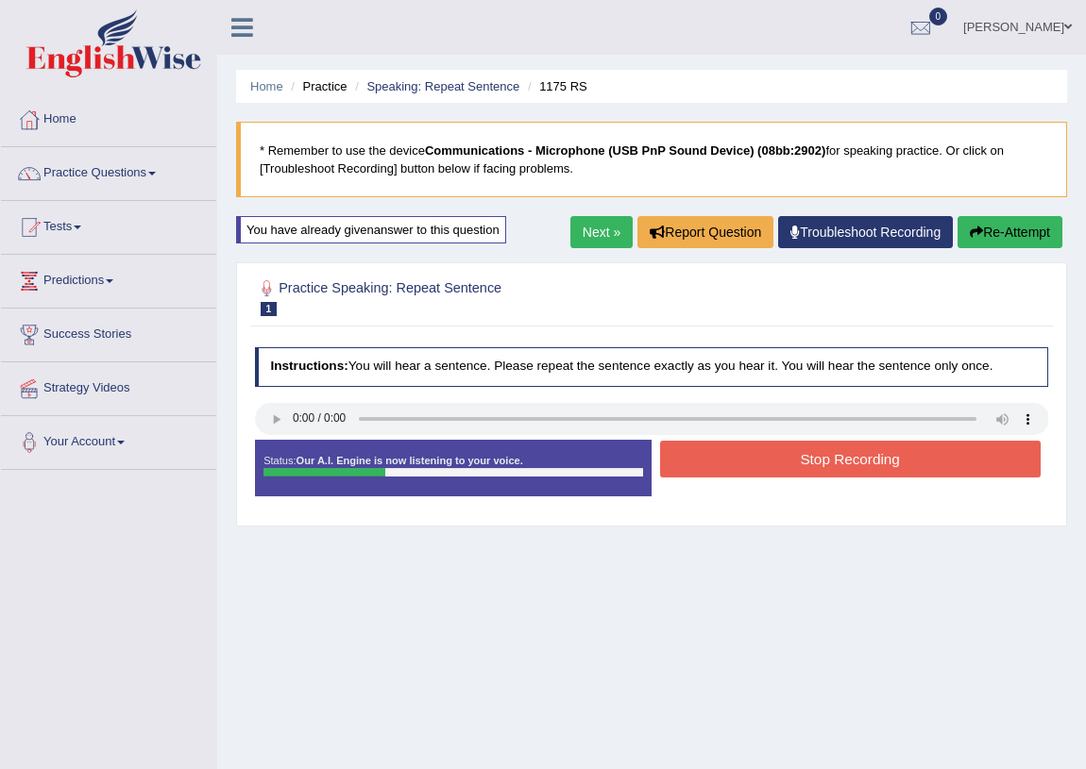
click at [895, 469] on button "Stop Recording" at bounding box center [850, 459] width 380 height 37
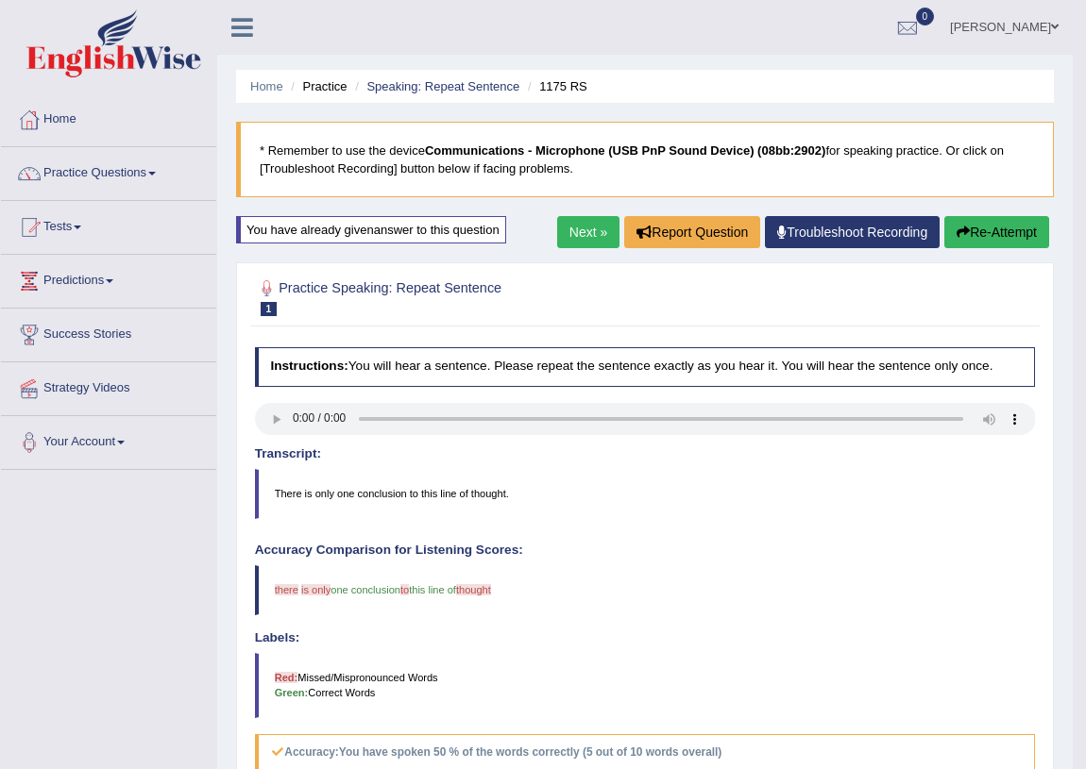
click at [579, 242] on link "Next »" at bounding box center [588, 232] width 62 height 32
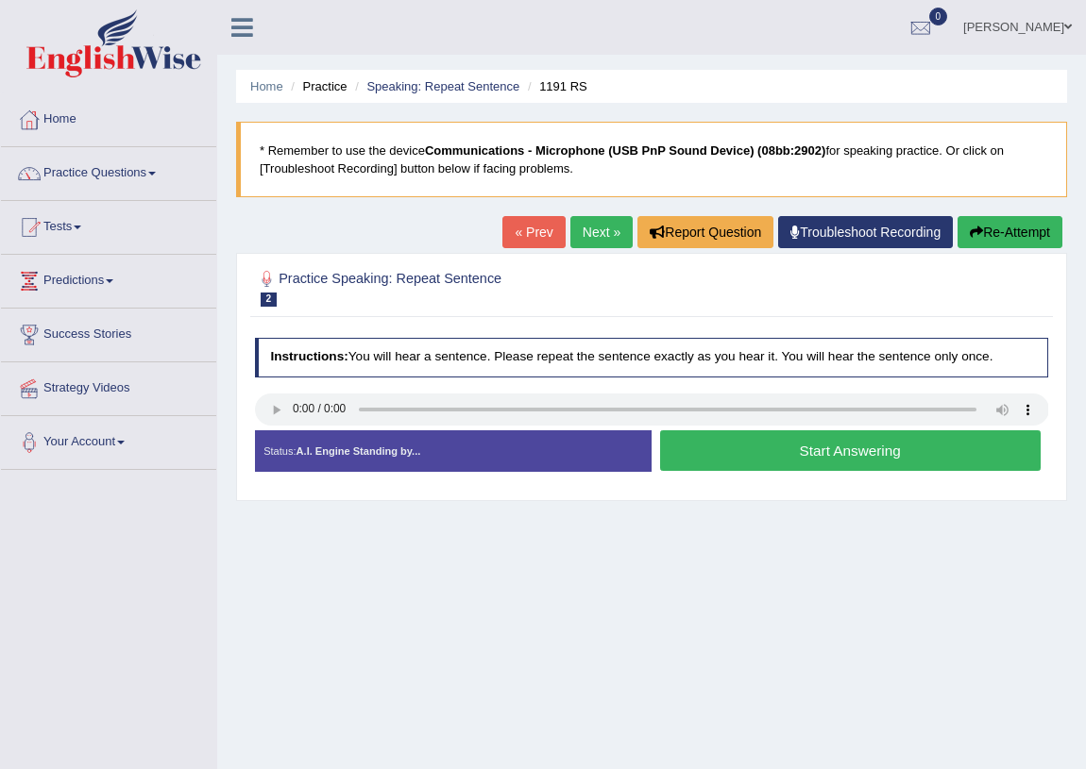
click at [832, 460] on button "Start Answering" at bounding box center [850, 450] width 380 height 41
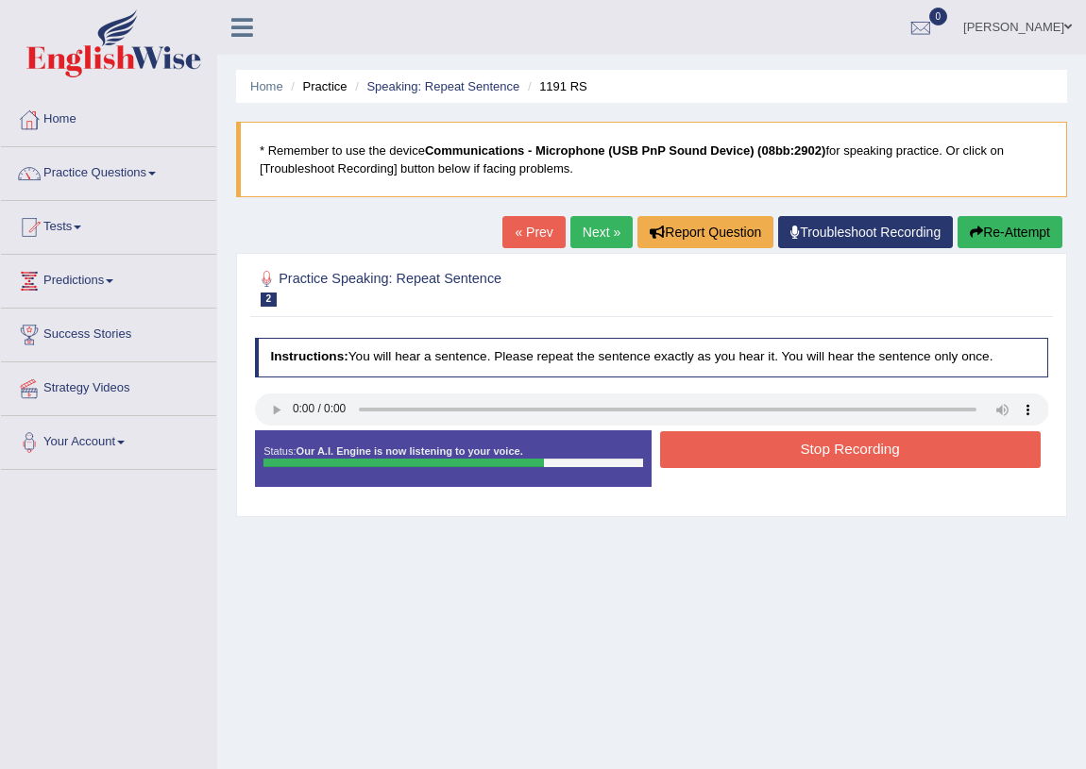
click at [1018, 222] on button "Re-Attempt" at bounding box center [1009, 232] width 105 height 32
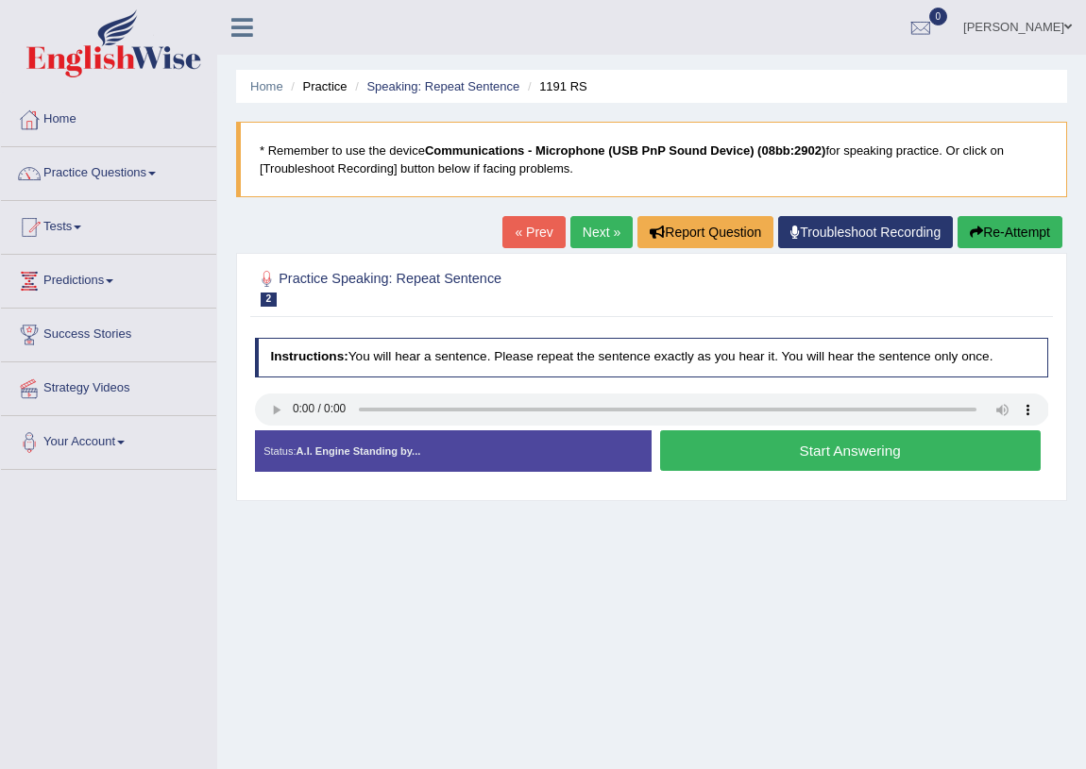
click at [881, 443] on button "Start Answering" at bounding box center [850, 450] width 380 height 41
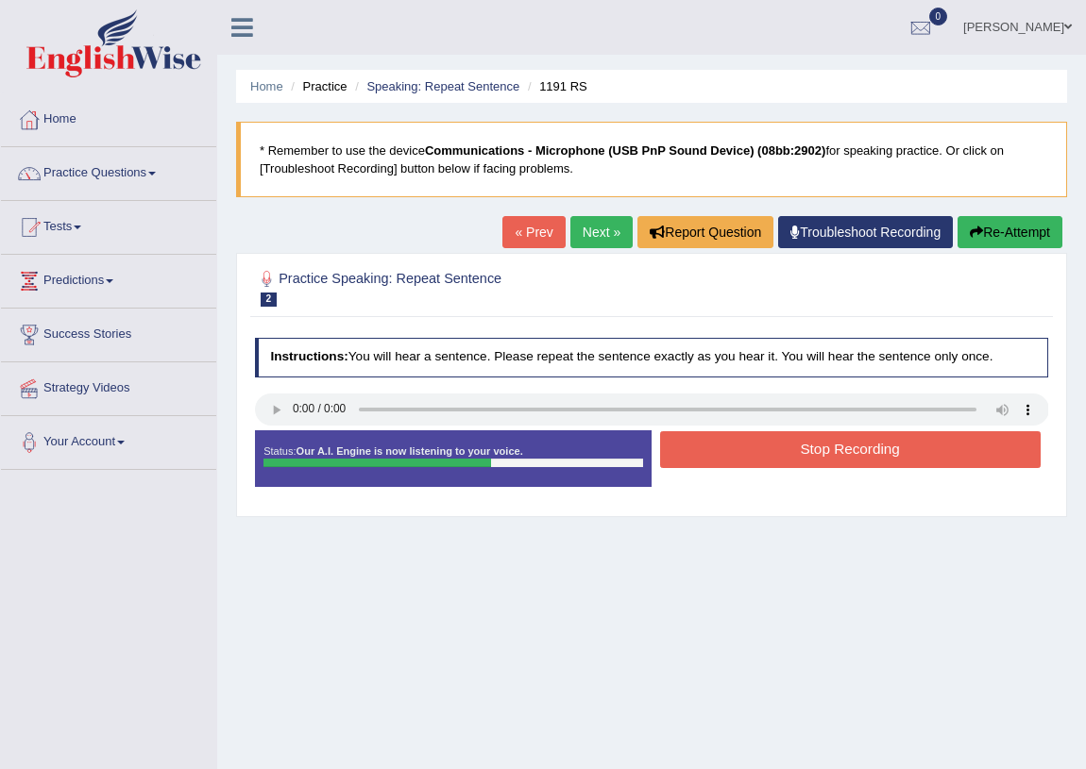
click at [796, 464] on button "Stop Recording" at bounding box center [850, 449] width 380 height 37
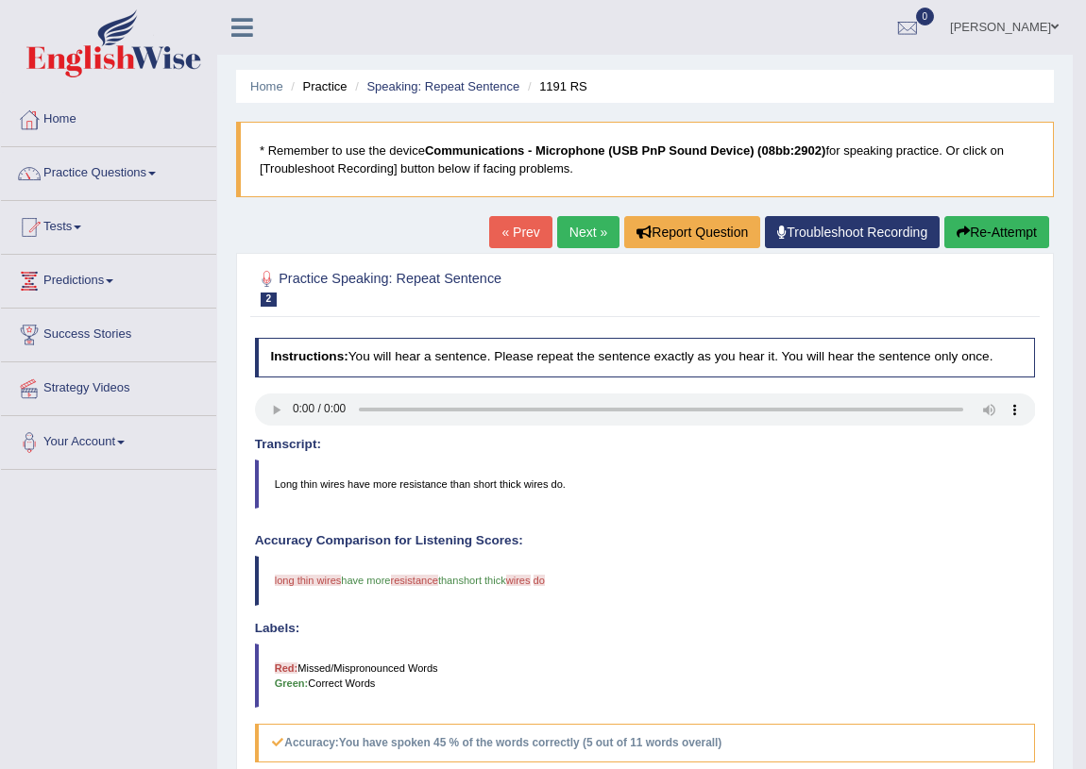
click at [1021, 233] on button "Re-Attempt" at bounding box center [996, 232] width 105 height 32
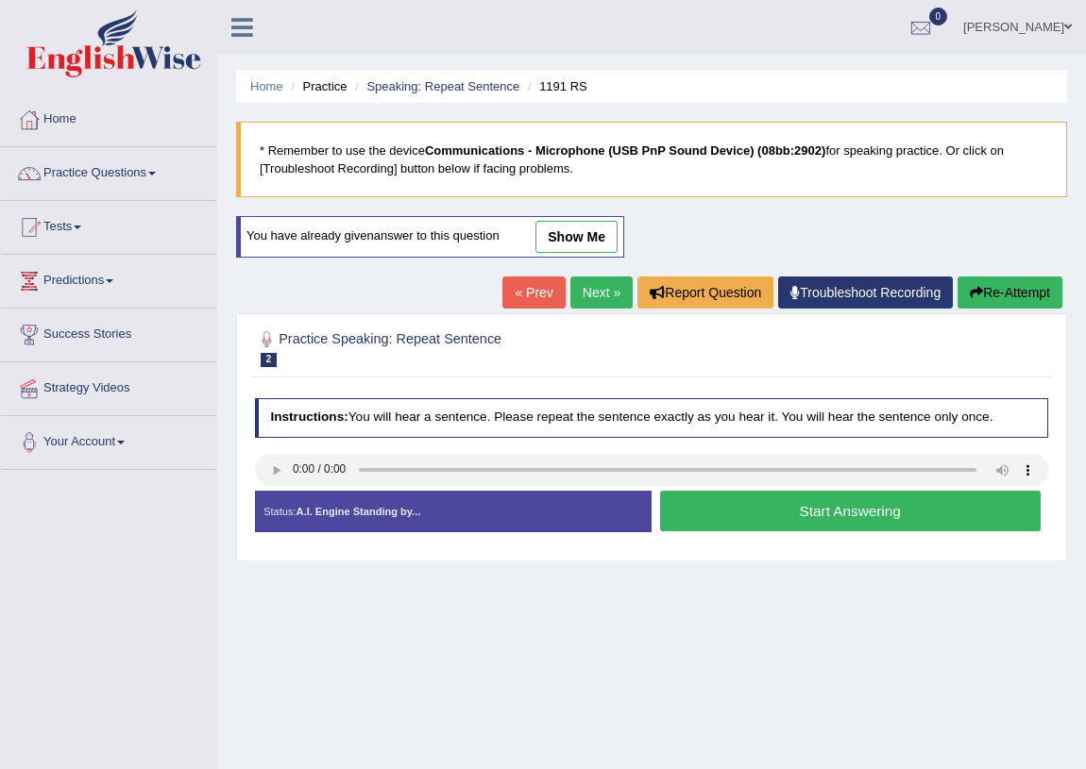
click at [874, 522] on button "Start Answering" at bounding box center [850, 511] width 380 height 41
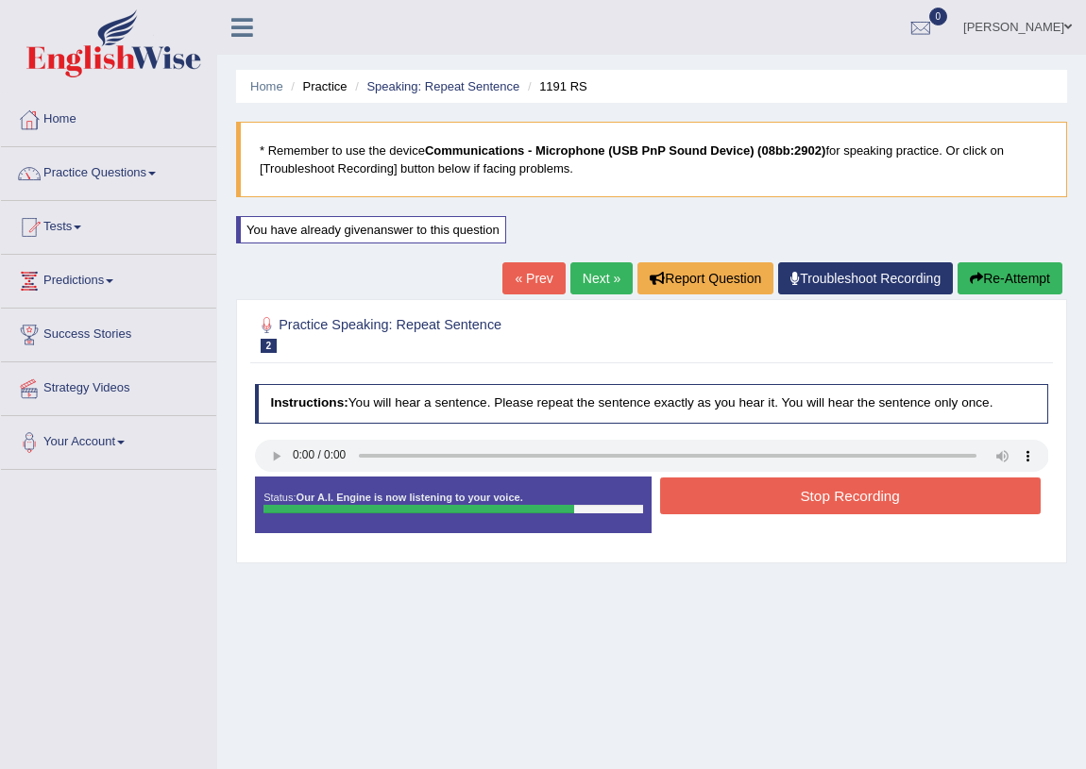
click at [822, 498] on button "Stop Recording" at bounding box center [850, 496] width 380 height 37
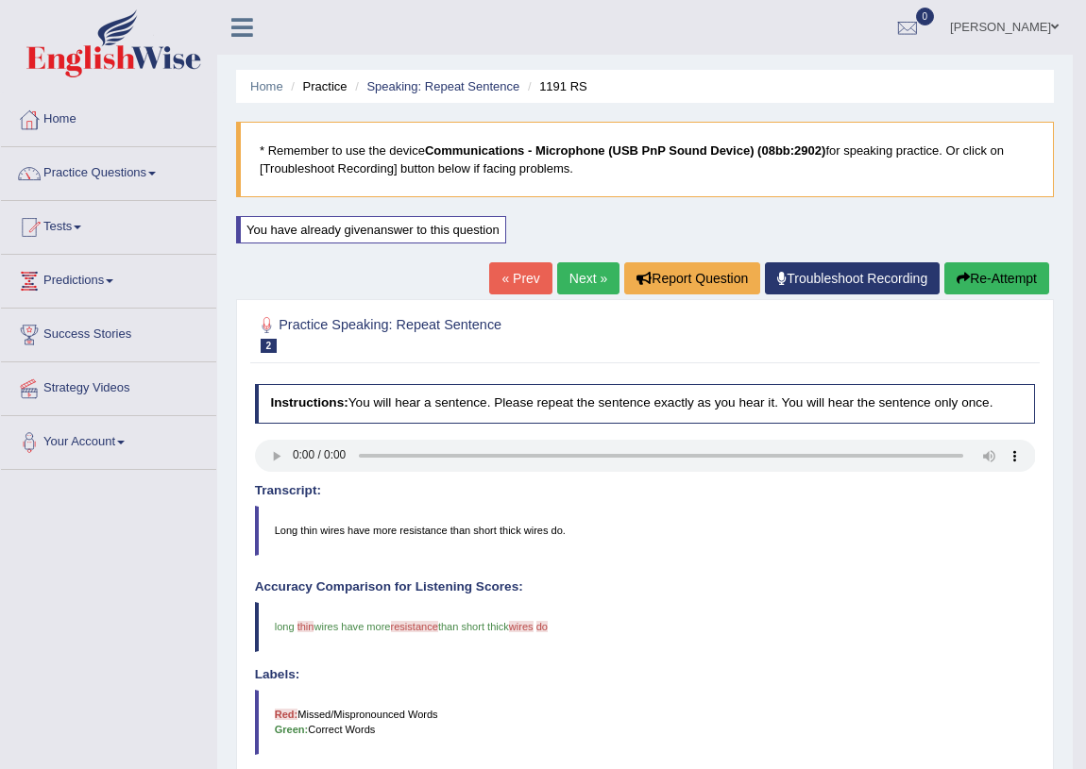
click at [557, 296] on div "« Prev Next » Report Question Troubleshoot Recording Re-Attempt" at bounding box center [771, 280] width 565 height 37
click at [582, 278] on link "Next »" at bounding box center [588, 278] width 62 height 32
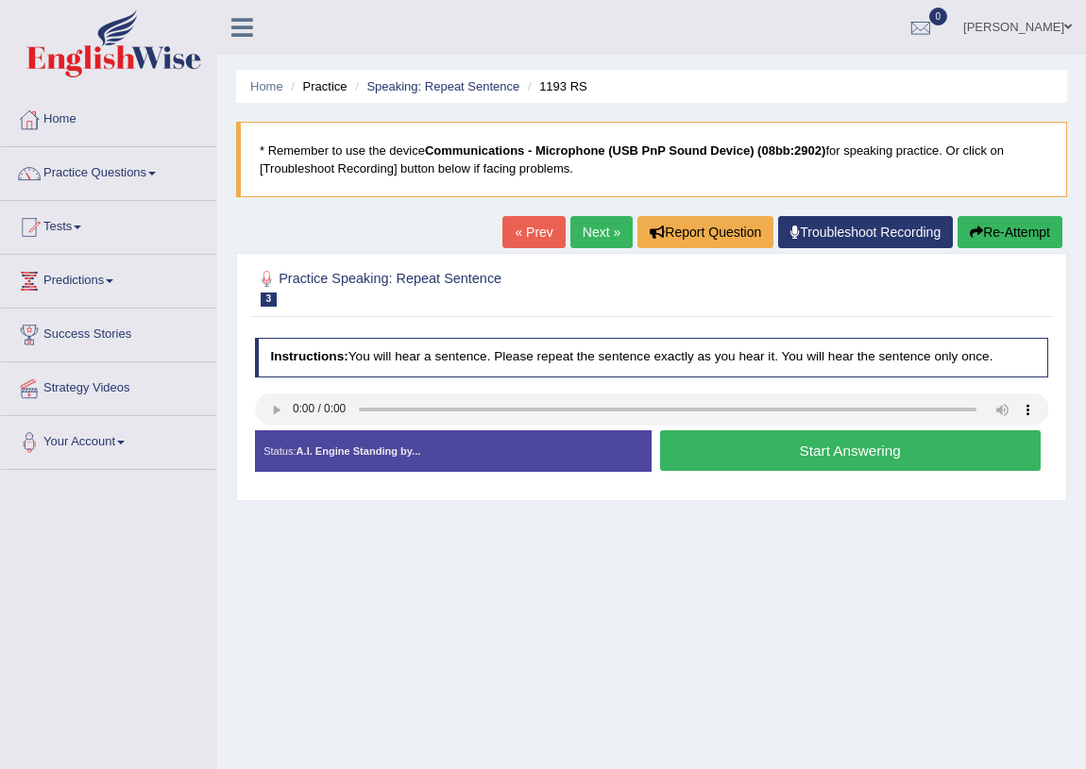
click at [787, 457] on button "Start Answering" at bounding box center [850, 450] width 380 height 41
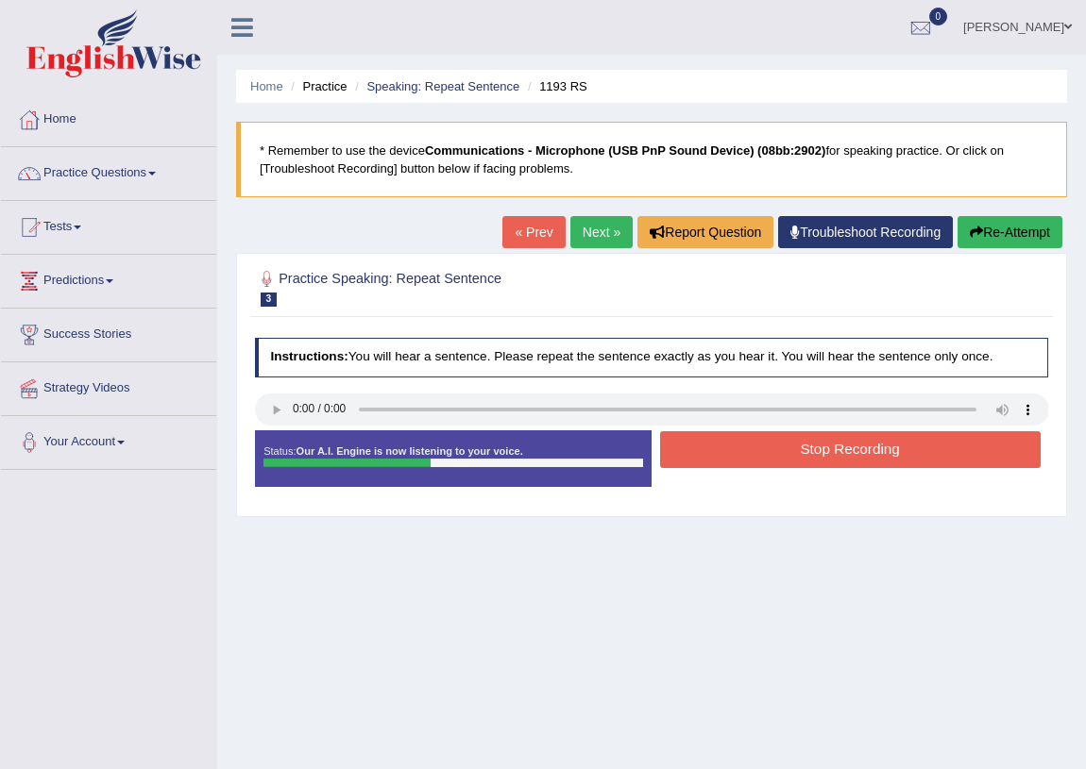
click at [788, 457] on button "Stop Recording" at bounding box center [850, 449] width 380 height 37
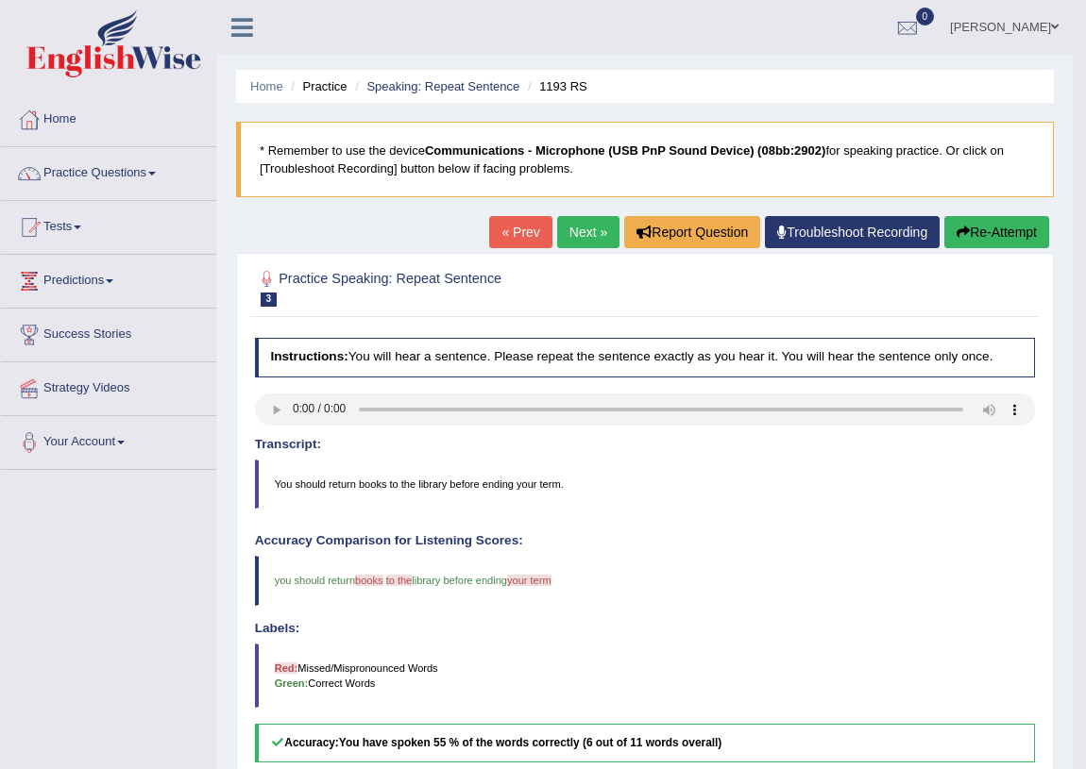
click at [578, 222] on link "Next »" at bounding box center [588, 232] width 62 height 32
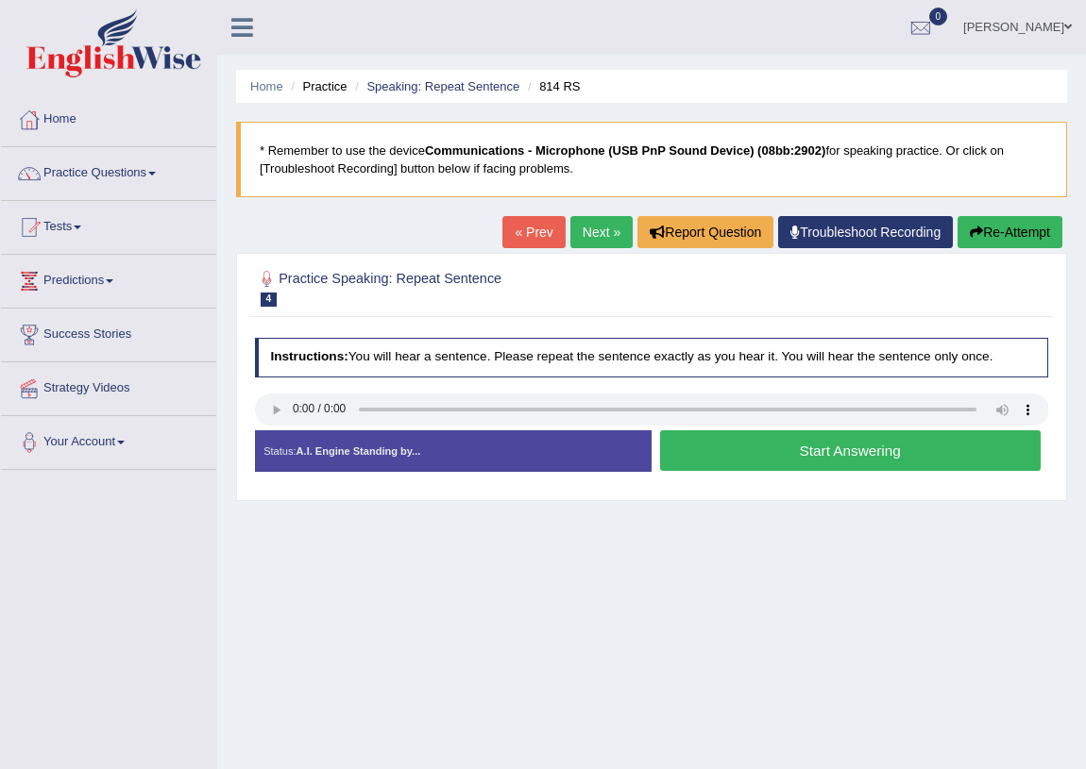
click at [739, 442] on button "Start Answering" at bounding box center [850, 450] width 380 height 41
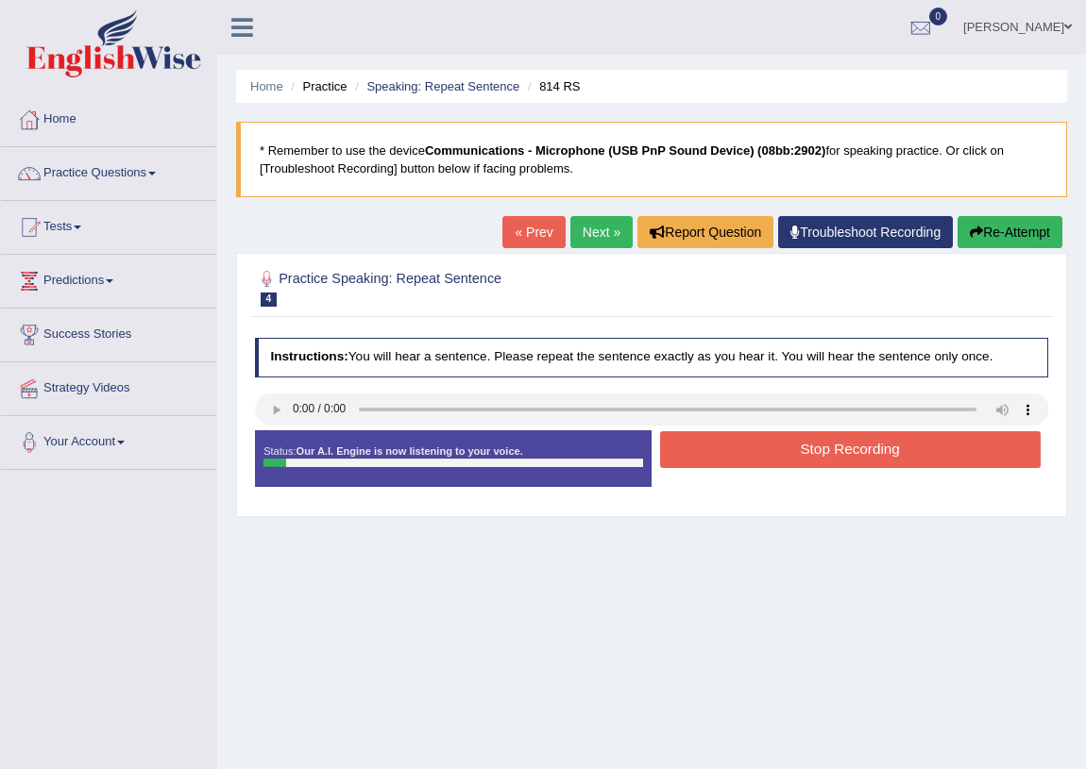
click at [785, 449] on button "Stop Recording" at bounding box center [850, 449] width 380 height 37
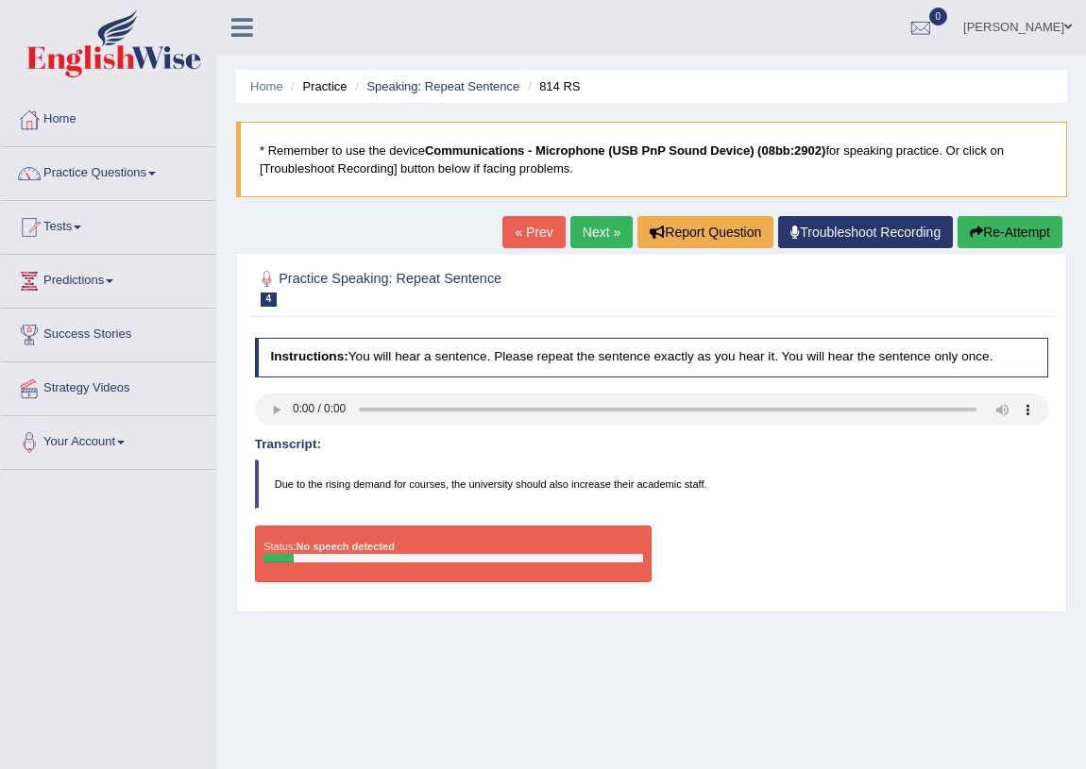
click at [1027, 217] on button "Re-Attempt" at bounding box center [1009, 232] width 105 height 32
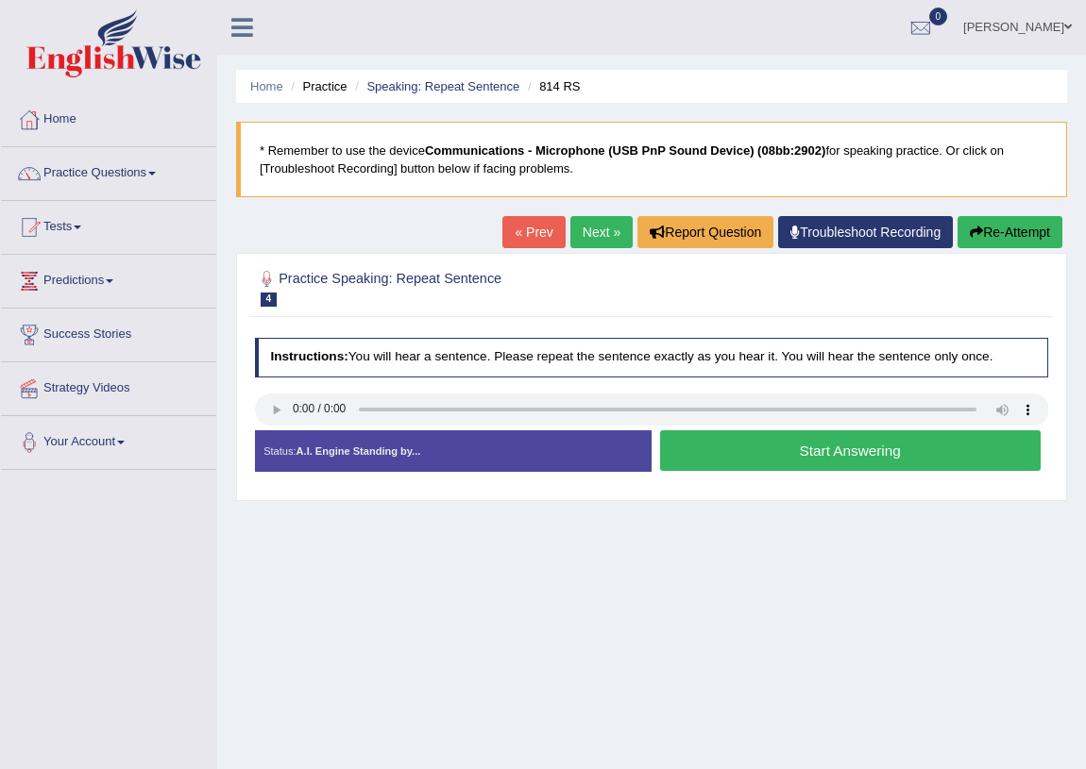
click at [1020, 455] on button "Start Answering" at bounding box center [850, 450] width 380 height 41
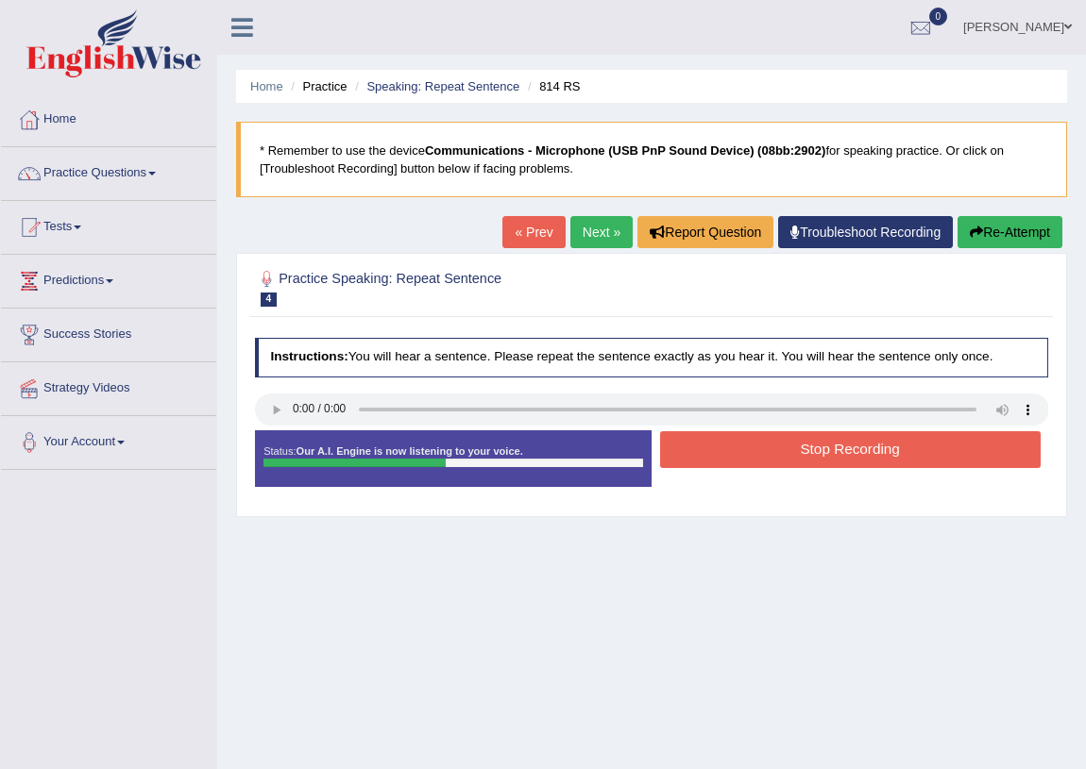
click at [1020, 455] on button "Stop Recording" at bounding box center [850, 449] width 380 height 37
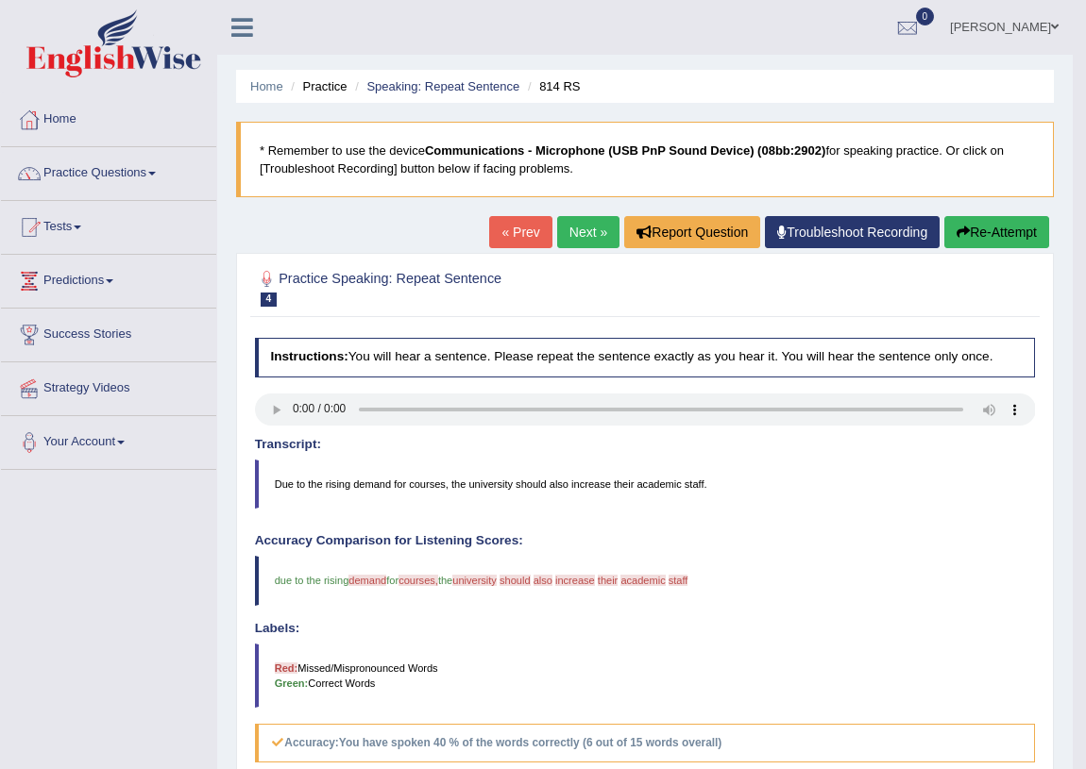
click at [566, 236] on link "Next »" at bounding box center [588, 232] width 62 height 32
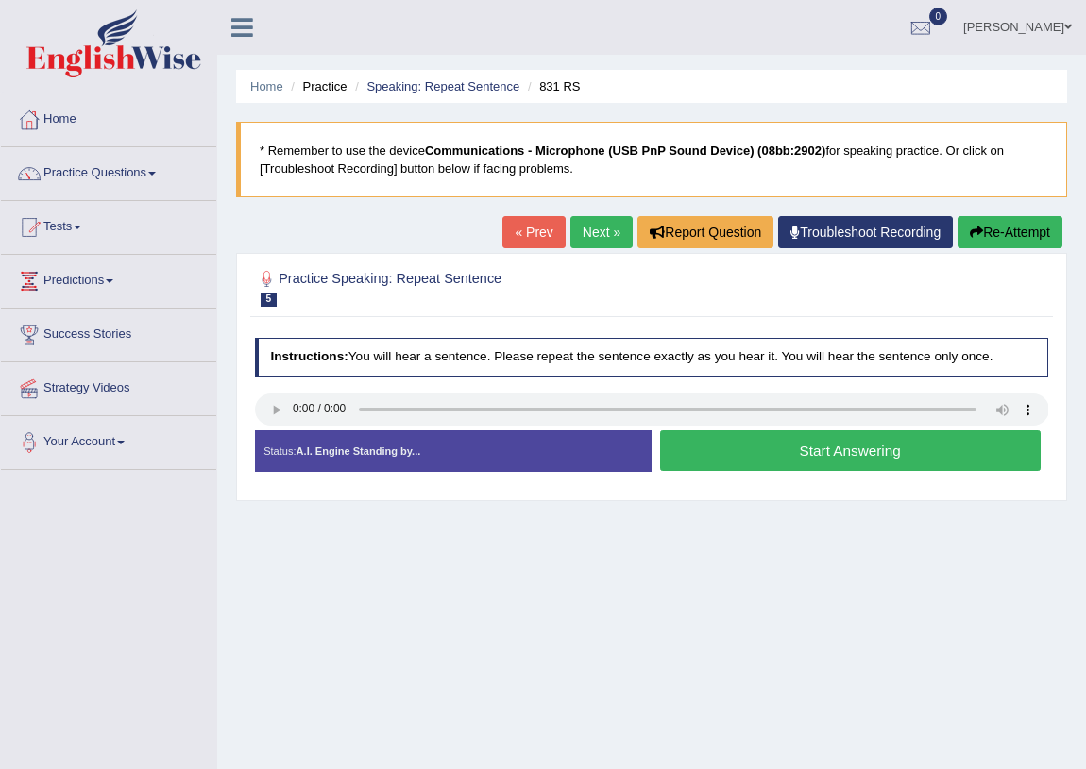
click at [961, 448] on button "Start Answering" at bounding box center [850, 450] width 380 height 41
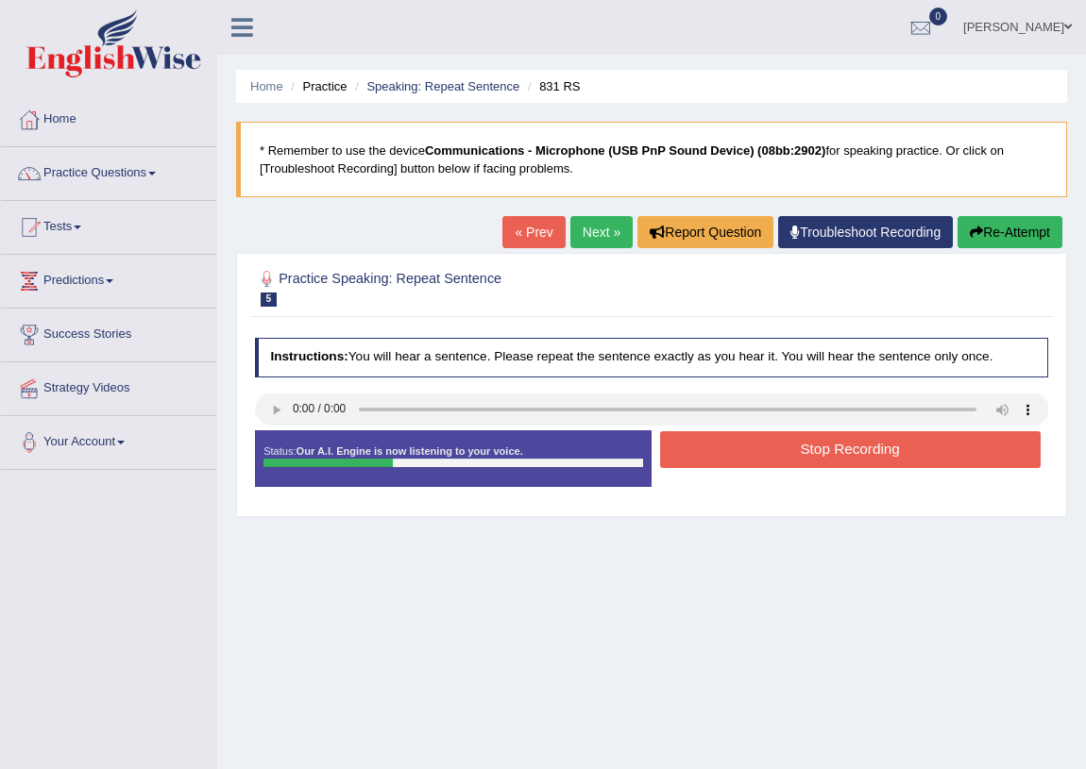
click at [768, 452] on button "Stop Recording" at bounding box center [850, 449] width 380 height 37
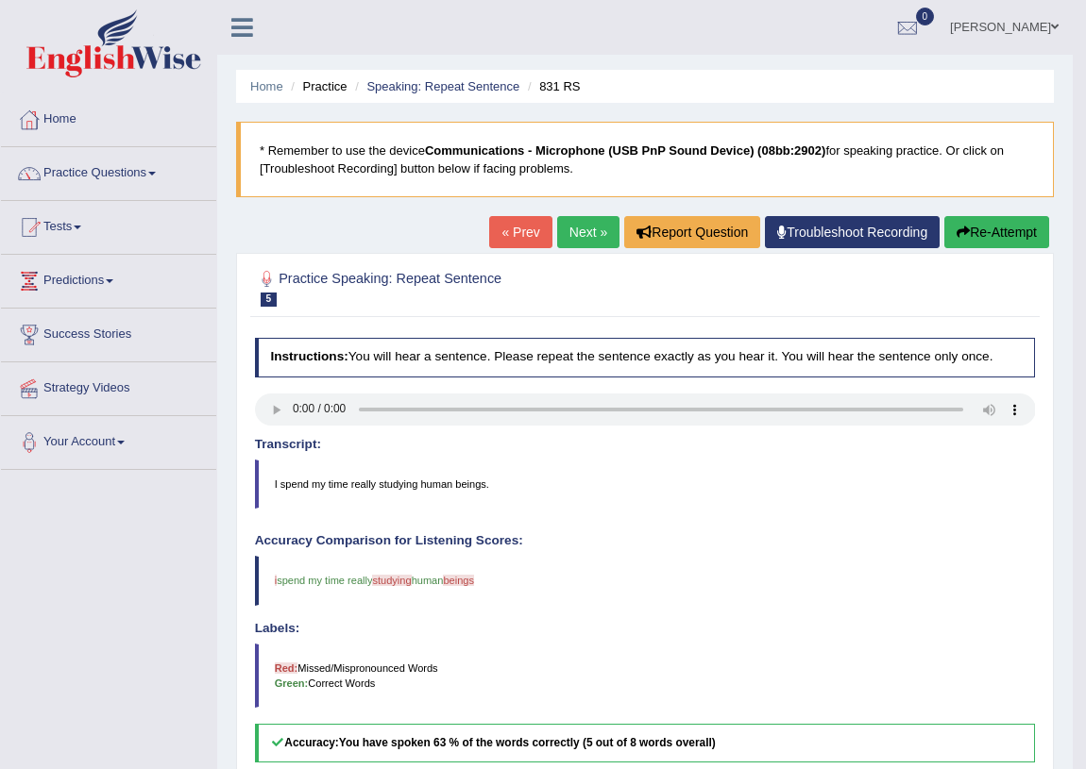
click at [584, 230] on link "Next »" at bounding box center [588, 232] width 62 height 32
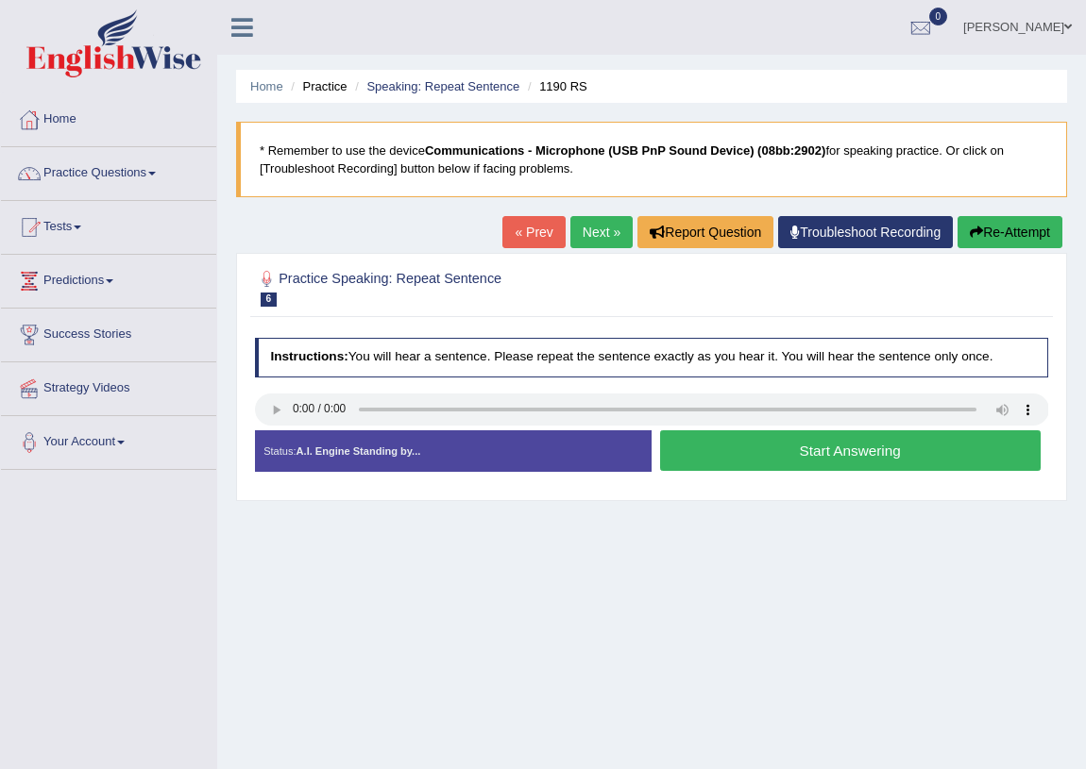
click at [821, 462] on button "Start Answering" at bounding box center [850, 450] width 380 height 41
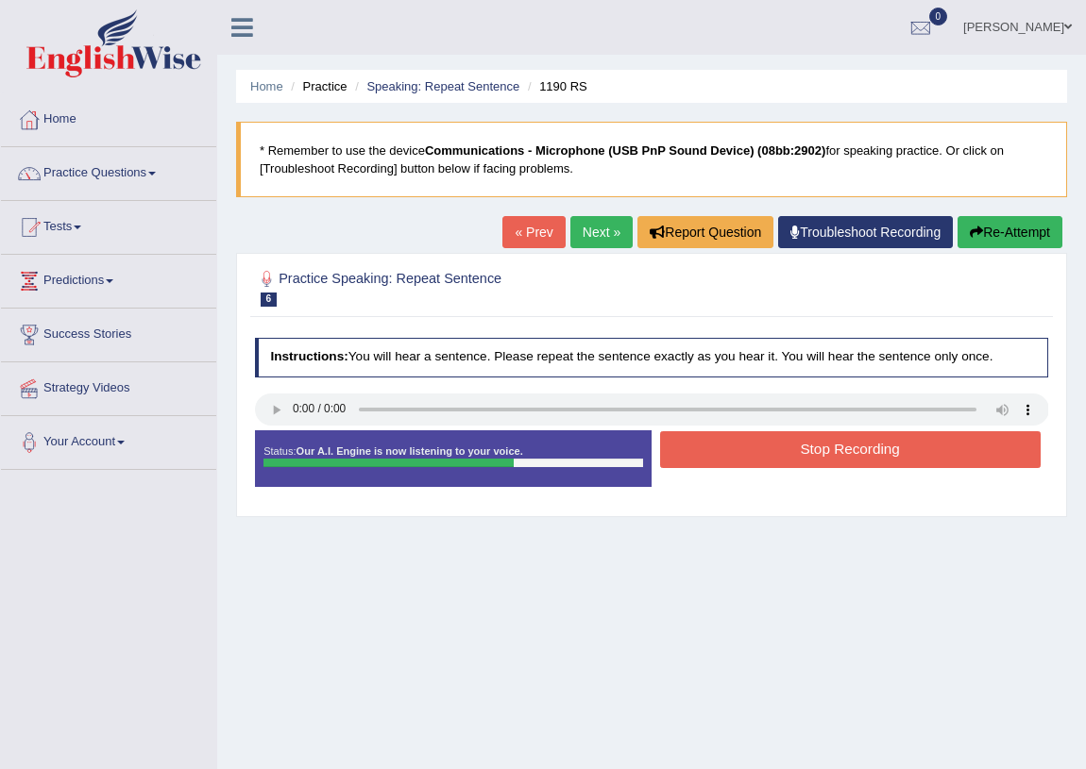
click at [871, 456] on button "Stop Recording" at bounding box center [850, 449] width 380 height 37
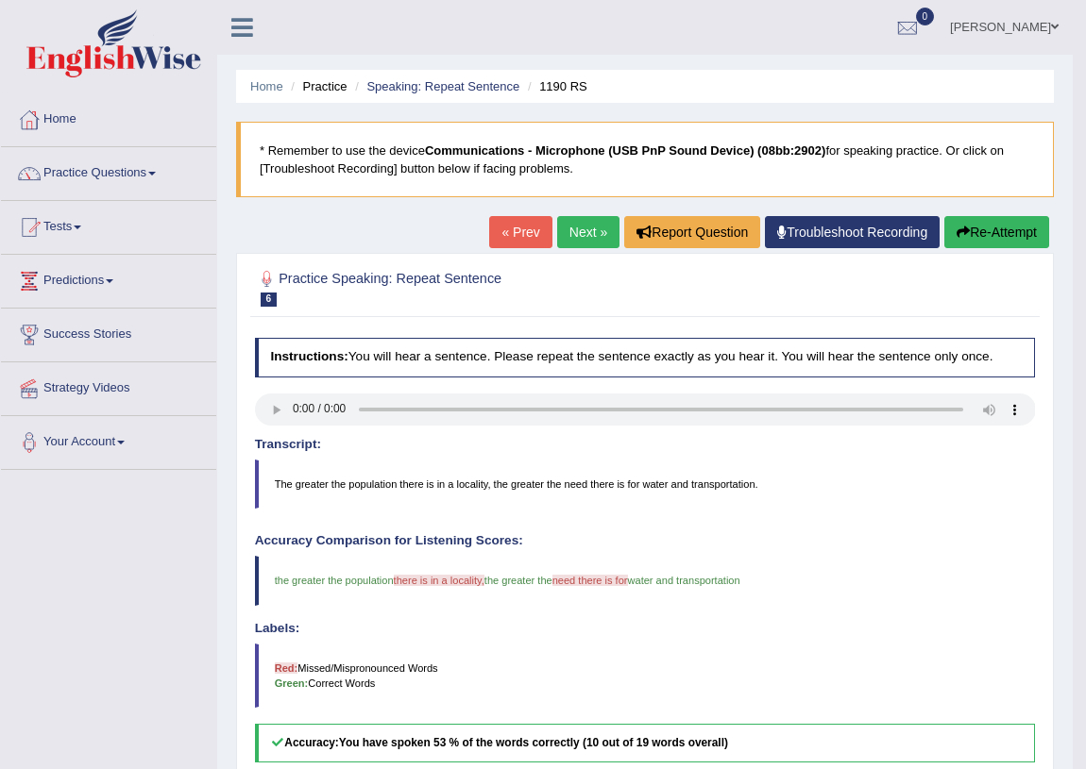
click at [579, 231] on link "Next »" at bounding box center [588, 232] width 62 height 32
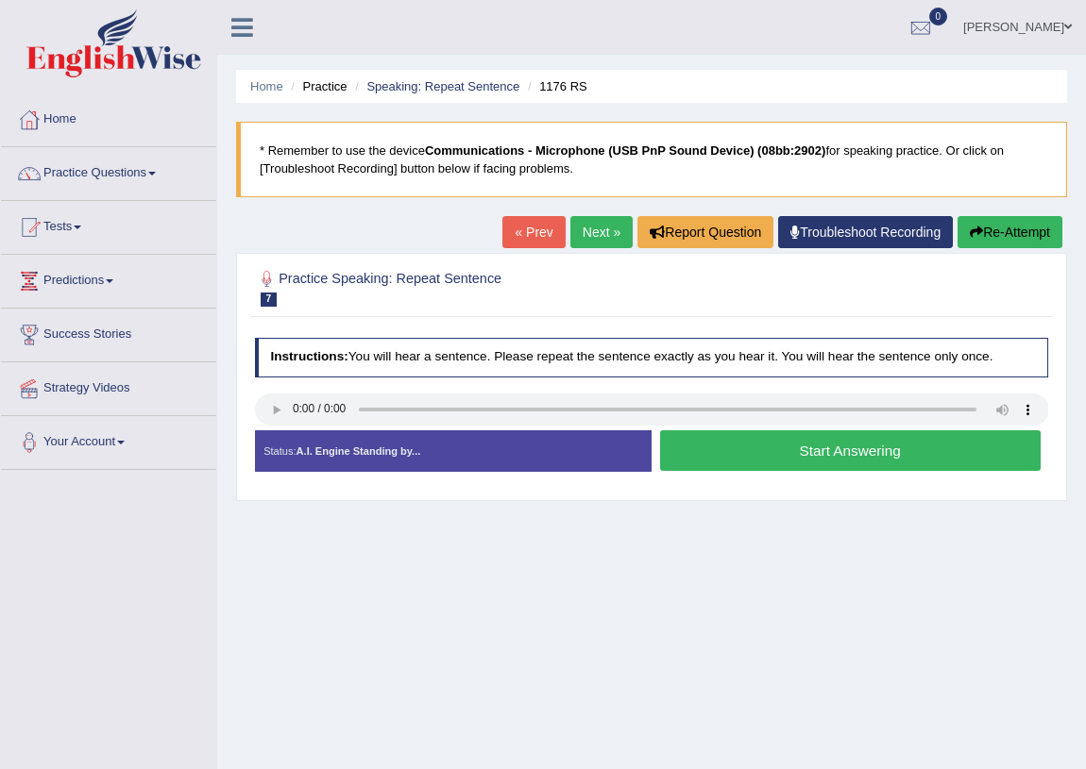
click at [776, 452] on button "Start Answering" at bounding box center [850, 450] width 380 height 41
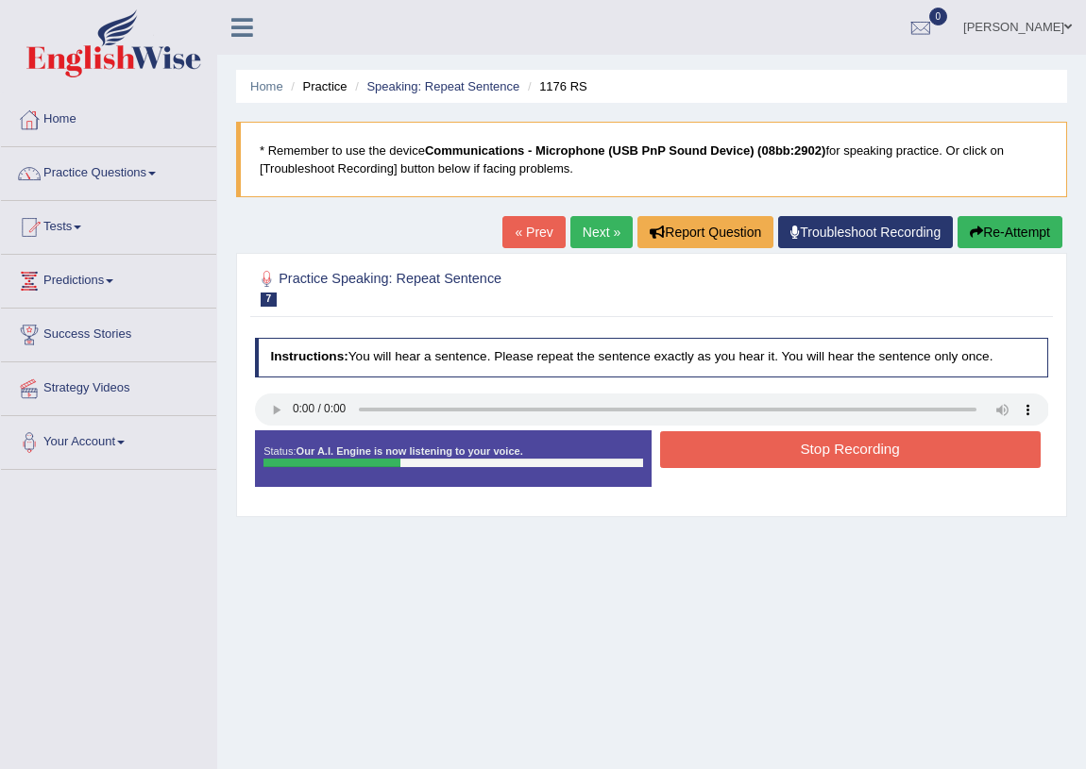
click at [770, 452] on button "Stop Recording" at bounding box center [850, 449] width 380 height 37
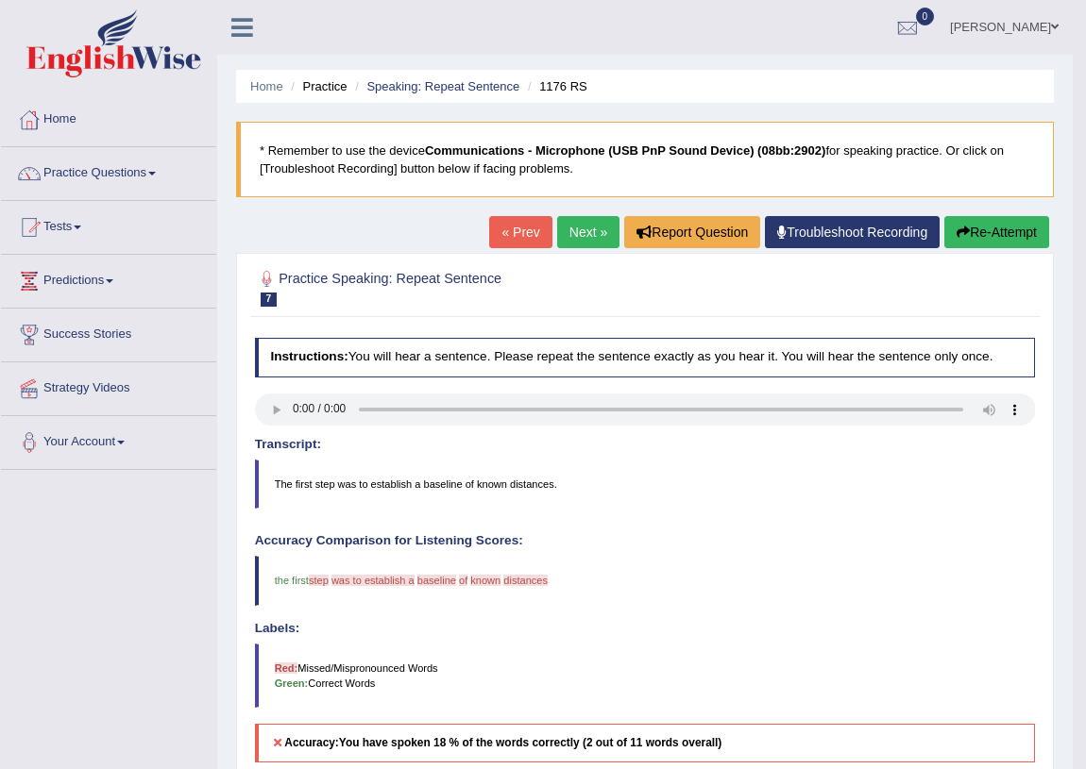
click at [568, 239] on link "Next »" at bounding box center [588, 232] width 62 height 32
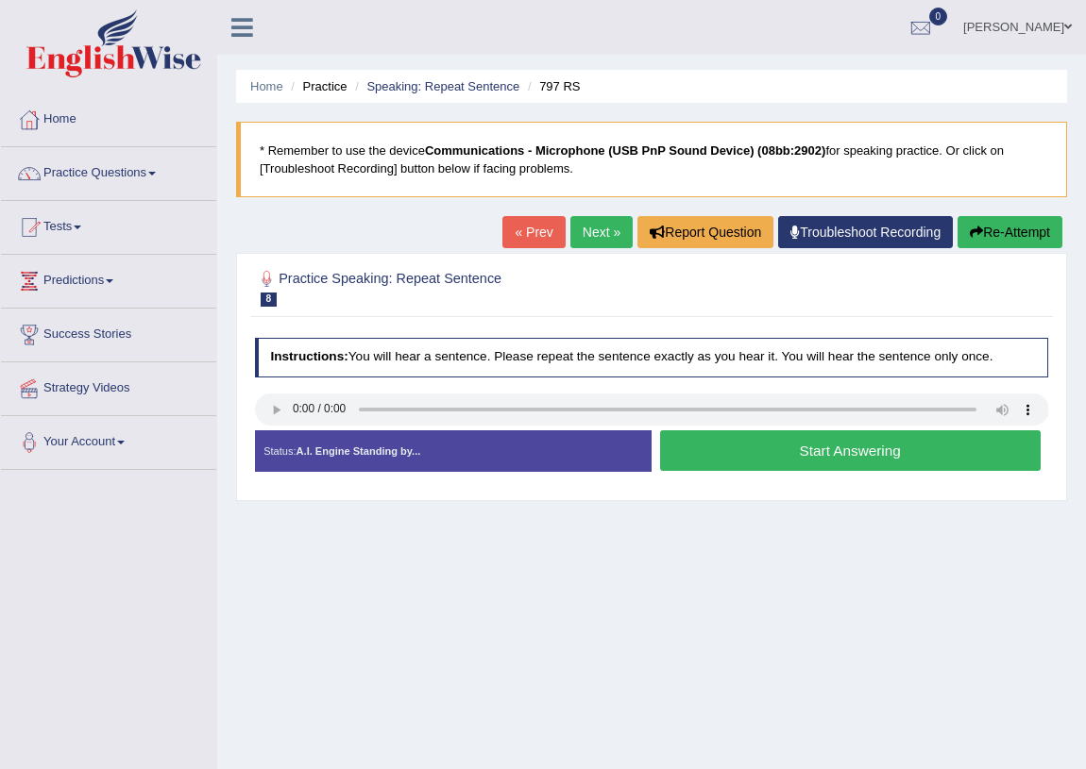
click at [734, 452] on button "Start Answering" at bounding box center [850, 450] width 380 height 41
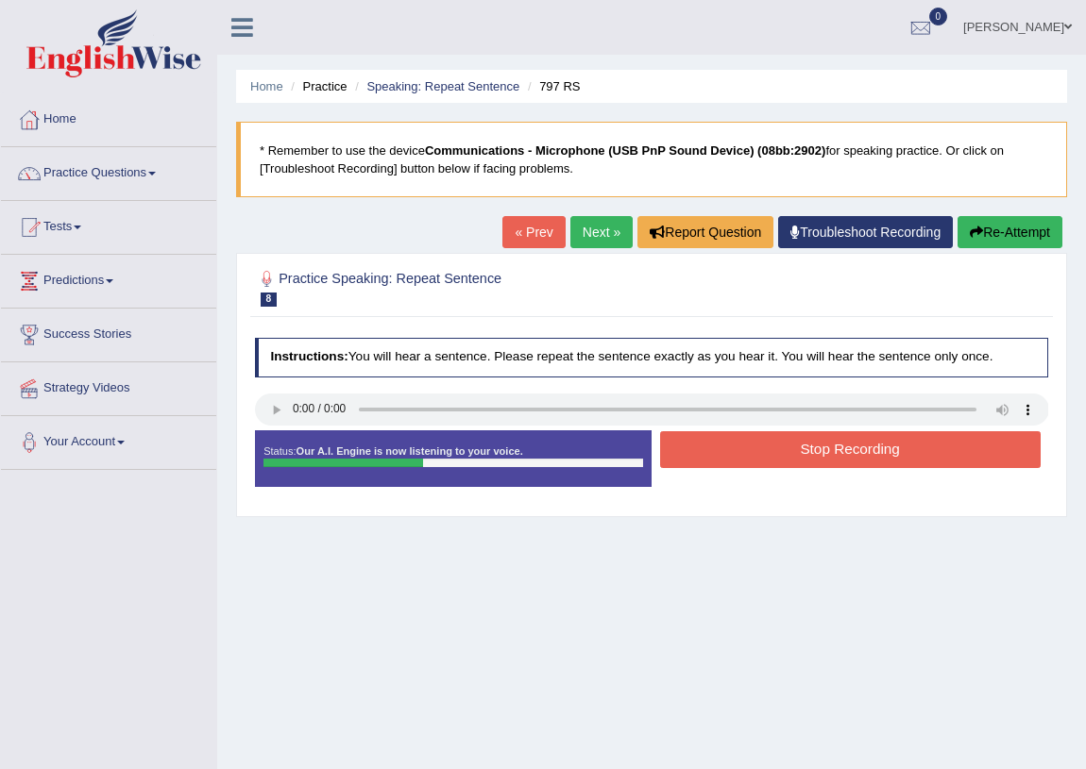
click at [737, 459] on button "Stop Recording" at bounding box center [850, 449] width 380 height 37
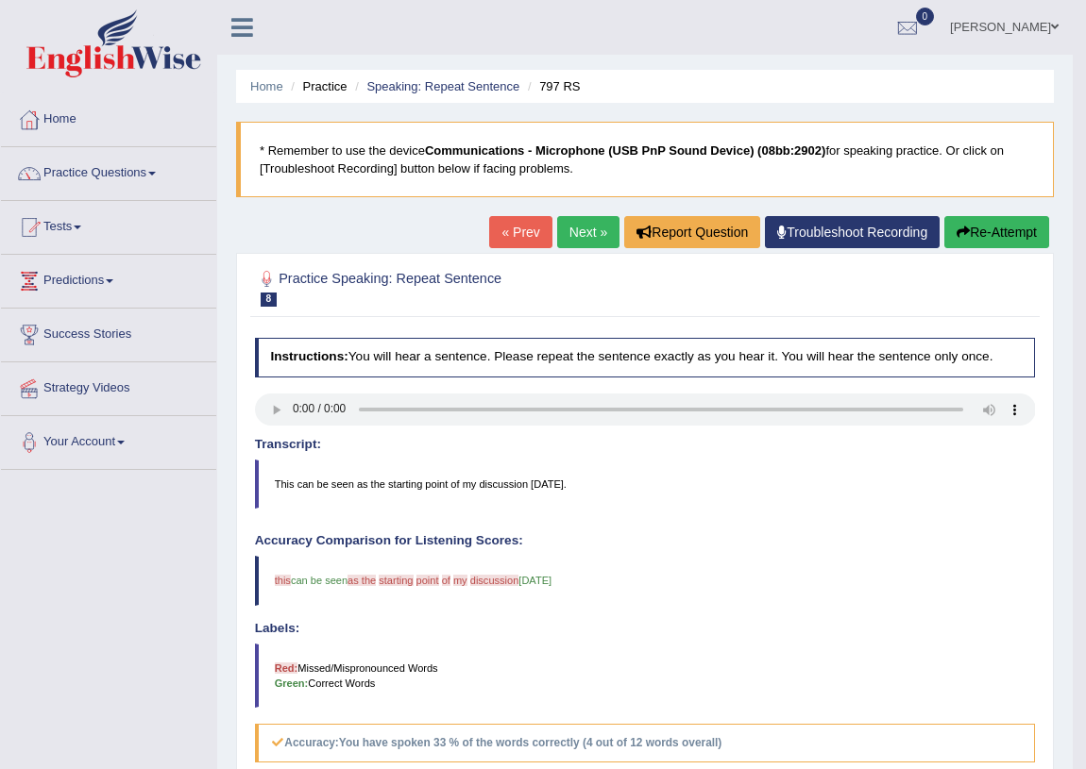
click at [575, 236] on link "Next »" at bounding box center [588, 232] width 62 height 32
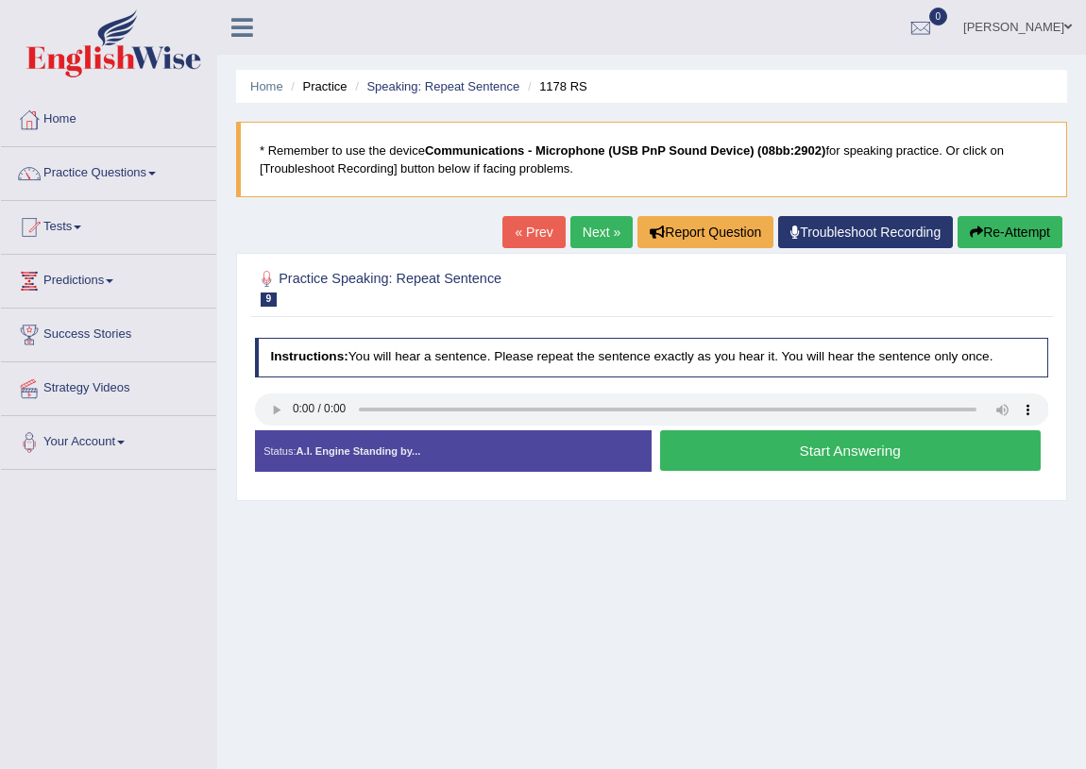
click at [822, 448] on button "Start Answering" at bounding box center [850, 450] width 380 height 41
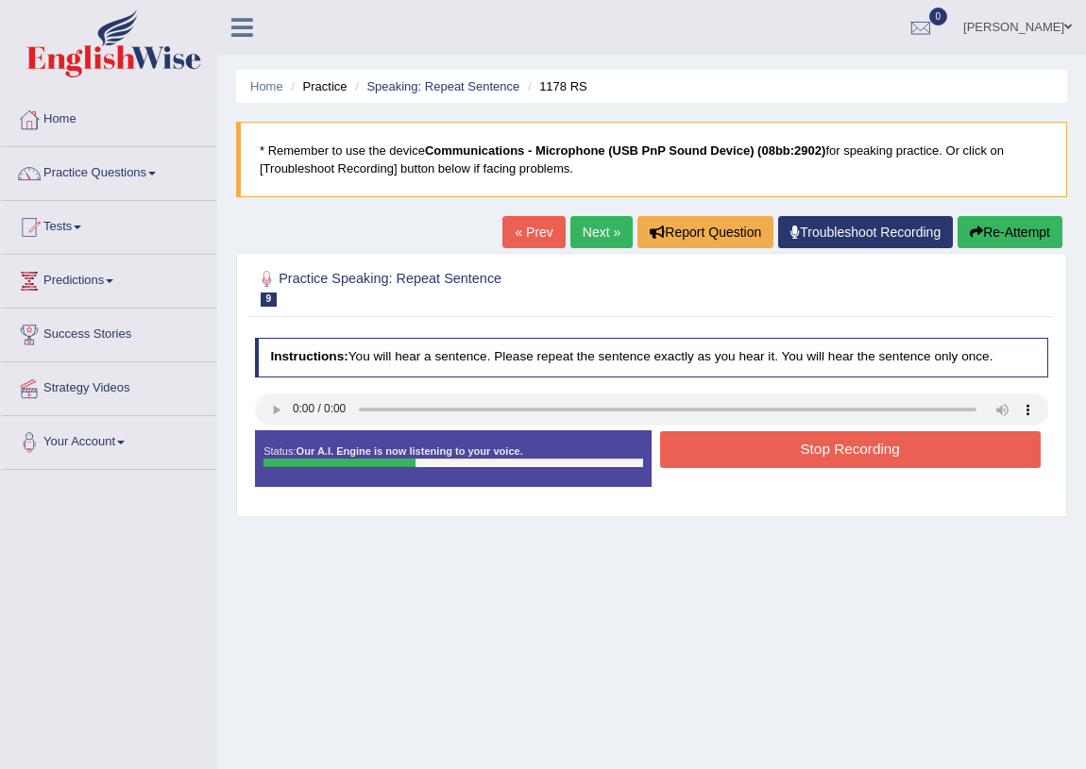
click at [822, 448] on button "Stop Recording" at bounding box center [850, 449] width 380 height 37
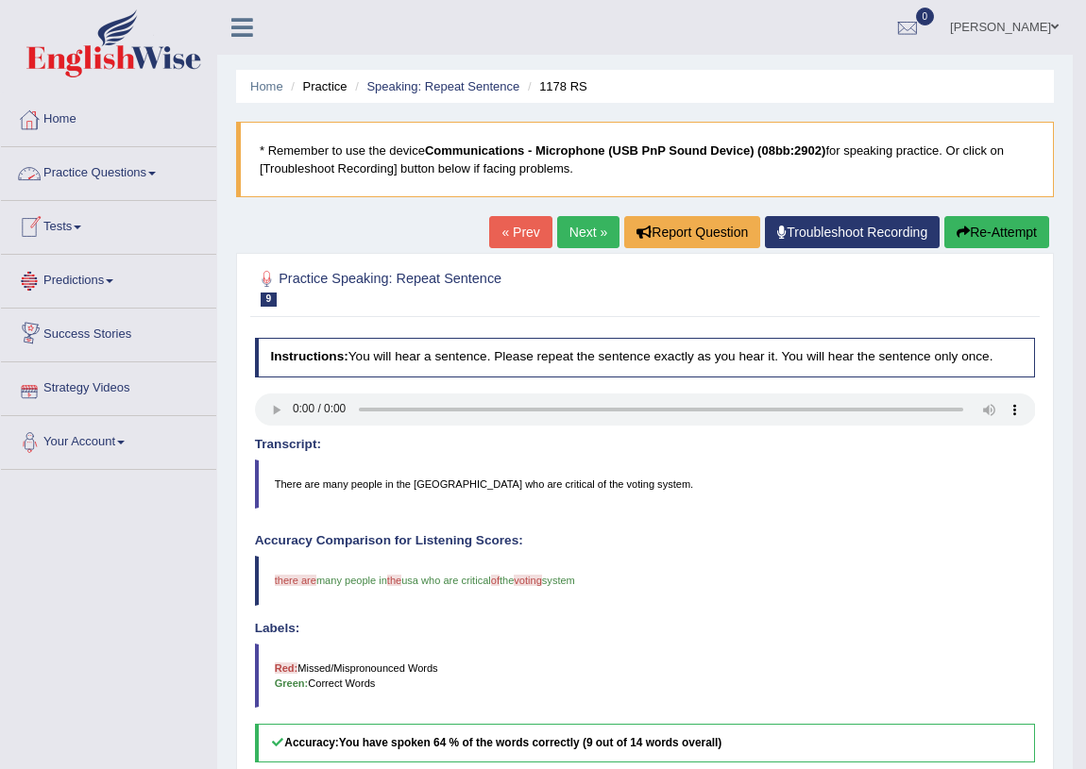
click at [596, 223] on link "Next »" at bounding box center [588, 232] width 62 height 32
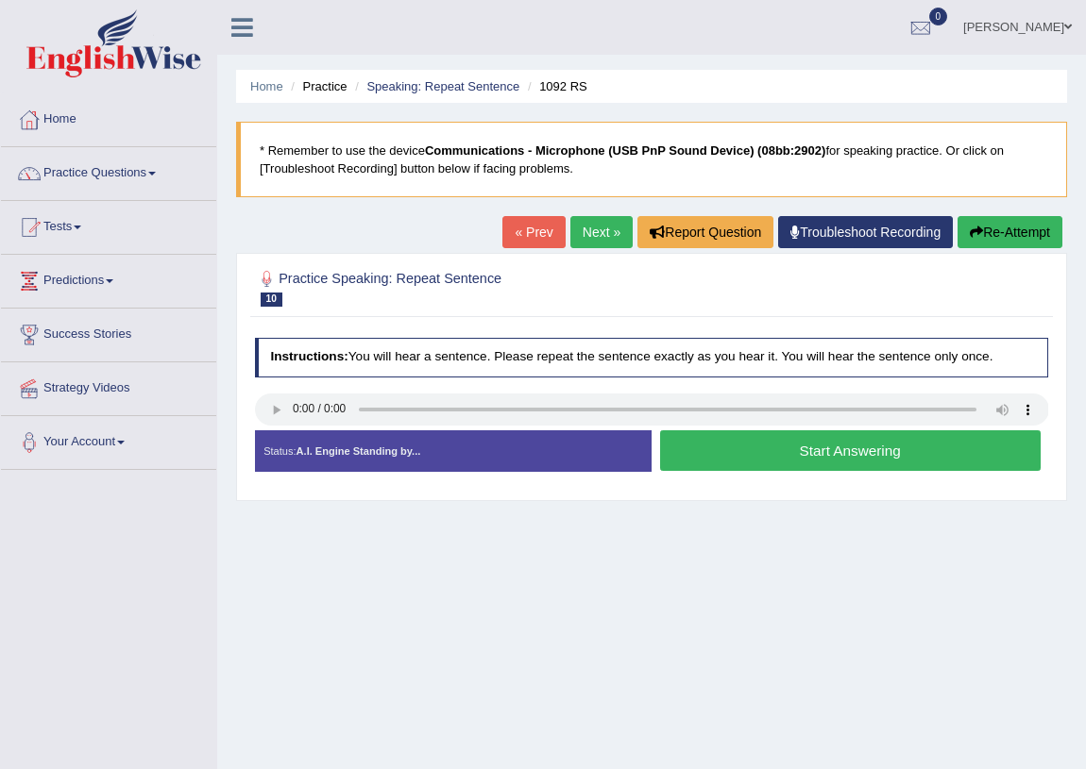
click at [802, 455] on button "Start Answering" at bounding box center [850, 450] width 380 height 41
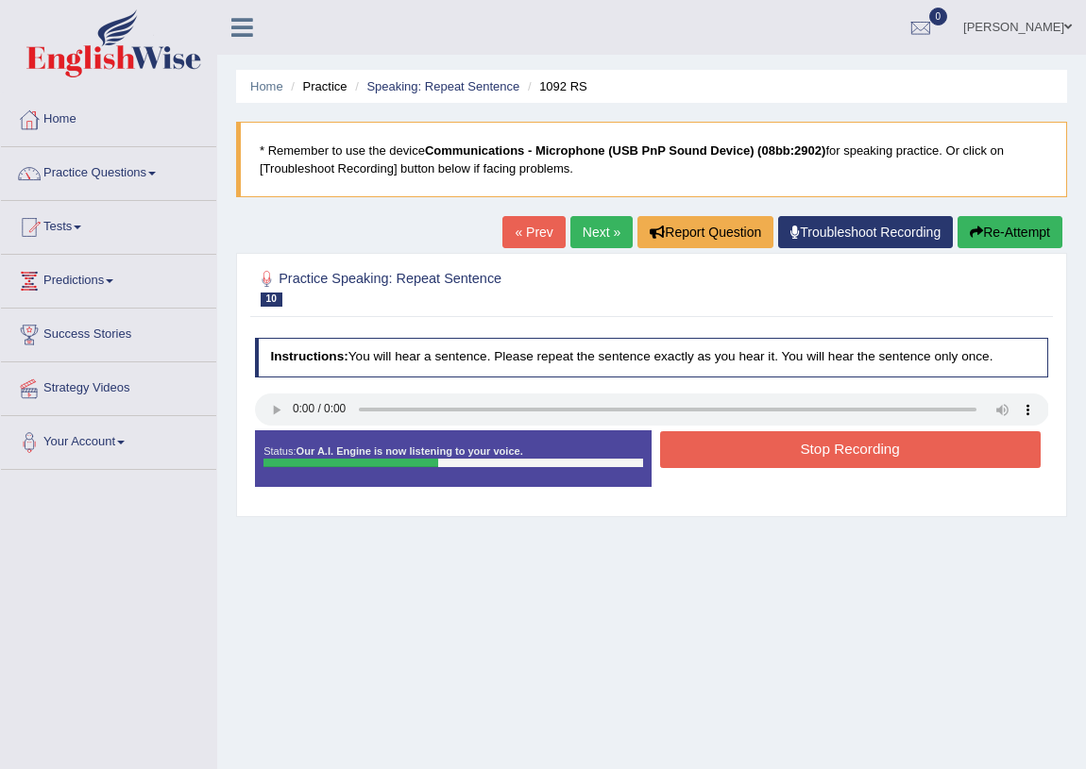
click at [802, 454] on button "Stop Recording" at bounding box center [850, 449] width 380 height 37
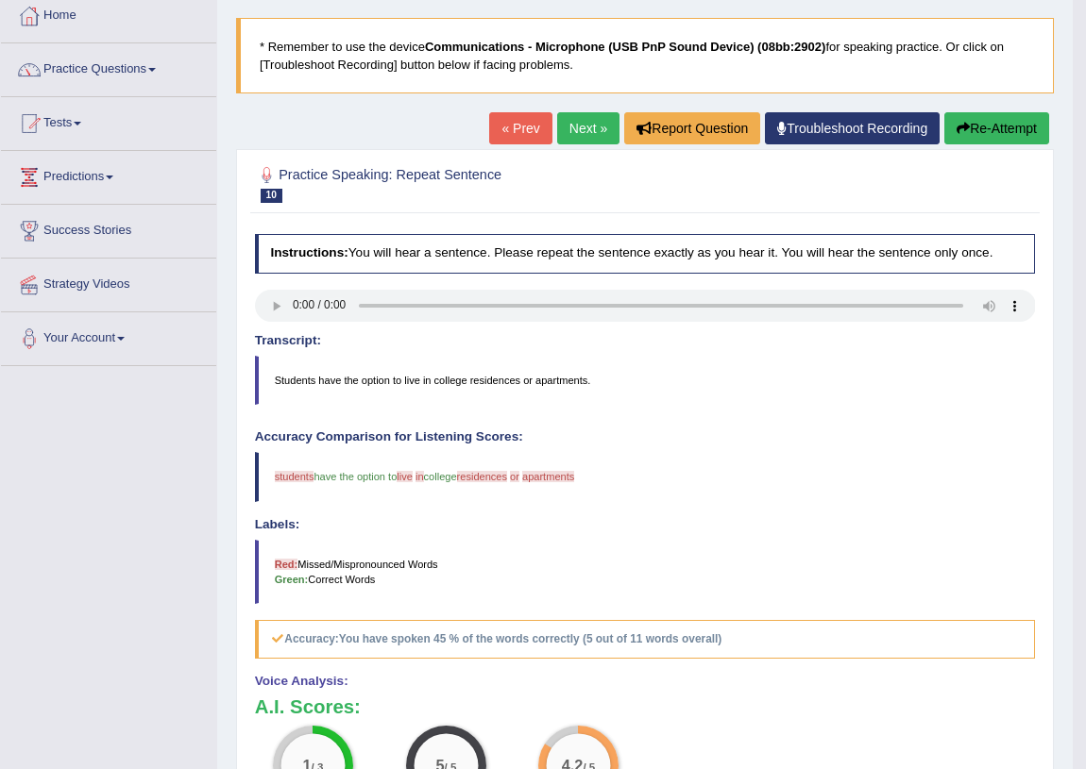
scroll to position [93, 0]
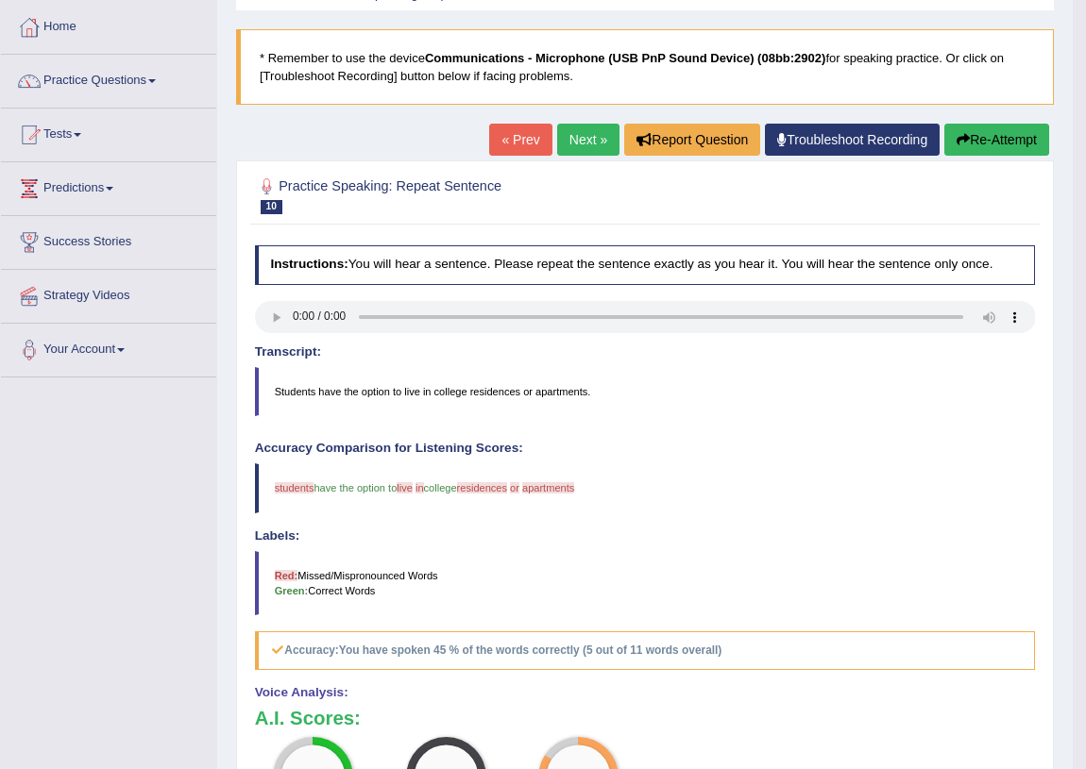
click at [588, 133] on link "Next »" at bounding box center [588, 140] width 62 height 32
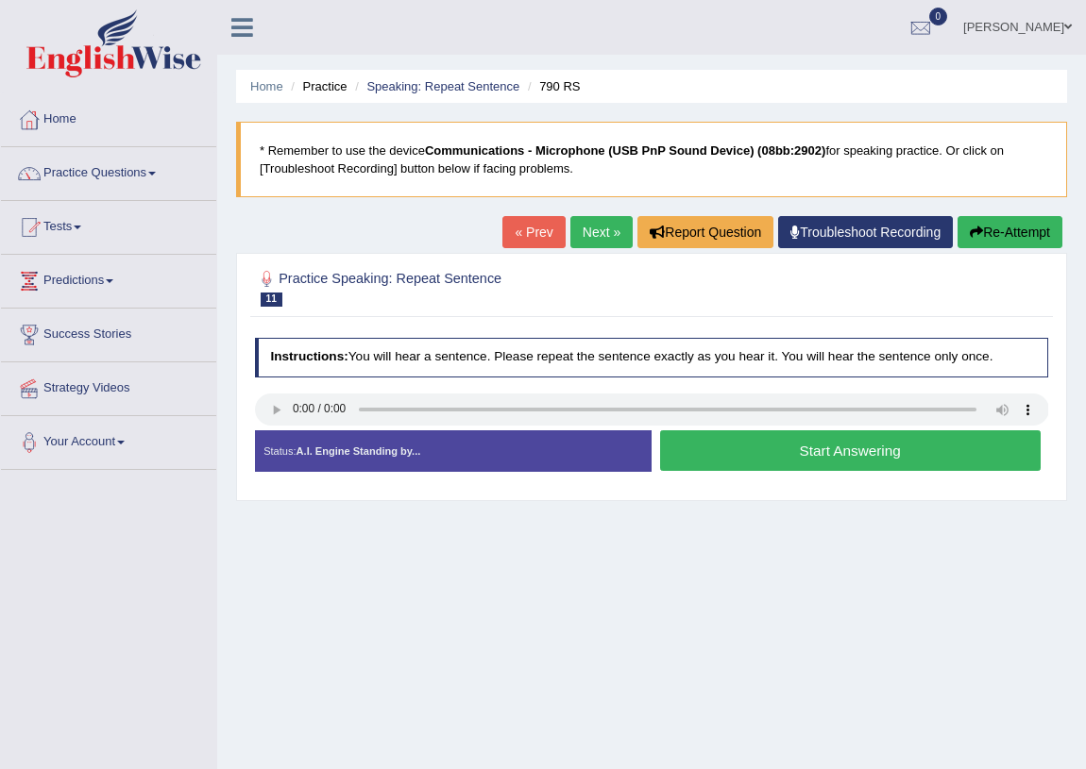
click at [791, 447] on button "Start Answering" at bounding box center [850, 450] width 380 height 41
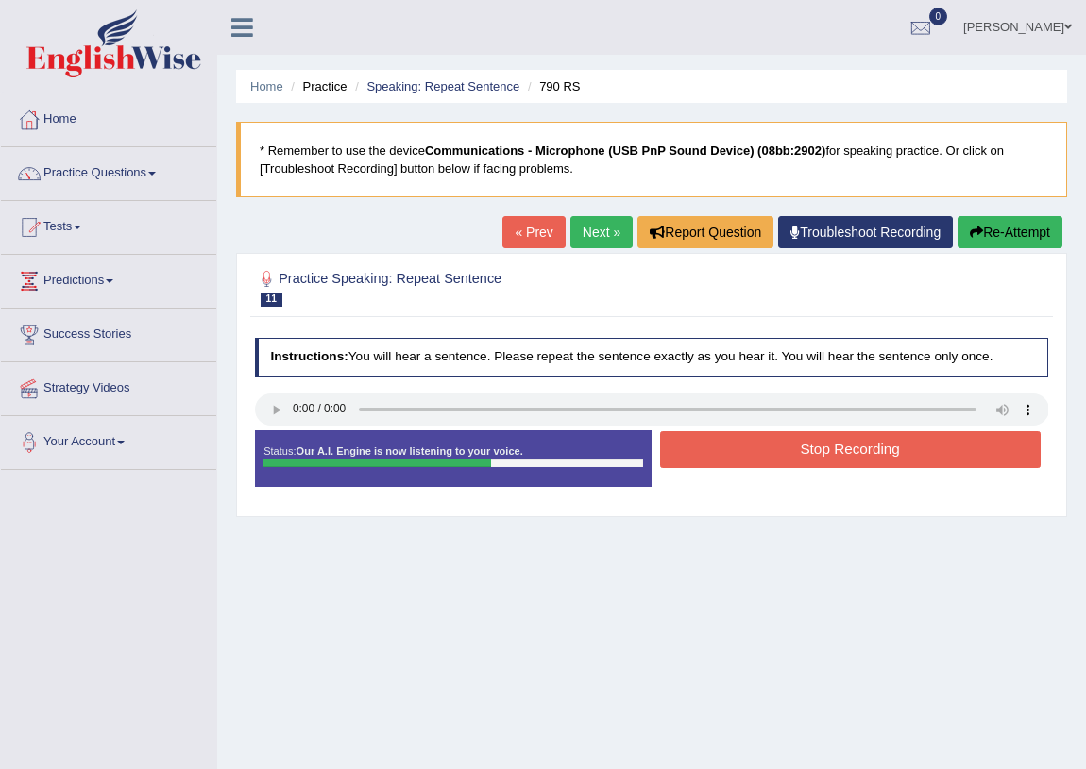
click at [787, 453] on button "Stop Recording" at bounding box center [850, 449] width 380 height 37
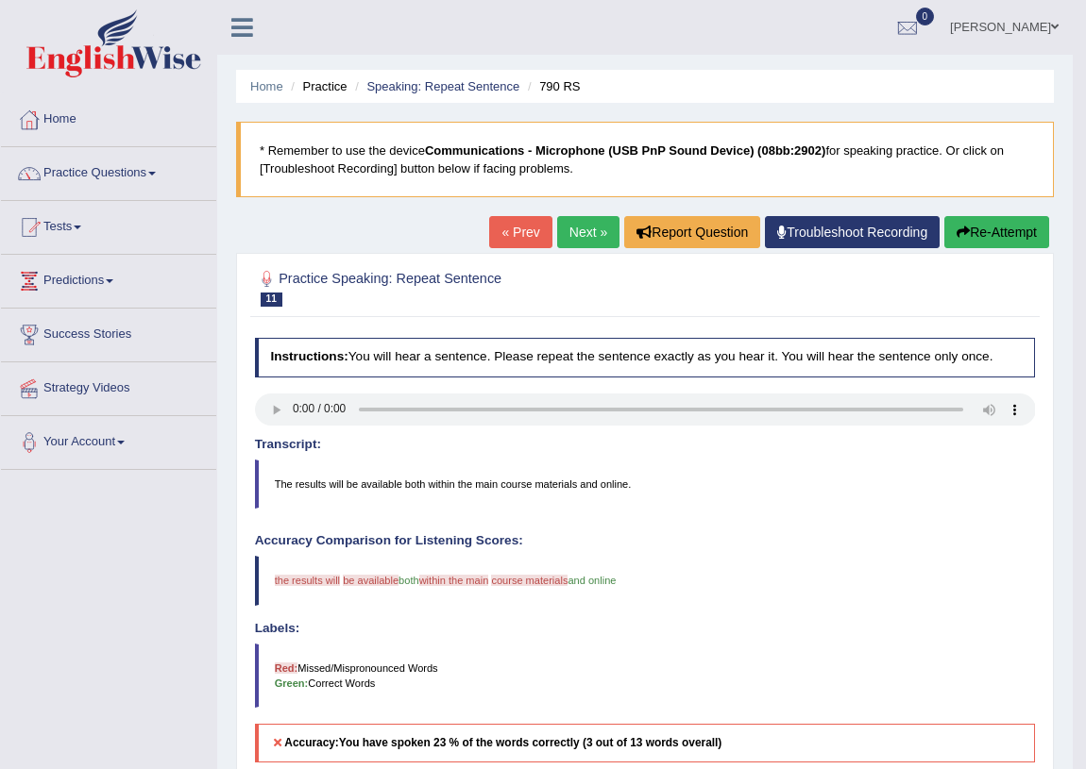
click at [988, 216] on button "Re-Attempt" at bounding box center [996, 232] width 105 height 32
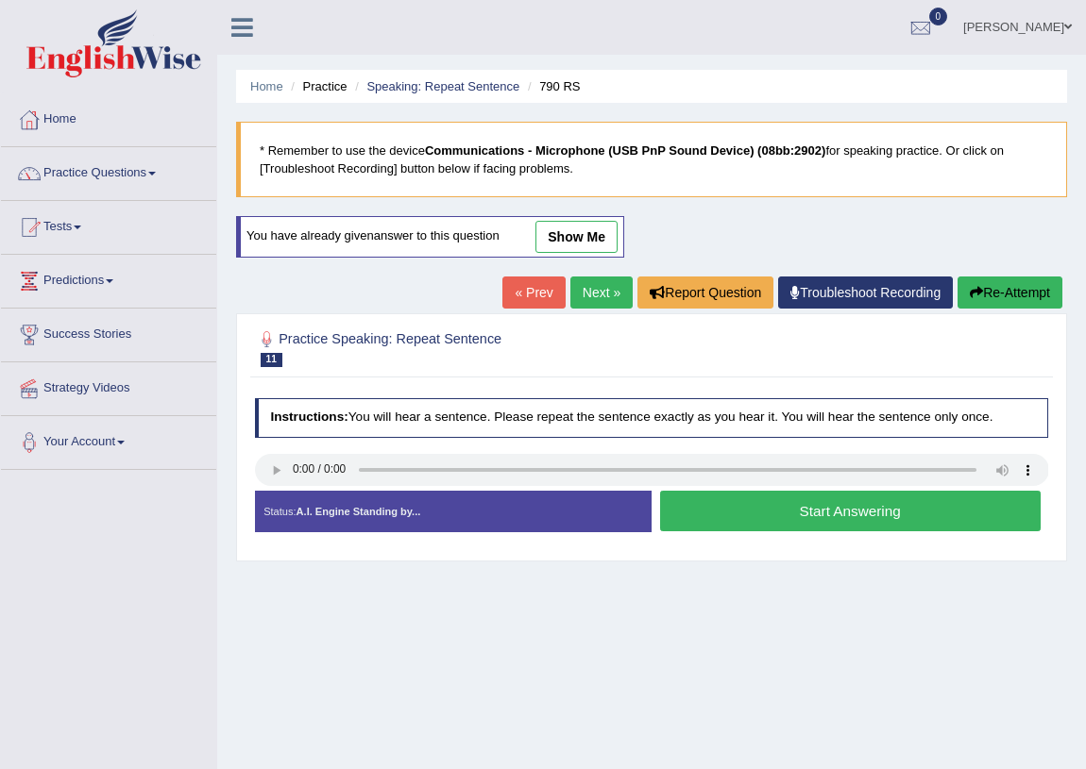
drag, startPoint x: 787, startPoint y: 522, endPoint x: 785, endPoint y: 511, distance: 11.5
click at [785, 515] on button "Start Answering" at bounding box center [850, 511] width 380 height 41
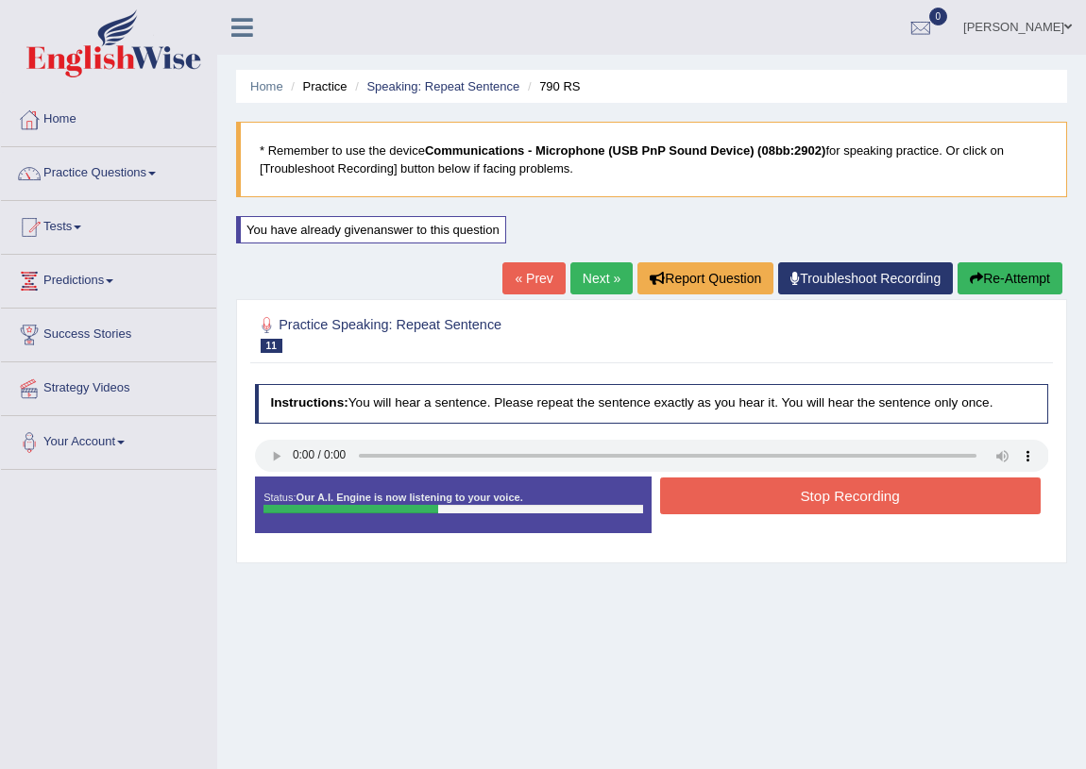
click at [820, 509] on button "Stop Recording" at bounding box center [850, 496] width 380 height 37
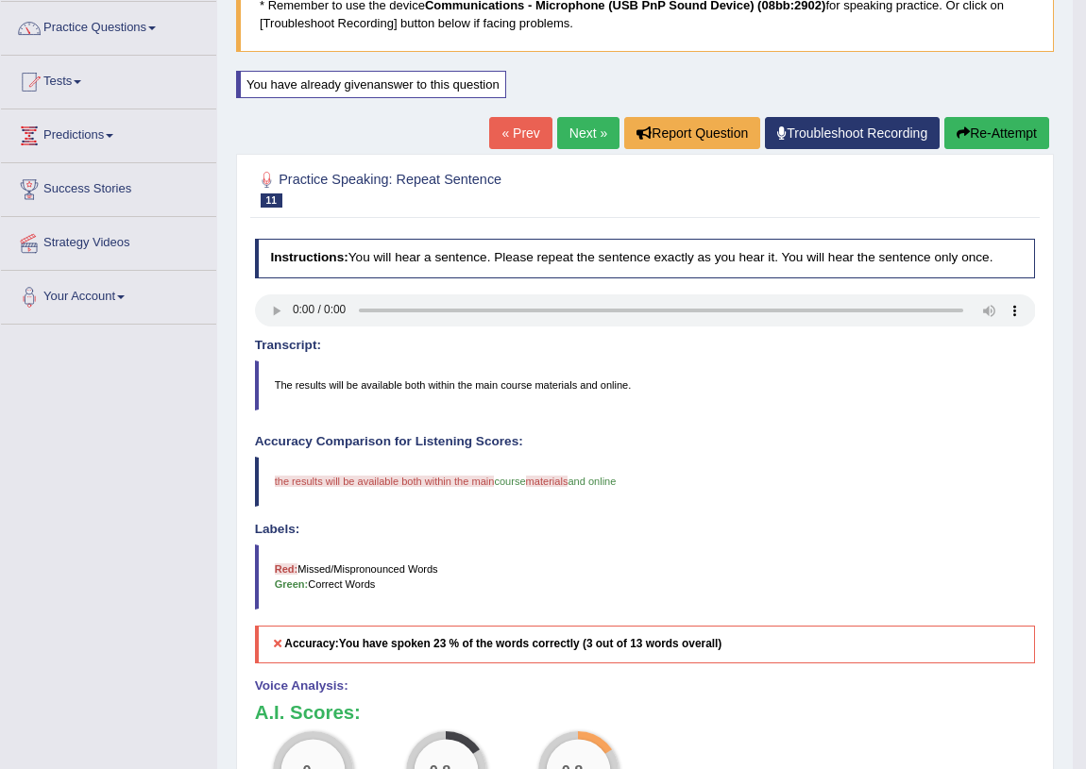
scroll to position [139, 0]
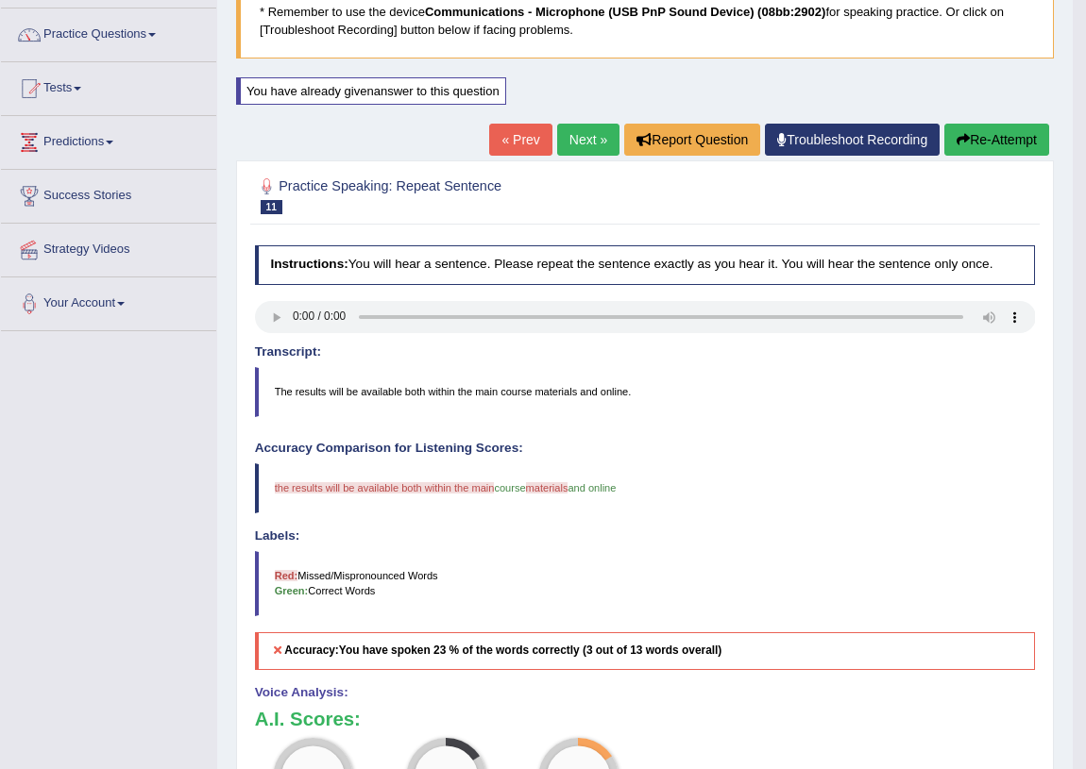
click at [973, 142] on button "Re-Attempt" at bounding box center [996, 140] width 105 height 32
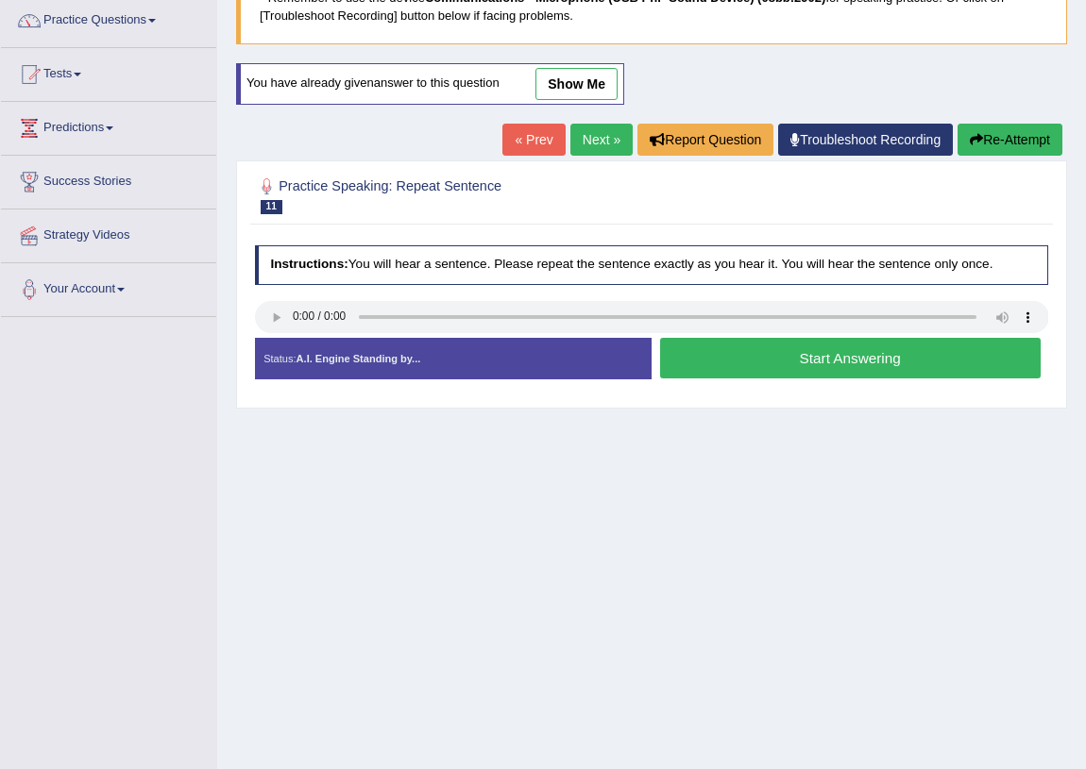
click at [795, 358] on button "Start Answering" at bounding box center [850, 358] width 380 height 41
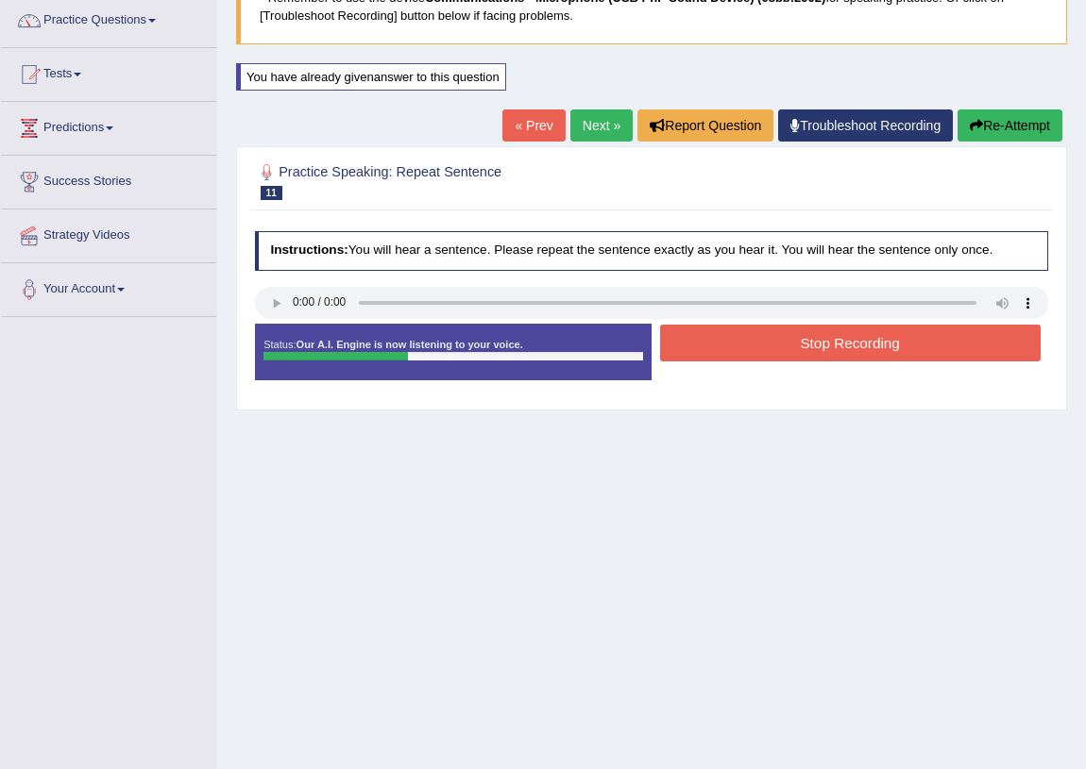
click at [739, 349] on button "Stop Recording" at bounding box center [850, 343] width 380 height 37
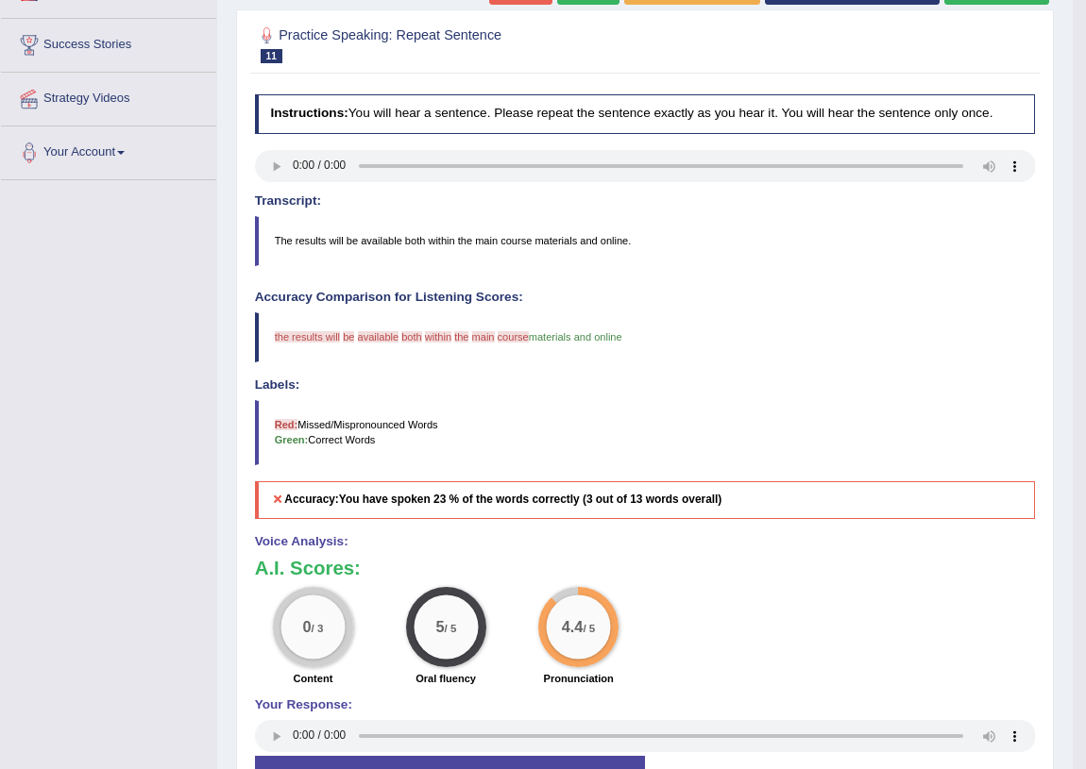
scroll to position [139, 0]
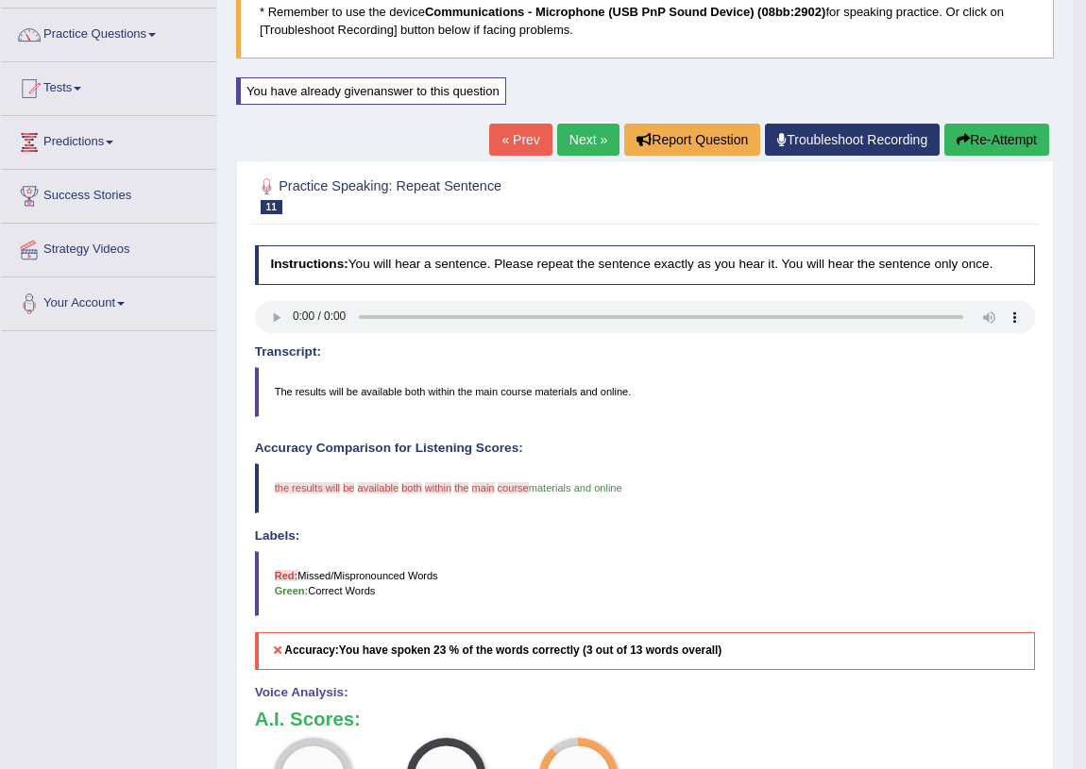
drag, startPoint x: 1009, startPoint y: 140, endPoint x: 994, endPoint y: 113, distance: 30.4
click at [1007, 140] on button "Re-Attempt" at bounding box center [996, 140] width 105 height 32
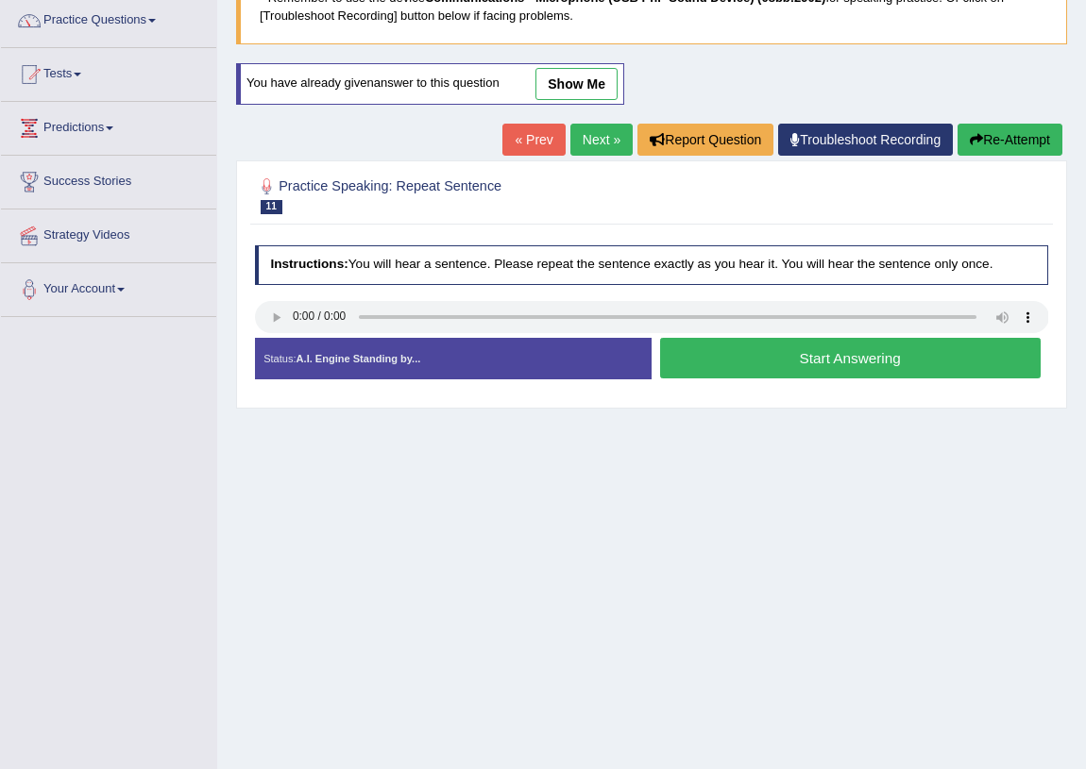
click at [768, 349] on button "Start Answering" at bounding box center [850, 358] width 380 height 41
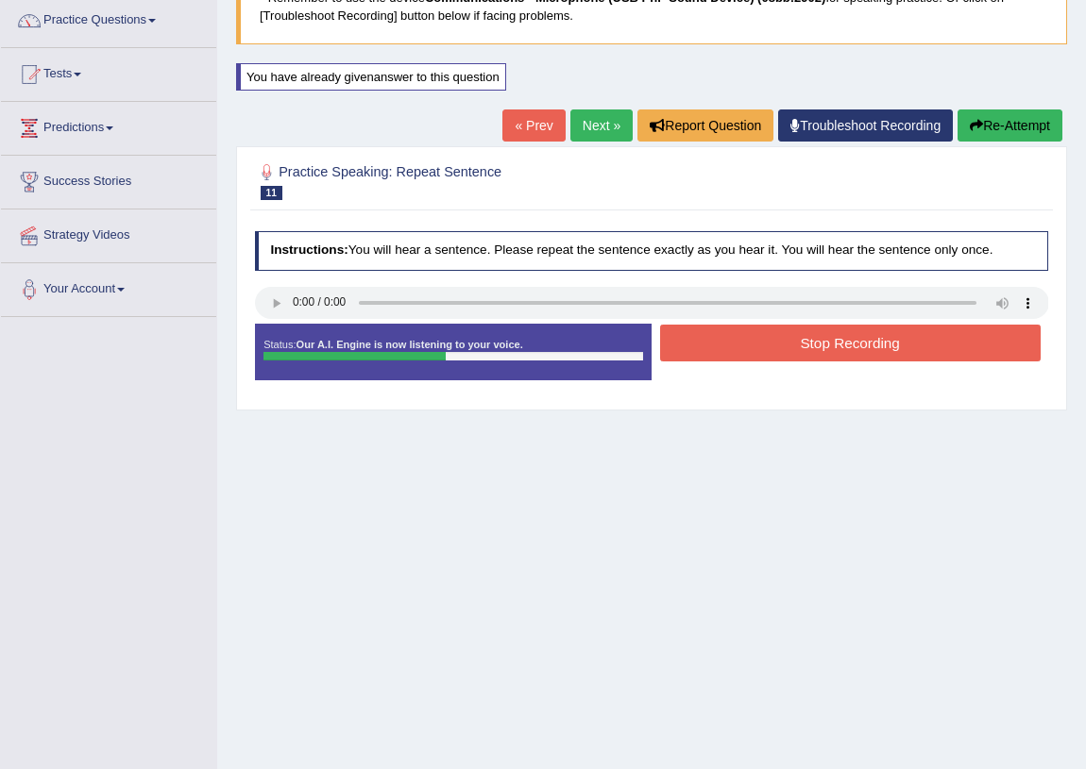
click at [754, 347] on button "Stop Recording" at bounding box center [850, 343] width 380 height 37
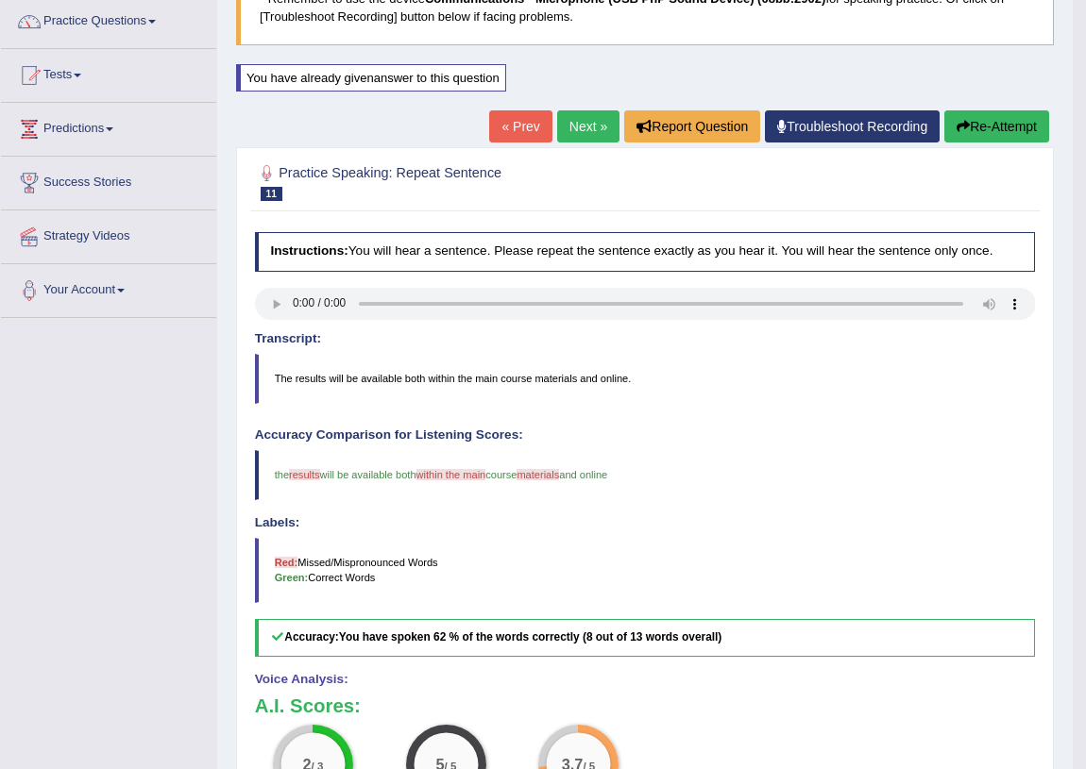
scroll to position [139, 0]
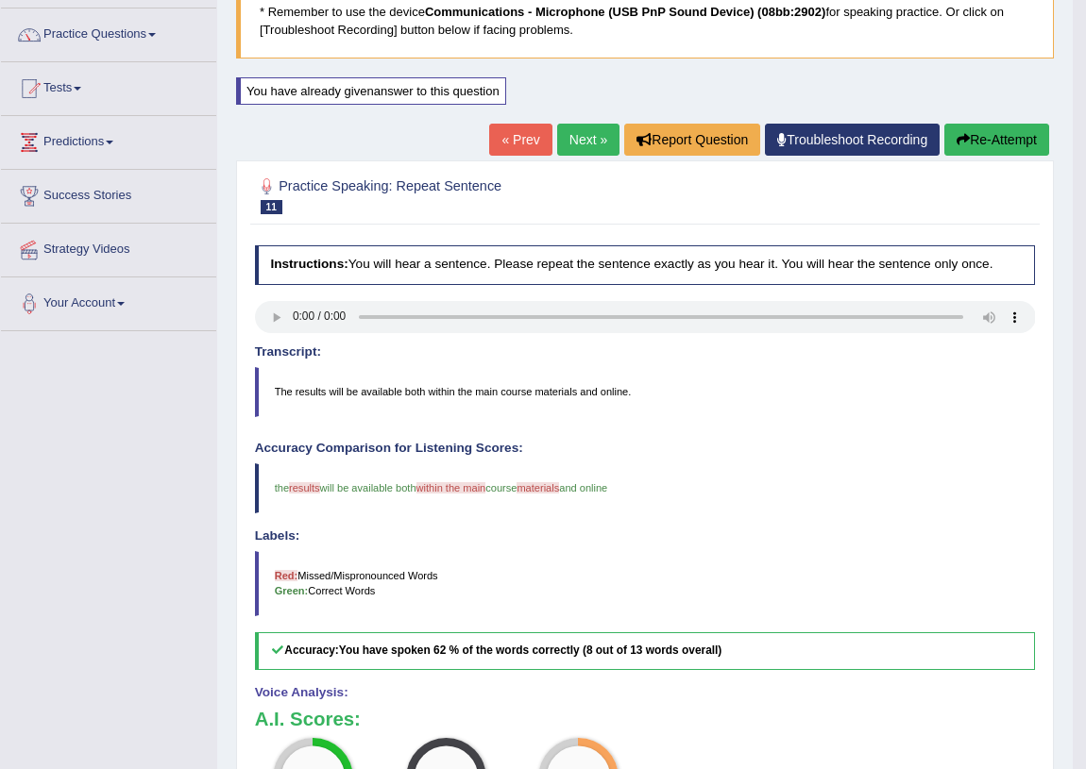
click at [561, 139] on link "Next »" at bounding box center [588, 140] width 62 height 32
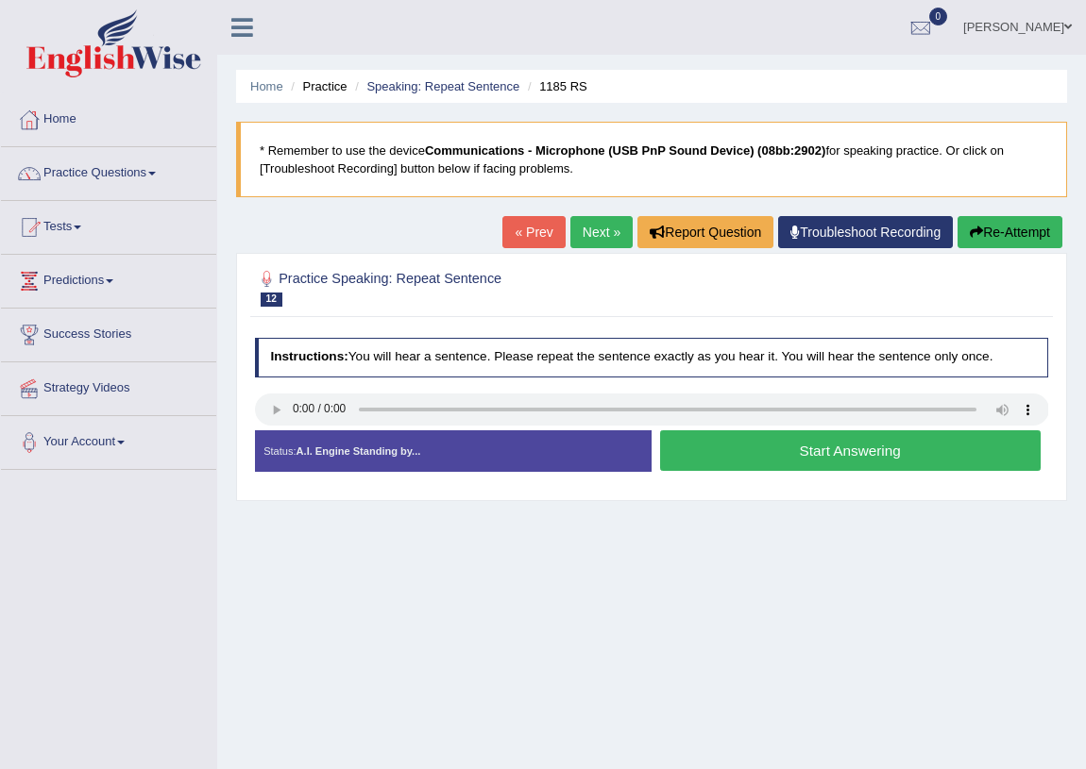
click at [983, 447] on button "Start Answering" at bounding box center [850, 450] width 380 height 41
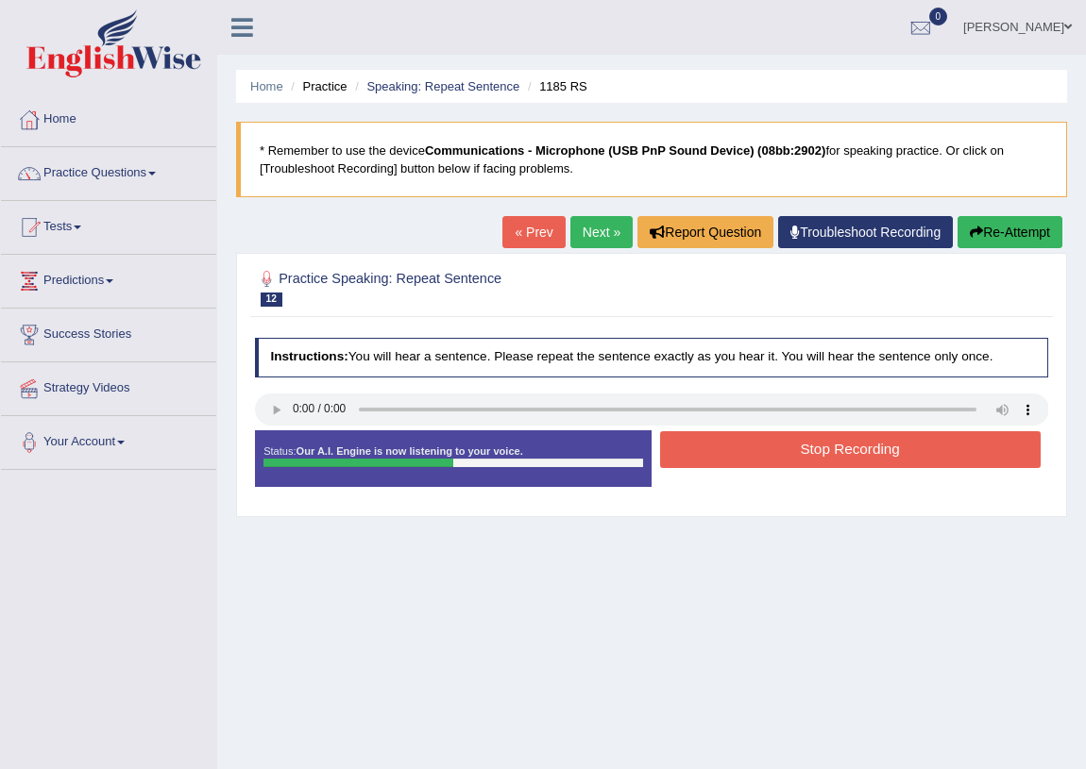
click at [1045, 227] on button "Re-Attempt" at bounding box center [1009, 232] width 105 height 32
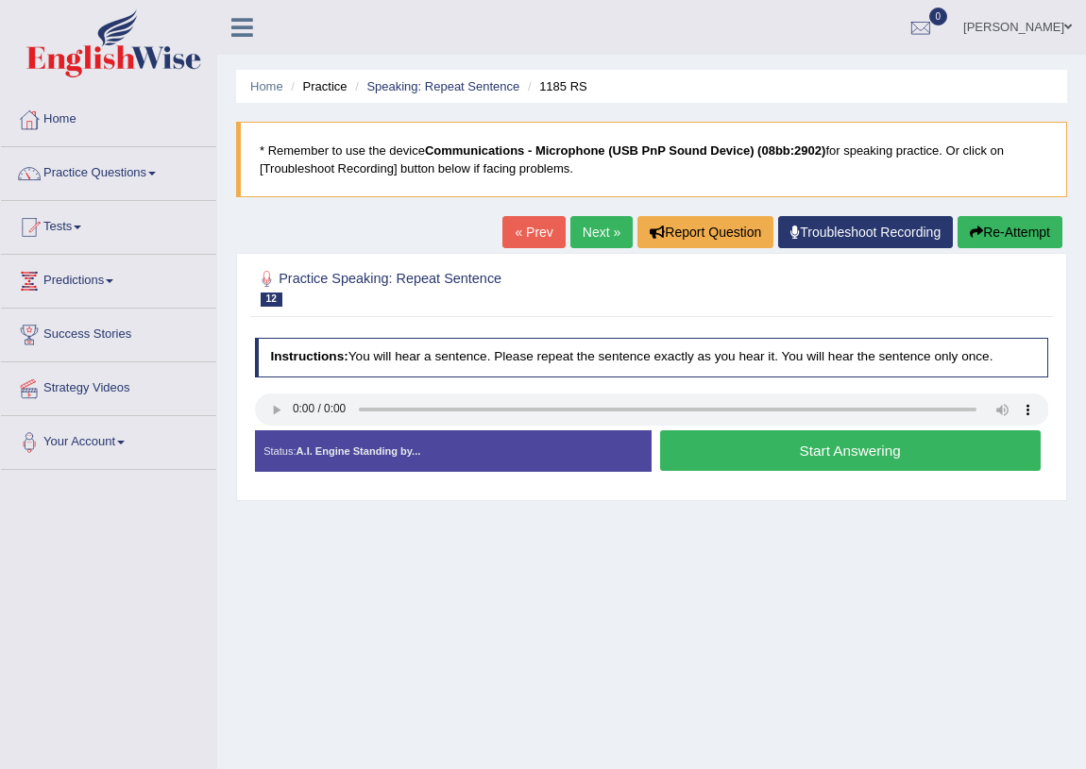
click at [938, 456] on button "Start Answering" at bounding box center [850, 450] width 380 height 41
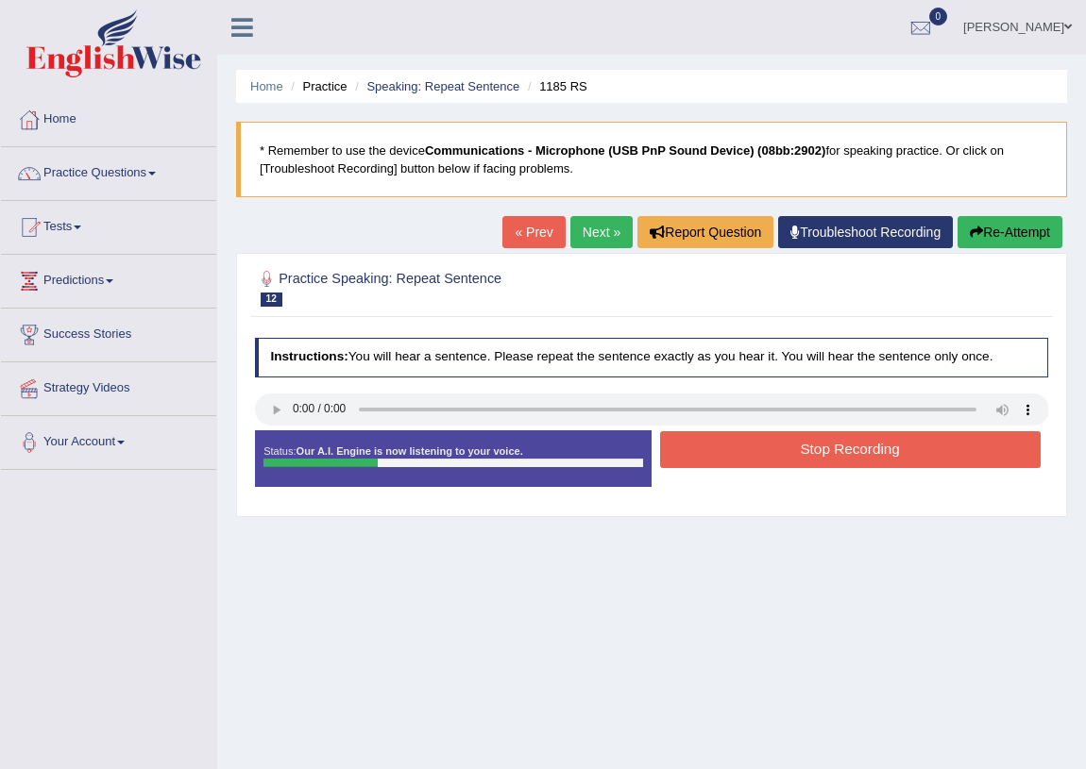
click at [957, 462] on button "Stop Recording" at bounding box center [850, 449] width 380 height 37
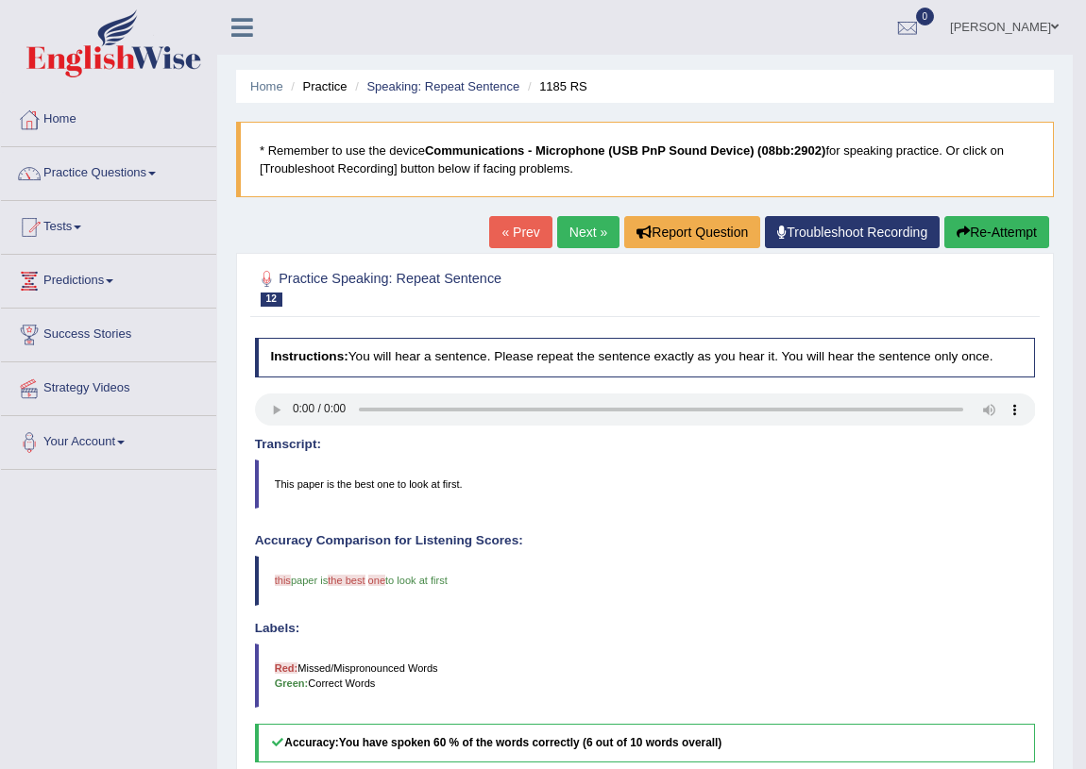
click at [1007, 246] on button "Re-Attempt" at bounding box center [996, 232] width 105 height 32
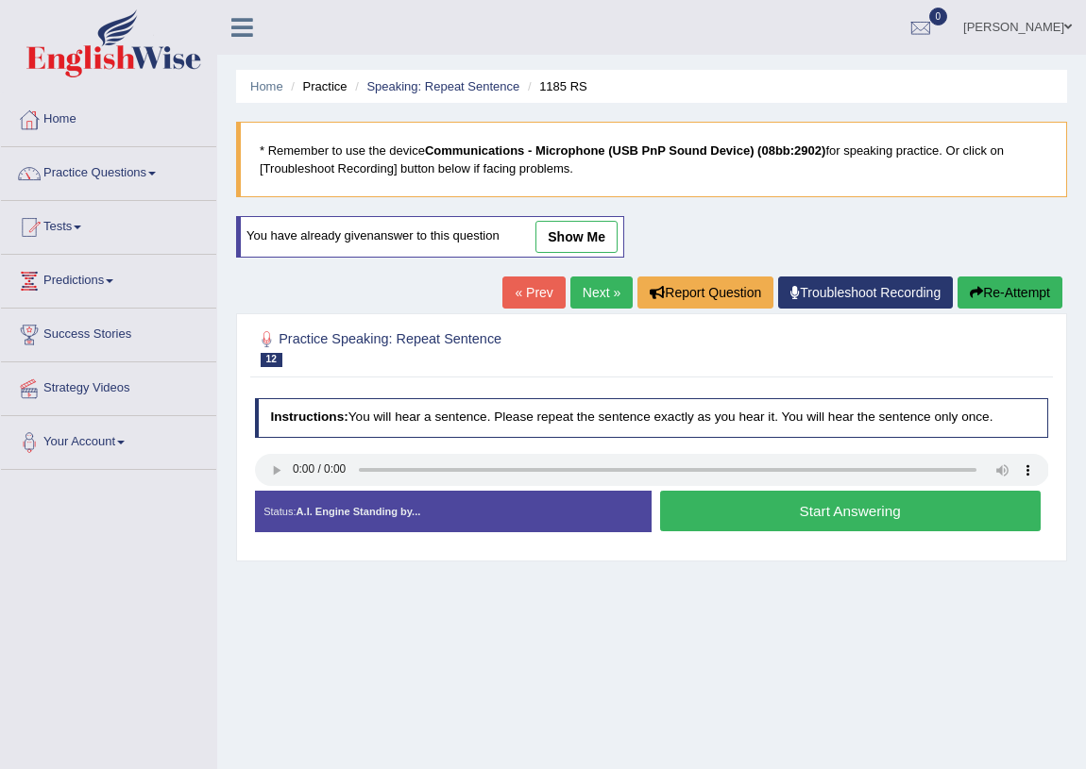
click at [813, 500] on button "Start Answering" at bounding box center [850, 511] width 380 height 41
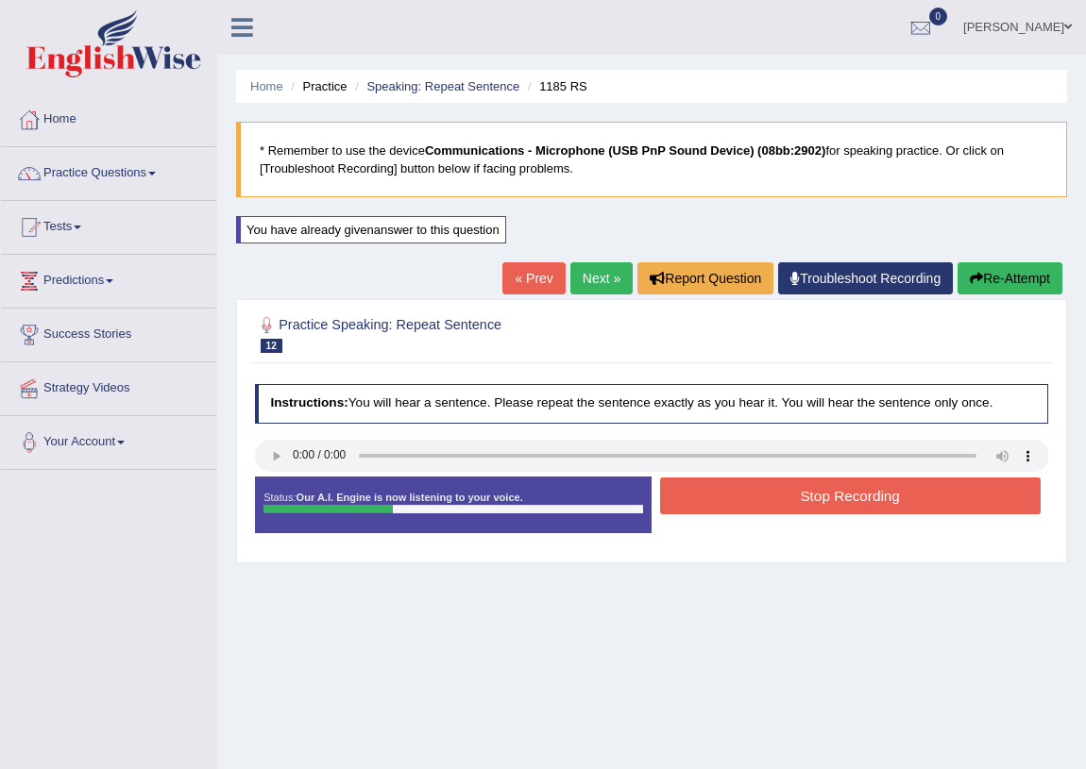
click at [813, 500] on button "Stop Recording" at bounding box center [850, 496] width 380 height 37
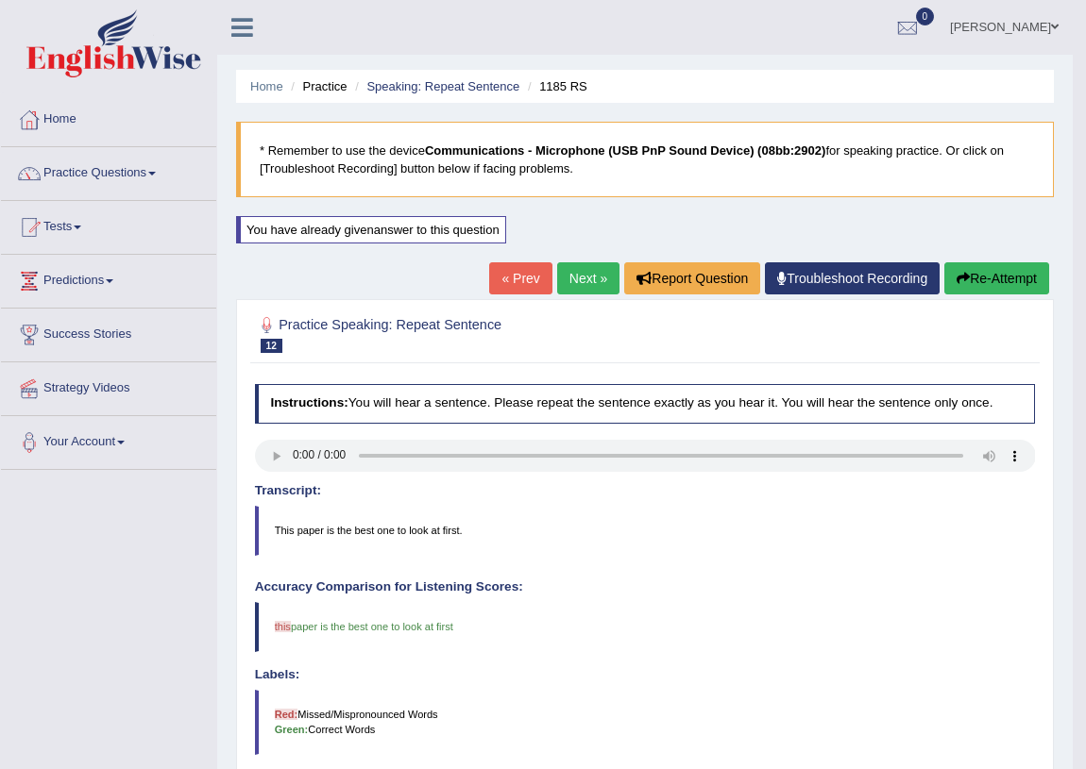
click at [576, 283] on link "Next »" at bounding box center [588, 278] width 62 height 32
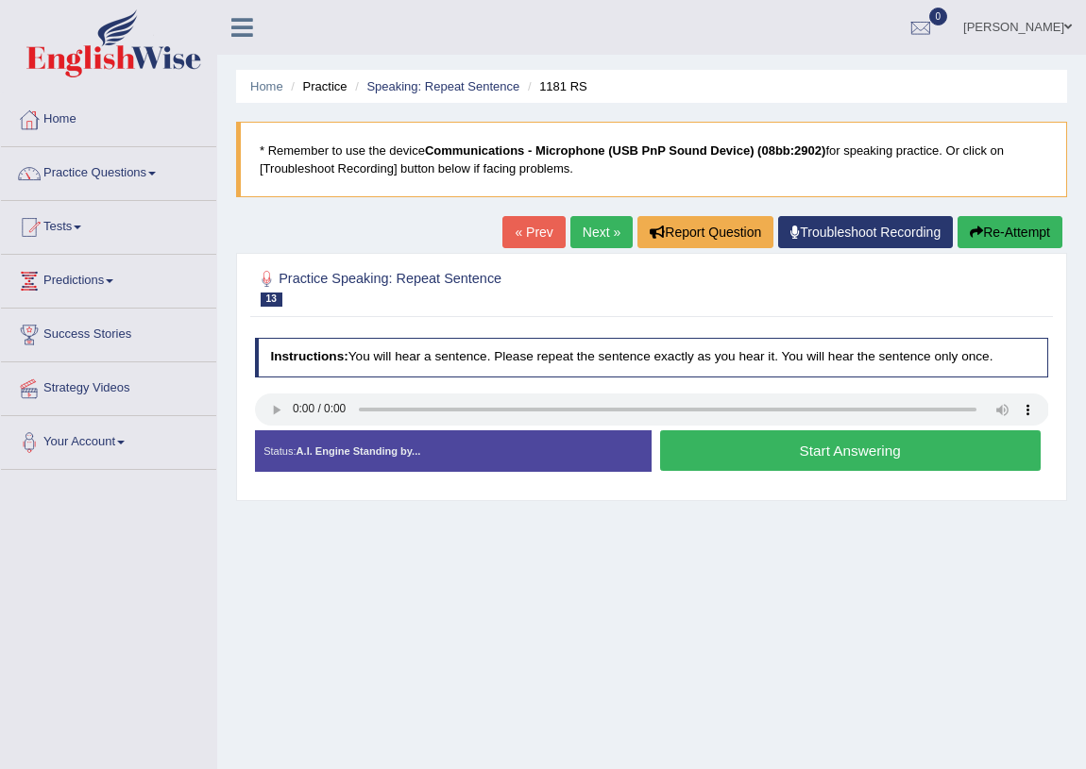
click at [891, 448] on button "Start Answering" at bounding box center [850, 450] width 380 height 41
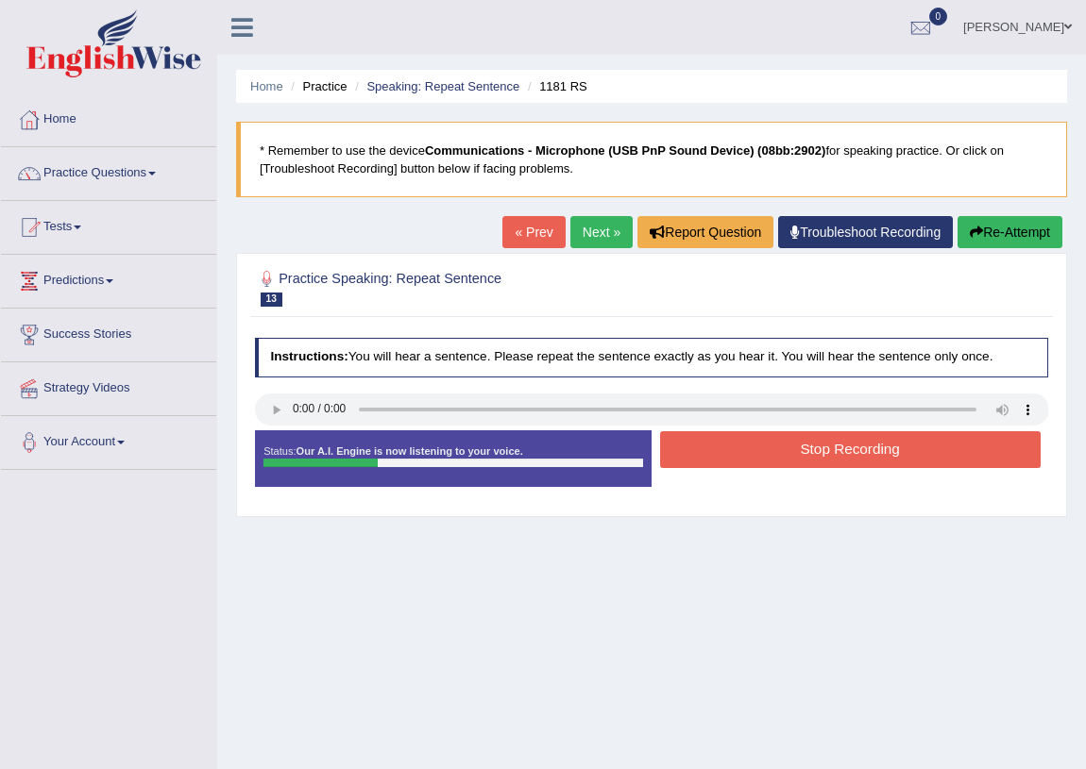
click at [899, 452] on button "Stop Recording" at bounding box center [850, 449] width 380 height 37
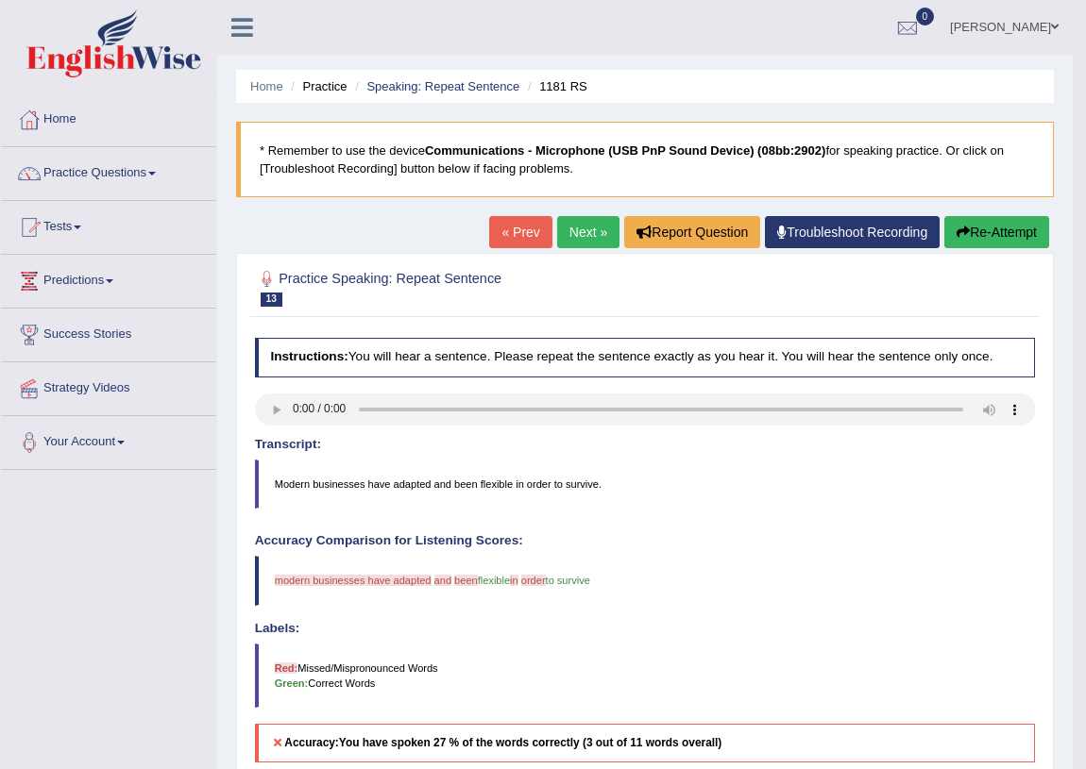
click at [570, 228] on link "Next »" at bounding box center [588, 232] width 62 height 32
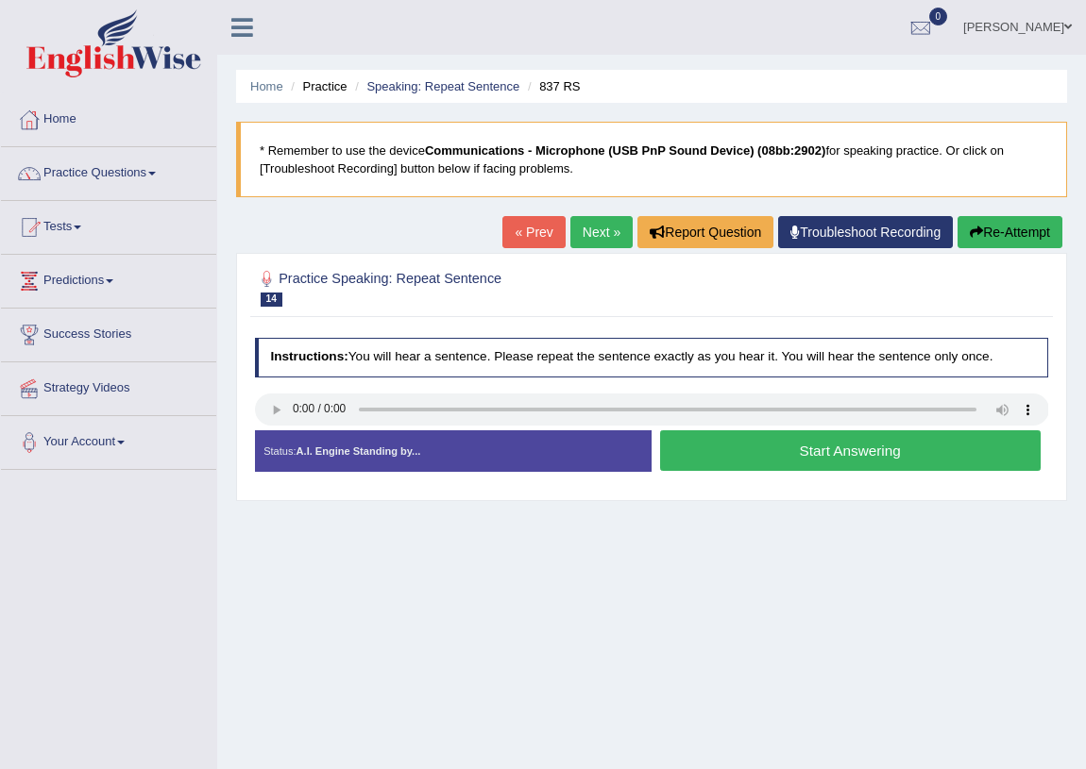
click at [806, 462] on button "Start Answering" at bounding box center [850, 450] width 380 height 41
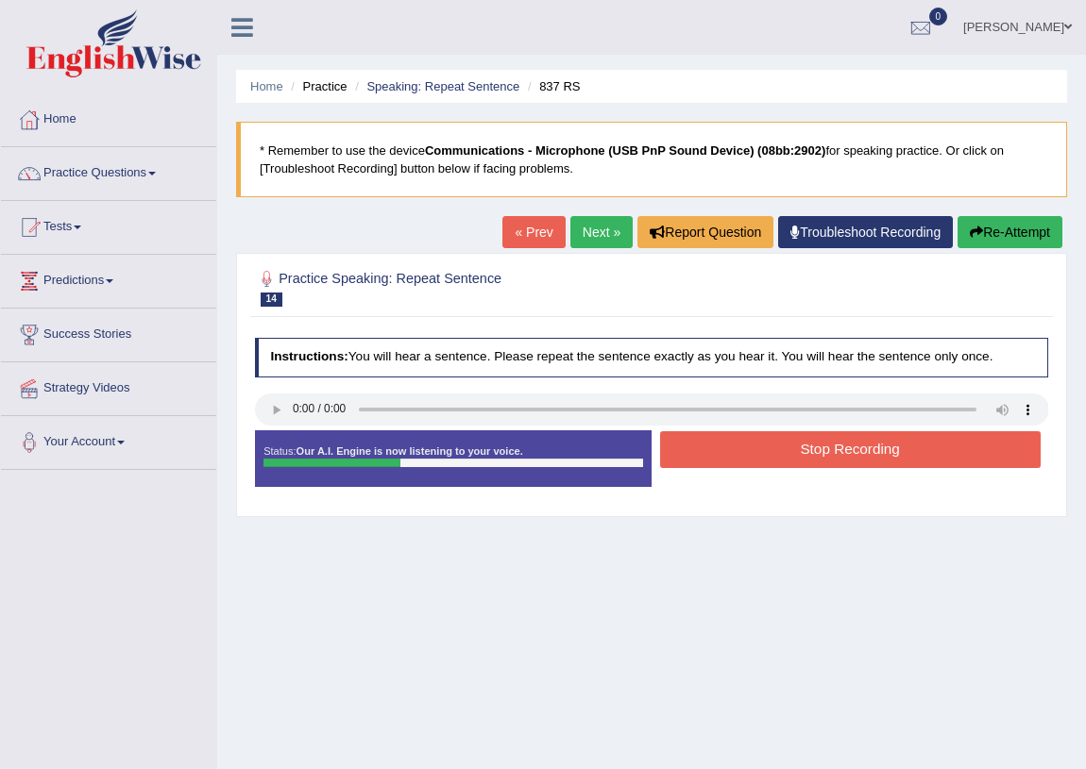
click at [793, 455] on button "Stop Recording" at bounding box center [850, 449] width 380 height 37
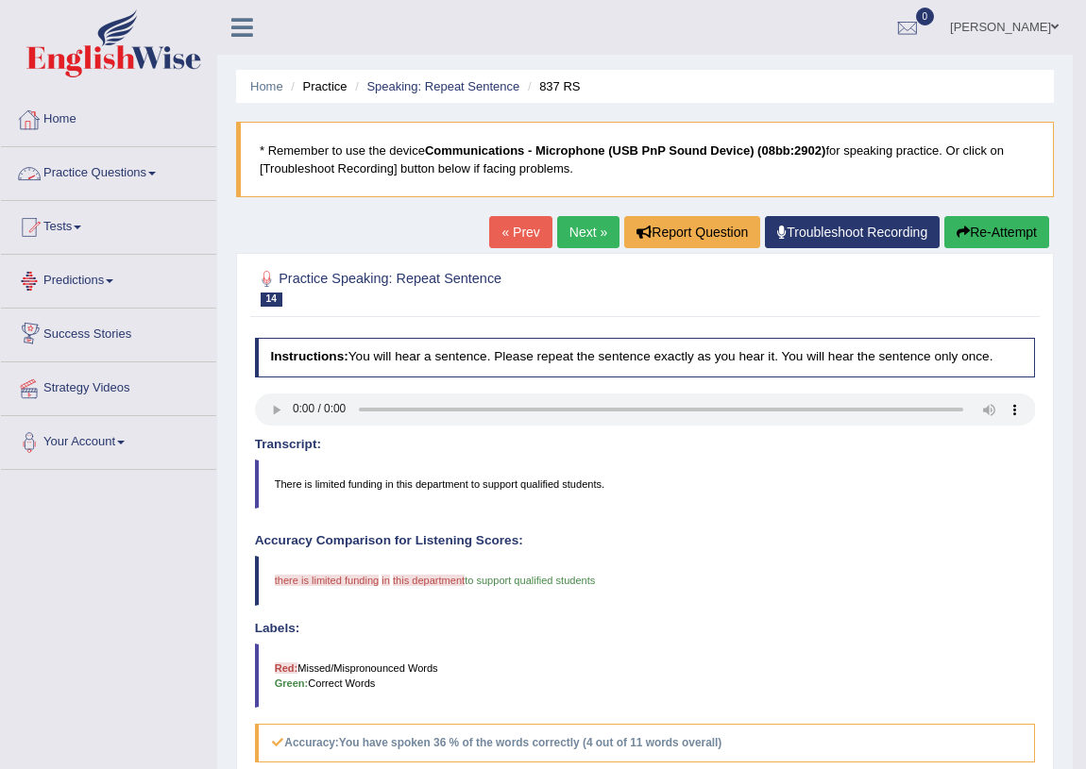
click at [73, 179] on link "Practice Questions" at bounding box center [108, 170] width 215 height 47
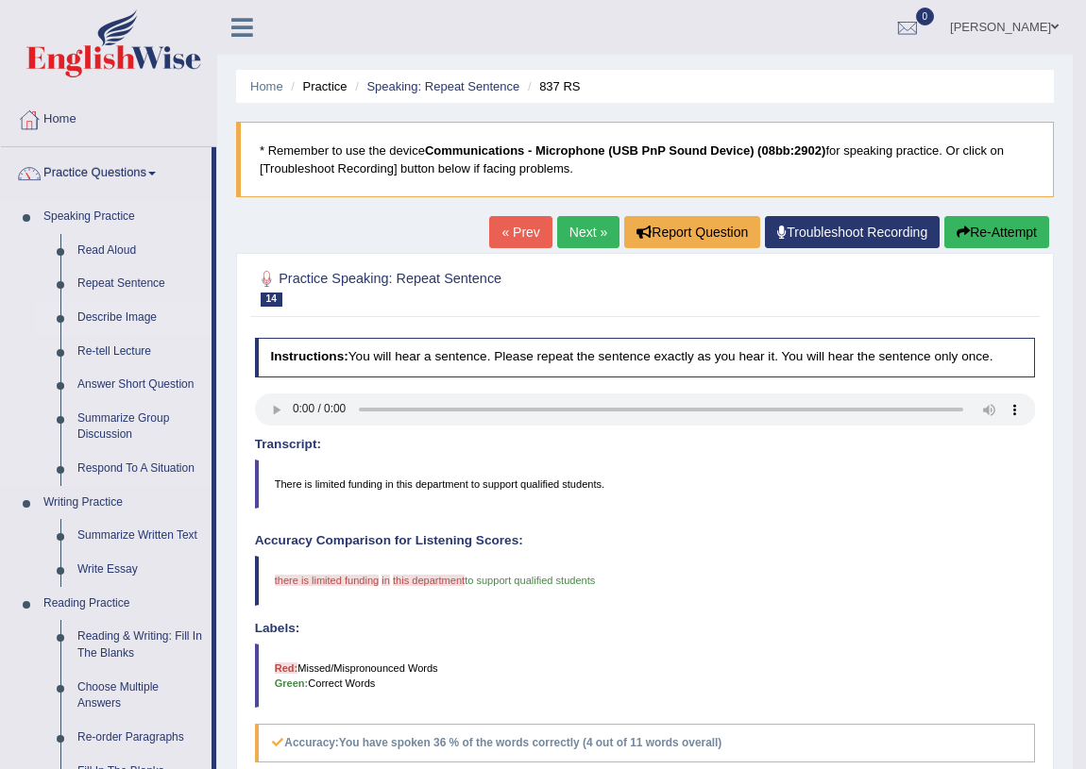
click at [123, 321] on link "Describe Image" at bounding box center [140, 318] width 143 height 34
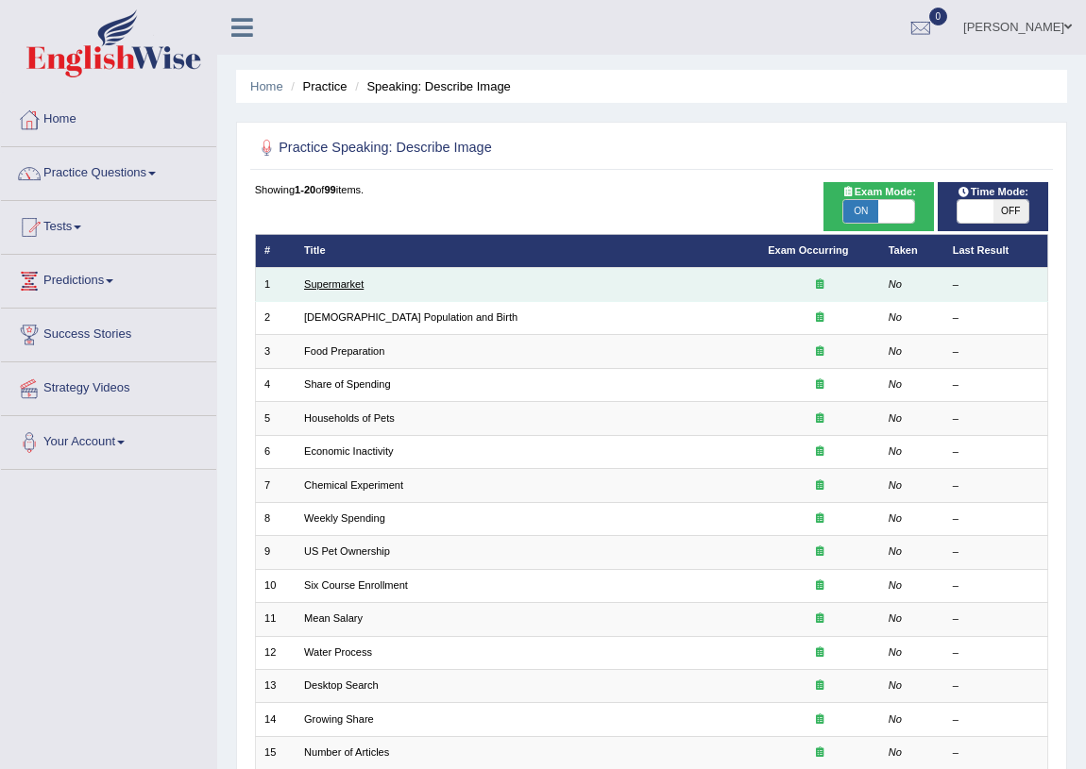
click at [346, 283] on link "Supermarket" at bounding box center [333, 284] width 59 height 11
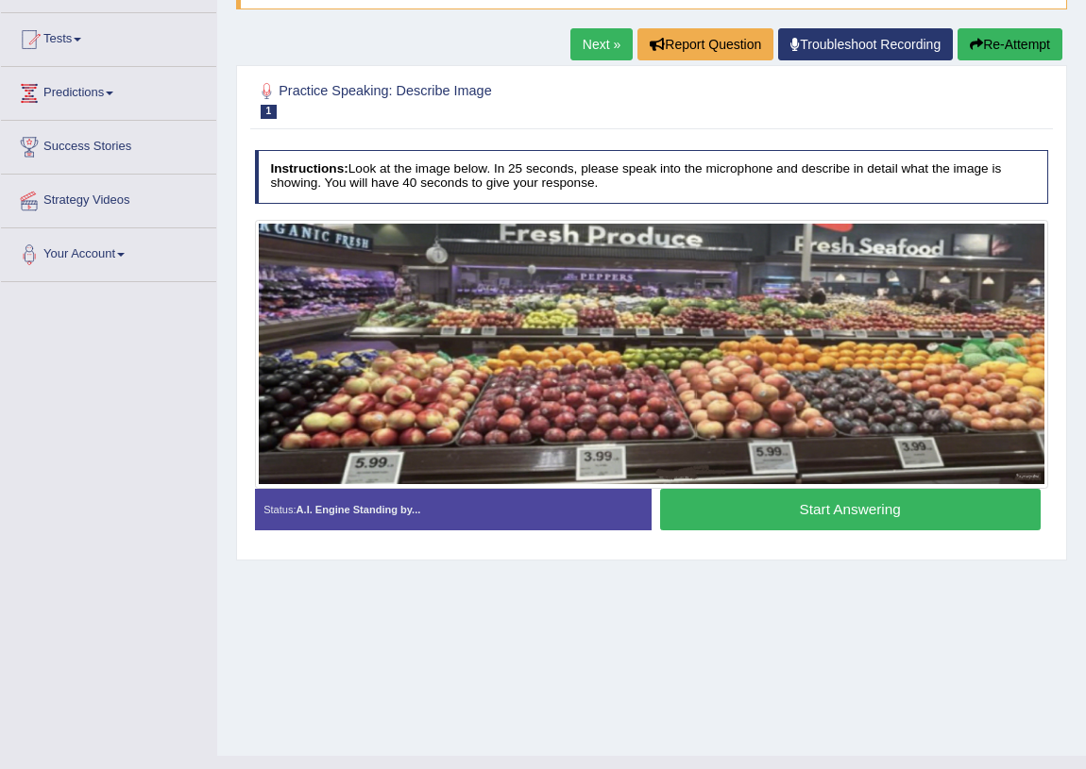
scroll to position [221, 0]
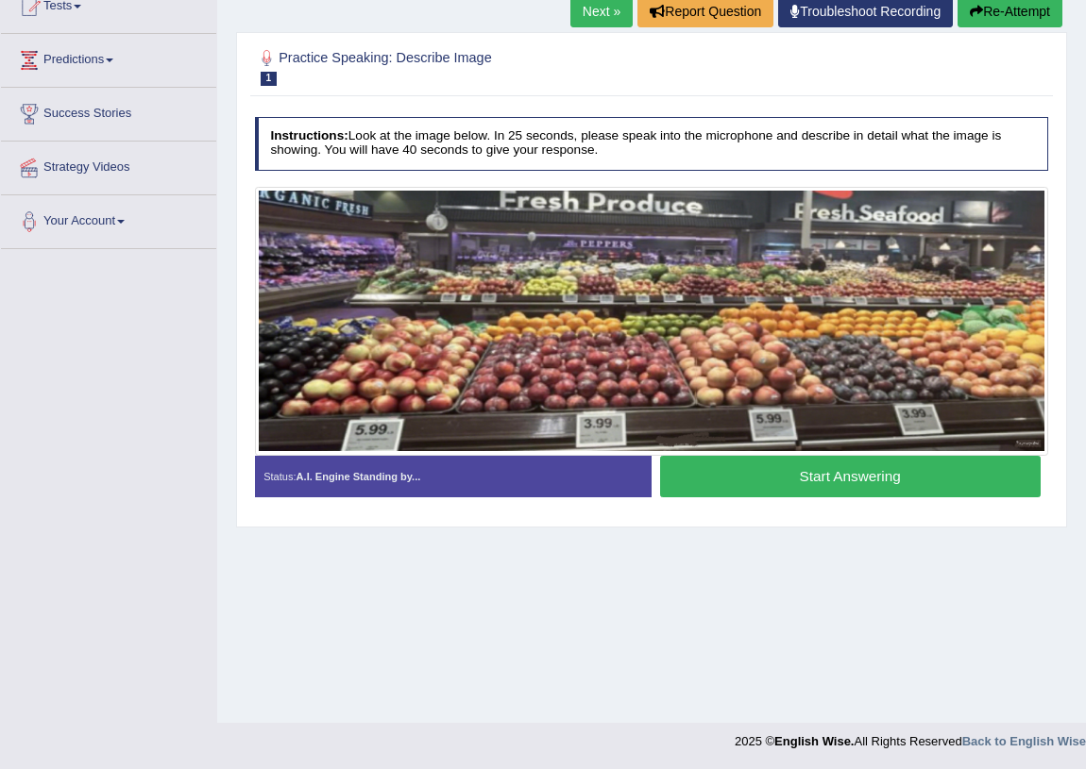
click at [765, 482] on button "Start Answering" at bounding box center [850, 476] width 380 height 41
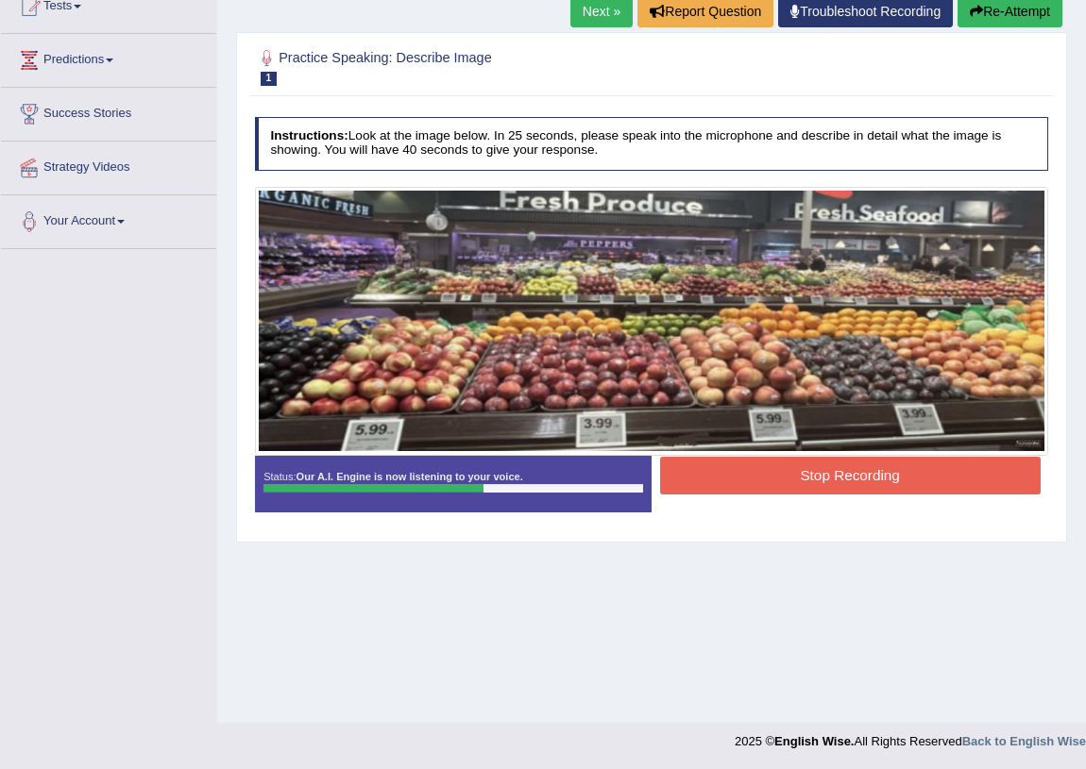
click at [997, 9] on button "Re-Attempt" at bounding box center [1009, 11] width 105 height 32
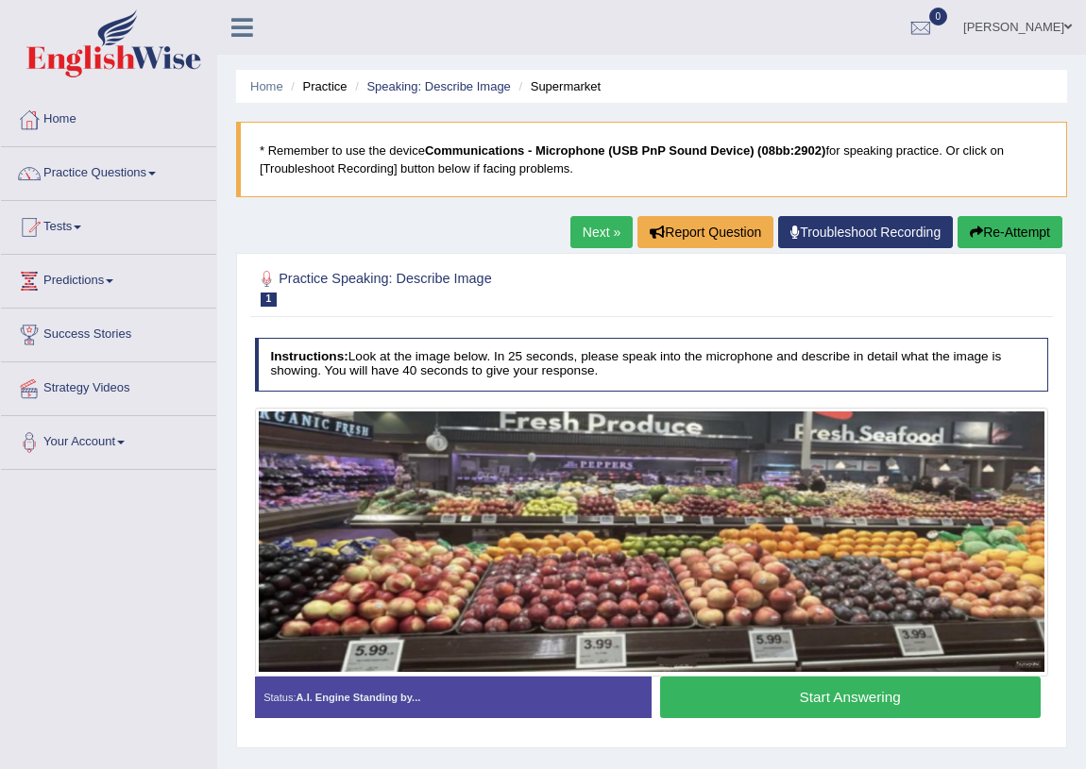
scroll to position [221, 0]
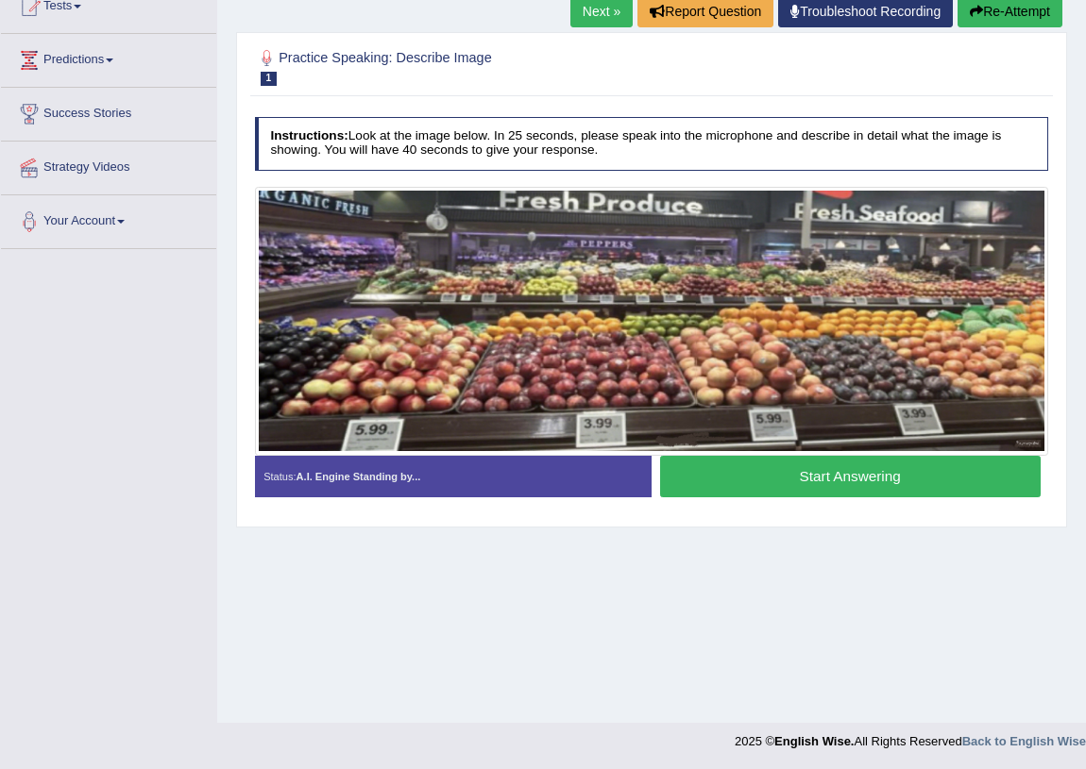
click at [794, 468] on button "Start Answering" at bounding box center [850, 476] width 380 height 41
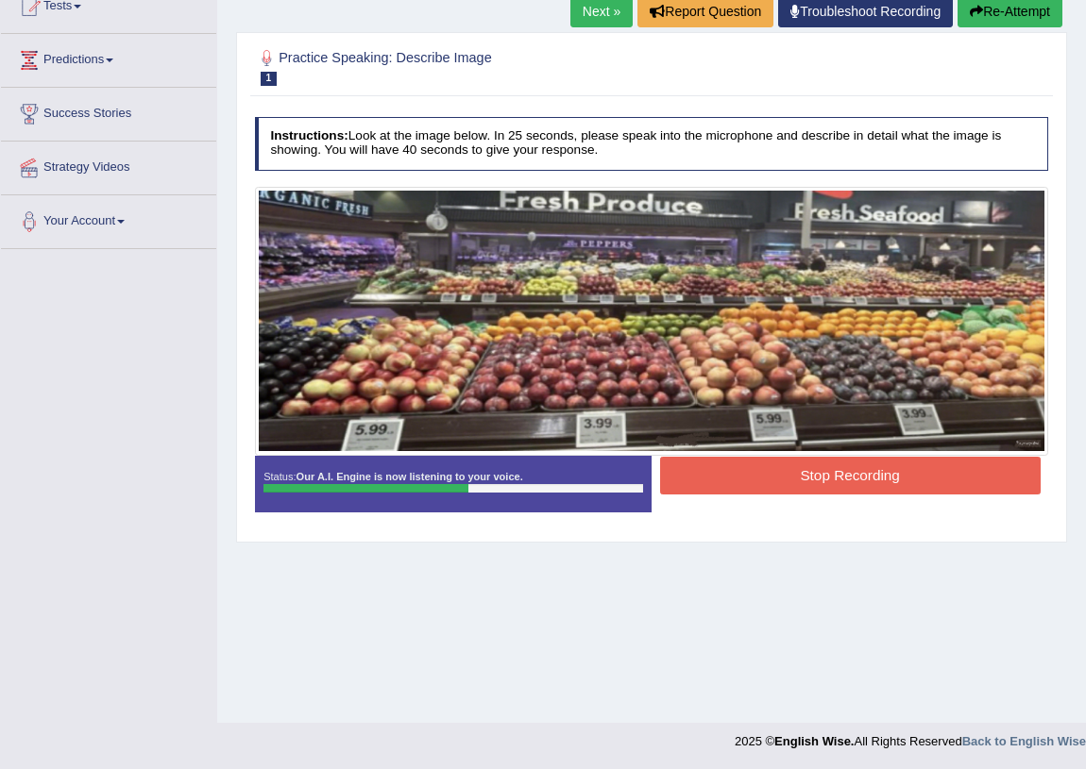
click at [1003, 0] on button "Re-Attempt" at bounding box center [1009, 11] width 105 height 32
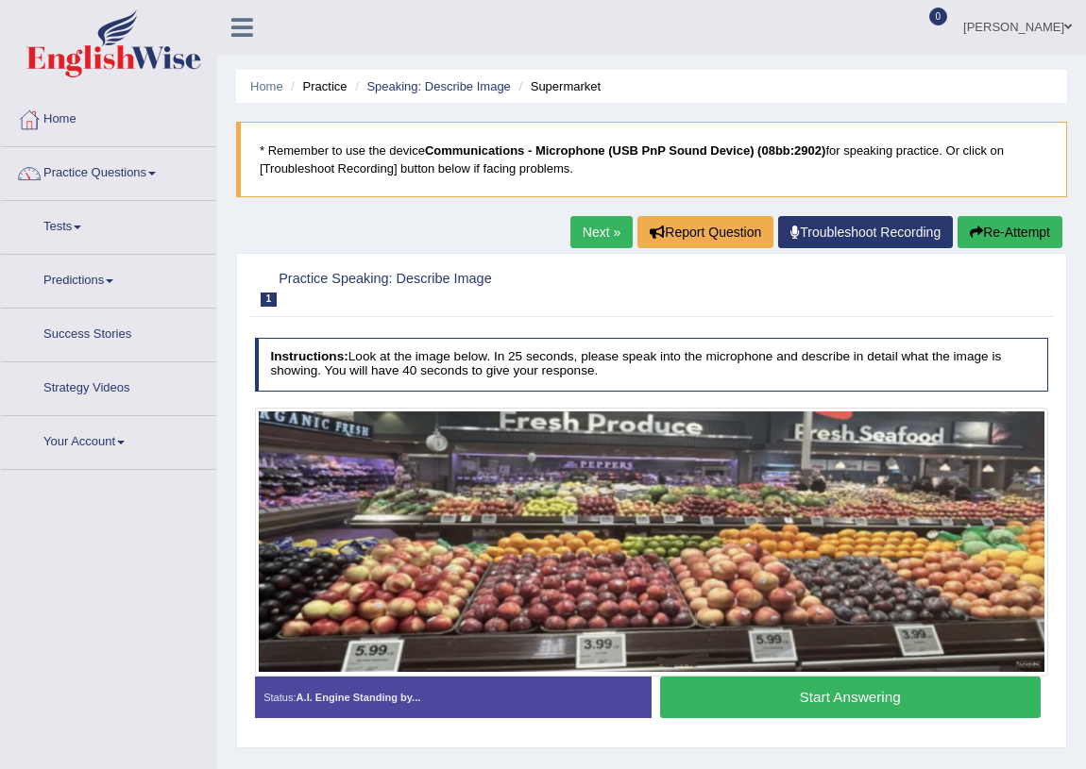
scroll to position [221, 0]
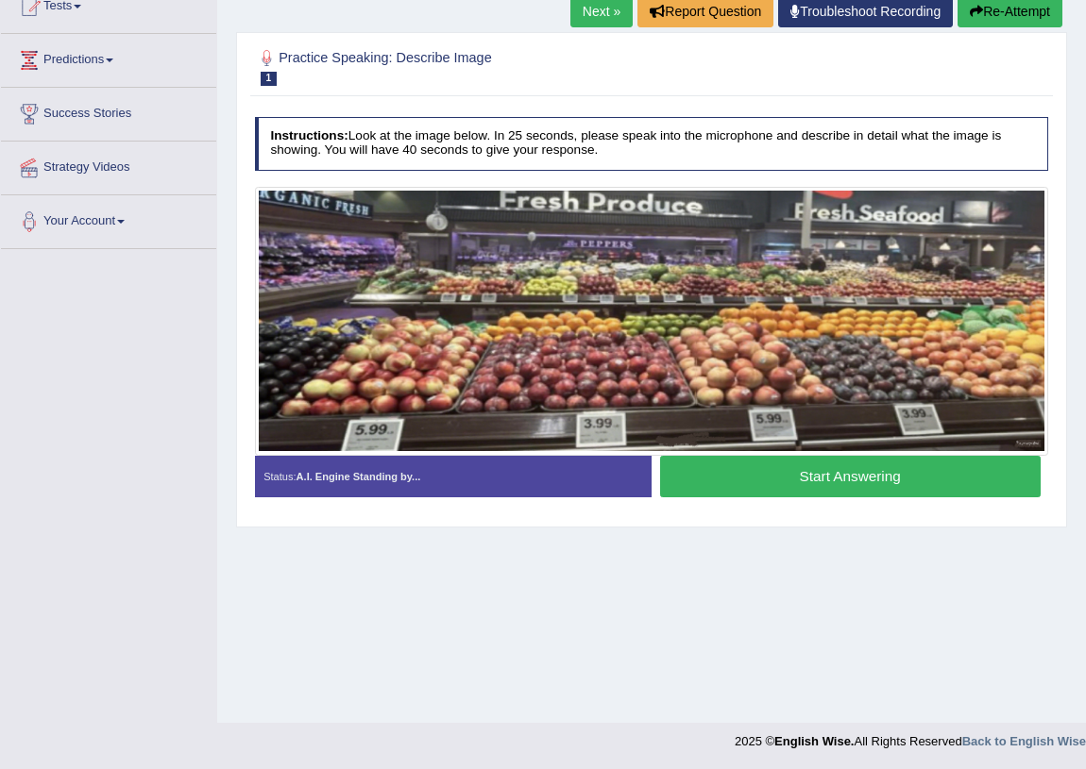
click at [736, 481] on button "Start Answering" at bounding box center [850, 476] width 380 height 41
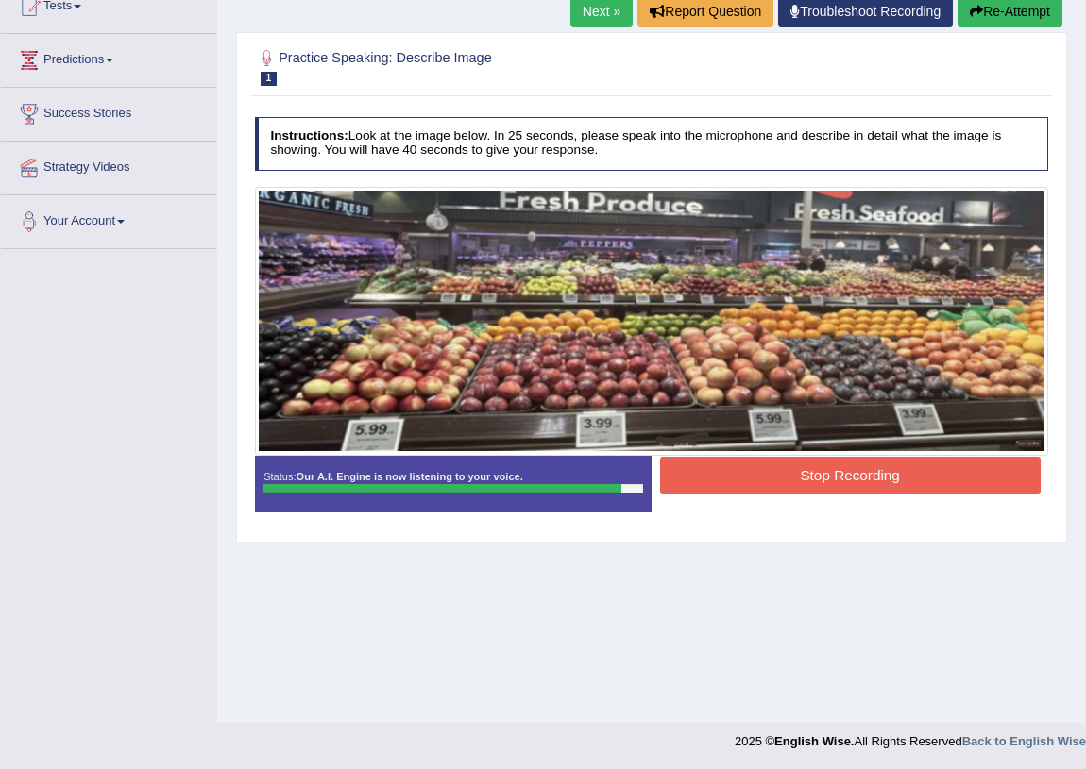
click at [765, 488] on button "Stop Recording" at bounding box center [850, 475] width 380 height 37
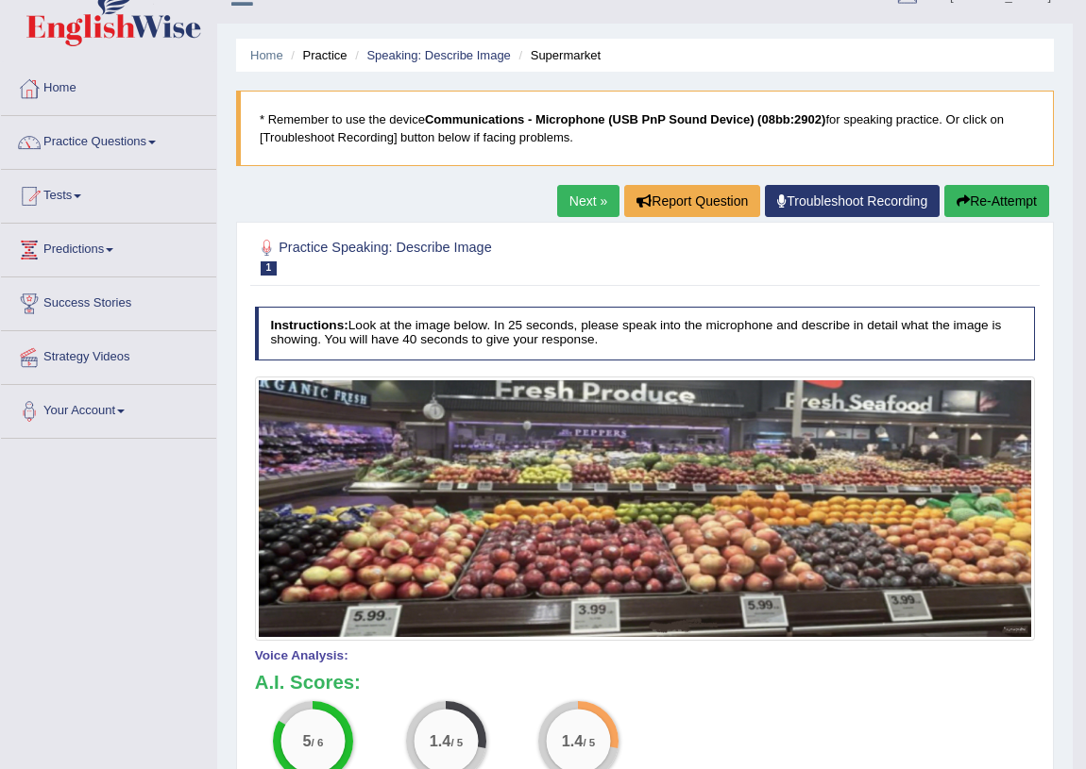
scroll to position [0, 0]
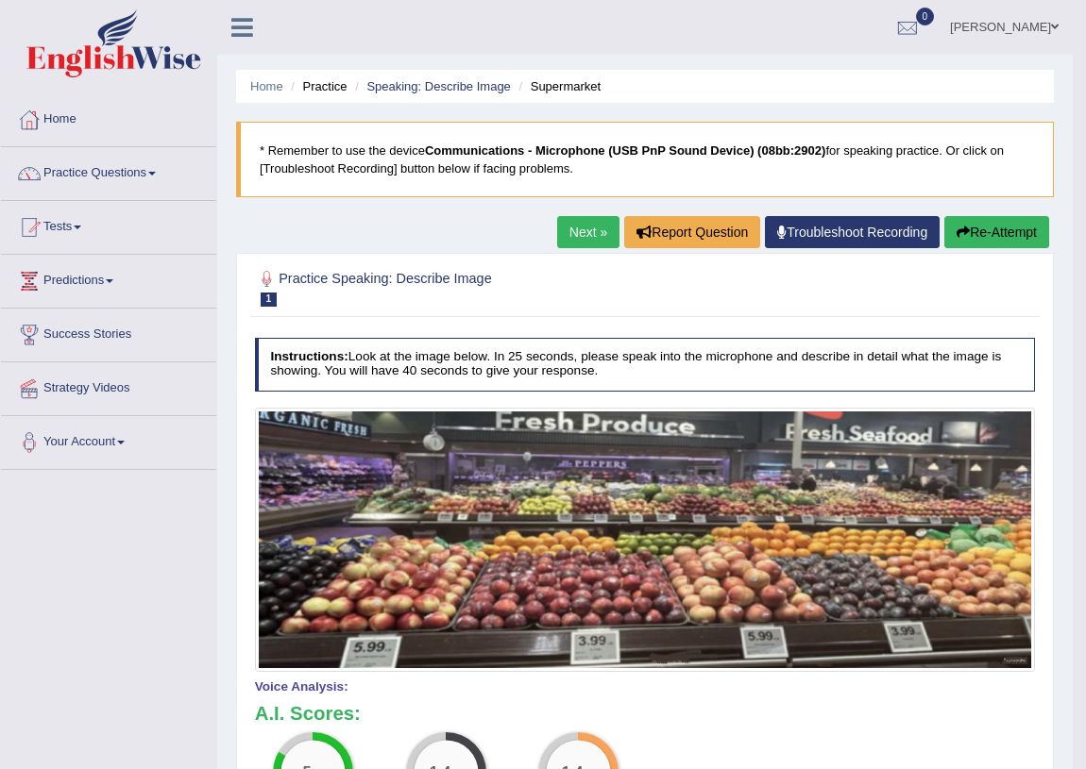
click at [990, 229] on button "Re-Attempt" at bounding box center [996, 232] width 105 height 32
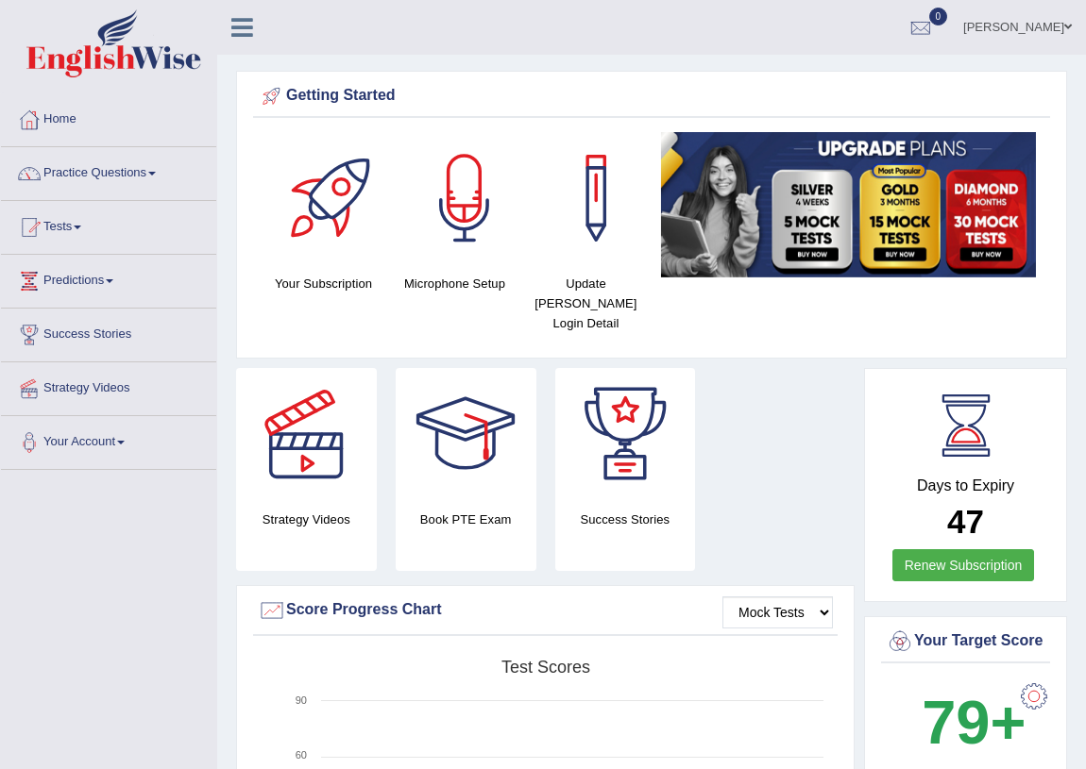
click at [237, 32] on icon at bounding box center [242, 27] width 22 height 25
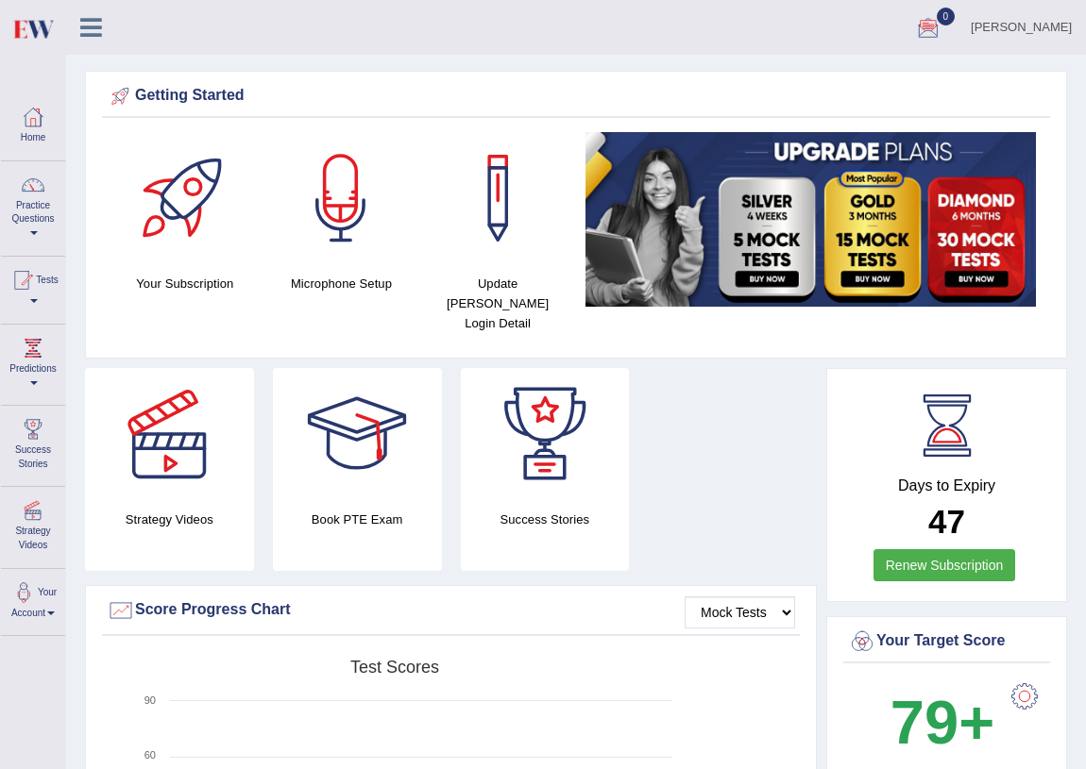
click at [1029, 26] on link "Umme Habiba" at bounding box center [1020, 24] width 129 height 49
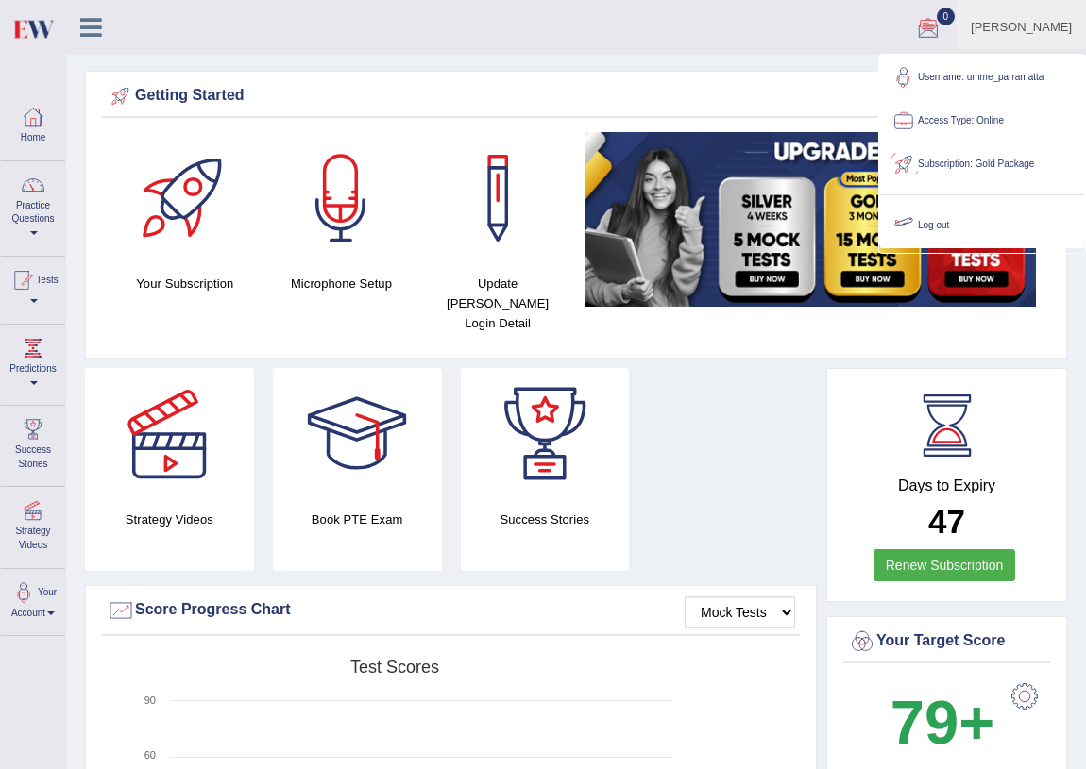
click at [943, 229] on link "Log out" at bounding box center [982, 225] width 204 height 43
